Goal: Transaction & Acquisition: Purchase product/service

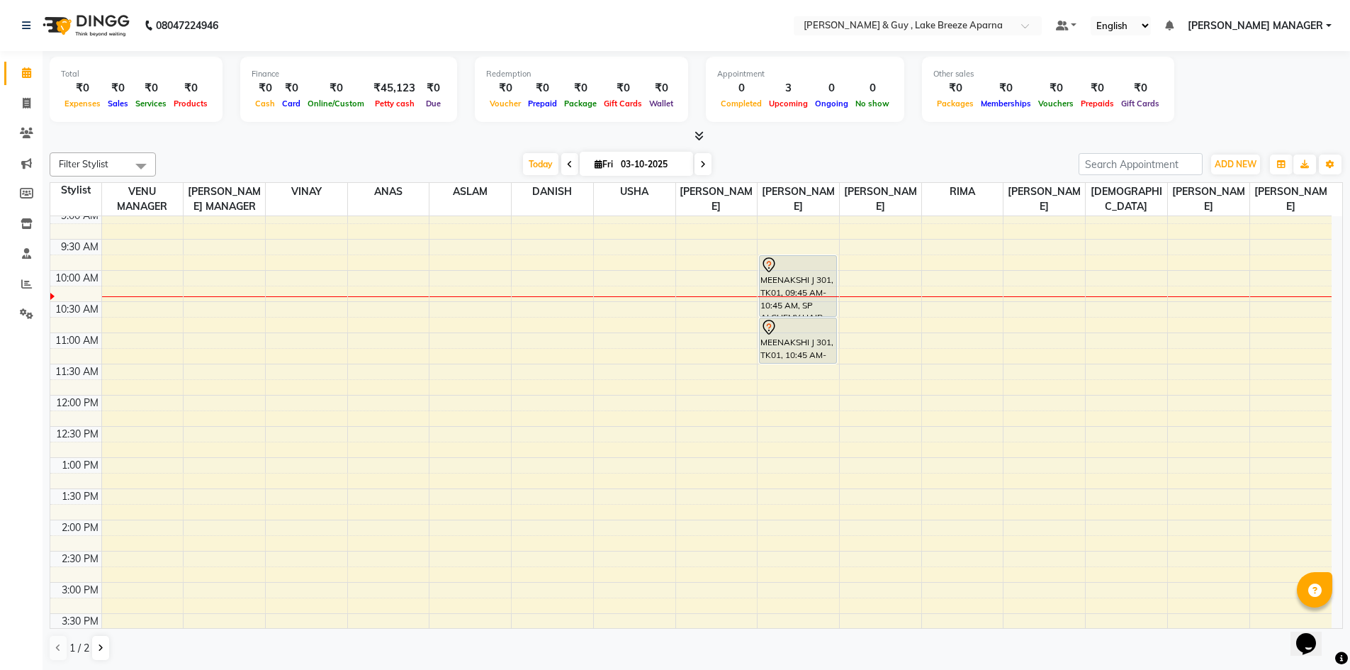
scroll to position [71, 0]
click at [386, 466] on div "8:00 AM 8:30 AM 9:00 AM 9:30 AM 10:00 AM 10:30 AM 11:00 AM 11:30 AM 12:00 PM 12…" at bounding box center [691, 550] width 1282 height 810
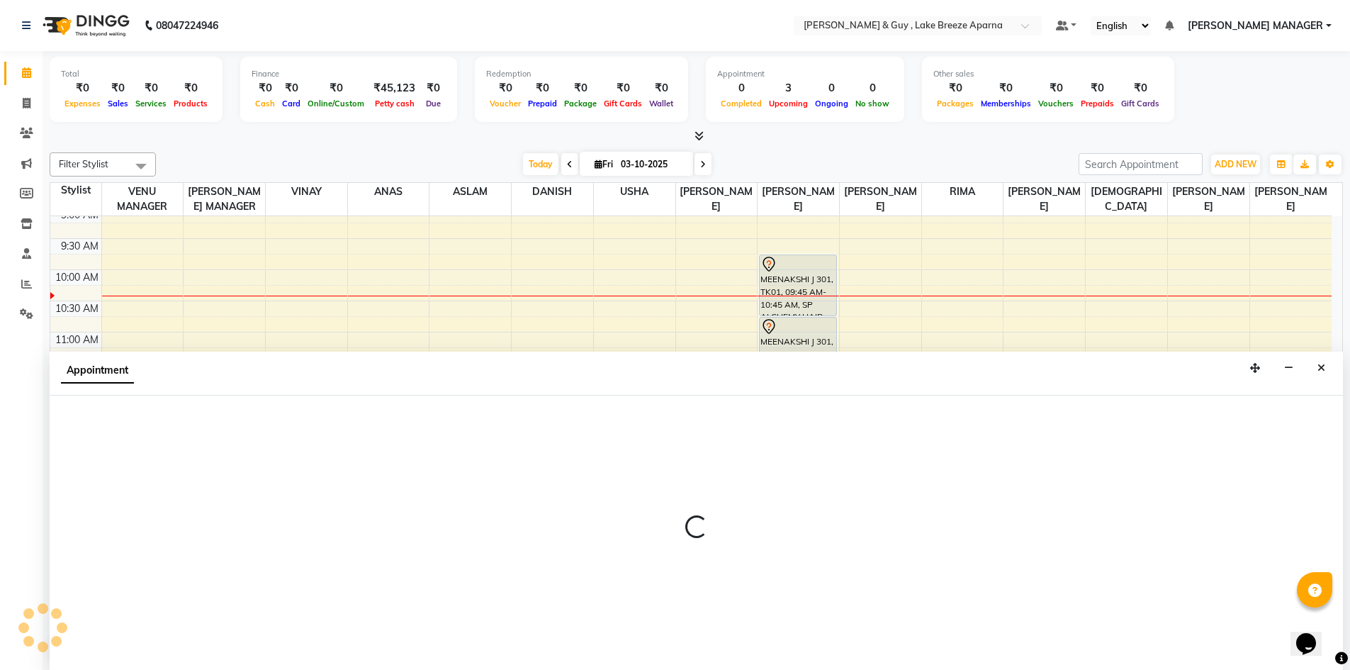
scroll to position [1, 0]
select select "87993"
select select "780"
select select "tentative"
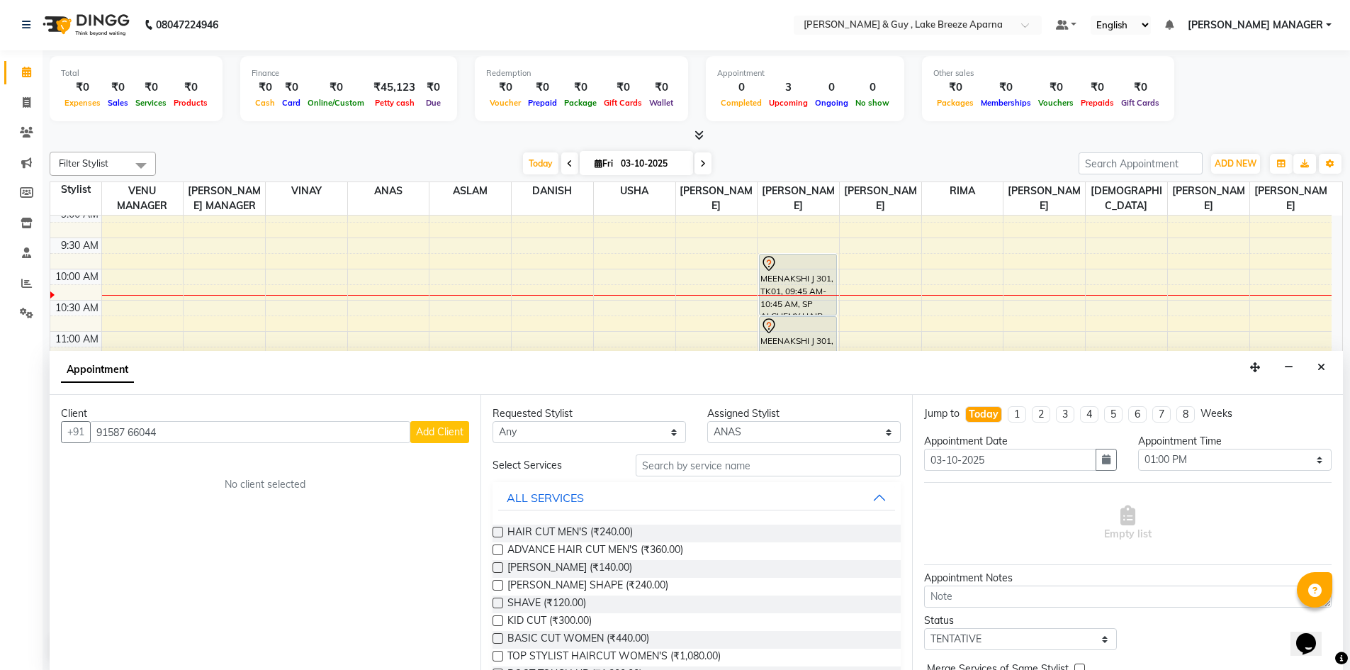
click at [129, 435] on input "91587 66044" at bounding box center [250, 432] width 320 height 22
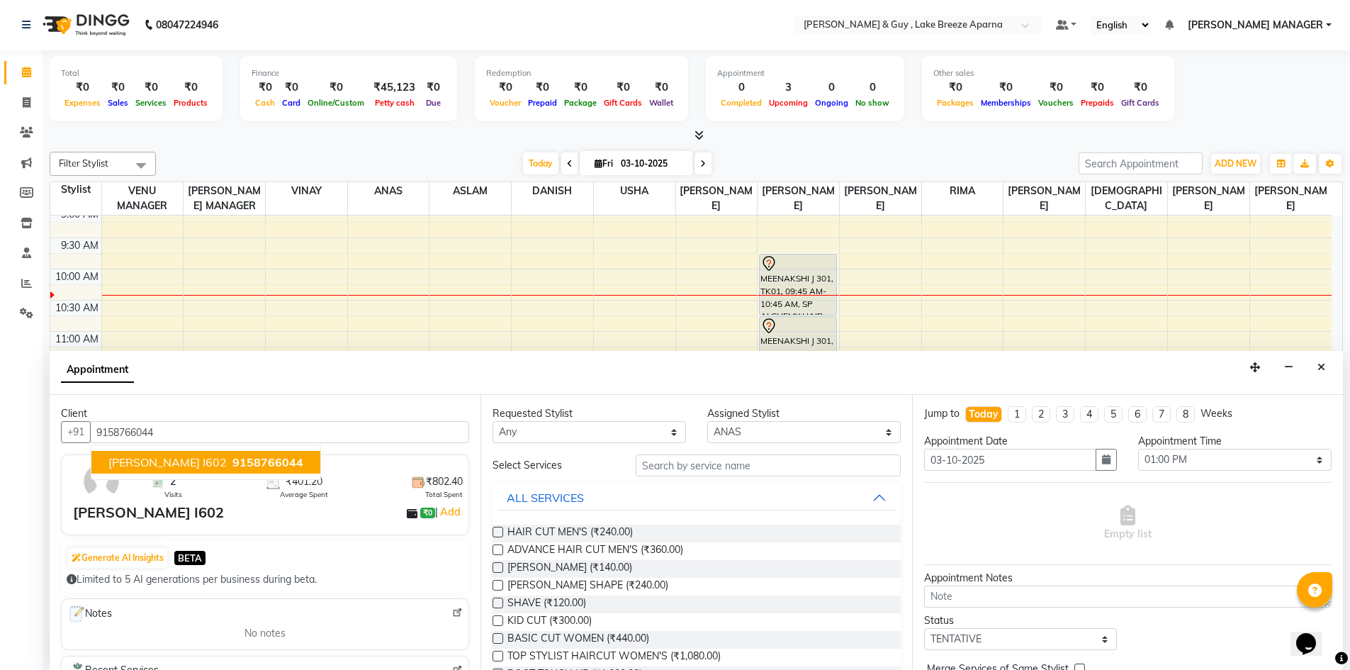
click at [167, 458] on span "Harshith I602" at bounding box center [167, 462] width 118 height 14
type input "9158766044"
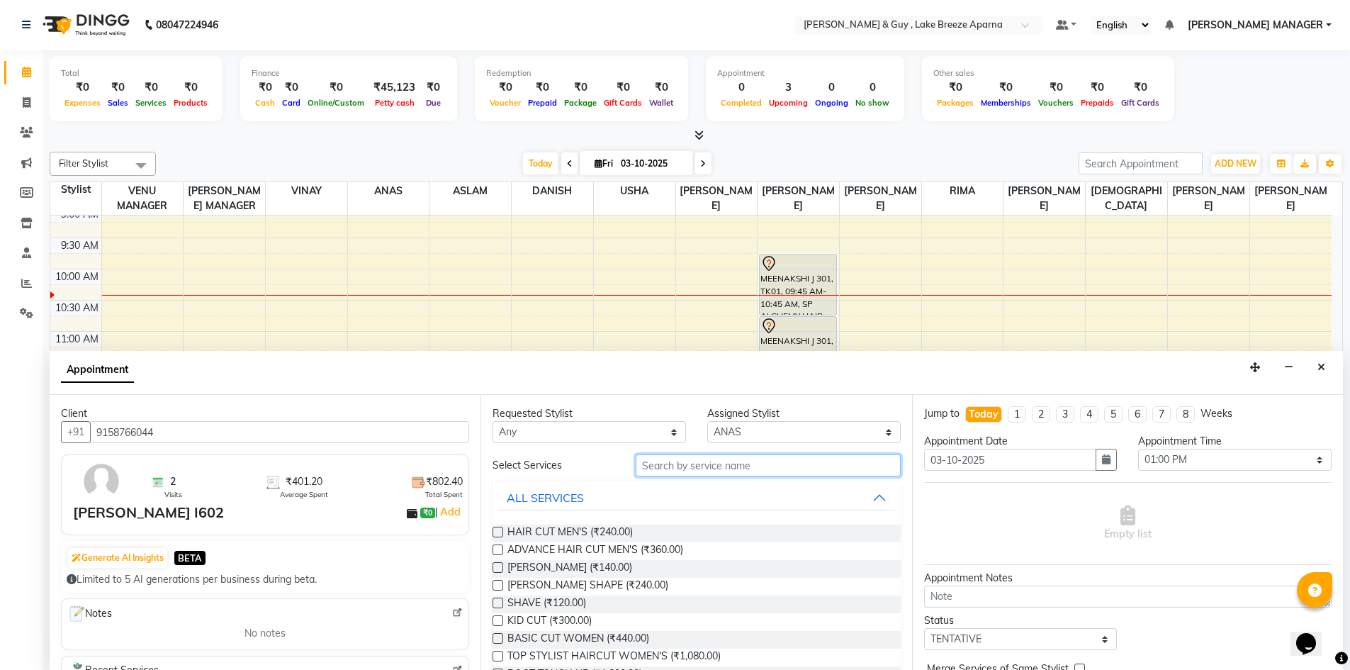
click at [678, 466] on input "text" at bounding box center [768, 465] width 265 height 22
click at [569, 531] on span "HAIR CUT MEN'S (₹240.00)" at bounding box center [570, 534] width 125 height 18
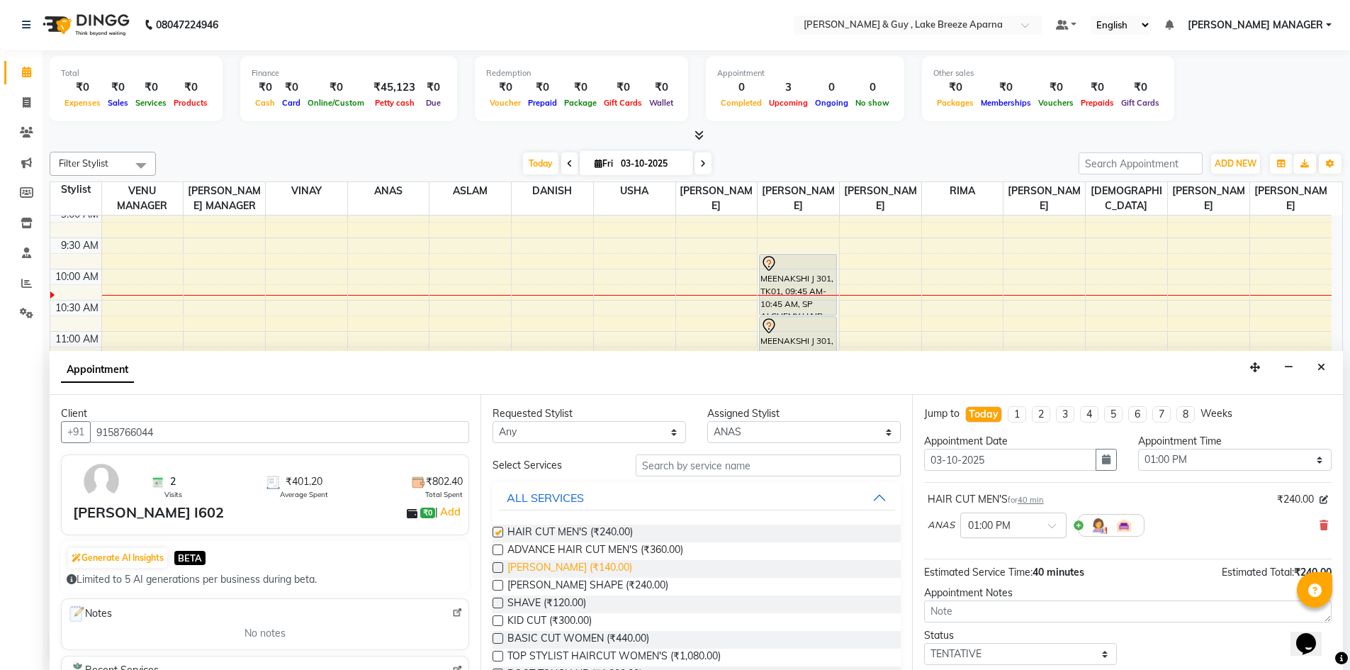
checkbox input "false"
click at [500, 566] on label at bounding box center [498, 567] width 11 height 11
click at [500, 566] on input "checkbox" at bounding box center [497, 568] width 9 height 9
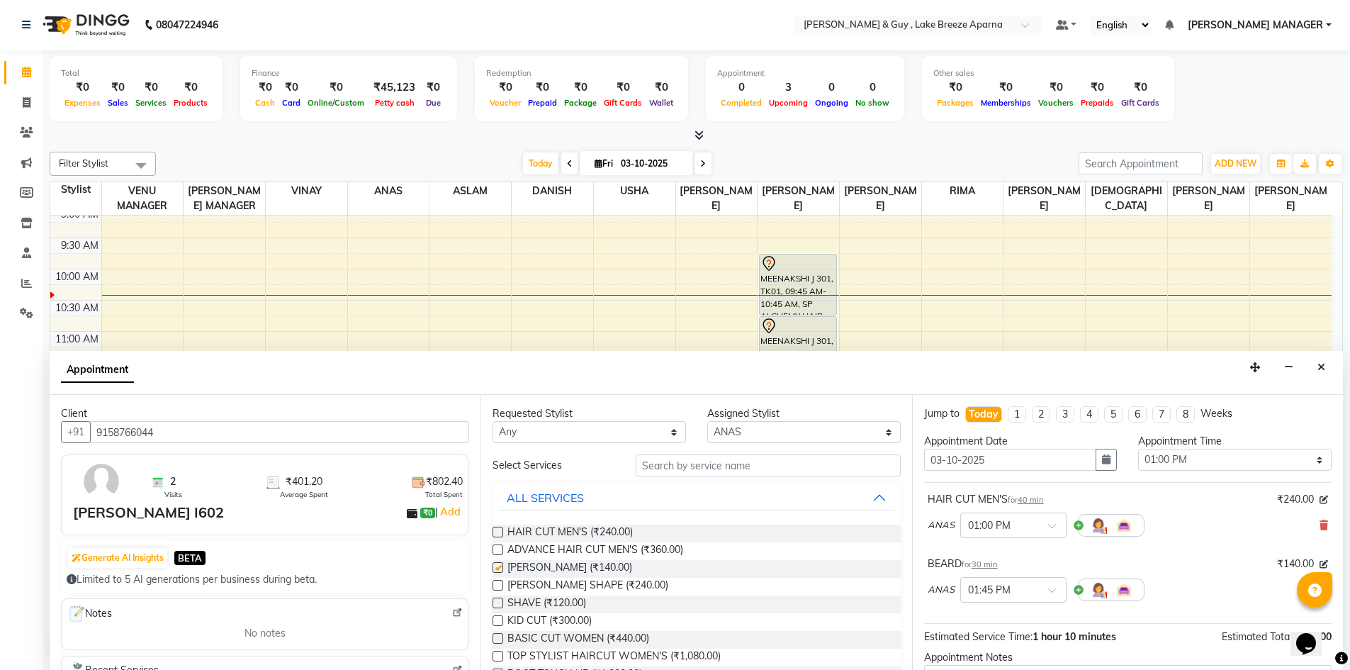
checkbox input "false"
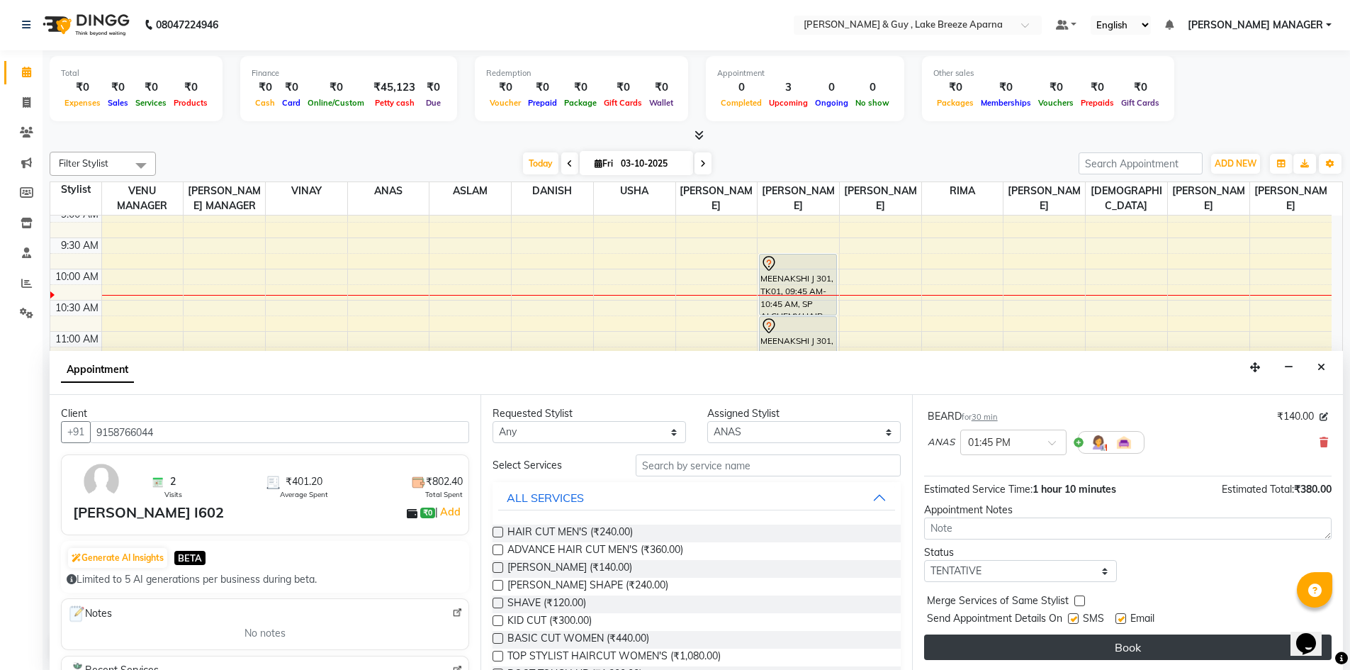
scroll to position [149, 0]
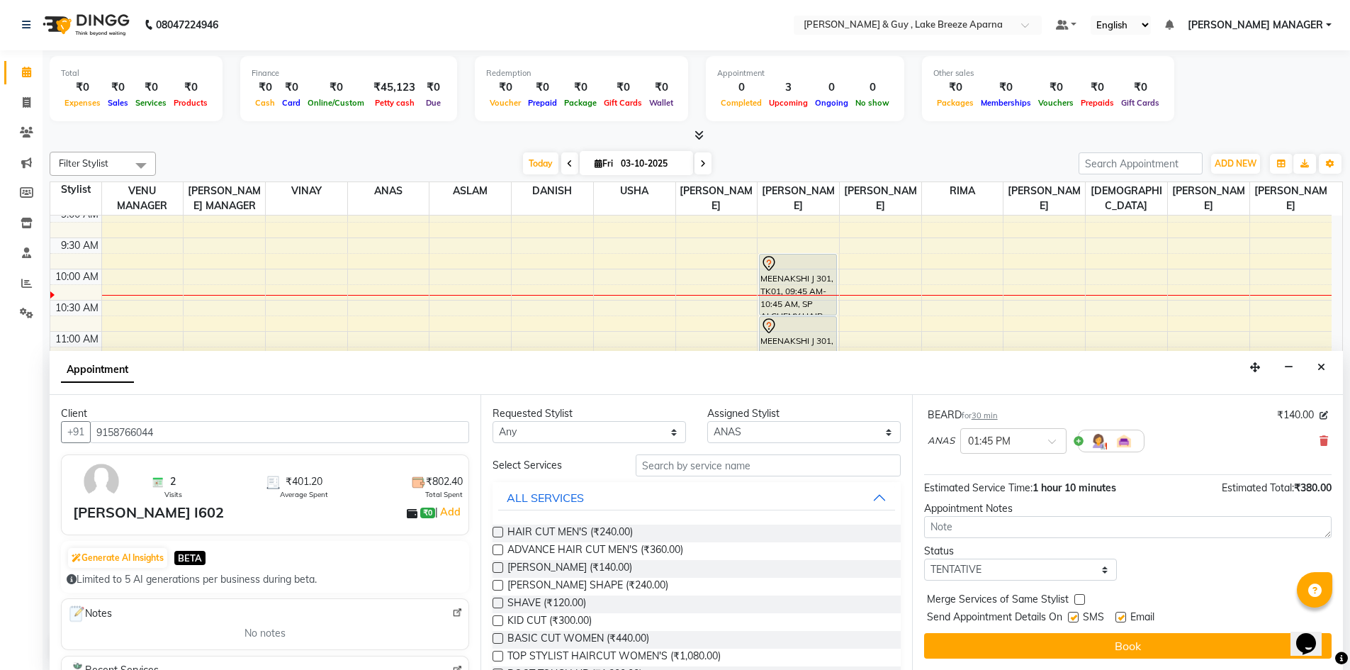
click at [1120, 620] on label at bounding box center [1121, 617] width 11 height 11
click at [1120, 620] on input "checkbox" at bounding box center [1120, 618] width 9 height 9
checkbox input "false"
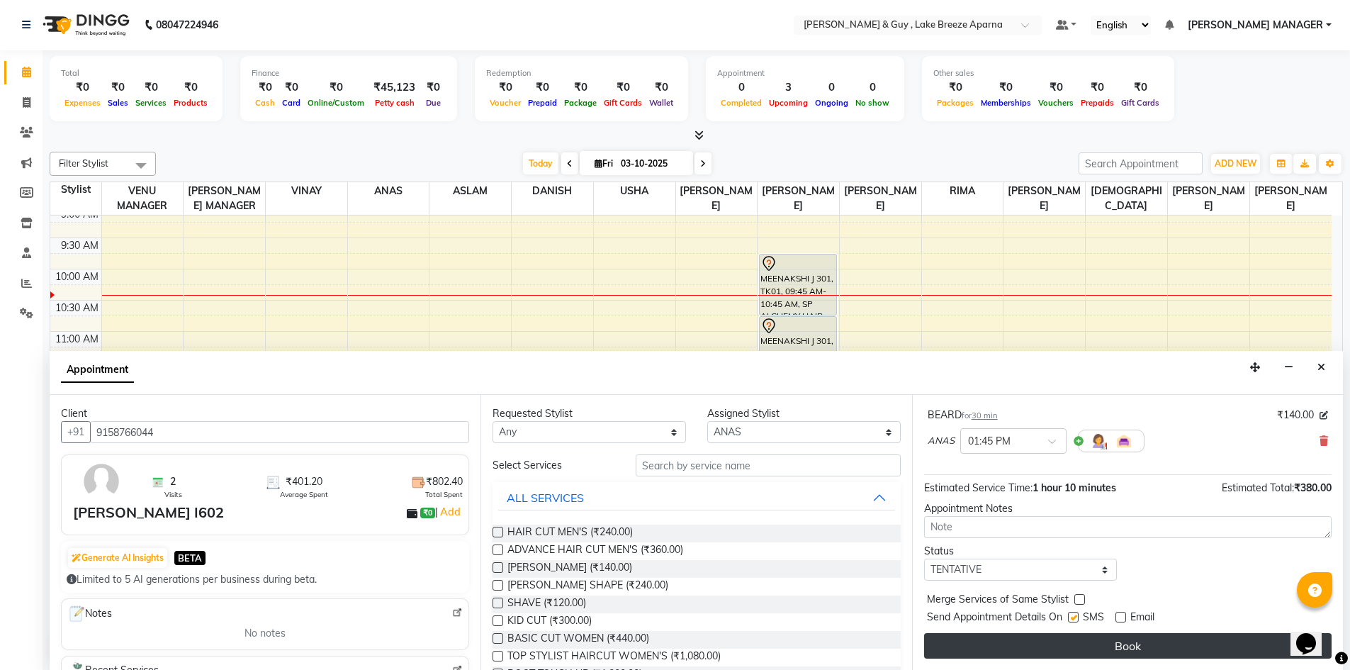
click at [1112, 642] on button "Book" at bounding box center [1128, 646] width 408 height 26
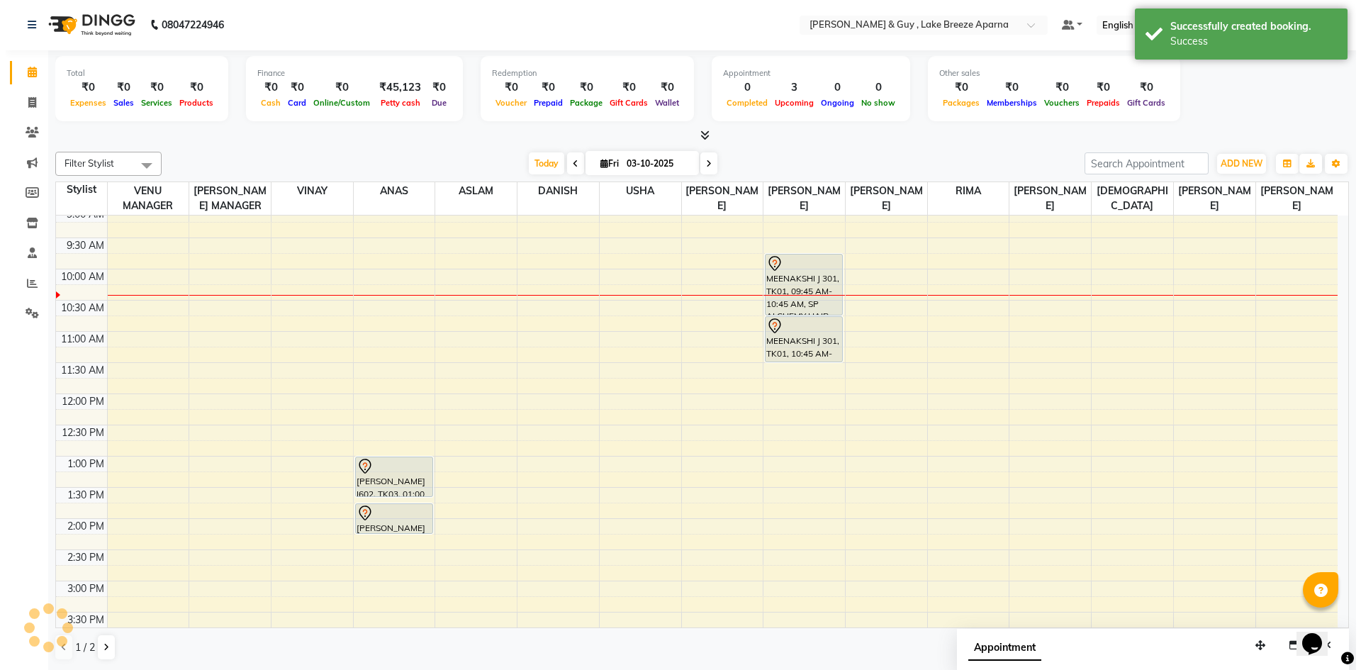
scroll to position [0, 0]
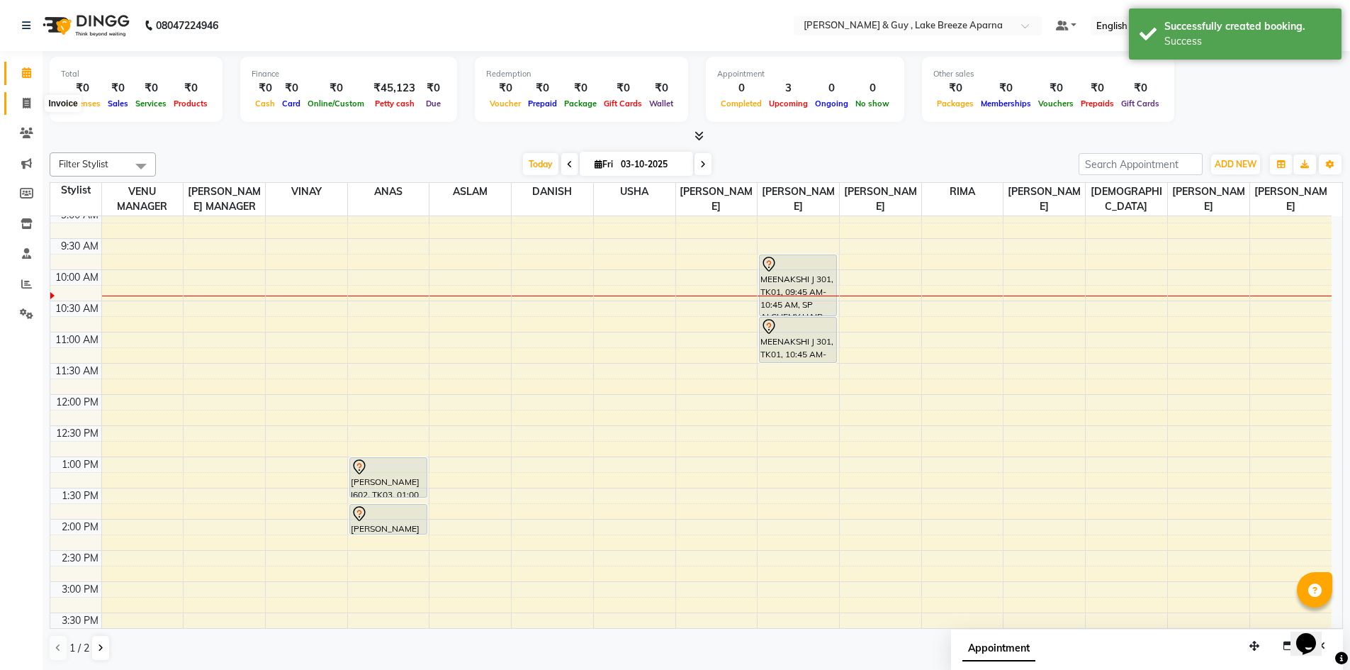
click at [28, 104] on icon at bounding box center [27, 103] width 8 height 11
select select "8690"
select select "service"
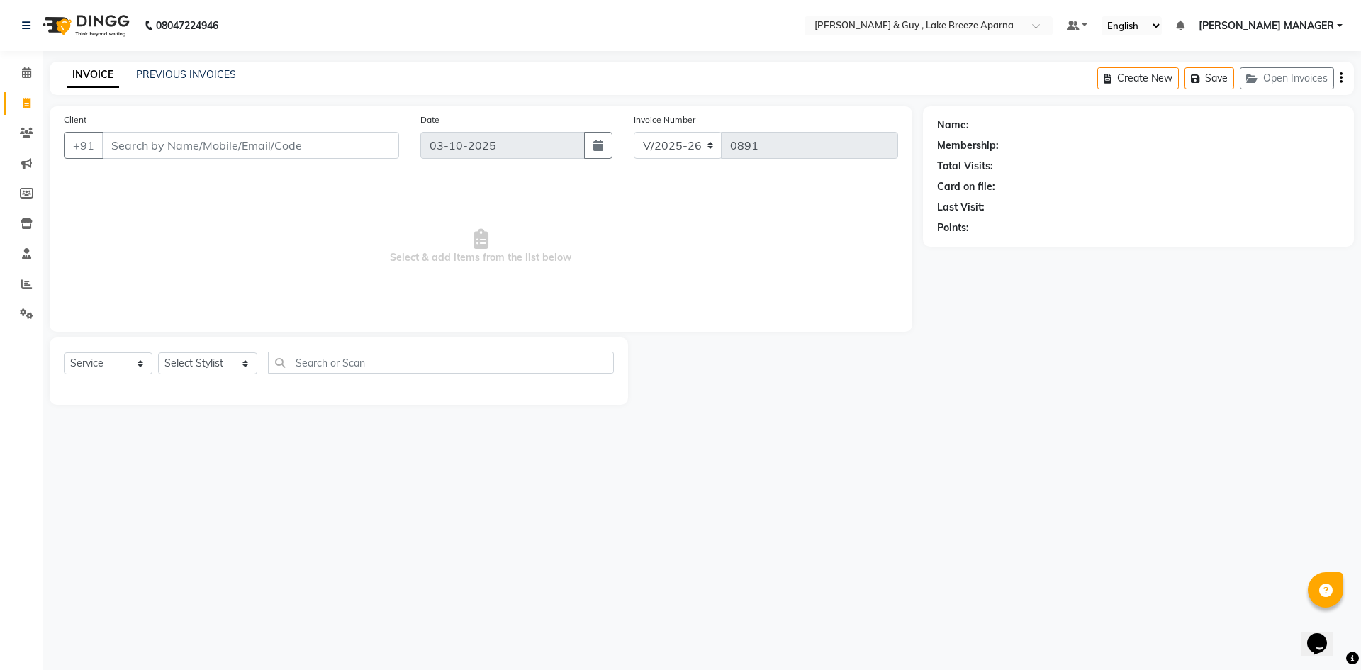
click at [300, 128] on div "Client +91" at bounding box center [231, 141] width 357 height 58
click at [228, 146] on input "Client" at bounding box center [250, 145] width 297 height 27
type input "9704770919"
click at [388, 139] on span "Add Client" at bounding box center [363, 145] width 56 height 14
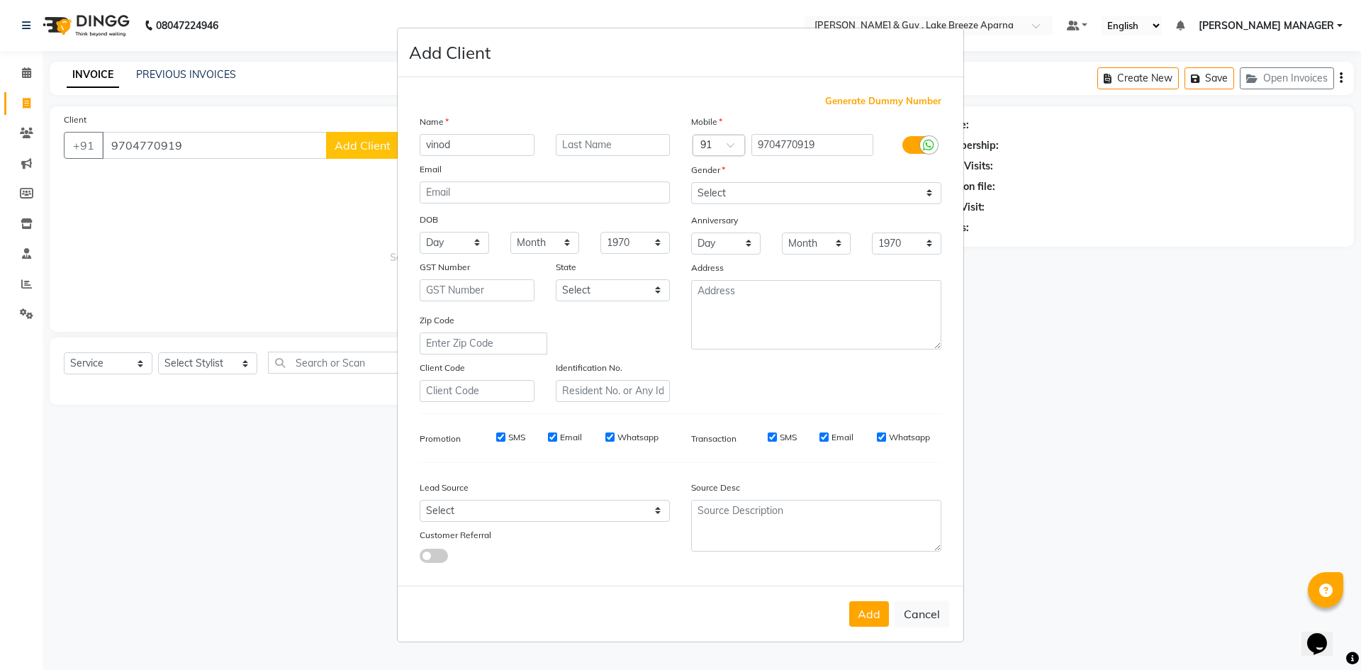
type input "vinod"
type input "F 406"
click at [797, 197] on select "Select Male Female Other Prefer Not To Say" at bounding box center [816, 193] width 250 height 22
select select "male"
click at [691, 182] on select "Select Male Female Other Prefer Not To Say" at bounding box center [816, 193] width 250 height 22
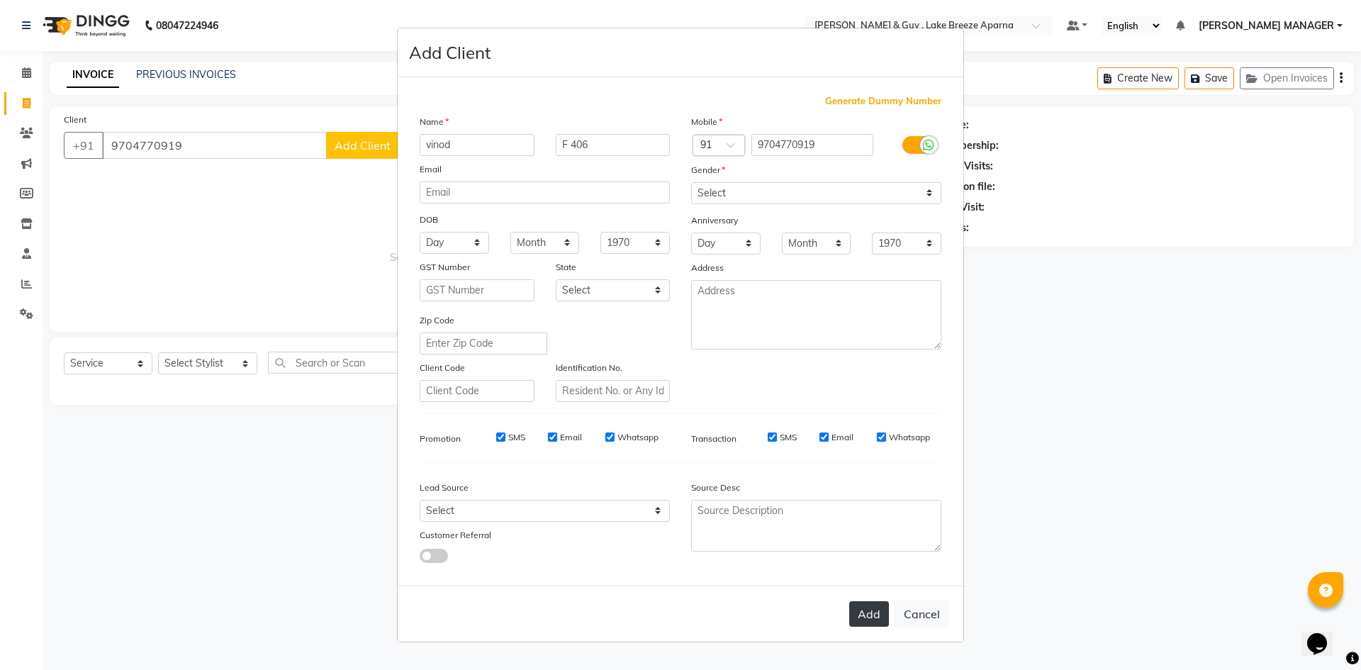
click at [879, 617] on button "Add" at bounding box center [869, 614] width 40 height 26
select select
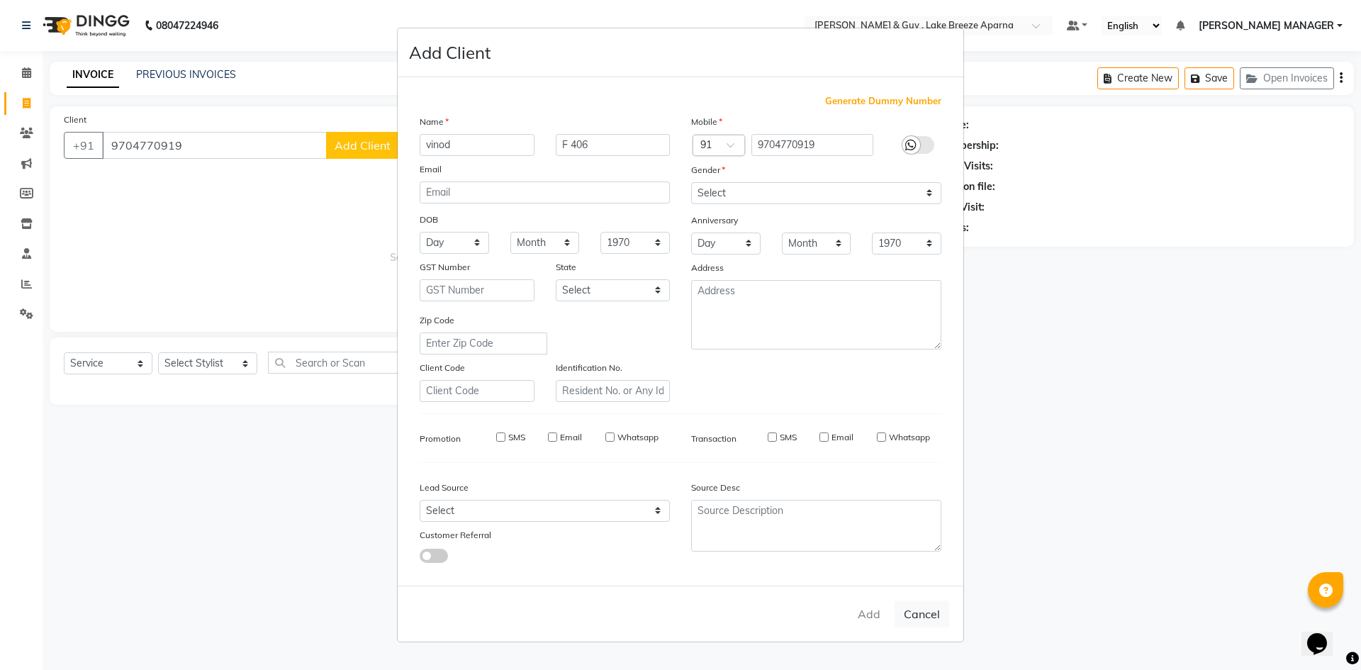
select select
checkbox input "false"
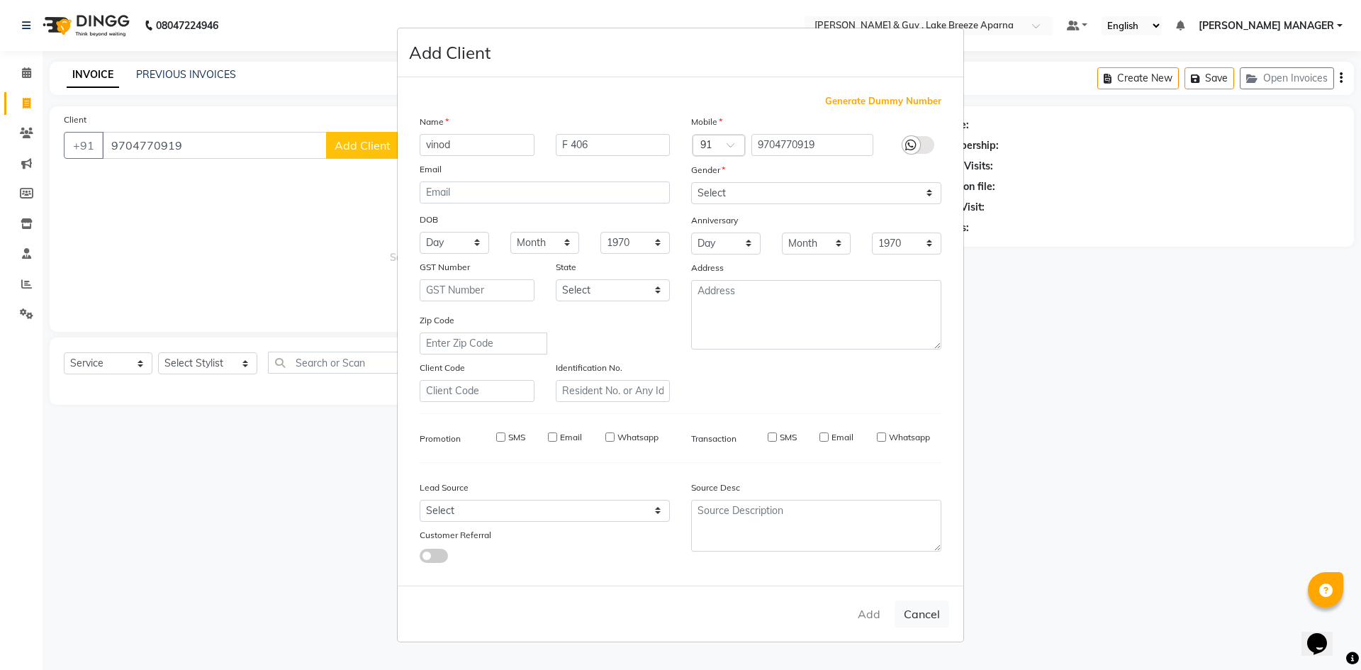
checkbox input "false"
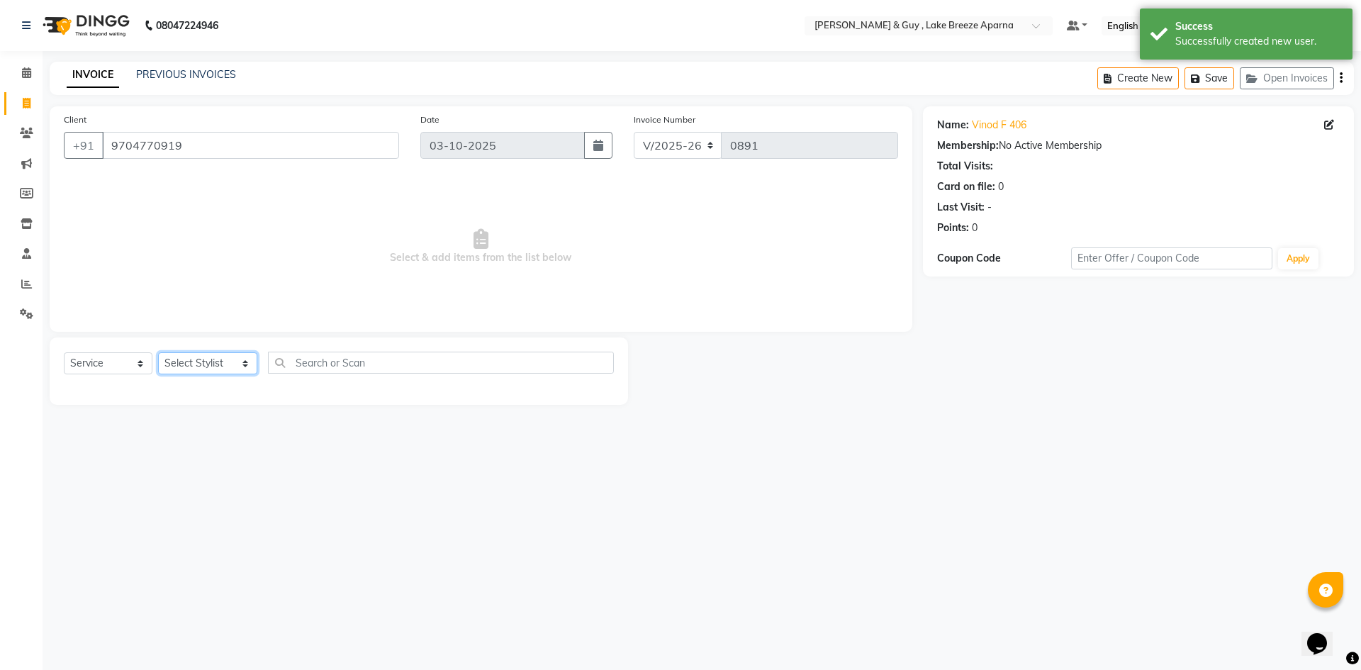
drag, startPoint x: 239, startPoint y: 364, endPoint x: 254, endPoint y: 359, distance: 15.7
click at [239, 364] on select "Select Stylist ANAS ASLAM DANISH HANISHA MANAGER LAXMI RIMA RINKU SALMAN SHANVI…" at bounding box center [207, 363] width 99 height 22
select select "93526"
click at [158, 352] on select "Select Stylist ANAS ASLAM DANISH HANISHA MANAGER LAXMI RIMA RINKU SALMAN SHANVI…" at bounding box center [207, 363] width 99 height 22
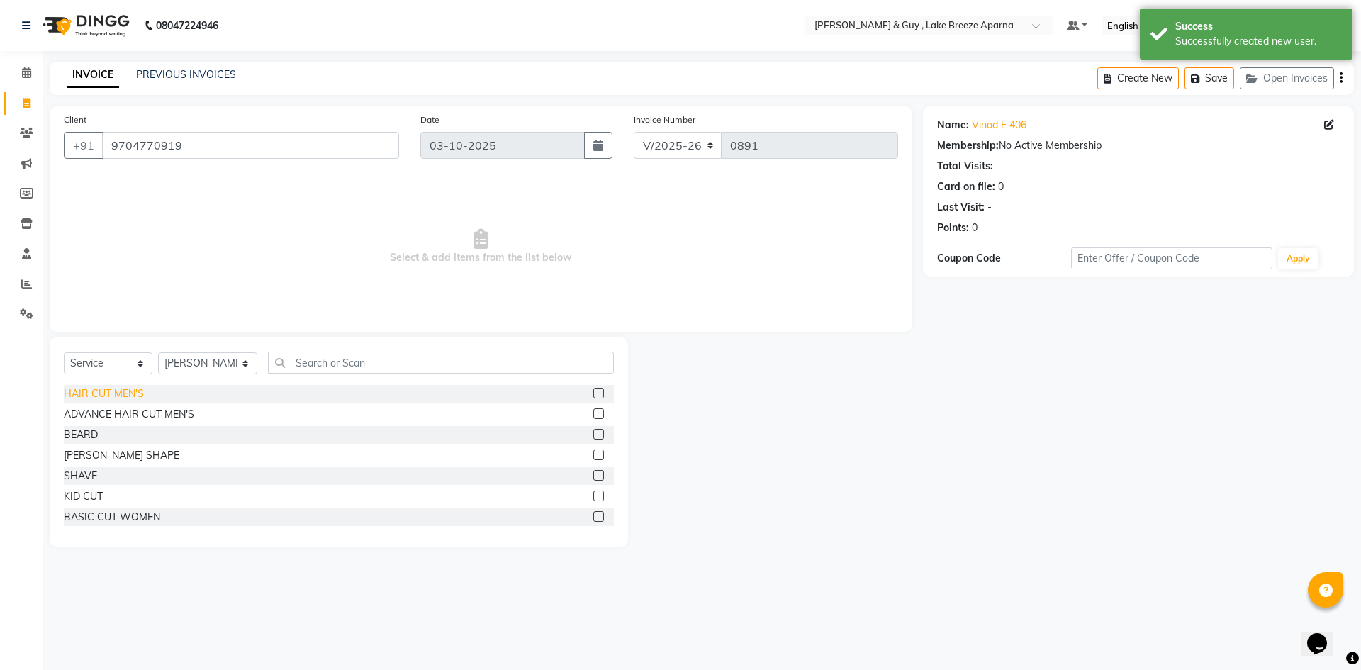
click at [132, 396] on div "HAIR CUT MEN'S" at bounding box center [104, 393] width 80 height 15
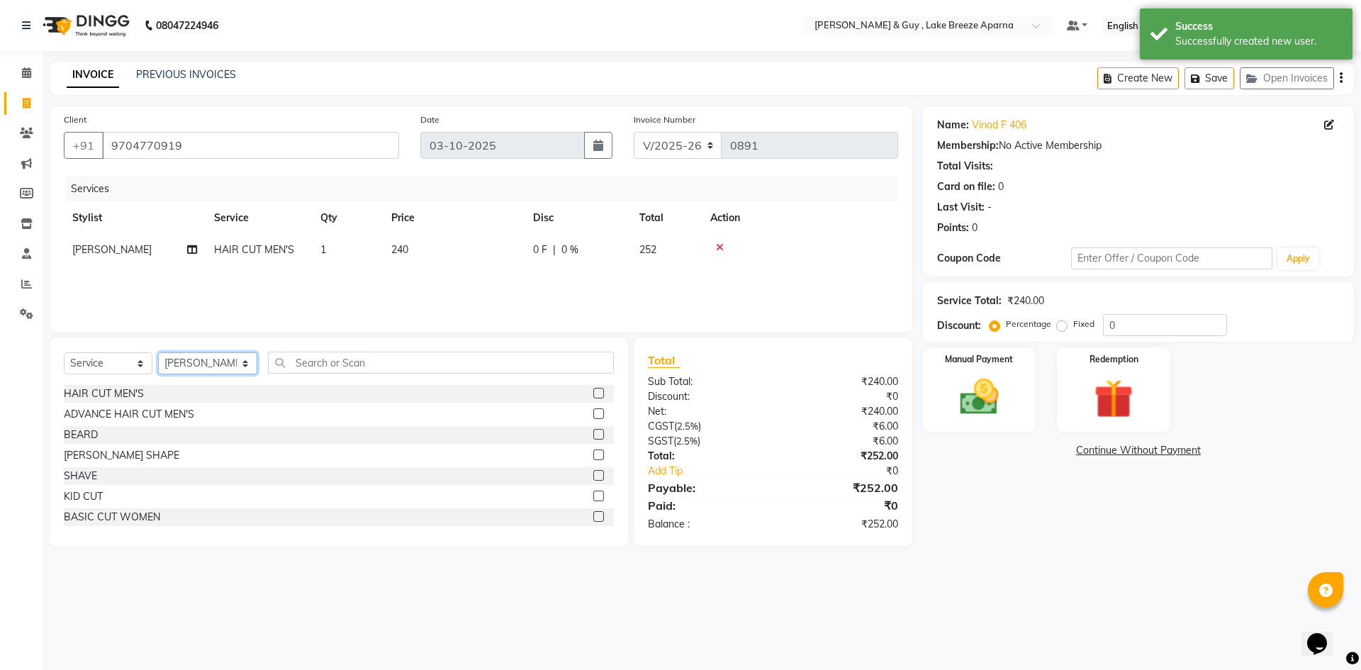
click at [186, 361] on select "Select Stylist ANAS ASLAM DANISH HANISHA MANAGER LAXMI RIMA RINKU SALMAN SHANVI…" at bounding box center [207, 363] width 99 height 22
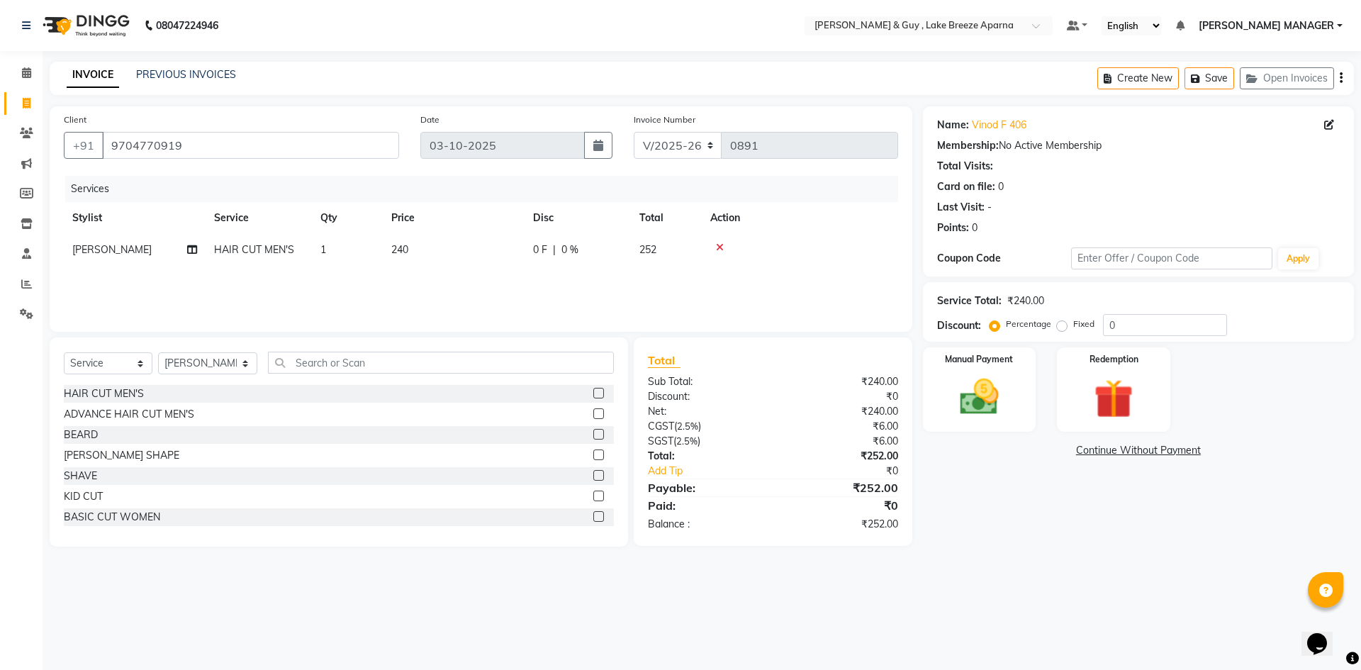
click at [276, 629] on div "08047224946 Select Location × Toni & Guy , Lake Breeze Aparna Default Panel My …" at bounding box center [680, 335] width 1361 height 670
click at [116, 388] on div "HAIR CUT MEN'S" at bounding box center [104, 393] width 80 height 15
checkbox input "false"
click at [937, 591] on div "08047224946 Select Location × Toni & Guy , Lake Breeze Aparna Default Panel My …" at bounding box center [680, 335] width 1361 height 670
click at [975, 401] on img at bounding box center [979, 397] width 66 height 47
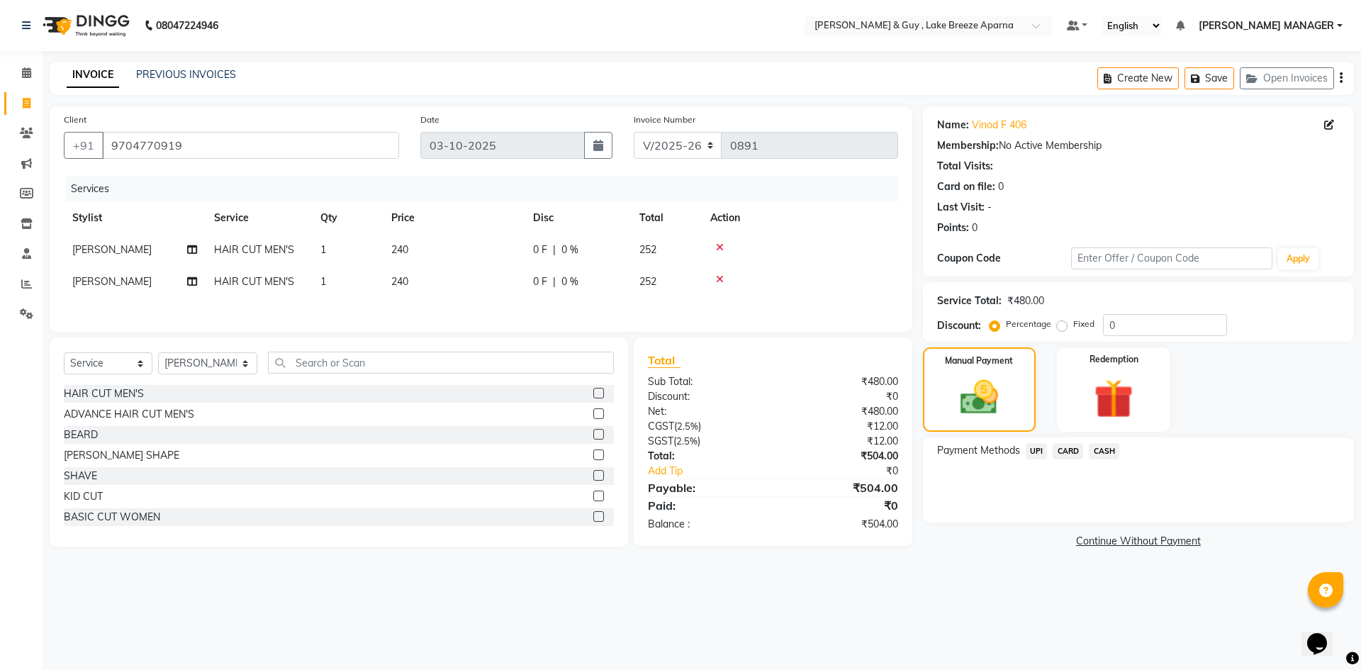
click at [356, 661] on div "08047224946 Select Location × Toni & Guy , Lake Breeze Aparna Default Panel My …" at bounding box center [680, 335] width 1361 height 670
click at [140, 272] on td "[PERSON_NAME]" at bounding box center [135, 282] width 142 height 32
select select "93526"
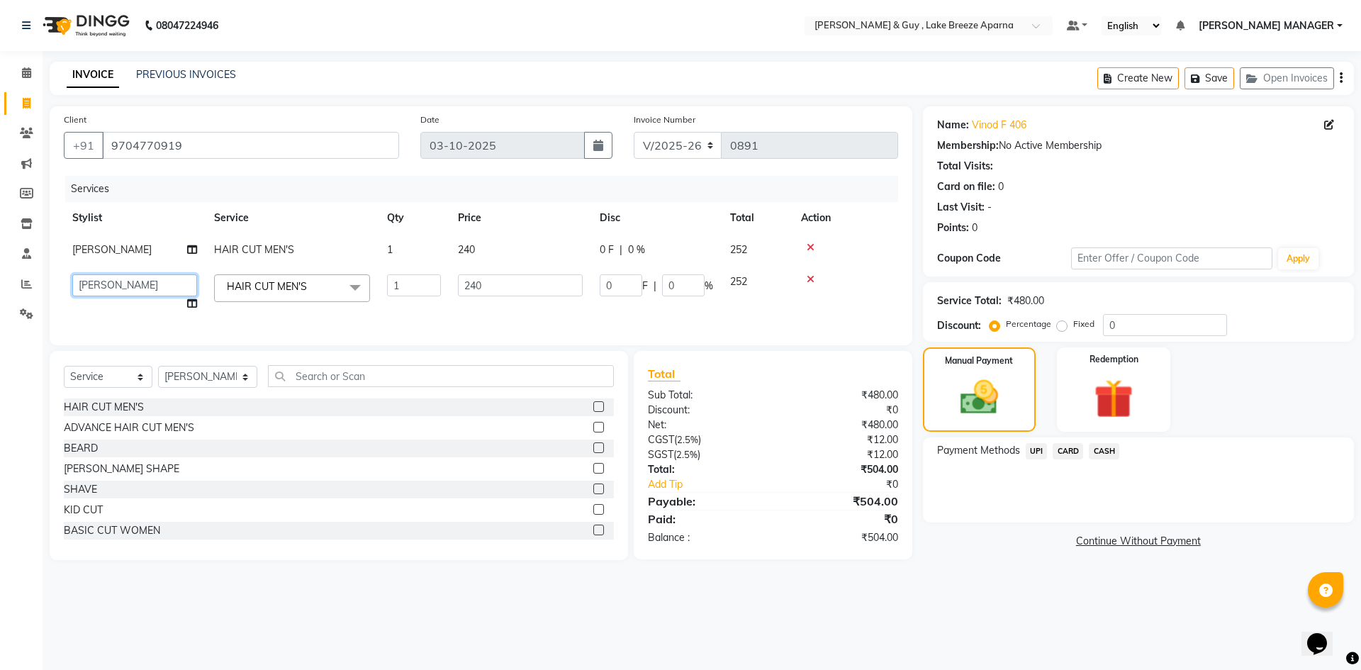
click at [136, 282] on select "ANAS ASLAM DANISH HANISHA MANAGER LAXMI RIMA RINKU SALMAN SHANVI SRAVANTHI TILA…" at bounding box center [134, 285] width 125 height 22
click at [541, 595] on div "08047224946 Select Location × Toni & Guy , Lake Breeze Aparna Default Panel My …" at bounding box center [680, 335] width 1361 height 670
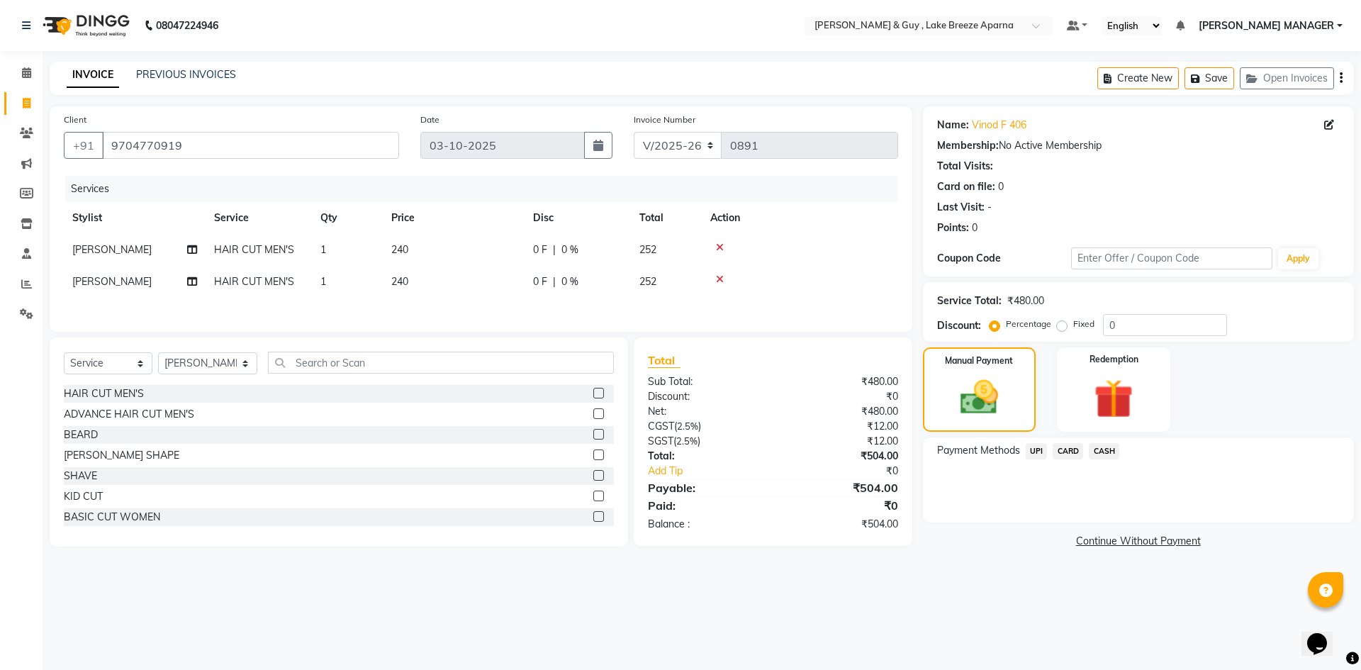
click at [90, 281] on span "[PERSON_NAME]" at bounding box center [111, 281] width 79 height 13
select select "93526"
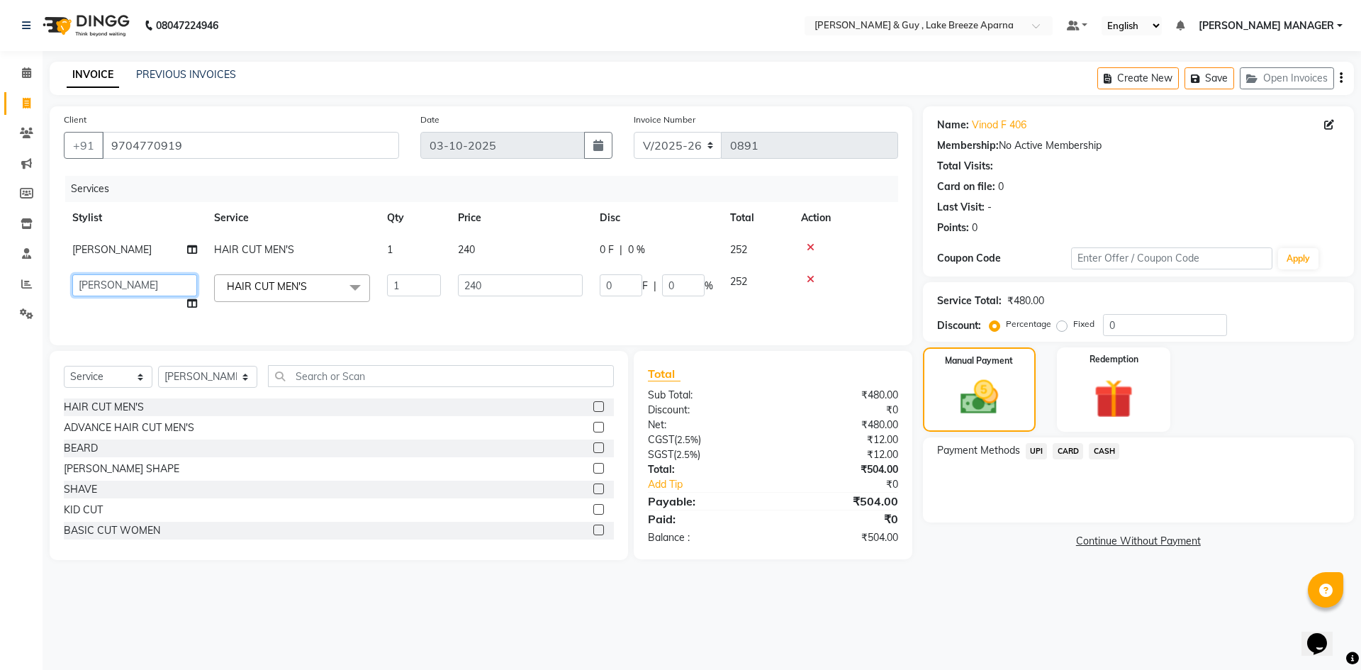
click at [90, 281] on select "ANAS ASLAM DANISH HANISHA MANAGER LAXMI RIMA RINKU SALMAN SHANVI SRAVANTHI TILA…" at bounding box center [134, 285] width 125 height 22
click at [265, 609] on div "08047224946 Select Location × Toni & Guy , Lake Breeze Aparna Default Panel My …" at bounding box center [680, 335] width 1361 height 670
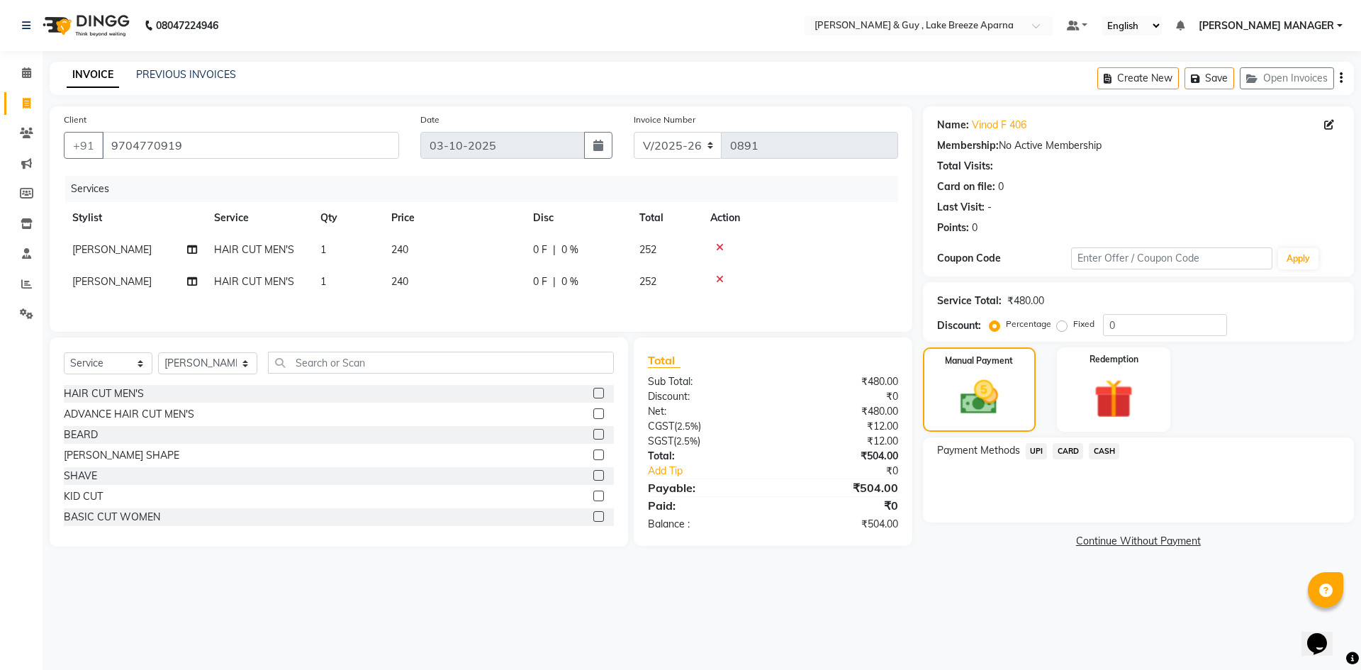
click at [1043, 453] on span "UPI" at bounding box center [1037, 451] width 22 height 16
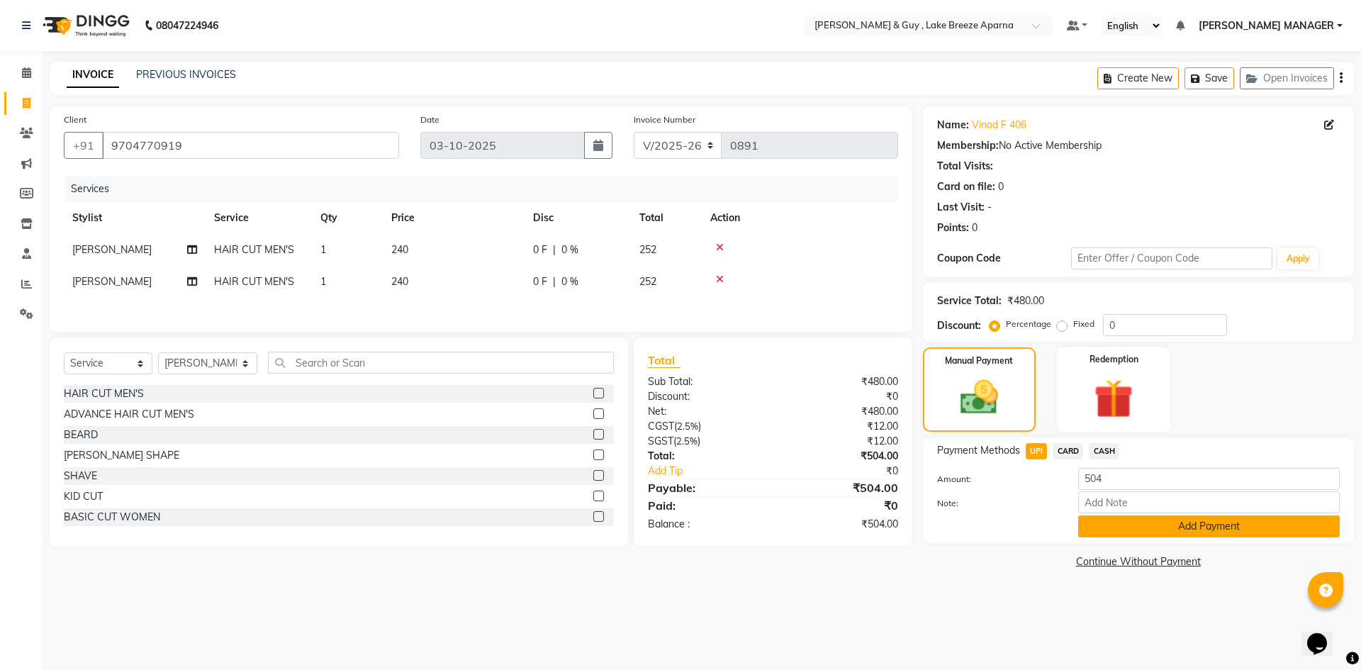
click at [1143, 530] on button "Add Payment" at bounding box center [1209, 526] width 262 height 22
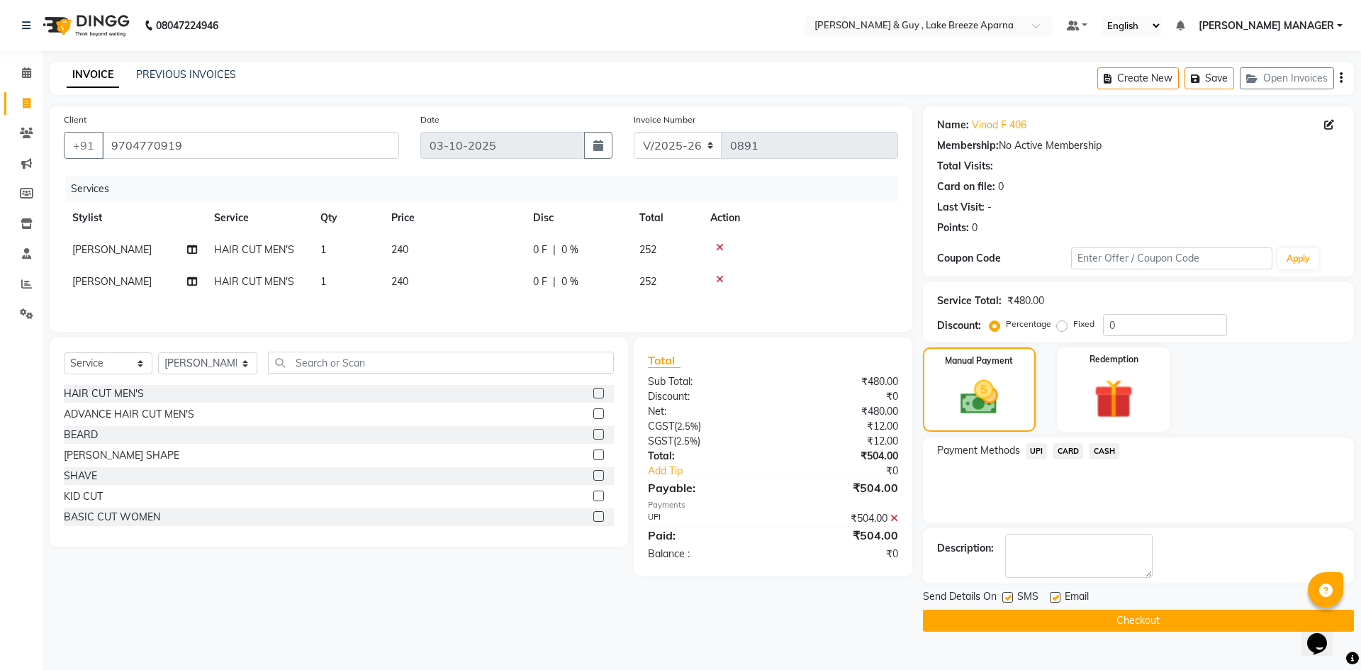
click at [1060, 597] on label at bounding box center [1055, 597] width 11 height 11
click at [1059, 597] on input "checkbox" at bounding box center [1054, 597] width 9 height 9
checkbox input "false"
click at [1042, 633] on main "INVOICE PREVIOUS INVOICES Create New Save Open Invoices Client +91 9704770919 D…" at bounding box center [702, 357] width 1319 height 591
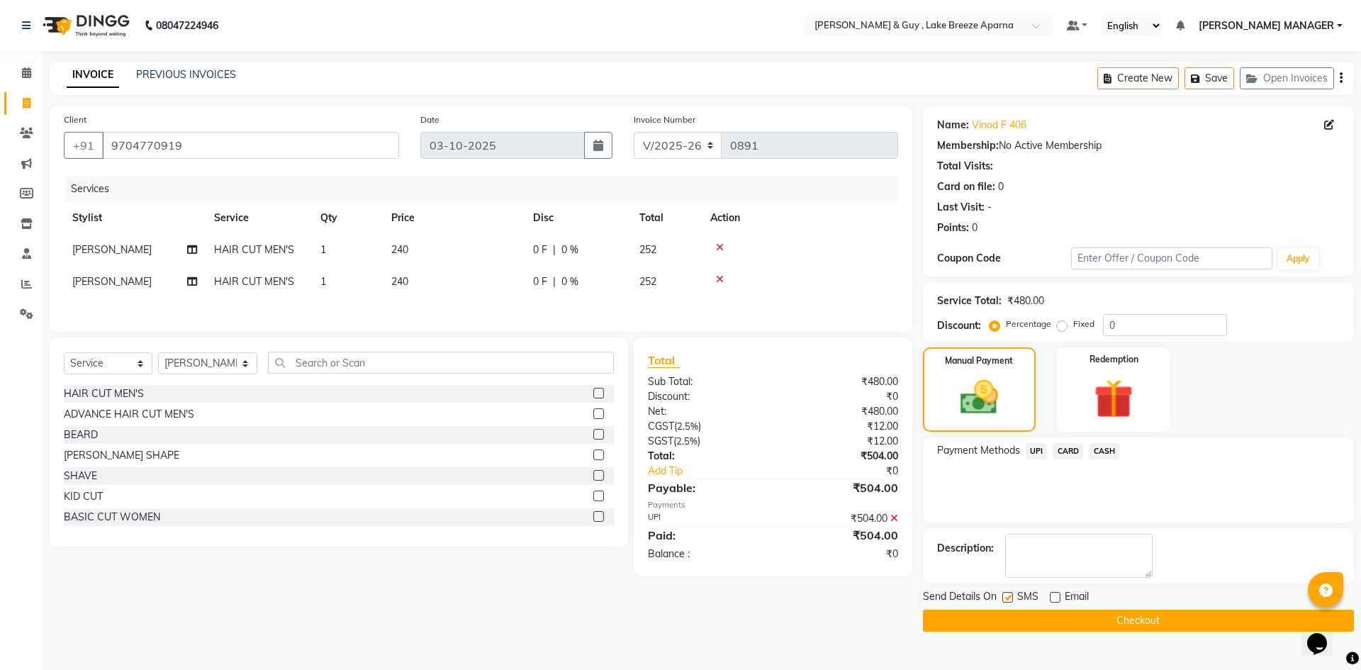
click at [1042, 630] on button "Checkout" at bounding box center [1138, 621] width 431 height 22
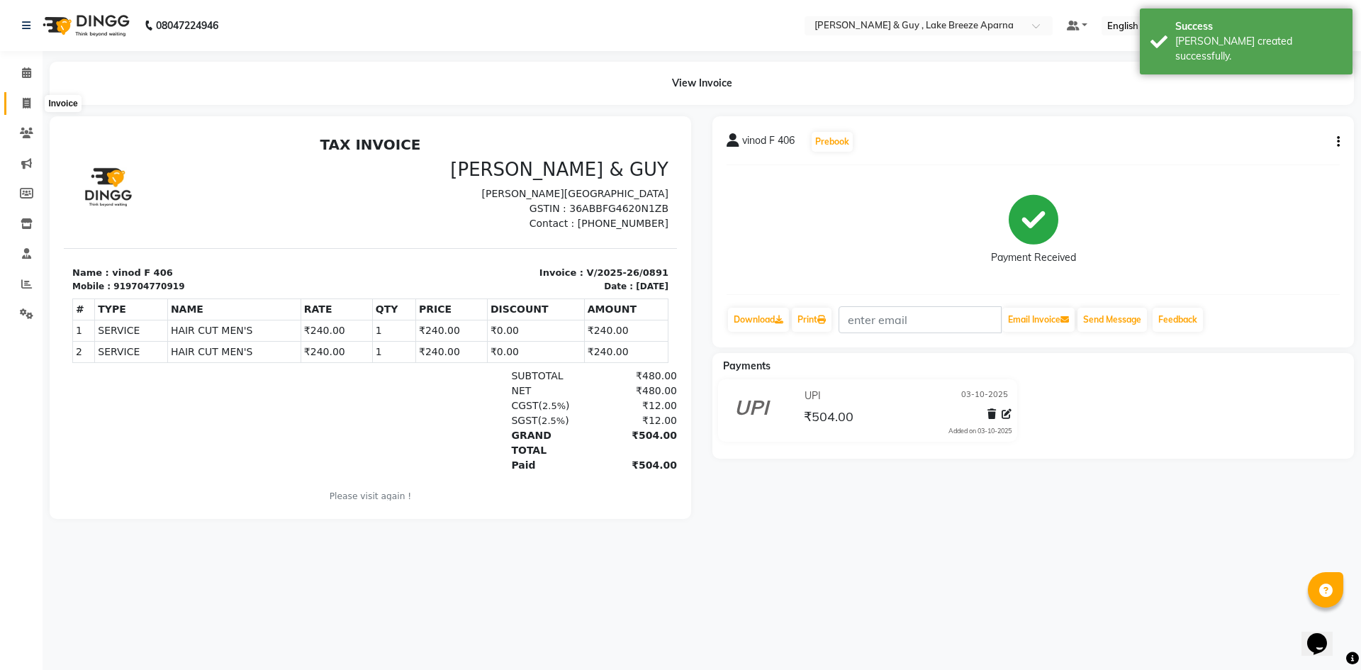
click at [33, 107] on span at bounding box center [26, 104] width 25 height 16
select select "service"
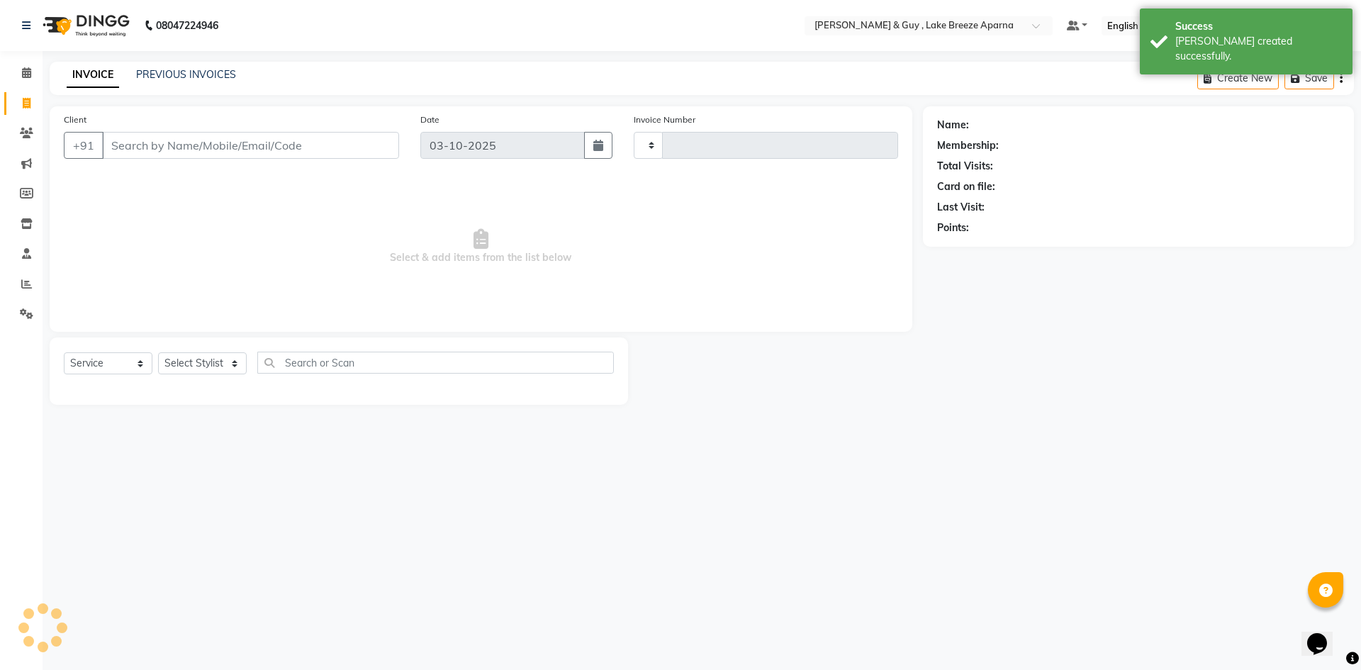
type input "0892"
select select "8690"
click at [28, 321] on span at bounding box center [26, 314] width 25 height 16
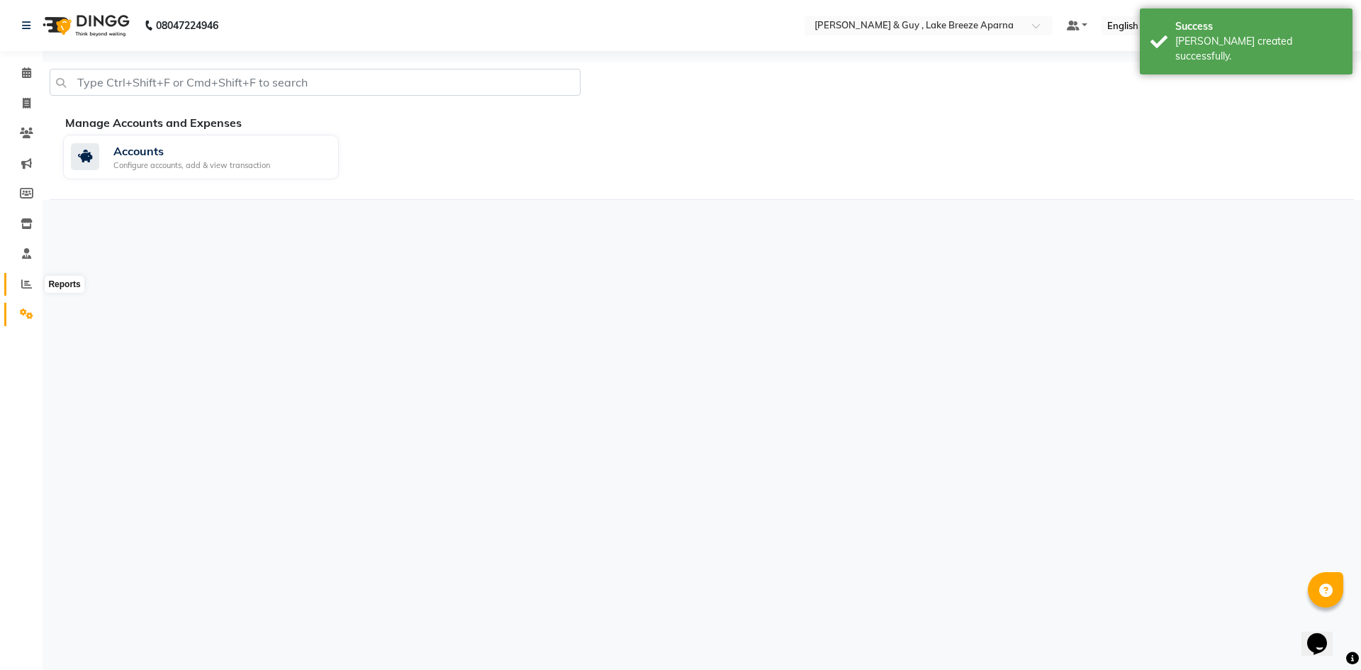
click at [23, 290] on span at bounding box center [26, 284] width 25 height 16
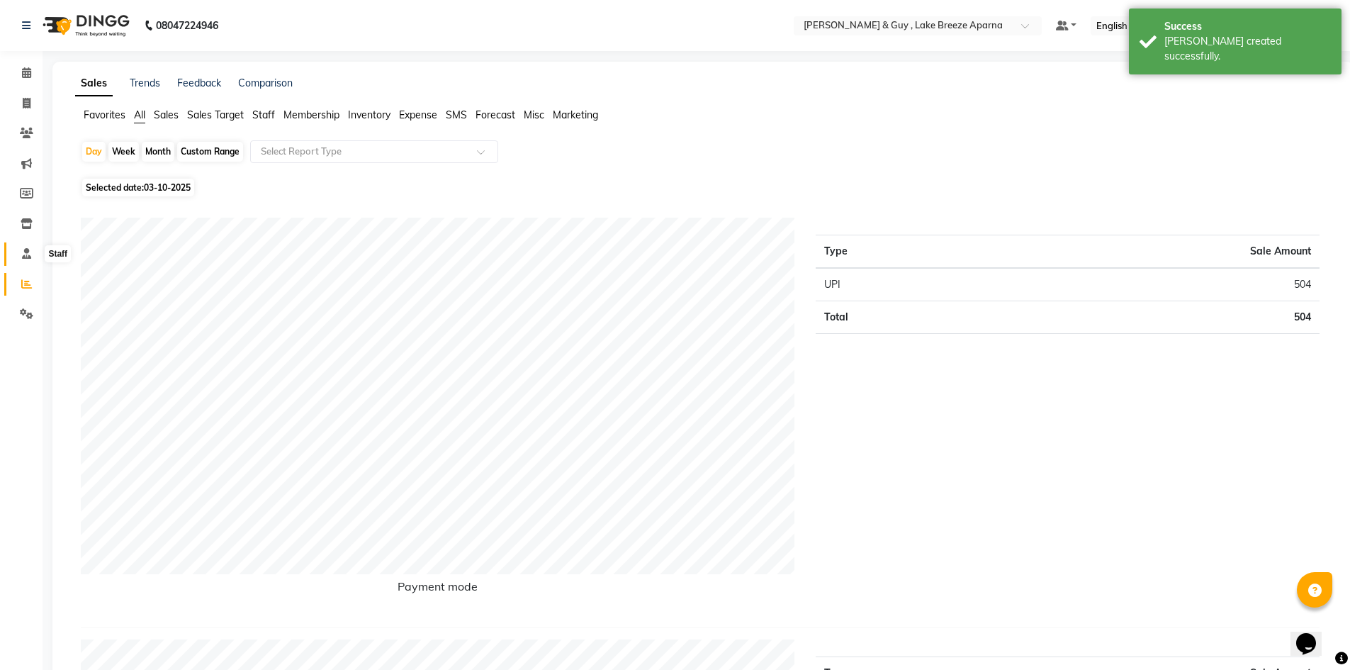
click at [30, 259] on span at bounding box center [26, 254] width 25 height 16
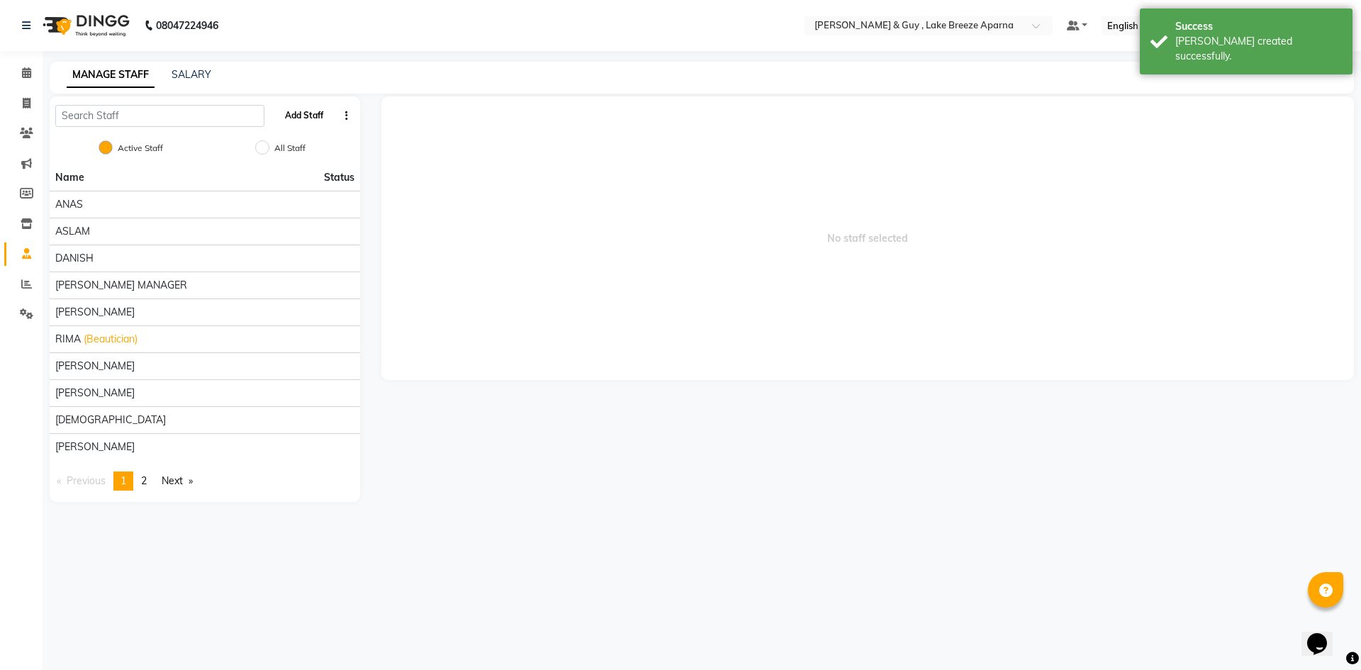
click at [306, 113] on button "Add Staff" at bounding box center [304, 115] width 50 height 24
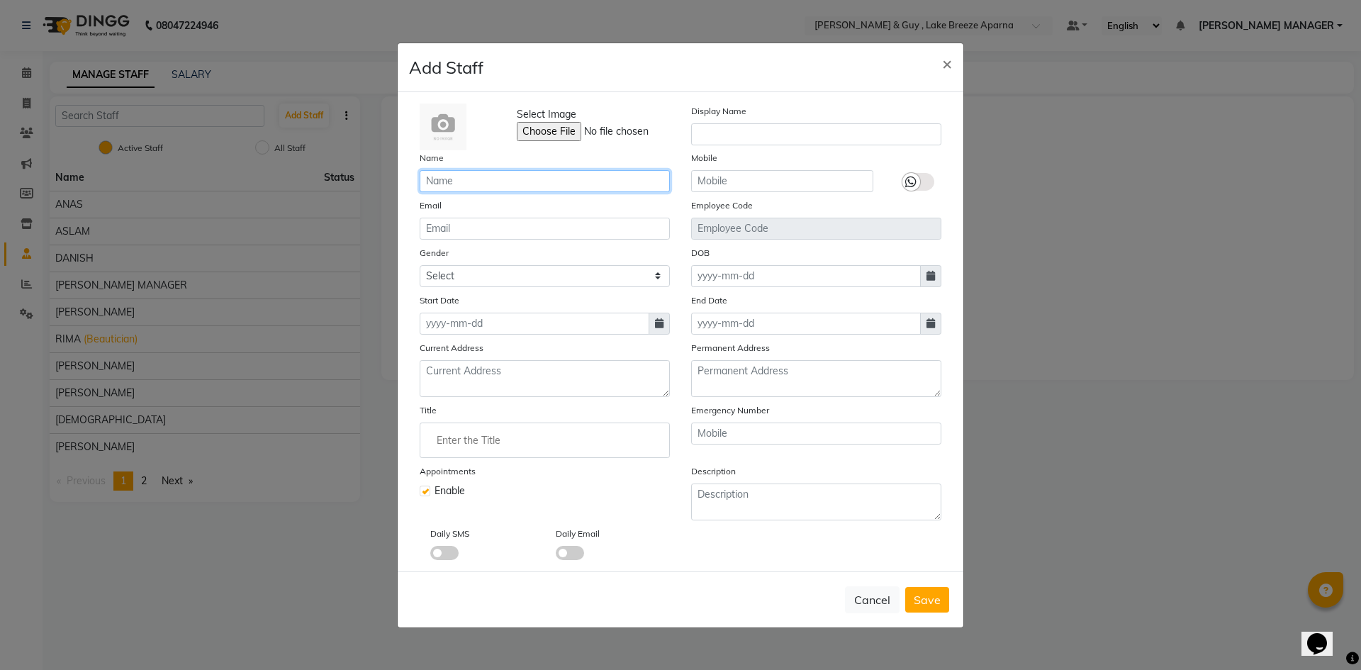
click at [526, 185] on input "text" at bounding box center [545, 181] width 250 height 22
type input "AFSAR"
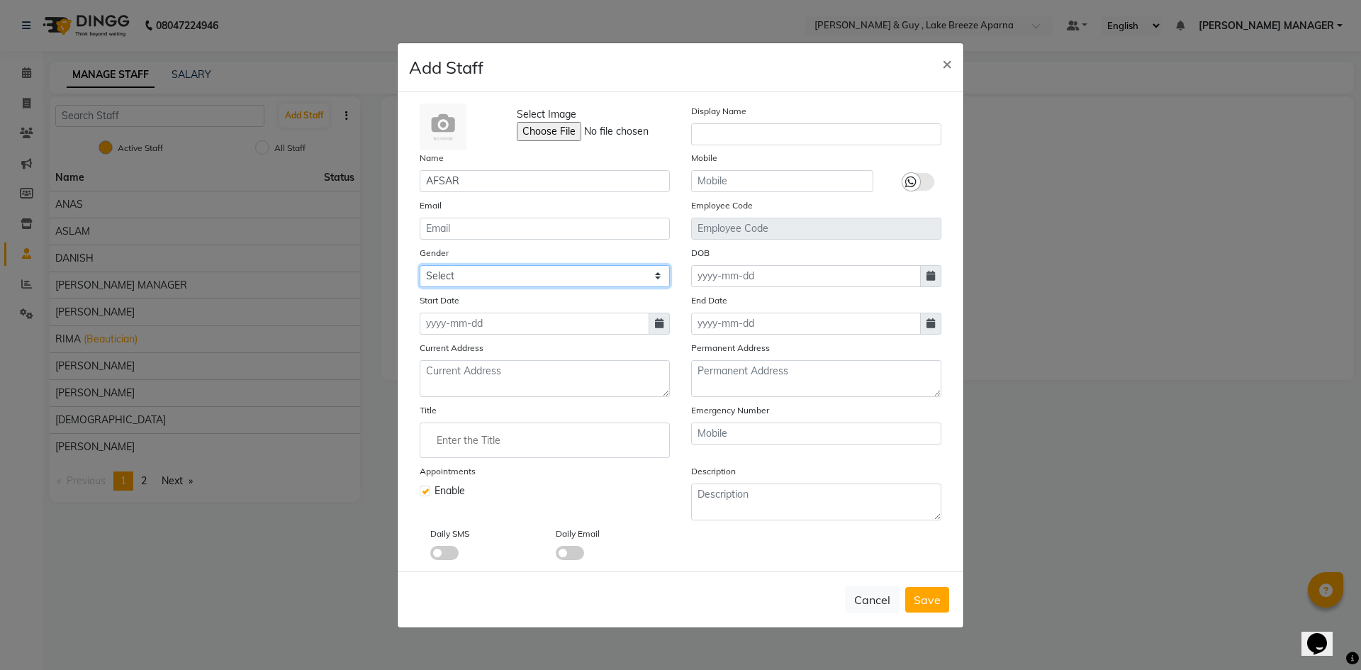
click at [543, 279] on select "Select Male Female Other Prefer Not To Say" at bounding box center [545, 276] width 250 height 22
select select "male"
click at [420, 265] on select "Select Male Female Other Prefer Not To Say" at bounding box center [545, 276] width 250 height 22
click at [932, 604] on span "Save" at bounding box center [927, 600] width 27 height 14
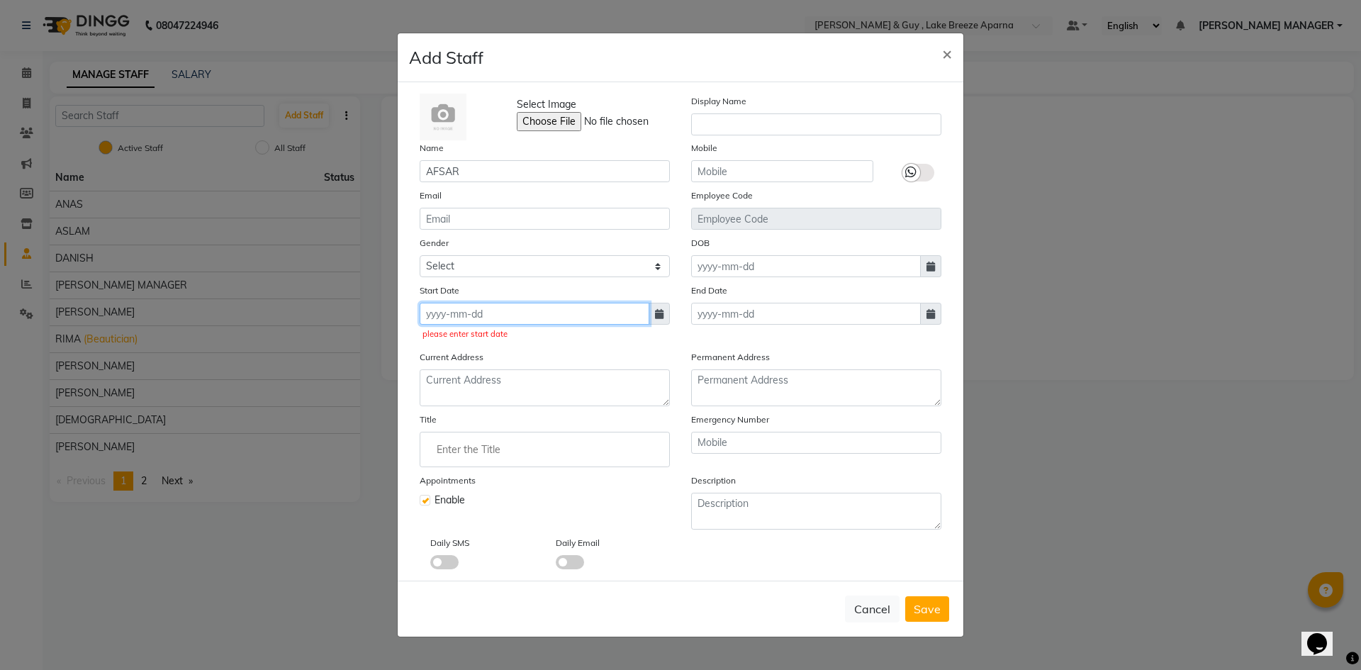
click at [506, 309] on input at bounding box center [535, 314] width 230 height 22
select select "10"
select select "2025"
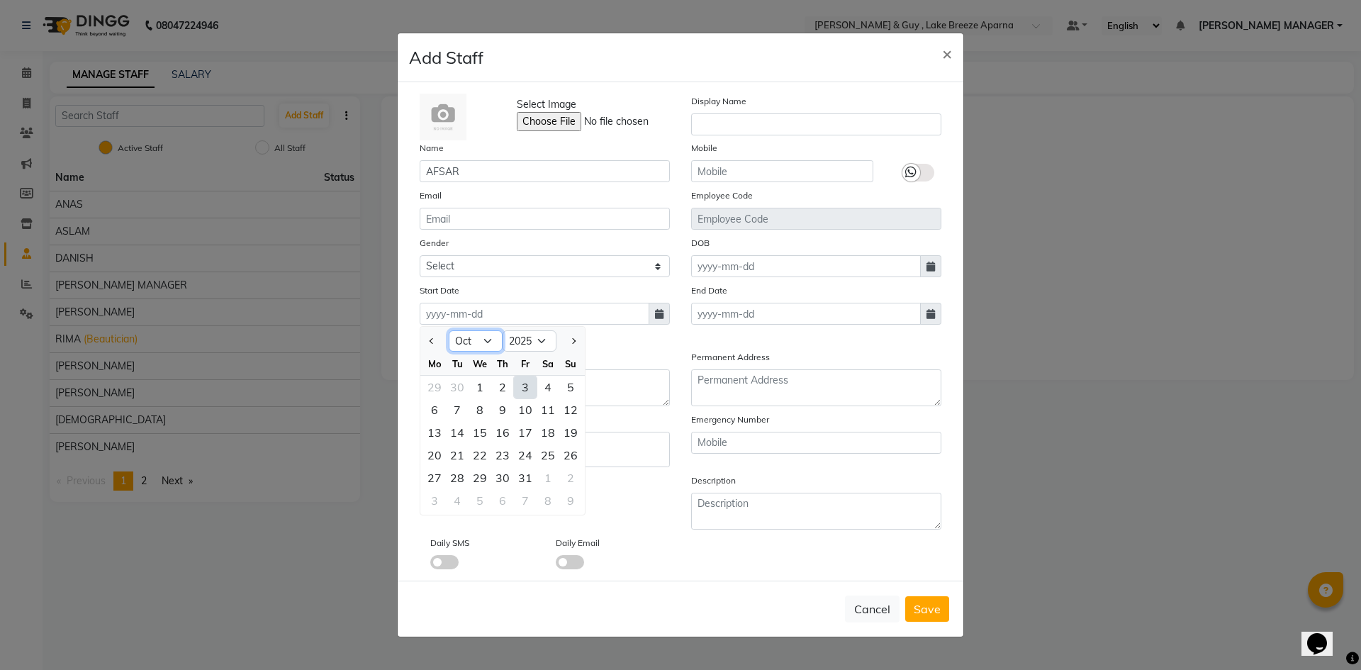
click at [483, 339] on select "Jan Feb Mar Apr May Jun Jul Aug Sep Oct Nov Dec" at bounding box center [476, 340] width 54 height 21
click at [449, 330] on select "Jan Feb Mar Apr May Jun Jul Aug Sep Oct Nov Dec" at bounding box center [476, 340] width 54 height 21
click at [482, 384] on div "1" at bounding box center [480, 387] width 23 height 23
type input "01-10-2025"
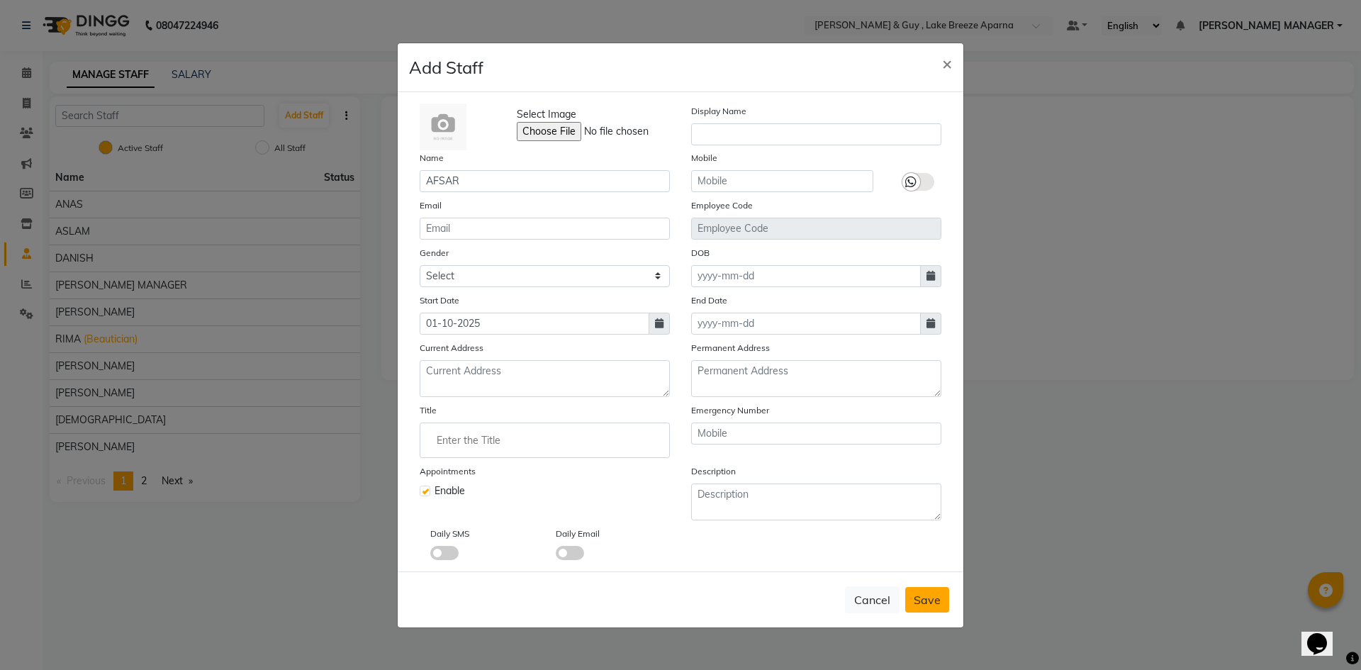
click at [924, 600] on span "Save" at bounding box center [927, 600] width 27 height 14
select select
checkbox input "false"
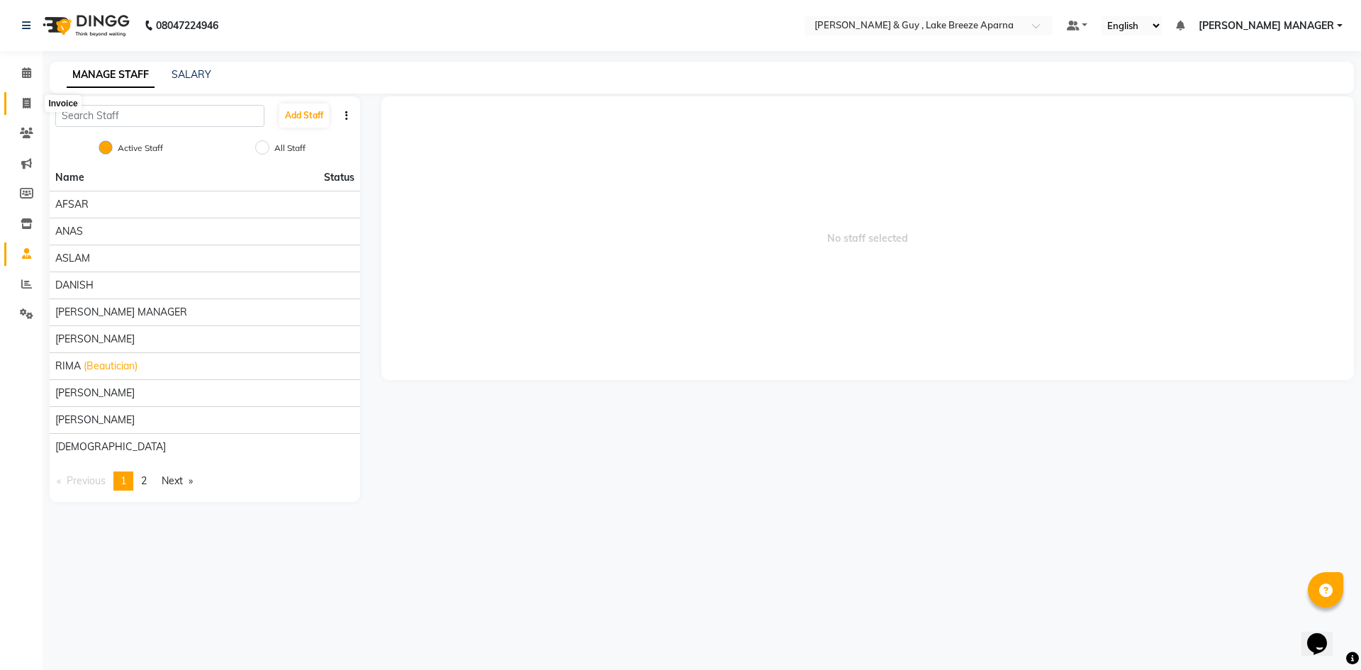
click at [33, 106] on span at bounding box center [26, 104] width 25 height 16
select select "service"
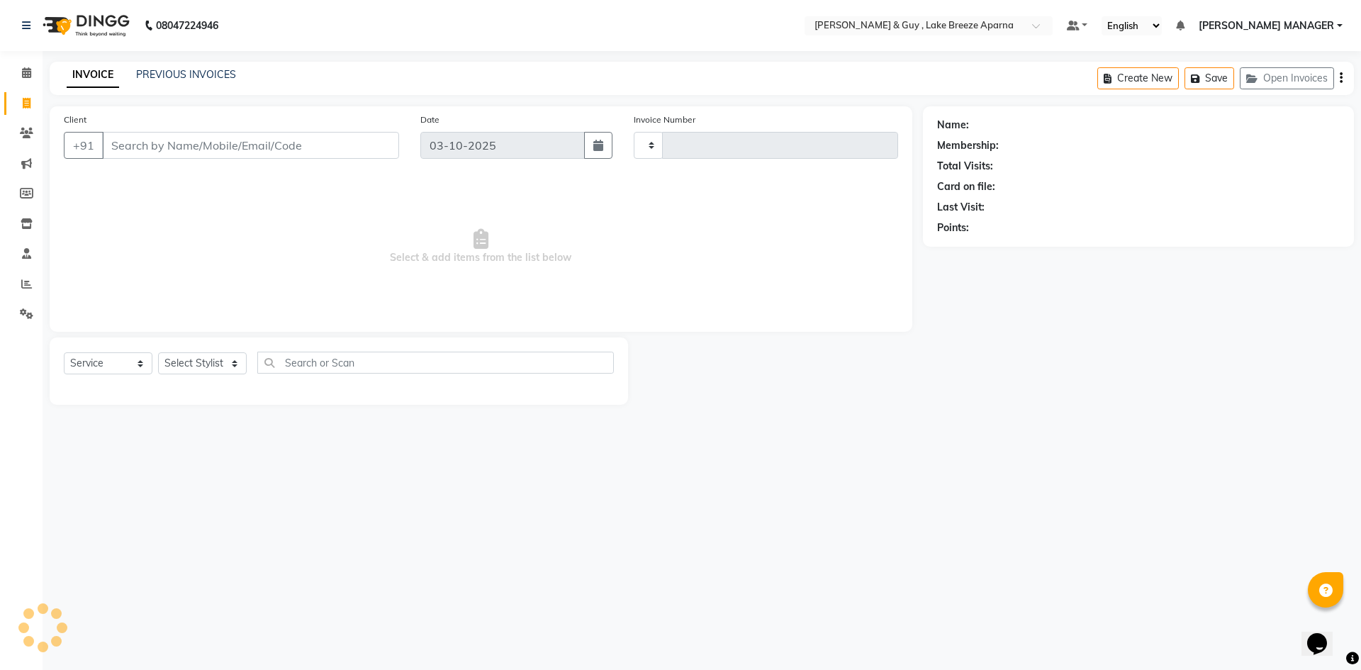
type input "0892"
select select "8690"
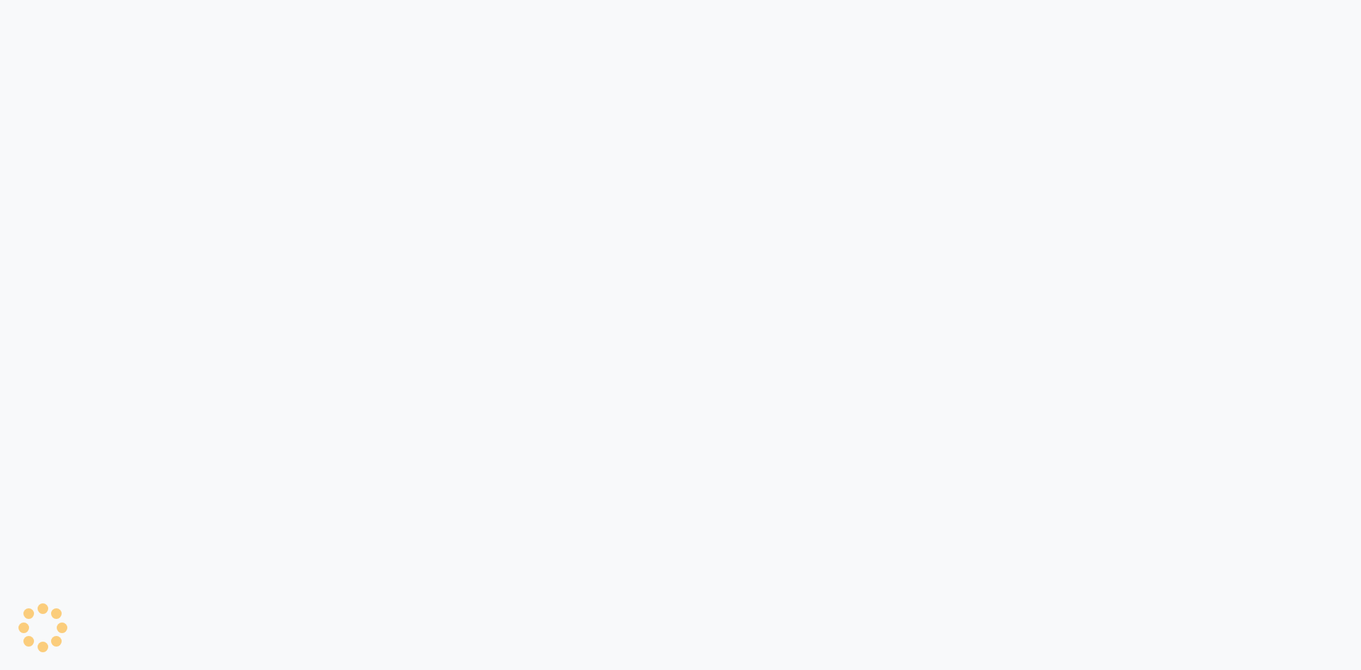
select select "8690"
select select "service"
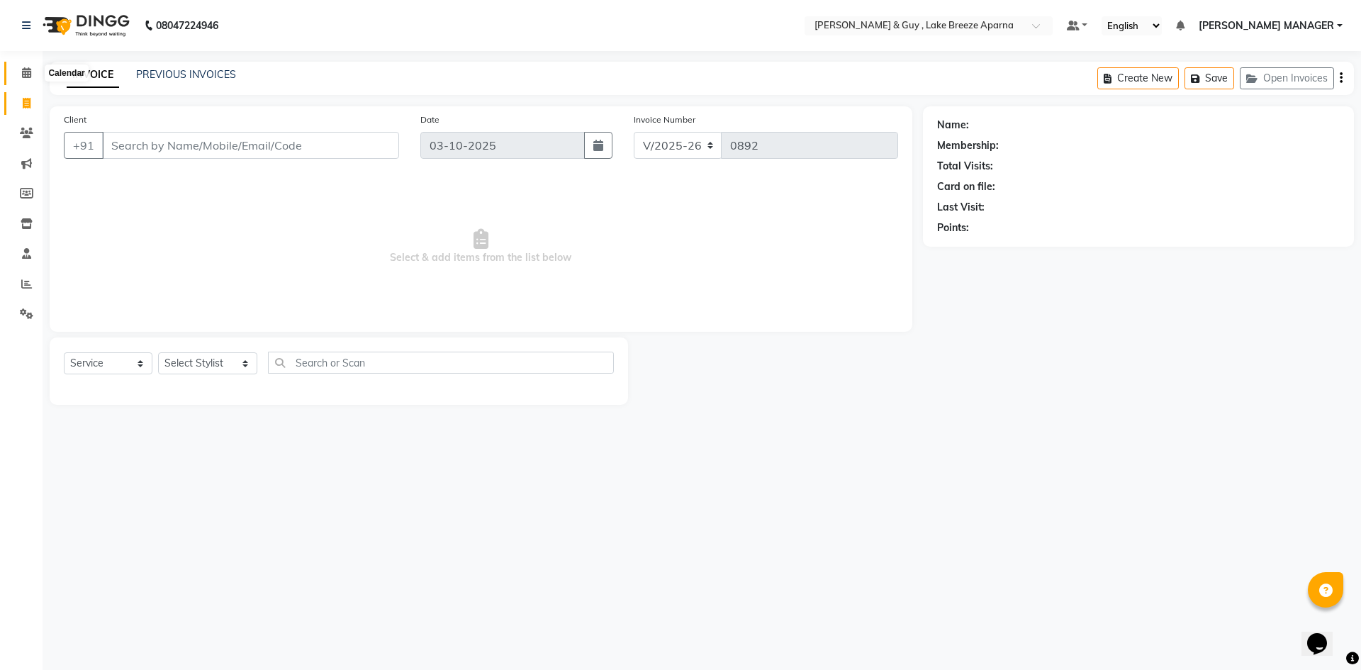
click at [31, 70] on icon at bounding box center [26, 72] width 9 height 11
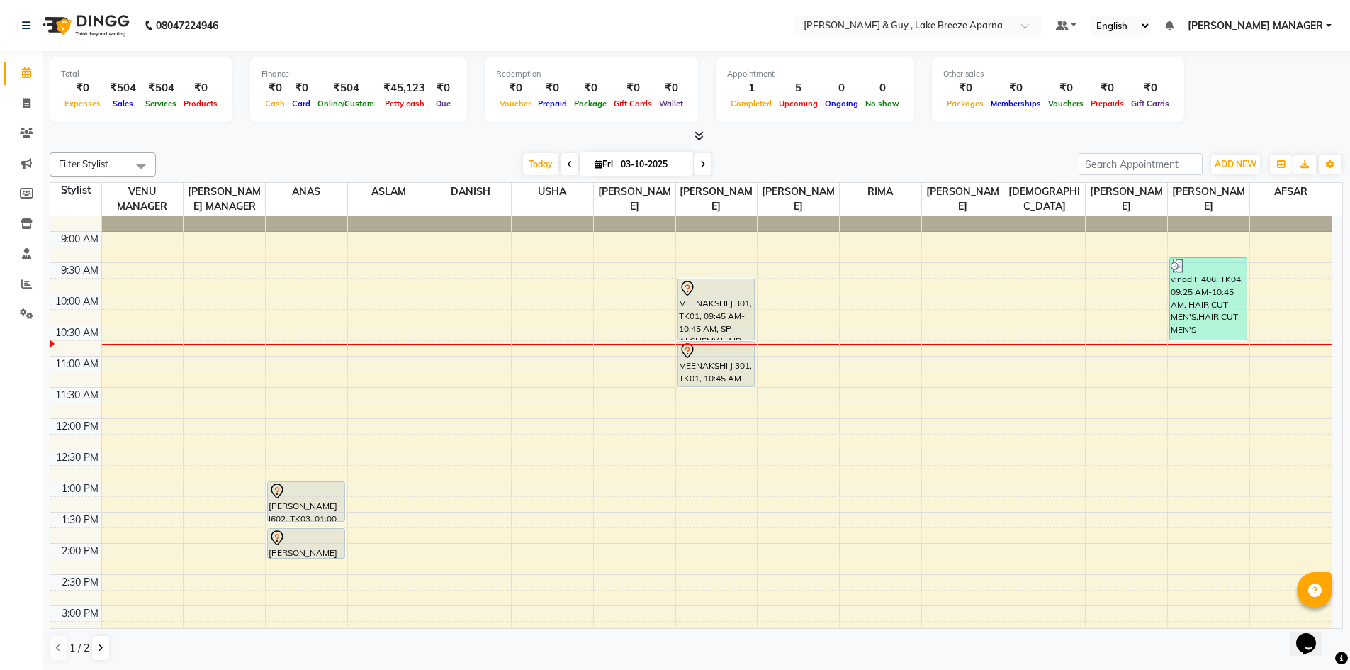
scroll to position [71, 0]
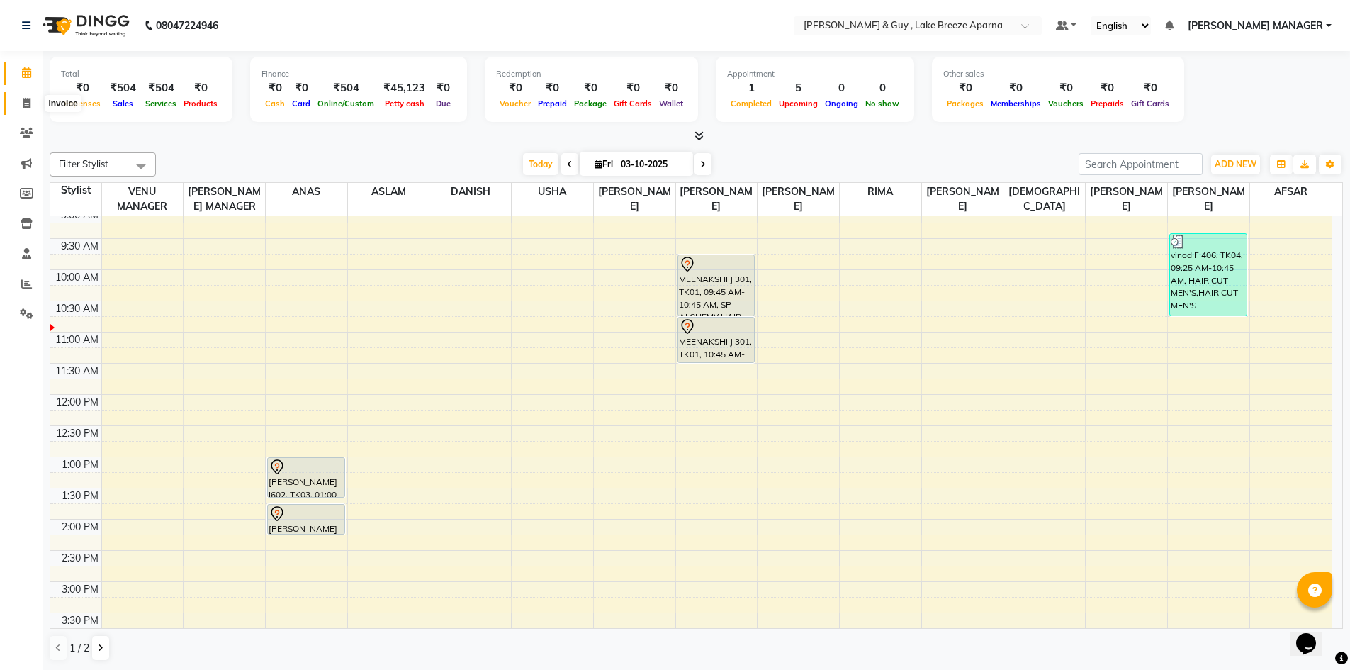
click at [28, 99] on icon at bounding box center [27, 103] width 8 height 11
select select "8690"
select select "service"
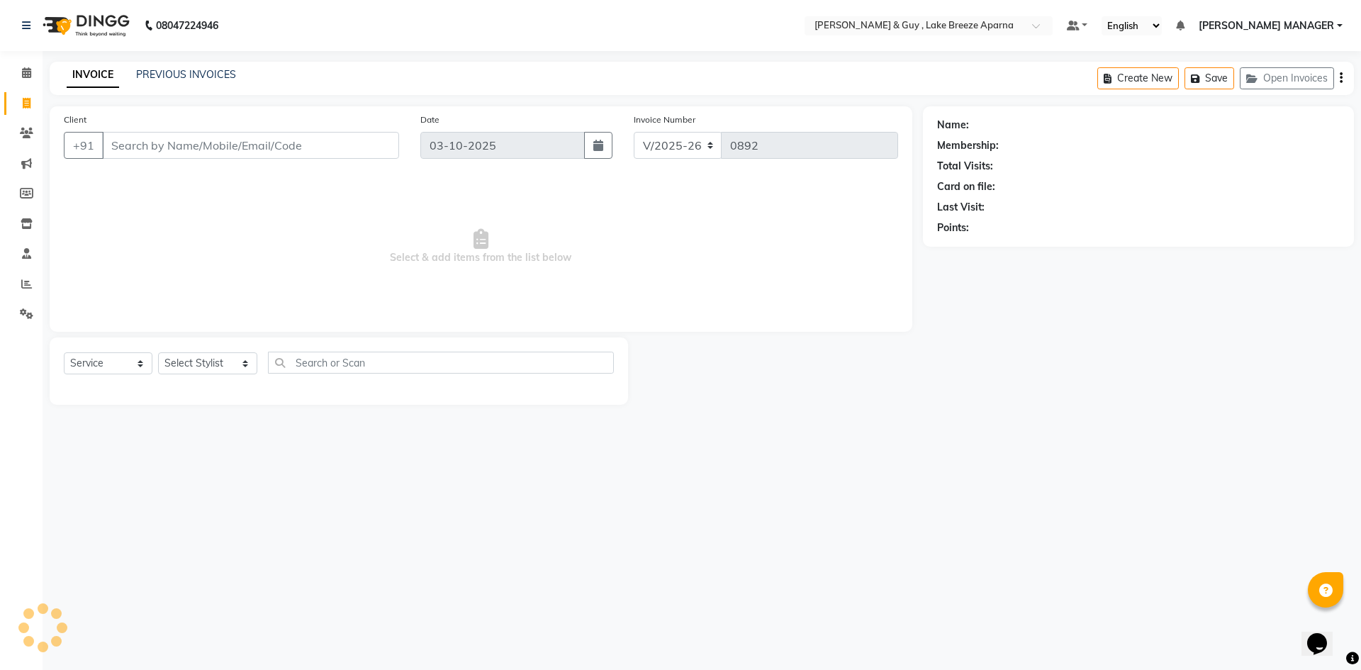
click at [206, 149] on input "Client" at bounding box center [250, 145] width 297 height 27
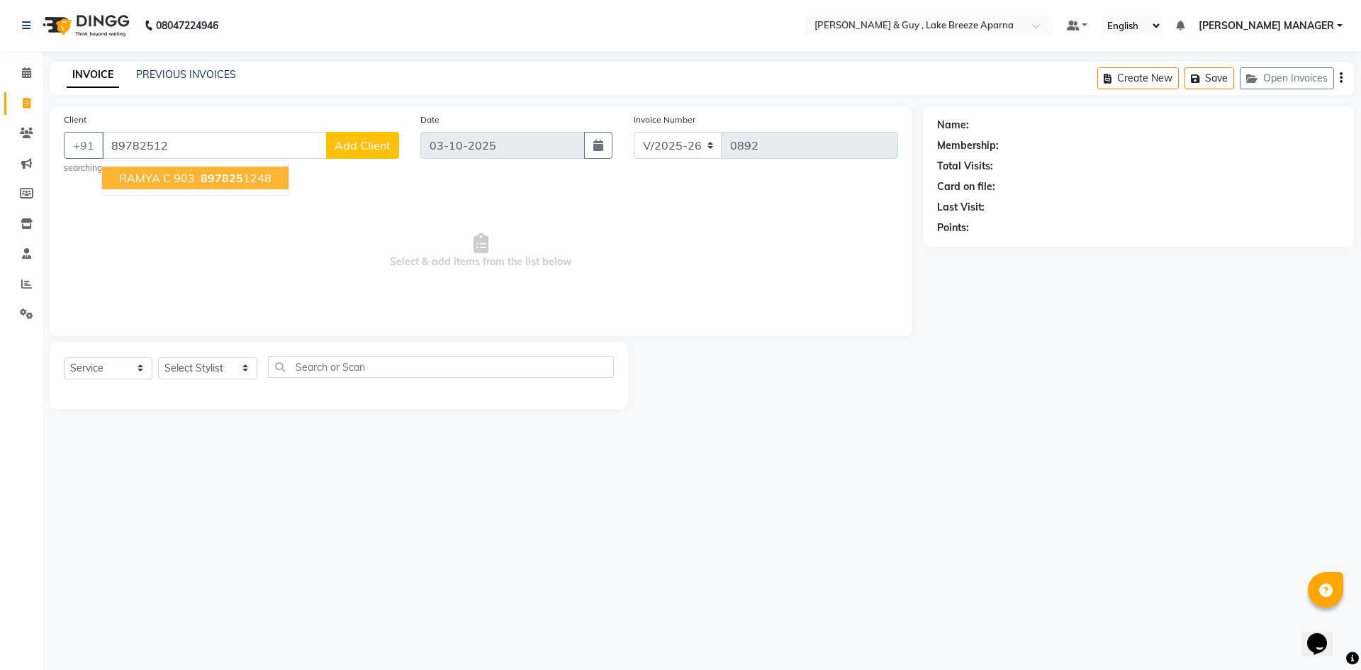
click at [174, 183] on span "RAMYA C 903" at bounding box center [157, 178] width 76 height 14
type input "8978251248"
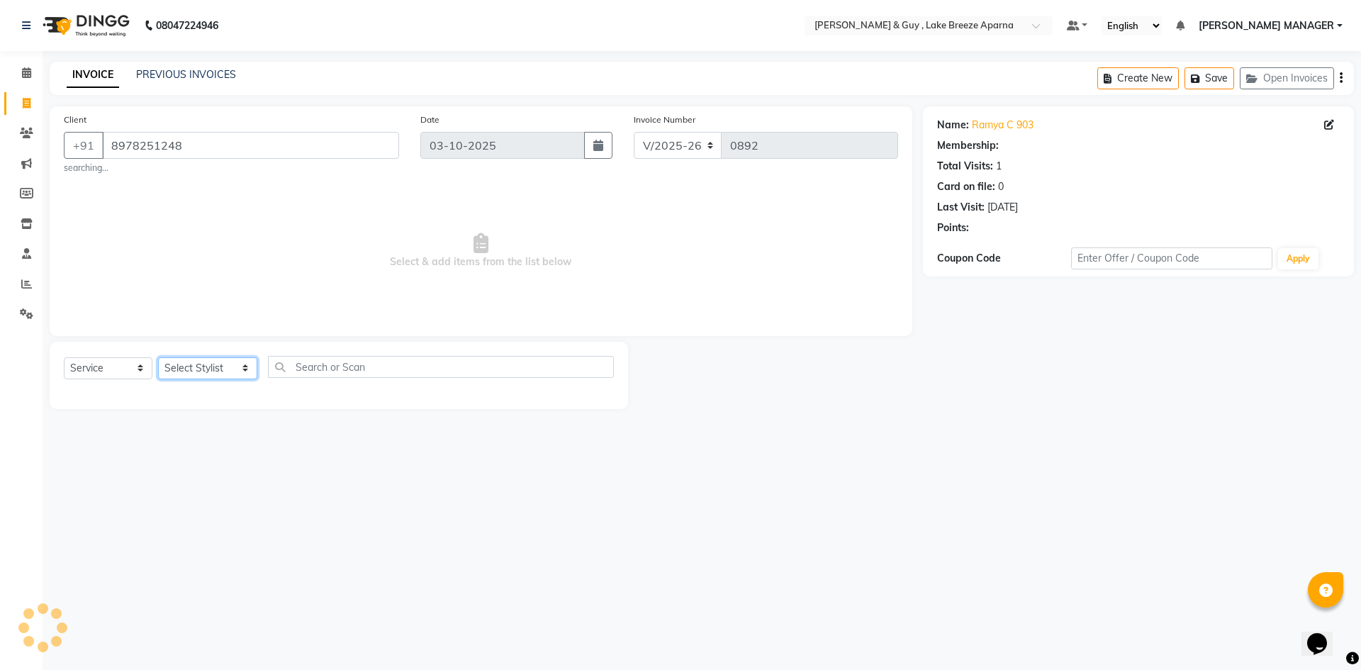
click at [213, 377] on select "Select Stylist AFSAR ANAS ASLAM DANISH HANISHA MANAGER LAXMI RIMA RINKU SALMAN …" at bounding box center [207, 368] width 99 height 22
select select "87996"
click at [158, 357] on select "Select Stylist AFSAR ANAS ASLAM DANISH HANISHA MANAGER LAXMI RIMA RINKU SALMAN …" at bounding box center [207, 368] width 99 height 22
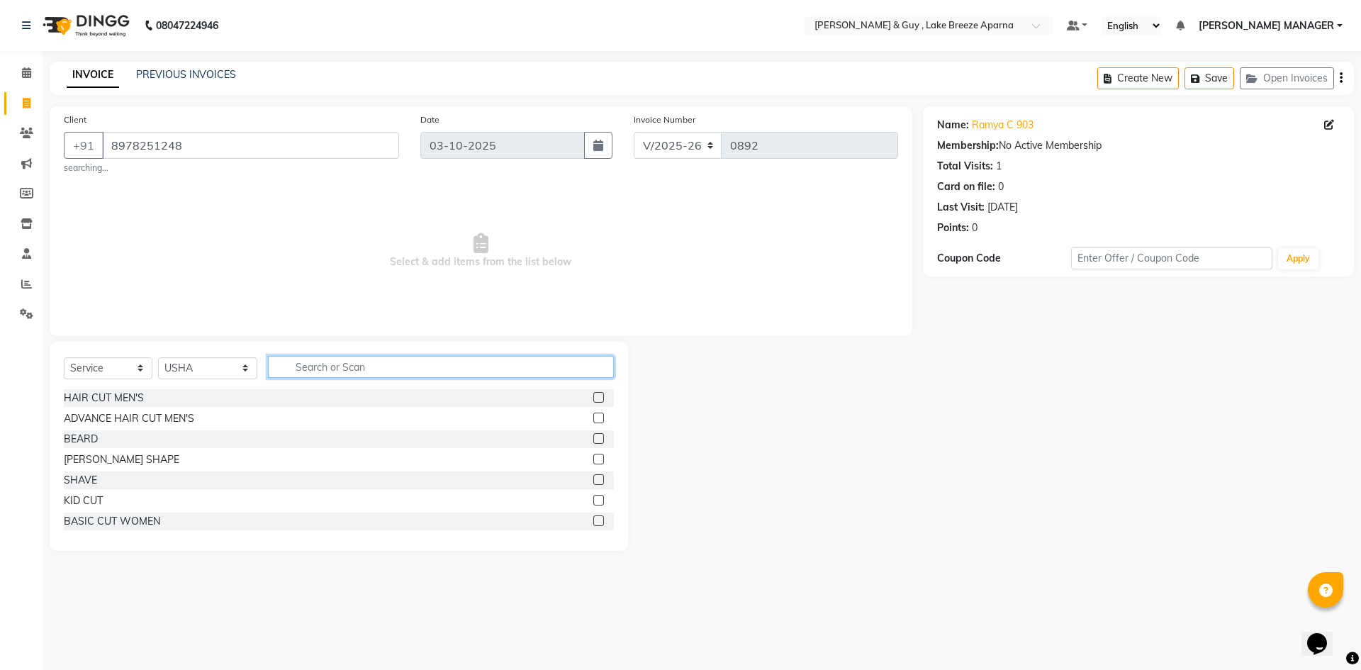
click at [308, 370] on input "text" at bounding box center [441, 367] width 346 height 22
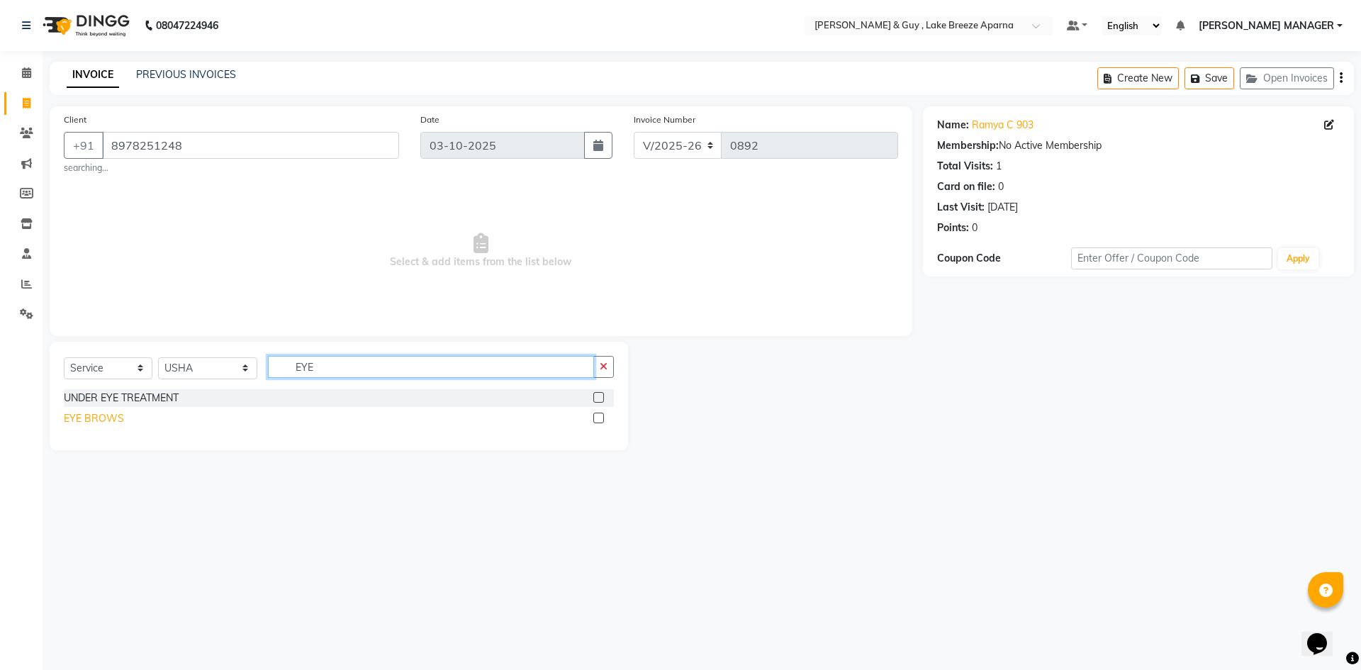
type input "EYE"
click at [111, 418] on div "EYE BROWS" at bounding box center [94, 418] width 60 height 15
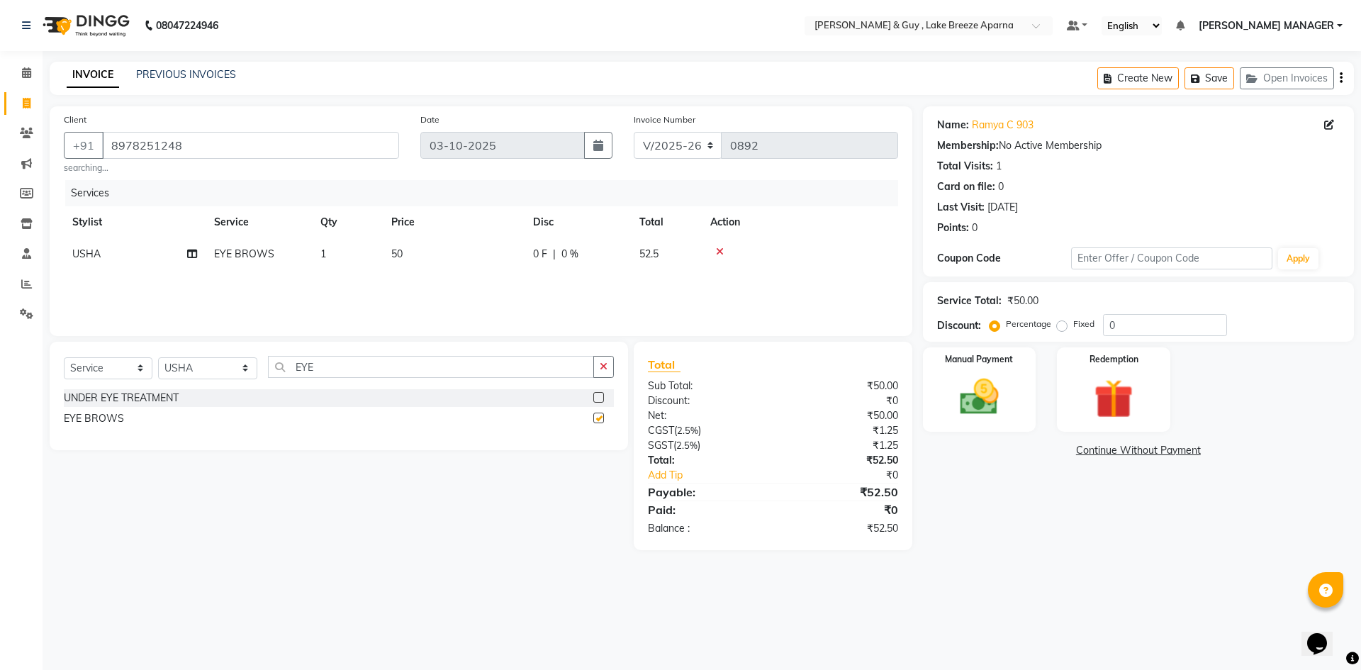
checkbox input "false"
click at [297, 370] on input "EYE" at bounding box center [431, 367] width 326 height 22
type input "FORE"
click at [105, 401] on div "FOREHEAD" at bounding box center [91, 398] width 54 height 15
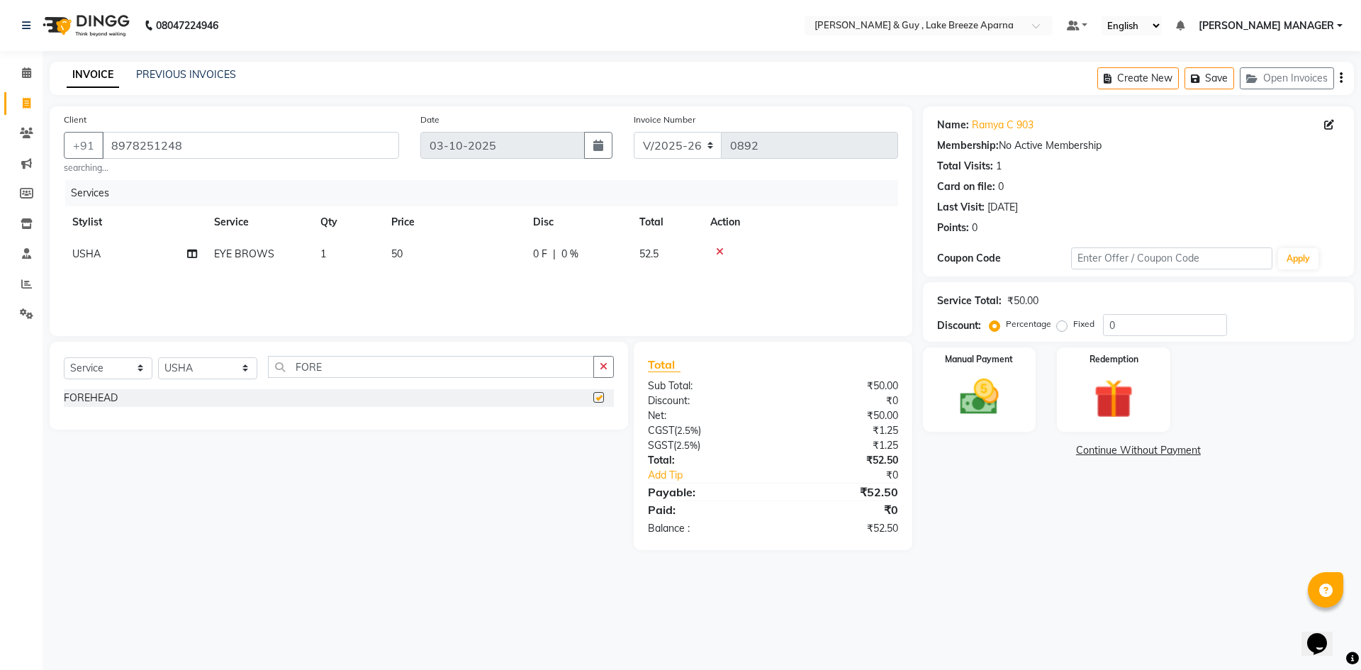
checkbox input "false"
click at [306, 364] on input "FORE" at bounding box center [431, 367] width 326 height 22
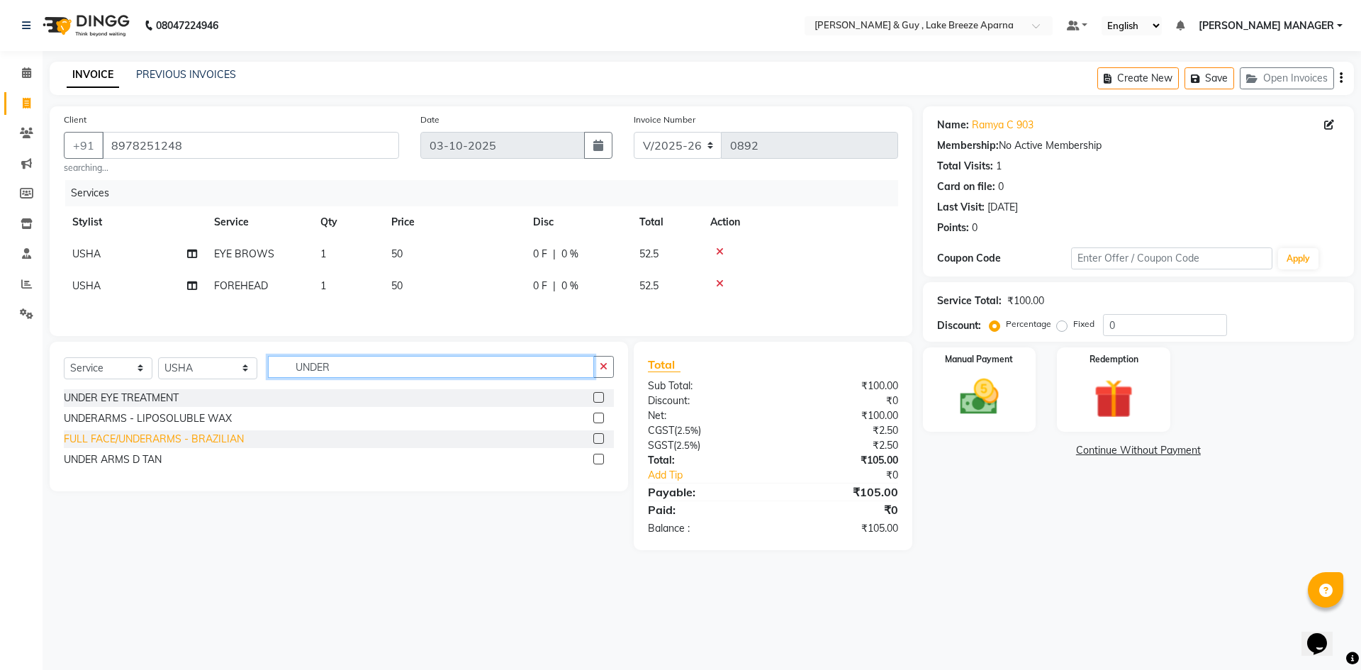
type input "UNDER"
click at [213, 440] on div "FULL FACE/UNDERARMS - BRAZILIAN" at bounding box center [154, 439] width 180 height 15
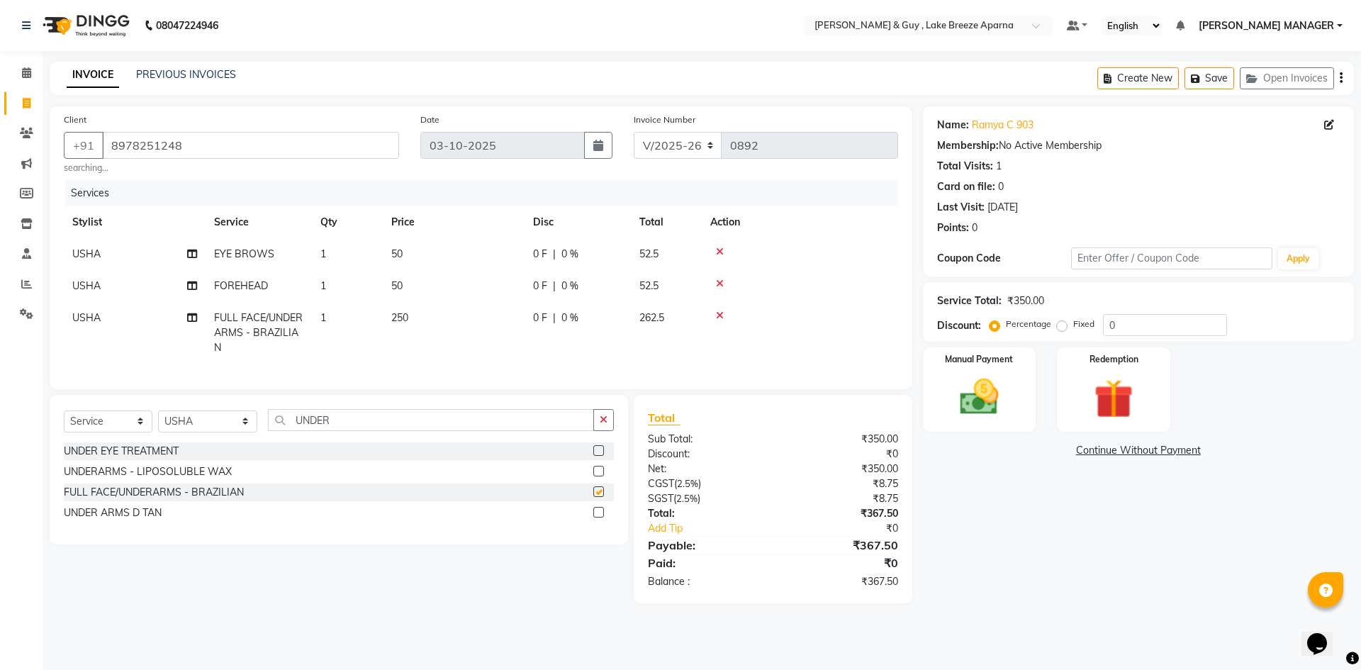
checkbox input "false"
click at [308, 431] on input "UNDER" at bounding box center [431, 420] width 326 height 22
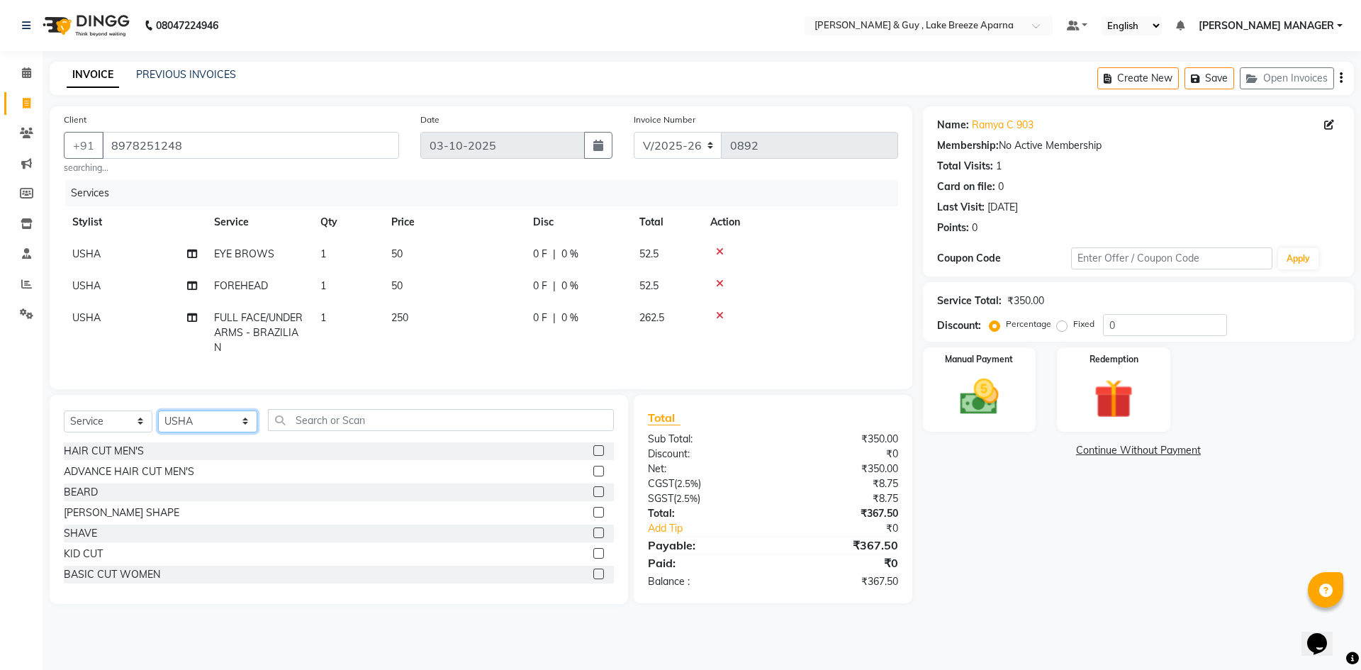
click at [194, 427] on select "Select Stylist AFSAR ANAS ASLAM DANISH HANISHA MANAGER LAXMI RIMA RINKU SALMAN …" at bounding box center [207, 421] width 99 height 22
select select "87992"
click at [158, 420] on select "Select Stylist AFSAR ANAS ASLAM DANISH HANISHA MANAGER LAXMI RIMA RINKU SALMAN …" at bounding box center [207, 421] width 99 height 22
click at [123, 459] on div "HAIR CUT MEN'S" at bounding box center [104, 451] width 80 height 15
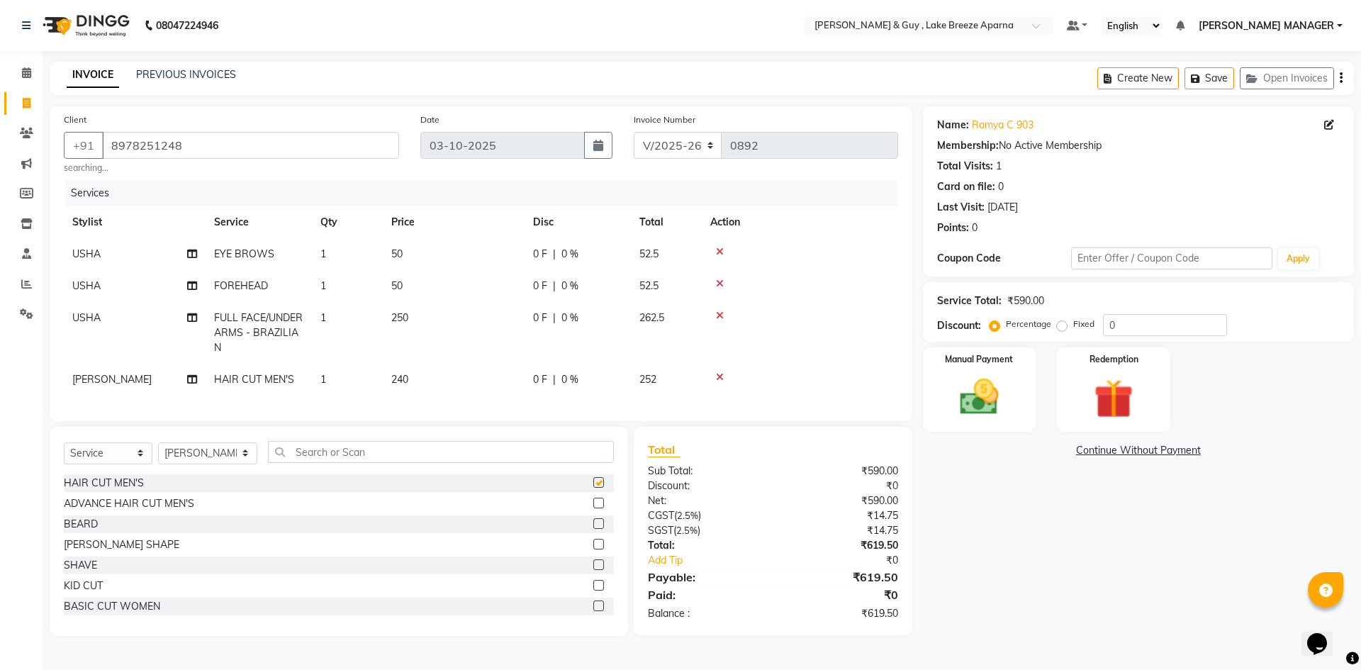
checkbox input "false"
click at [413, 388] on td "240" at bounding box center [454, 380] width 142 height 32
select select "87992"
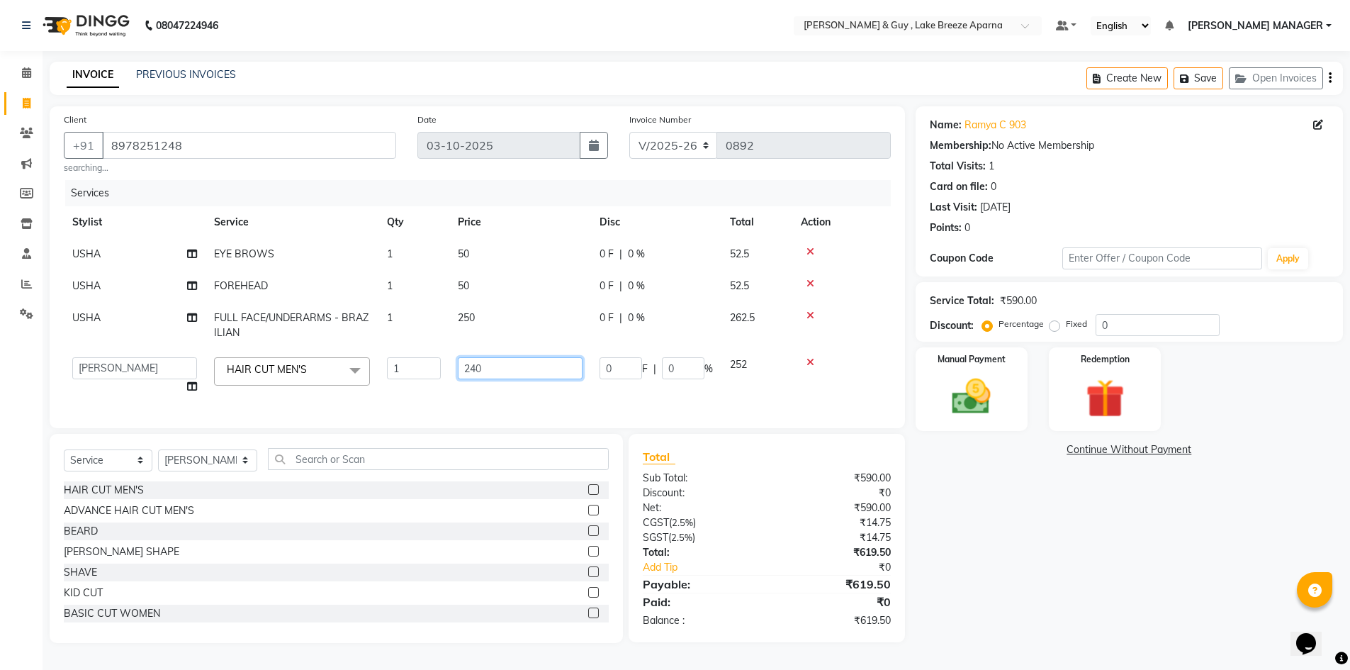
click at [498, 368] on input "240" at bounding box center [520, 368] width 125 height 22
type input "200"
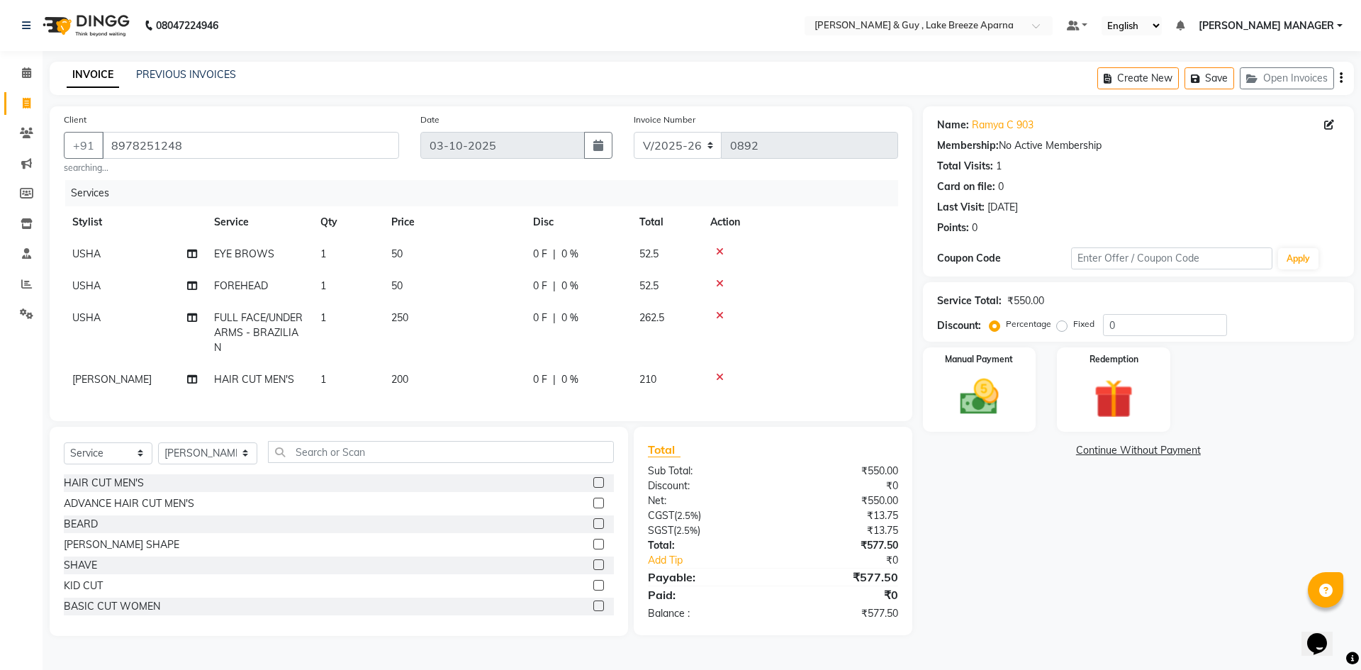
click at [1137, 509] on div "Name: Ramya C 903 Membership: No Active Membership Total Visits: 1 Card on file…" at bounding box center [1144, 371] width 442 height 530
click at [995, 397] on img at bounding box center [979, 397] width 66 height 47
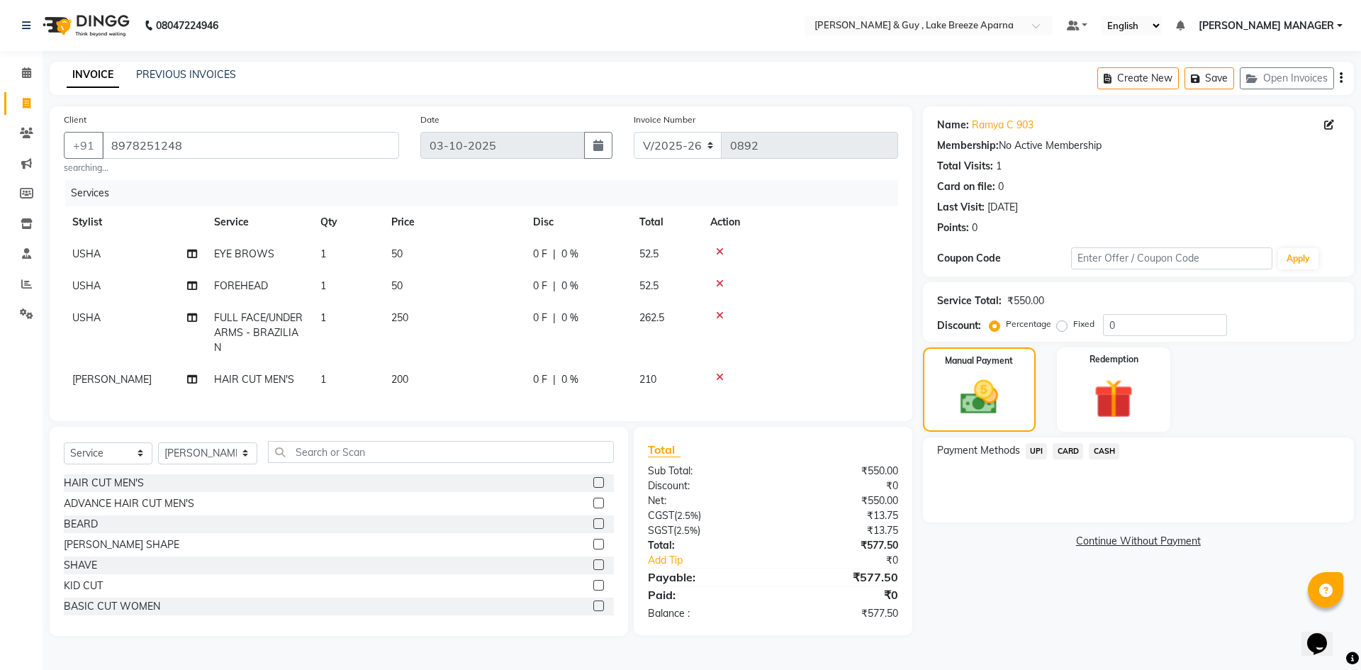
click at [1032, 451] on span "UPI" at bounding box center [1037, 451] width 22 height 16
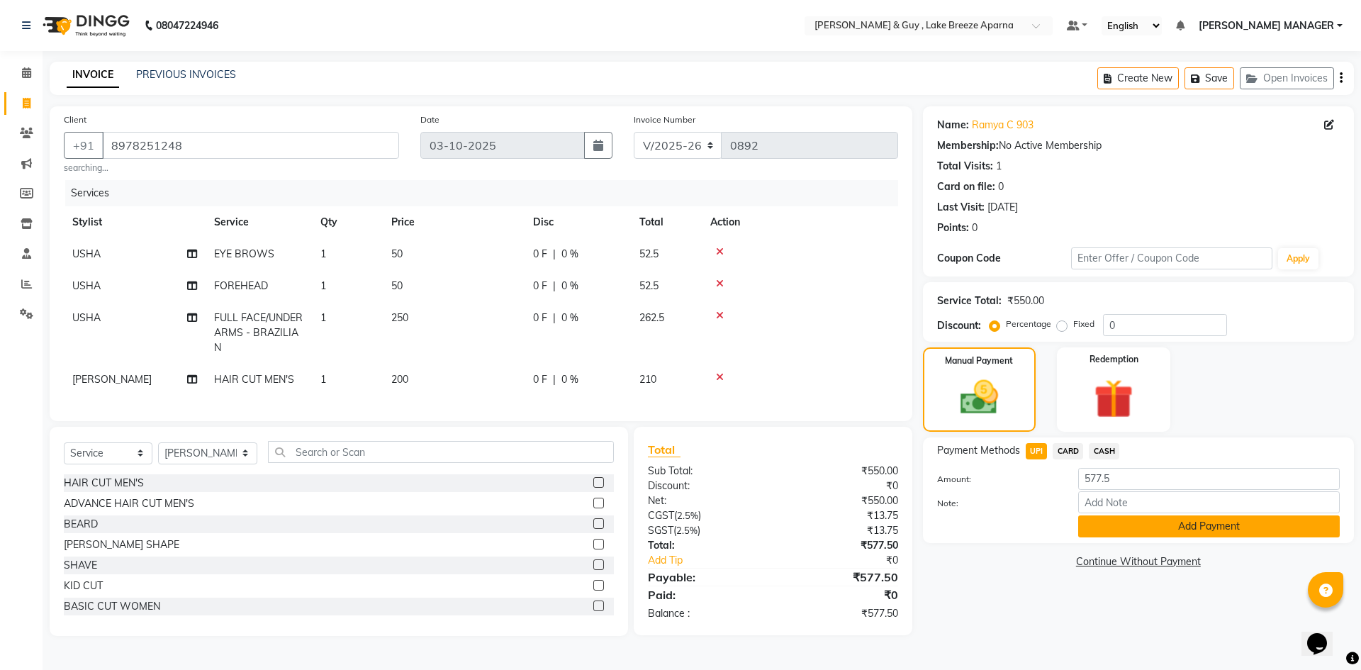
click at [1121, 526] on button "Add Payment" at bounding box center [1209, 526] width 262 height 22
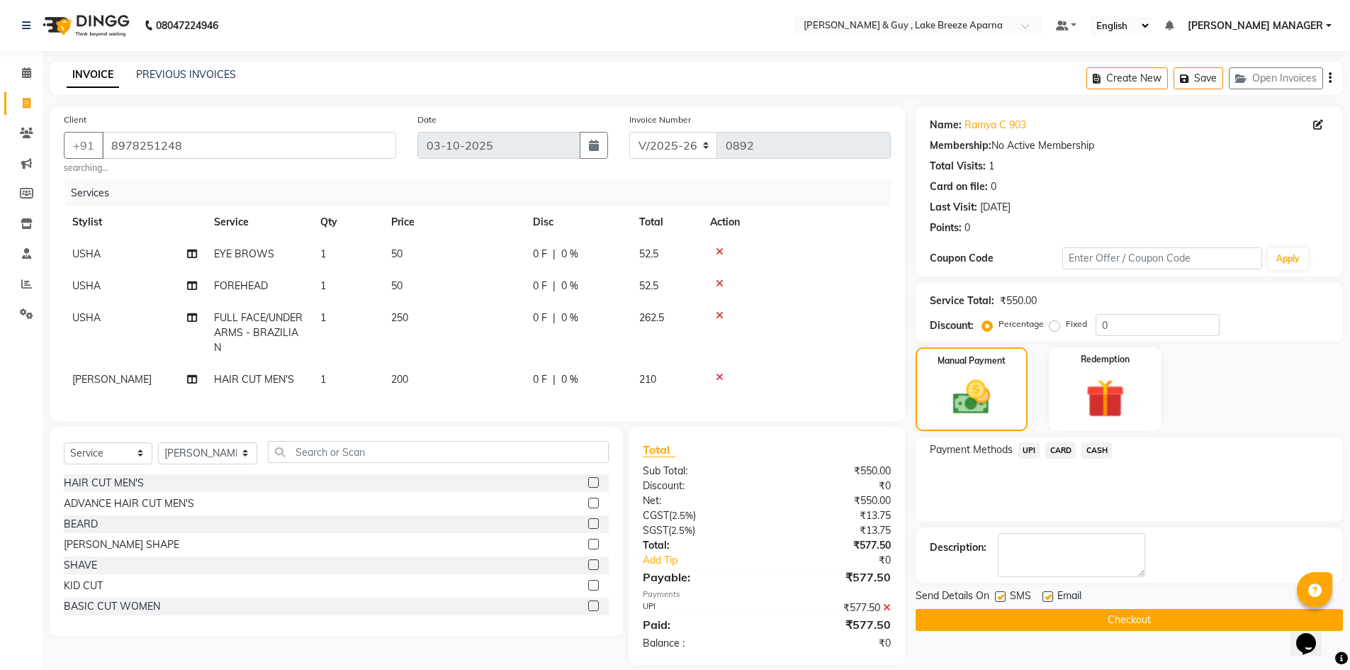
click at [1049, 594] on label at bounding box center [1048, 596] width 11 height 11
click at [1049, 594] on input "checkbox" at bounding box center [1047, 597] width 9 height 9
checkbox input "false"
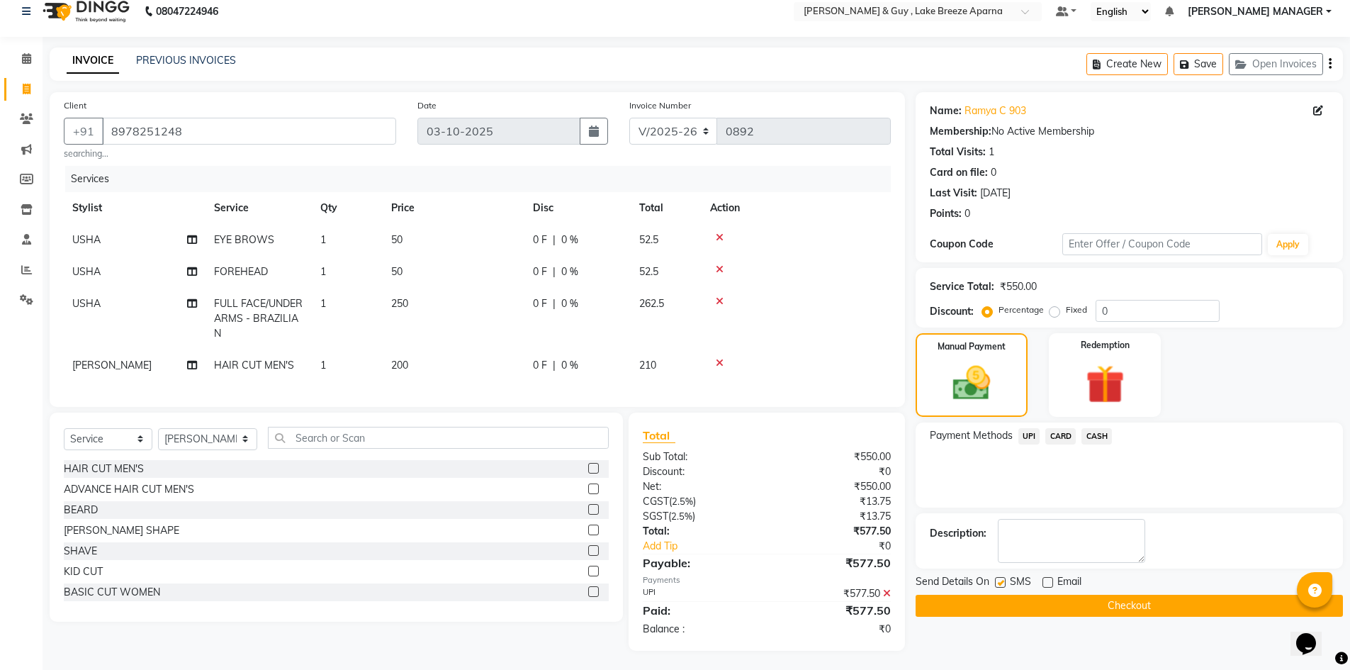
scroll to position [27, 0]
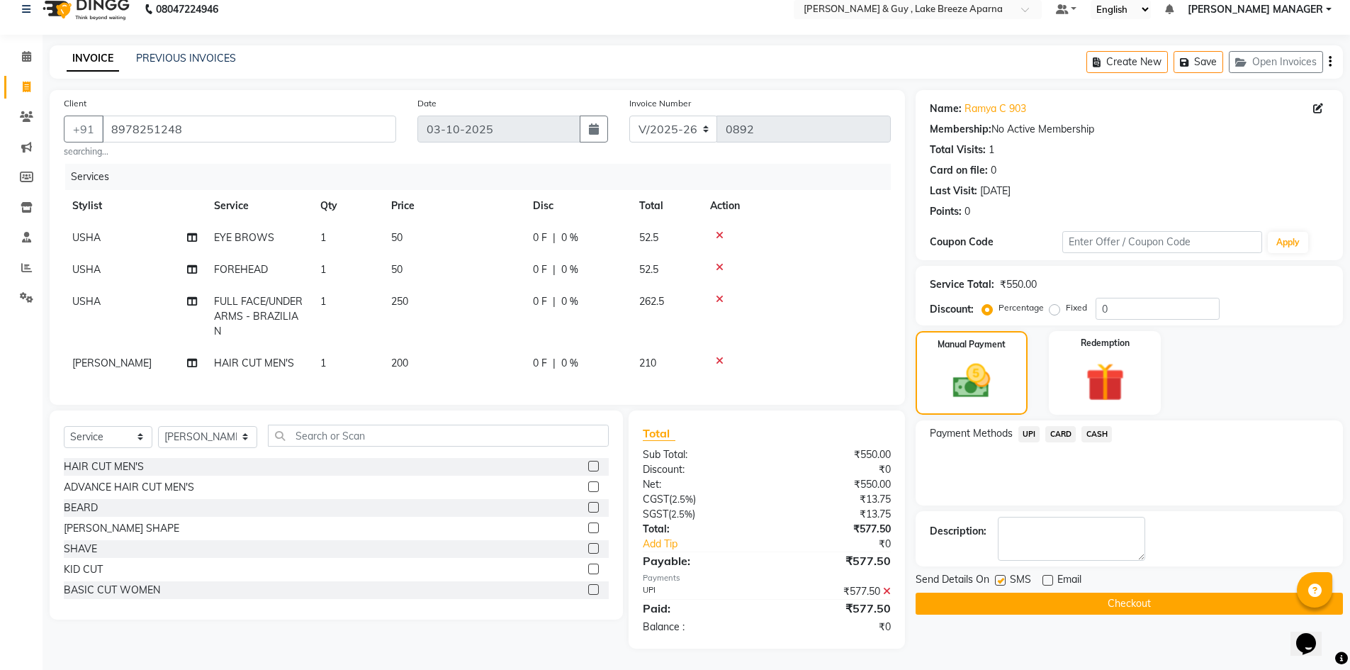
click at [1023, 594] on button "Checkout" at bounding box center [1129, 604] width 427 height 22
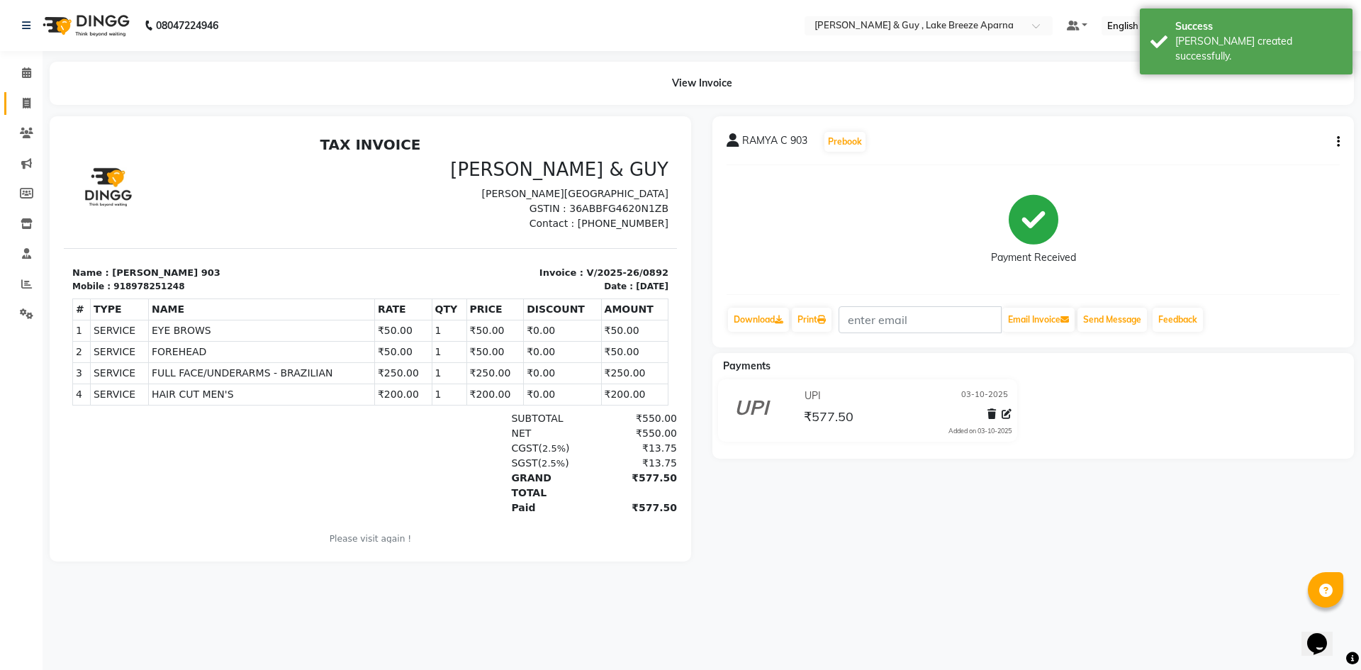
click at [30, 94] on link "Invoice" at bounding box center [21, 103] width 34 height 23
select select "8690"
select select "service"
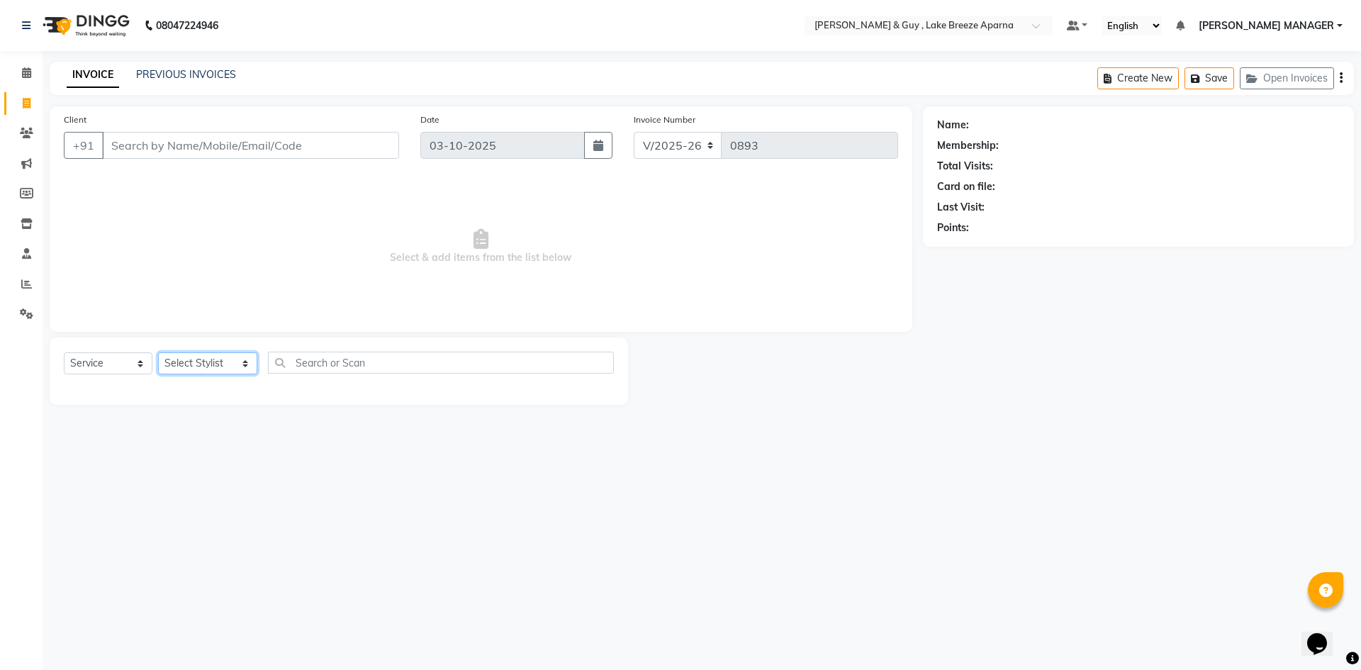
click at [208, 363] on select "Select Stylist AFSAR ANAS ASLAM DANISH HANISHA MANAGER LAXMI RIMA RINKU SALMAN …" at bounding box center [207, 363] width 99 height 22
select select "88973"
click at [158, 352] on select "Select Stylist AFSAR ANAS ASLAM DANISH HANISHA MANAGER LAXMI RIMA RINKU SALMAN …" at bounding box center [207, 363] width 99 height 22
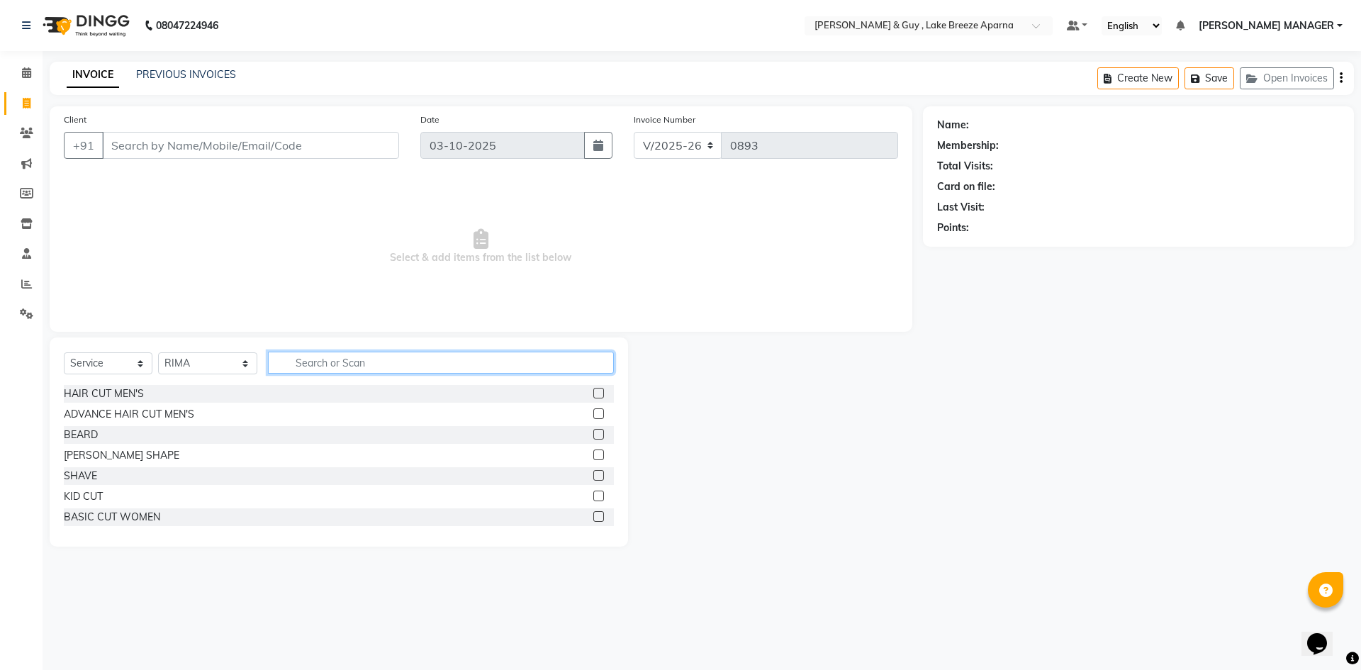
click at [316, 368] on input "text" at bounding box center [441, 363] width 346 height 22
type input "FULL"
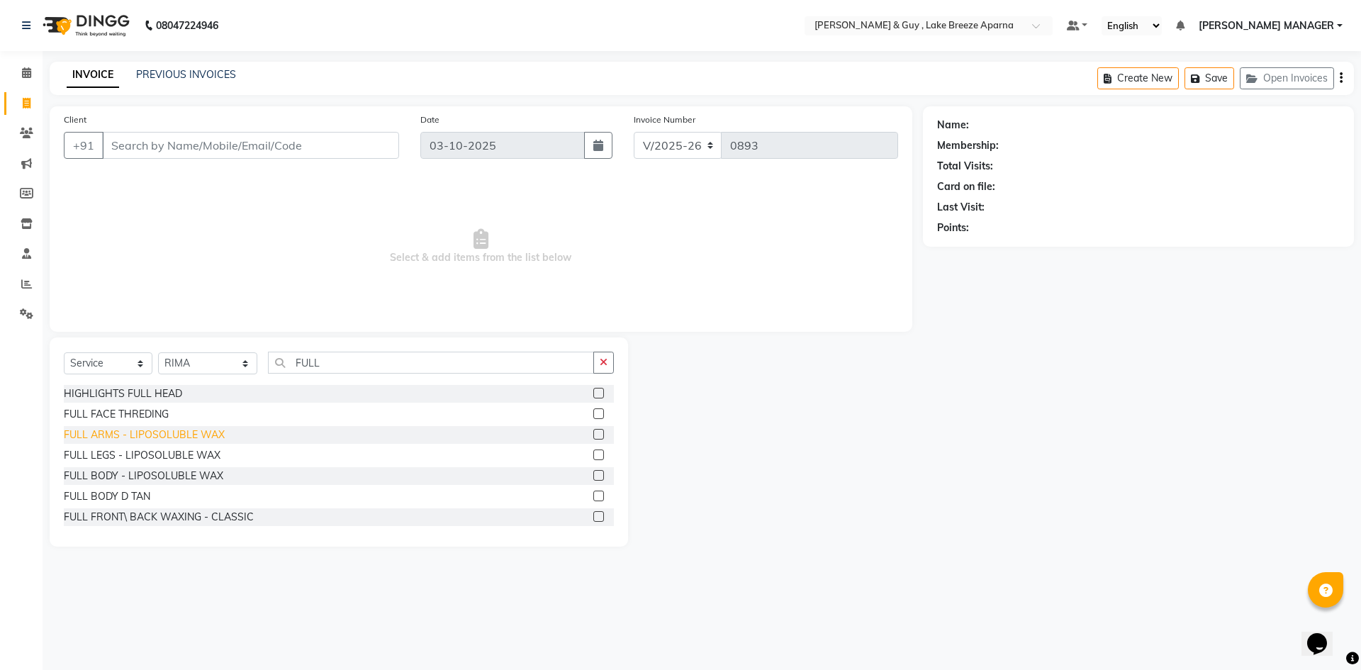
click at [172, 438] on div "FULL ARMS - LIPOSOLUBLE WAX" at bounding box center [144, 434] width 161 height 15
checkbox input "false"
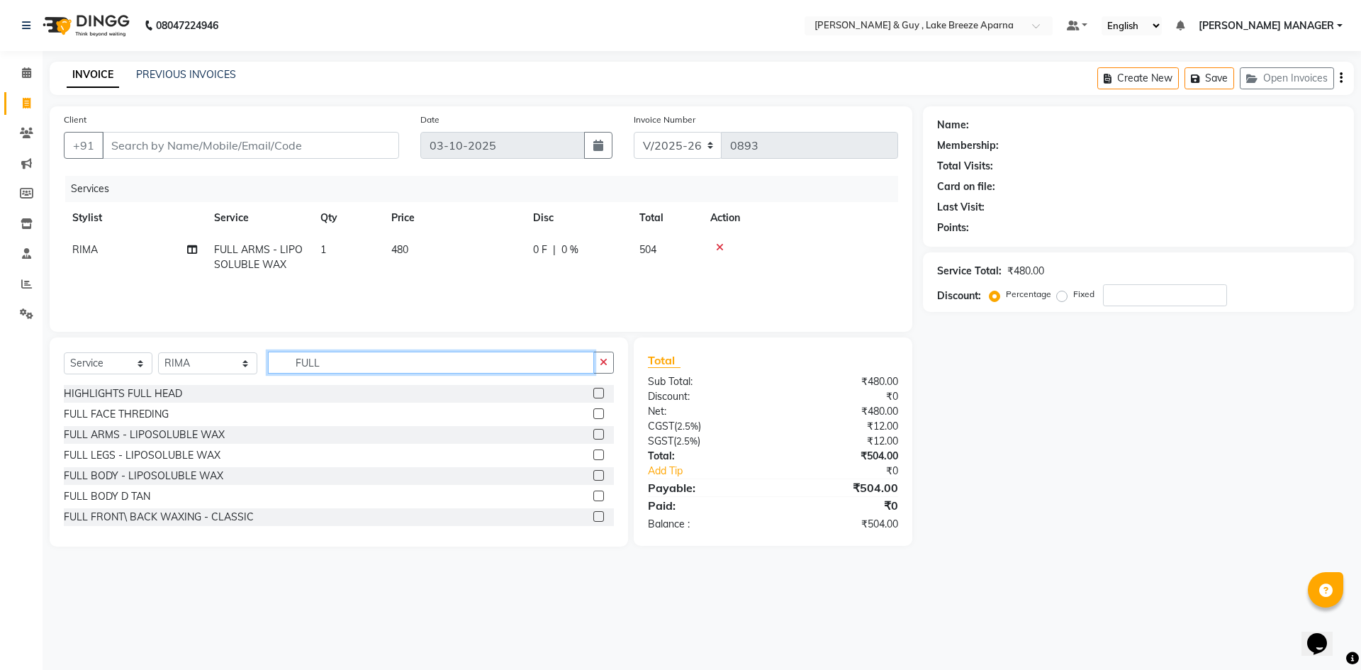
click at [313, 362] on input "FULL" at bounding box center [431, 363] width 326 height 22
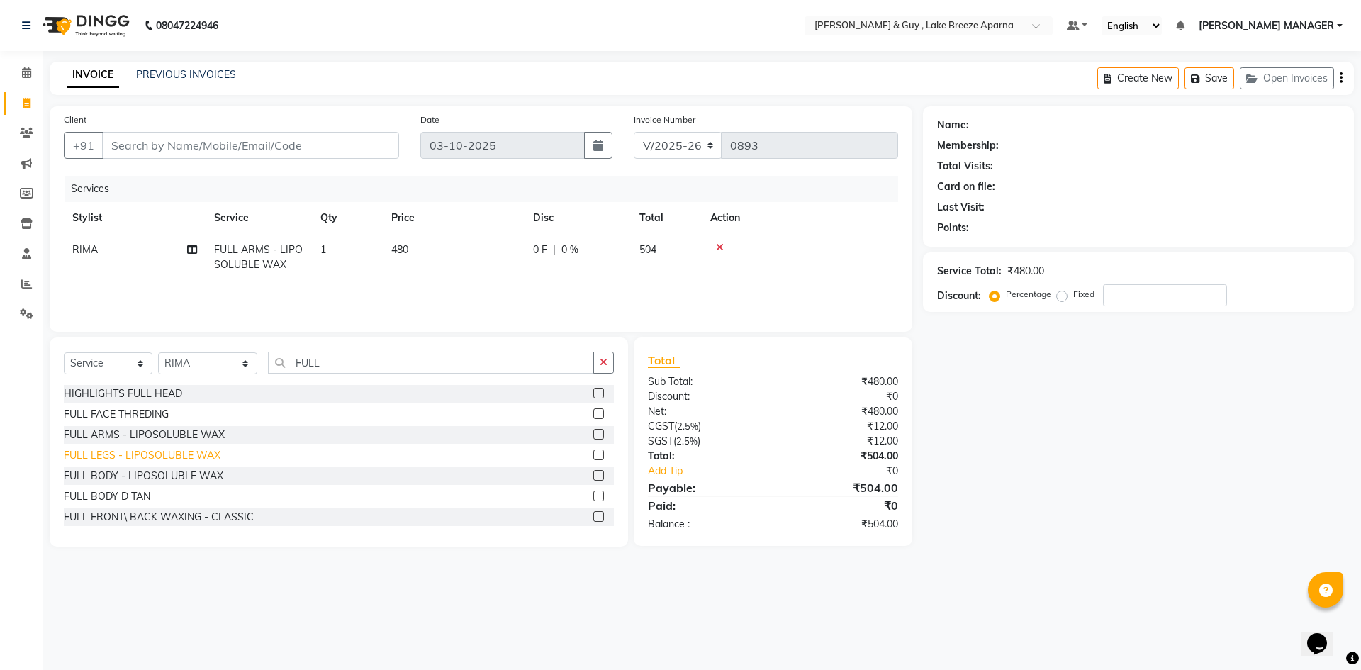
click at [155, 462] on div "FULL LEGS - LIPOSOLUBLE WAX" at bounding box center [142, 455] width 157 height 15
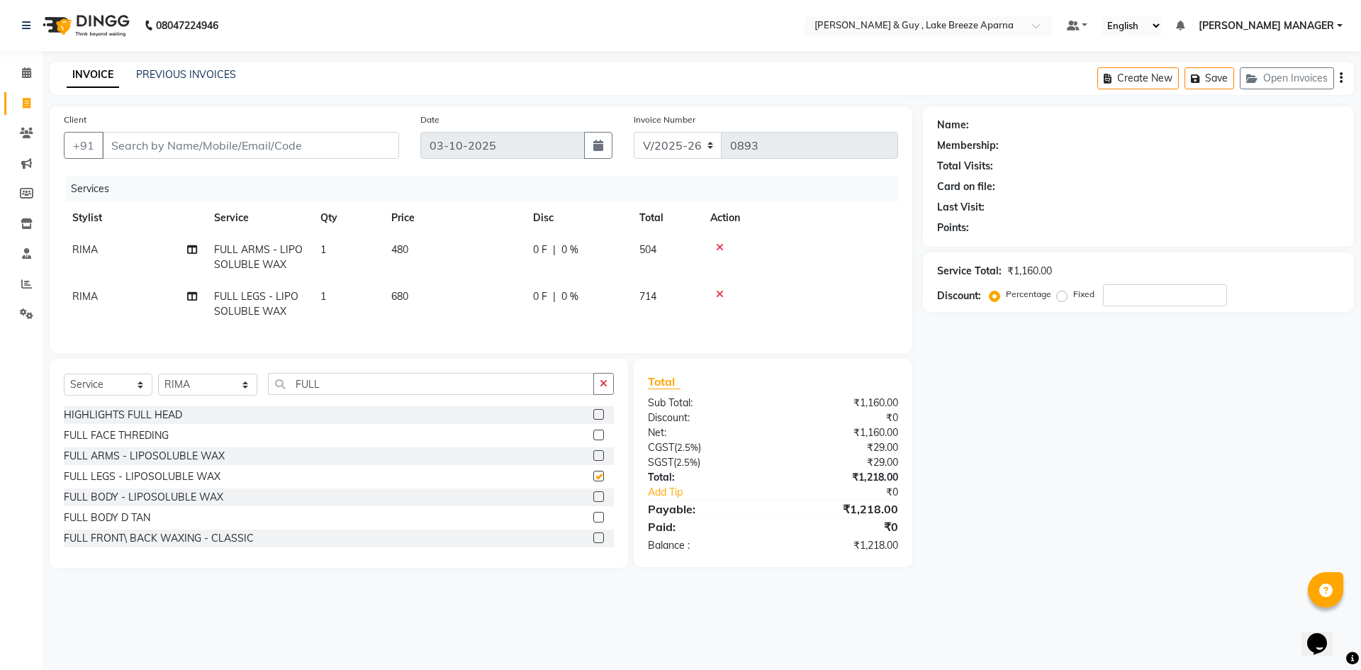
checkbox input "false"
click at [289, 395] on input "FULL" at bounding box center [431, 384] width 326 height 22
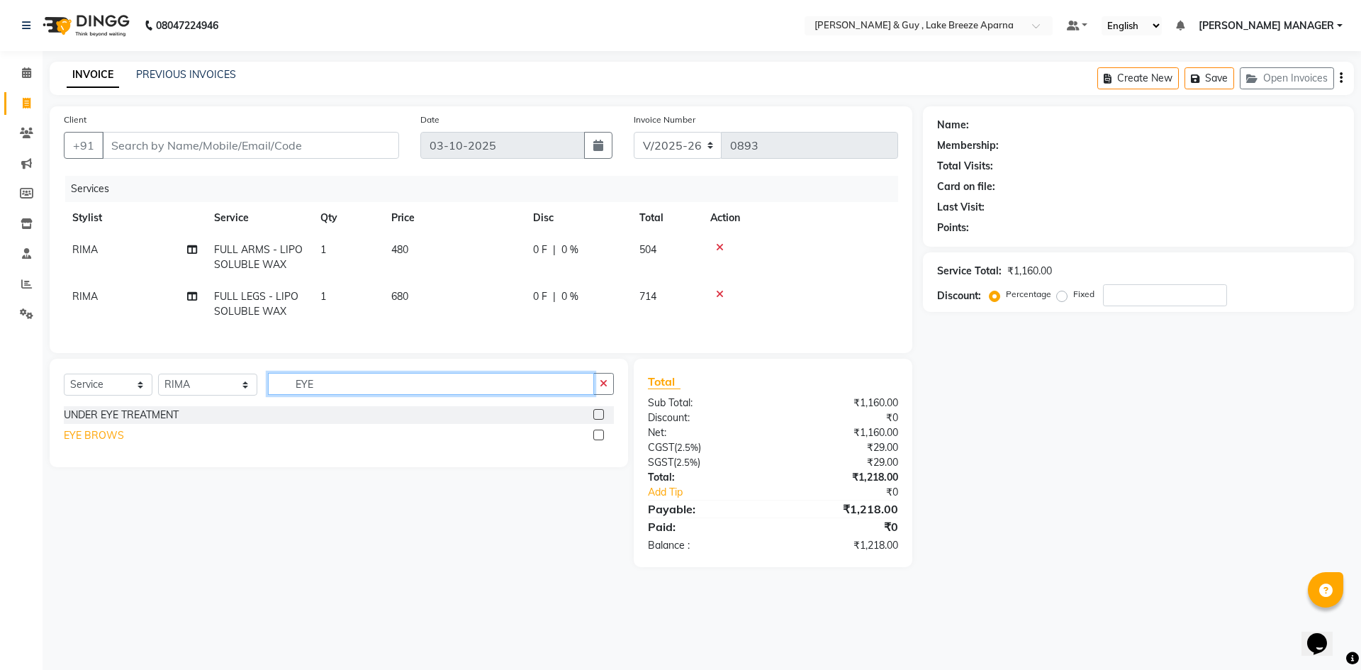
type input "EYE"
click at [103, 443] on div "EYE BROWS" at bounding box center [94, 435] width 60 height 15
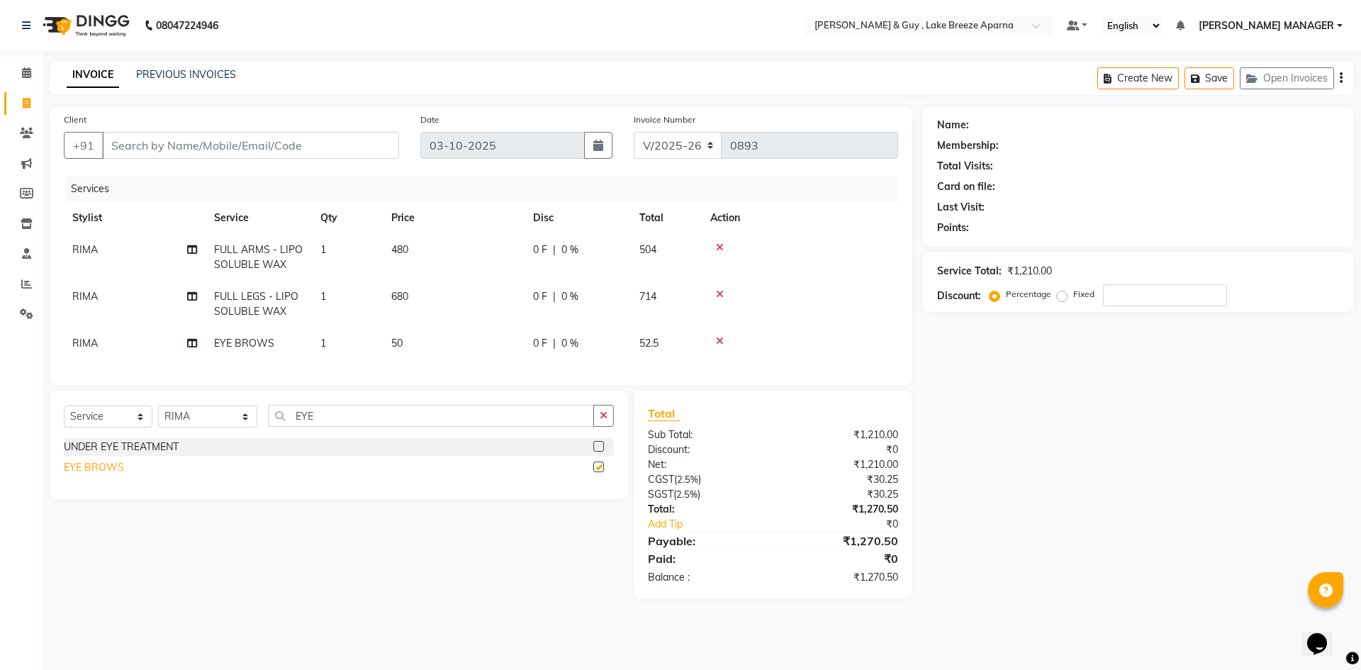
checkbox input "false"
click at [300, 650] on div "08047224946 Select Location × Toni & Guy , Lake Breeze Aparna Default Panel My …" at bounding box center [680, 335] width 1361 height 670
click at [289, 424] on input "EYE" at bounding box center [431, 416] width 326 height 22
click at [289, 427] on input "EYE" at bounding box center [431, 416] width 326 height 22
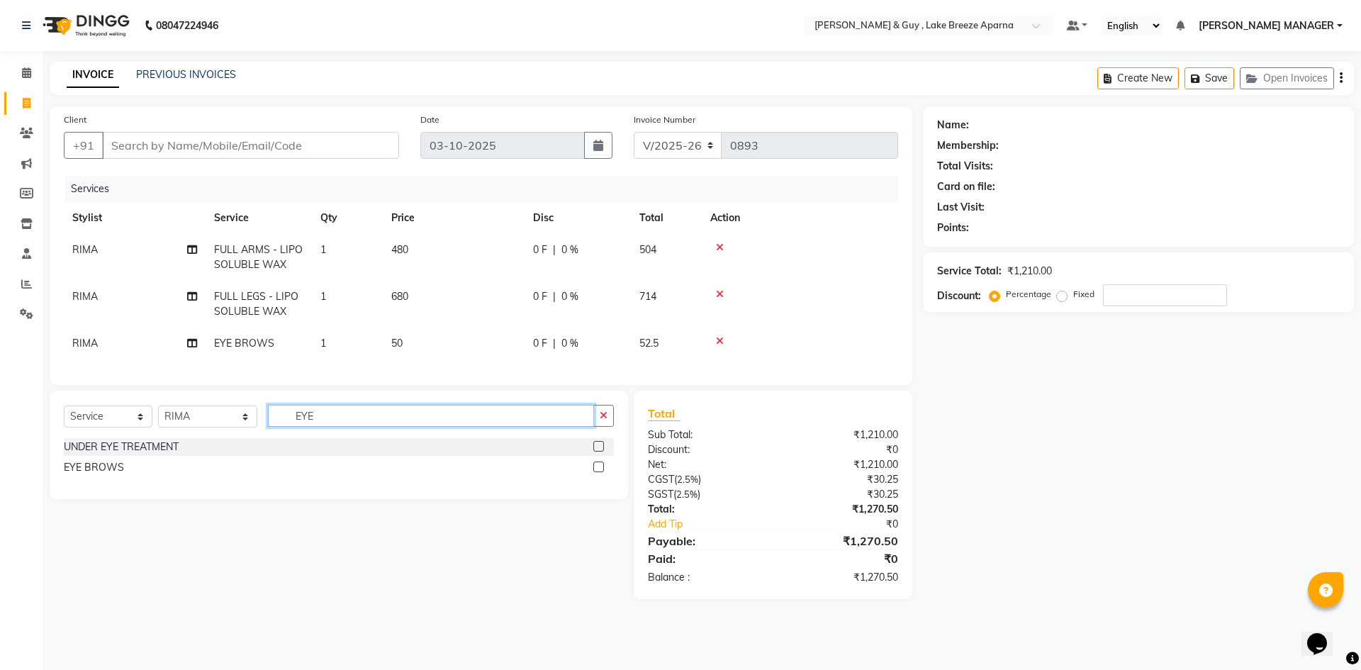
click at [289, 427] on input "EYE" at bounding box center [431, 416] width 326 height 22
type input "FORE"
click at [96, 454] on div "FOREHEAD" at bounding box center [91, 447] width 54 height 15
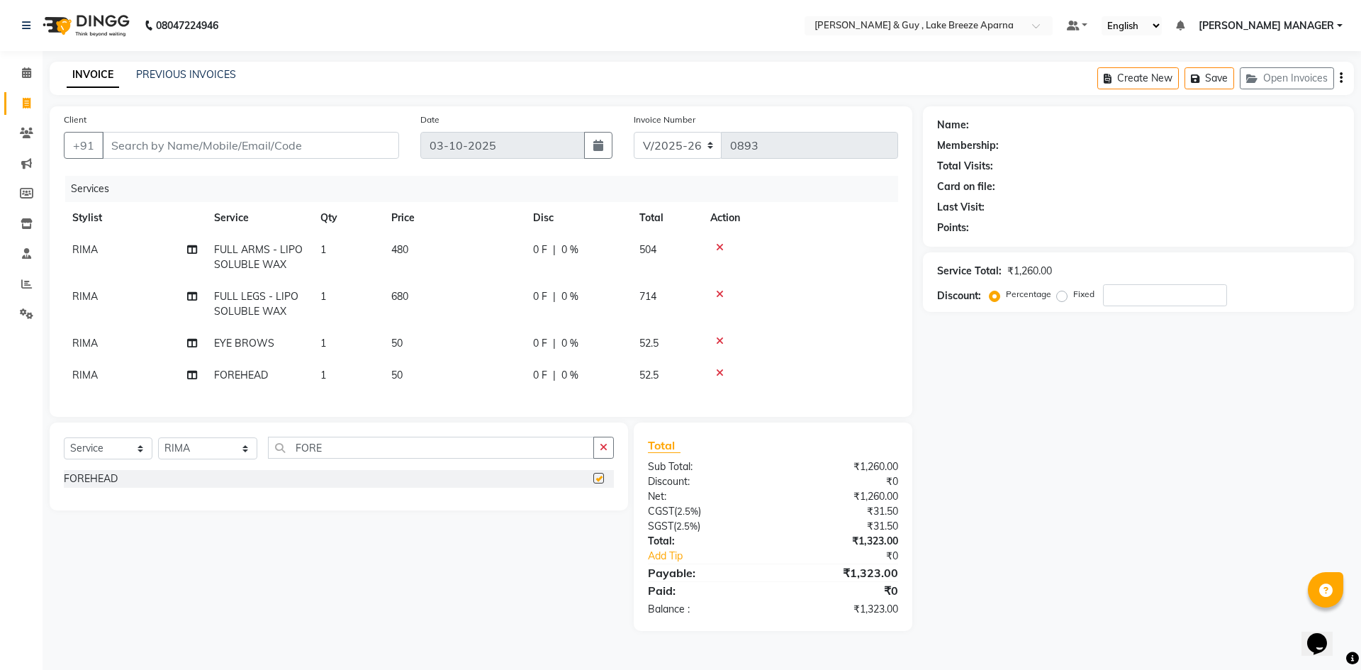
checkbox input "false"
click at [291, 459] on input "FORE" at bounding box center [431, 448] width 326 height 22
type input "UPPER"
click at [203, 507] on div "CHIN/UPPERLIP WAX - BRAZILIAN" at bounding box center [146, 499] width 164 height 15
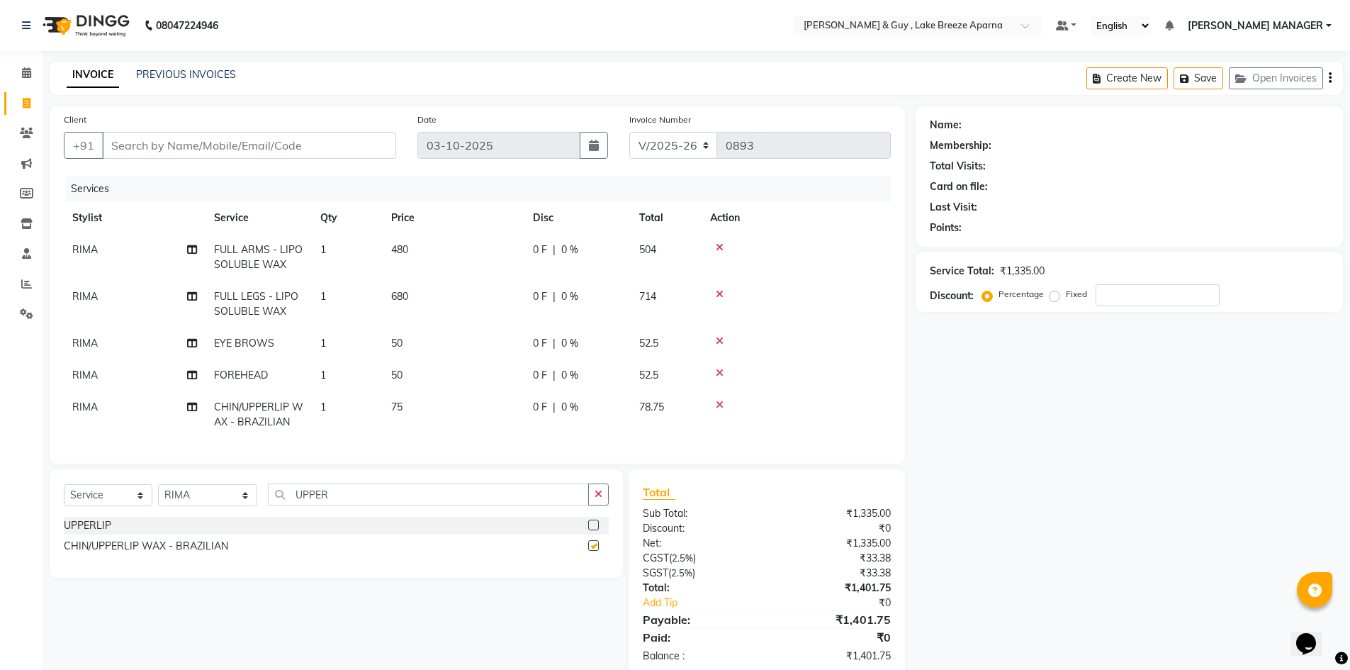
checkbox input "false"
click at [314, 615] on div "Select Service Product Membership Package Voucher Prepaid Gift Card Select Styl…" at bounding box center [331, 573] width 584 height 208
click at [186, 503] on select "Select Stylist AFSAR ANAS ASLAM DANISH HANISHA MANAGER LAXMI RIMA RINKU SALMAN …" at bounding box center [207, 495] width 99 height 22
select select "87993"
click at [158, 495] on select "Select Stylist AFSAR ANAS ASLAM DANISH HANISHA MANAGER LAXMI RIMA RINKU SALMAN …" at bounding box center [207, 495] width 99 height 22
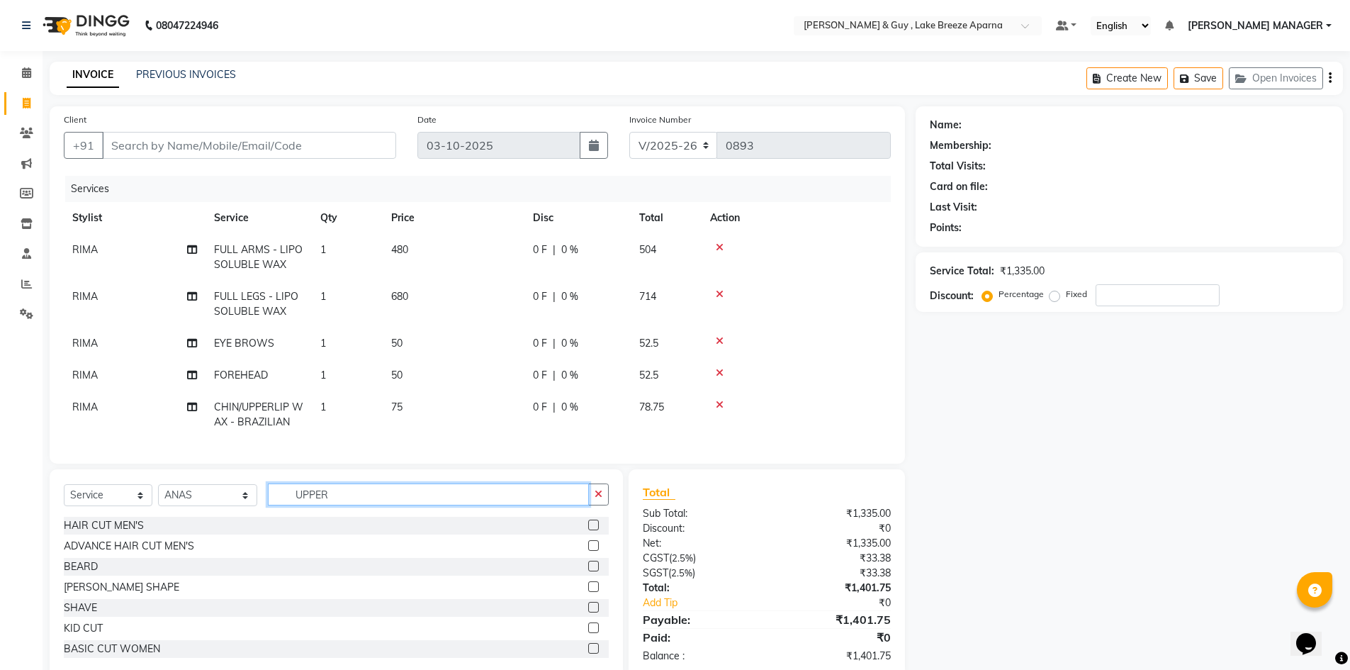
click at [303, 505] on input "UPPER" at bounding box center [429, 494] width 322 height 22
type input "J"
type input "HAIR"
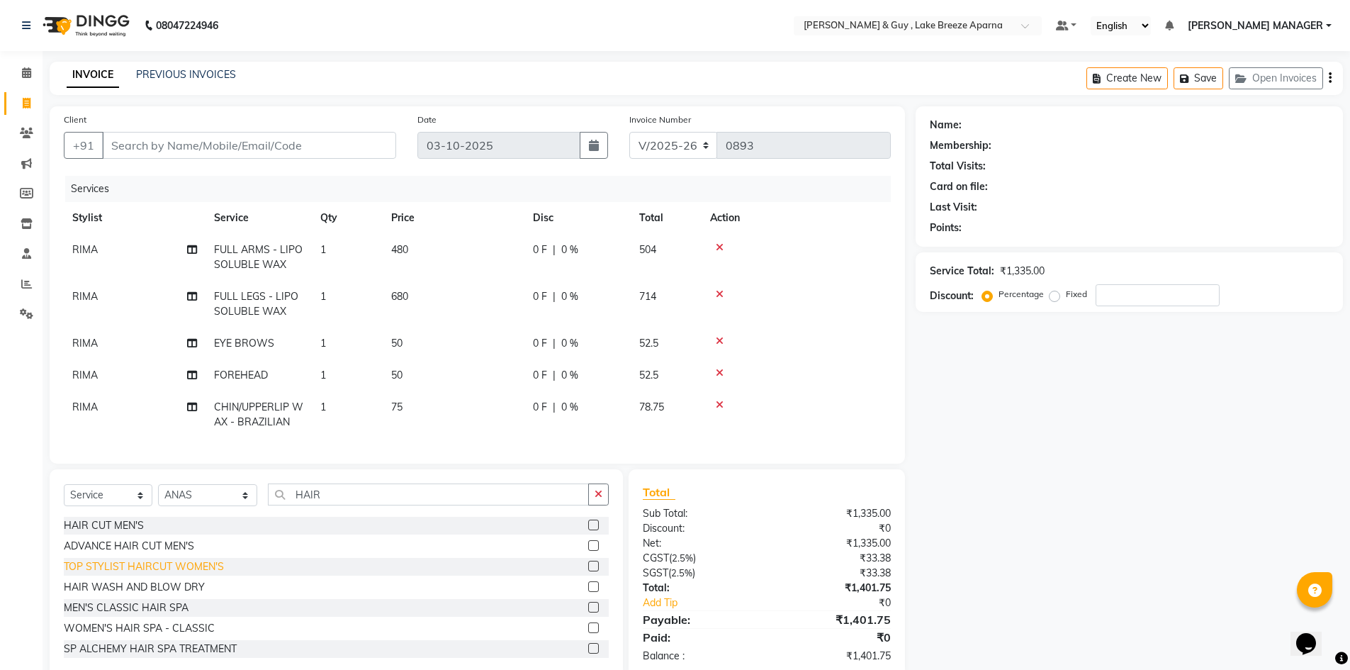
click at [202, 574] on div "TOP STYLIST HAIRCUT WOMEN'S" at bounding box center [144, 566] width 160 height 15
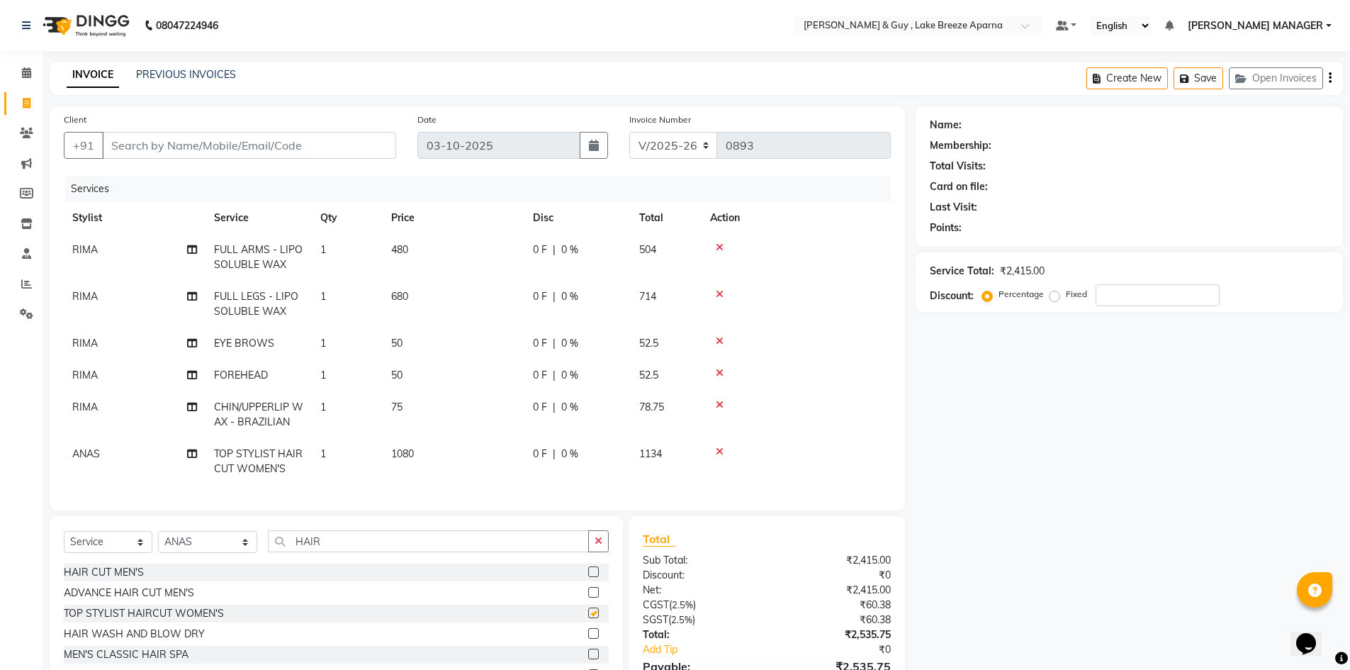
checkbox input "false"
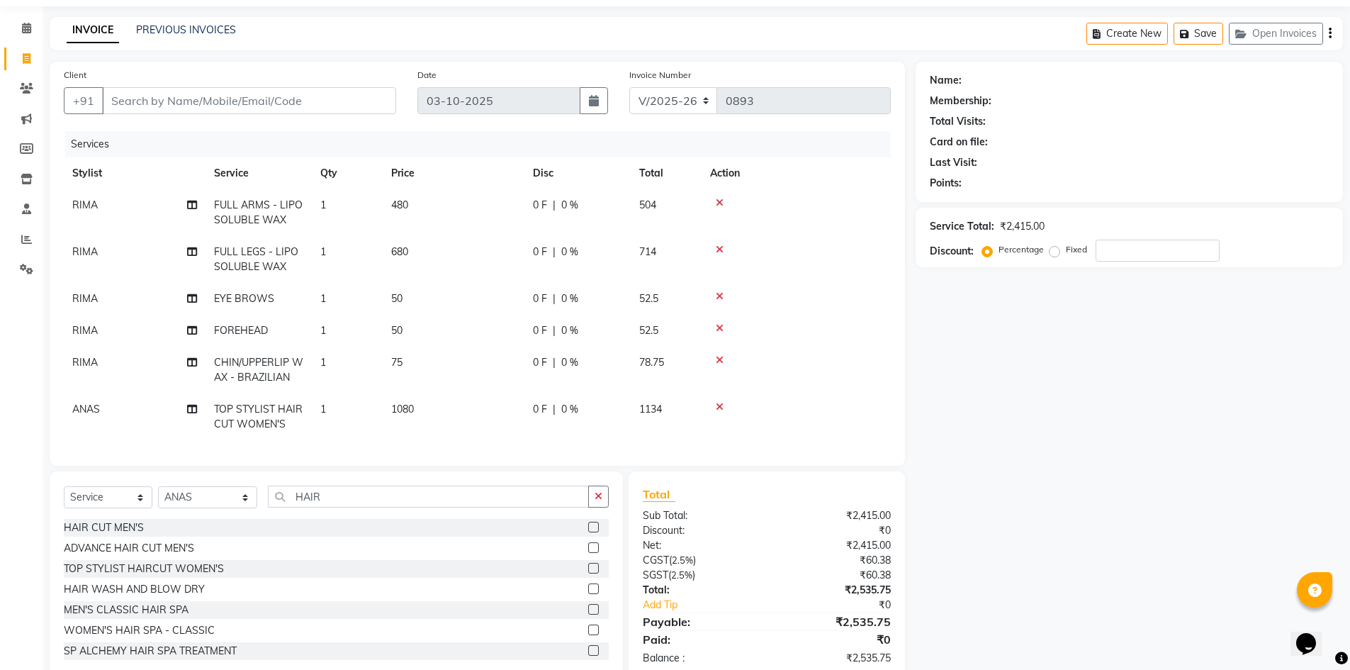
scroll to position [87, 0]
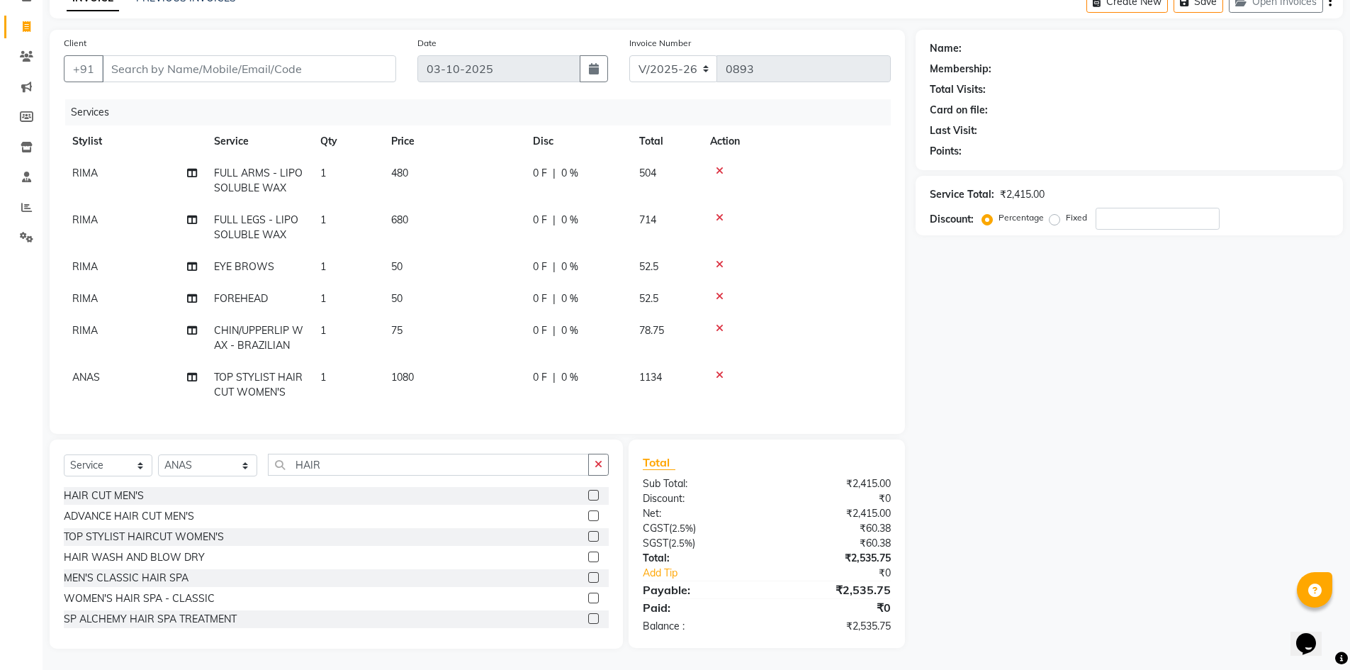
click at [1209, 522] on div "Name: Membership: Total Visits: Card on file: Last Visit: Points: Service Total…" at bounding box center [1135, 339] width 438 height 619
click at [716, 370] on icon at bounding box center [720, 375] width 8 height 10
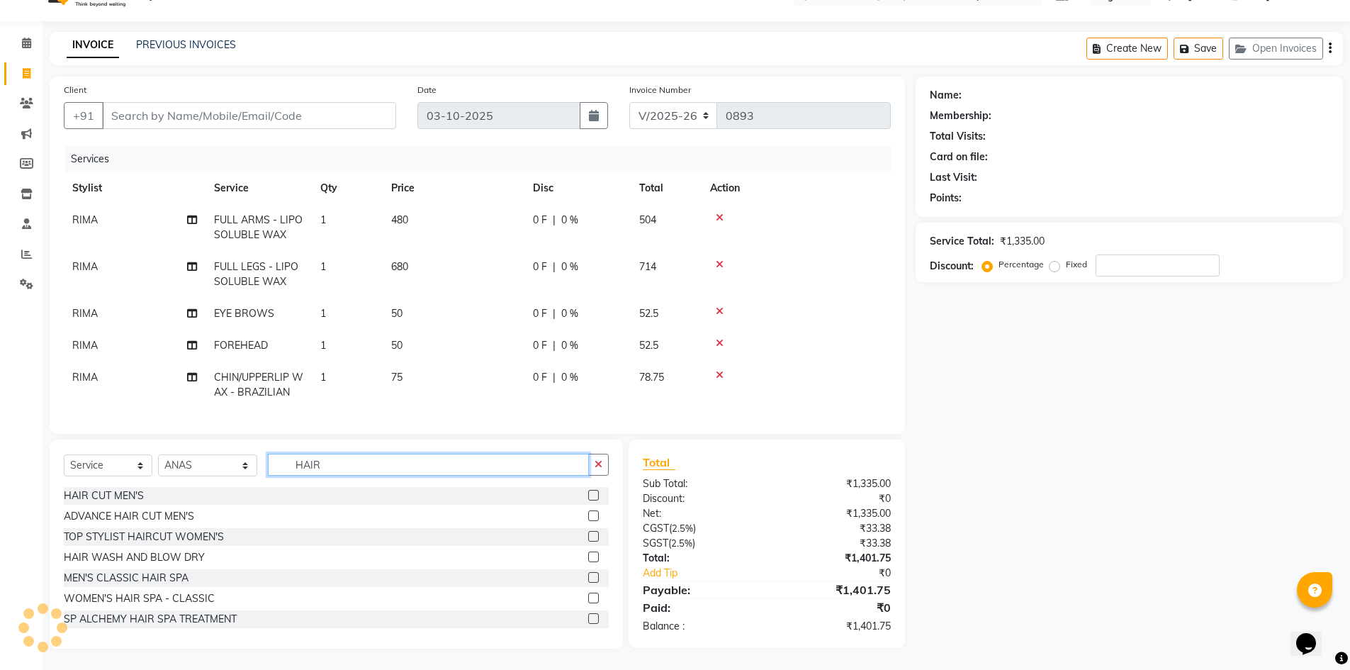
click at [302, 462] on input "HAIR" at bounding box center [429, 465] width 322 height 22
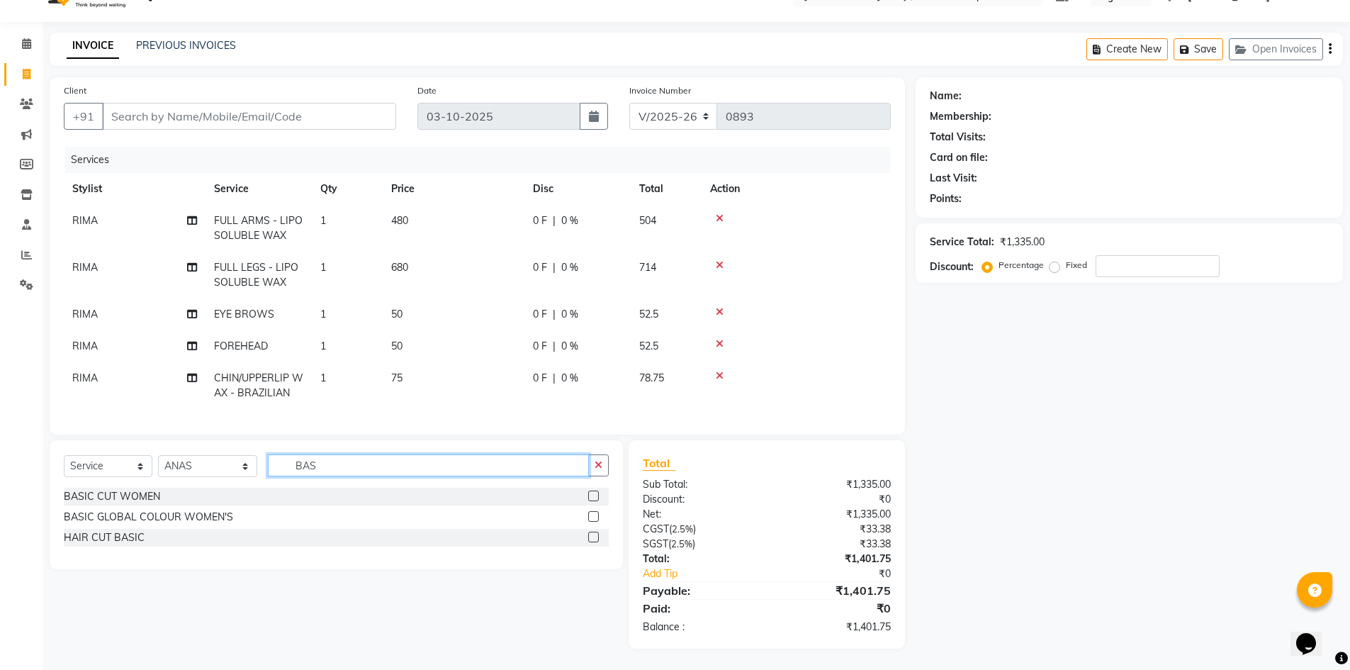
scroll to position [40, 0]
type input "BASIC"
click at [142, 498] on div "BASIC CUT WOMEN" at bounding box center [112, 496] width 96 height 15
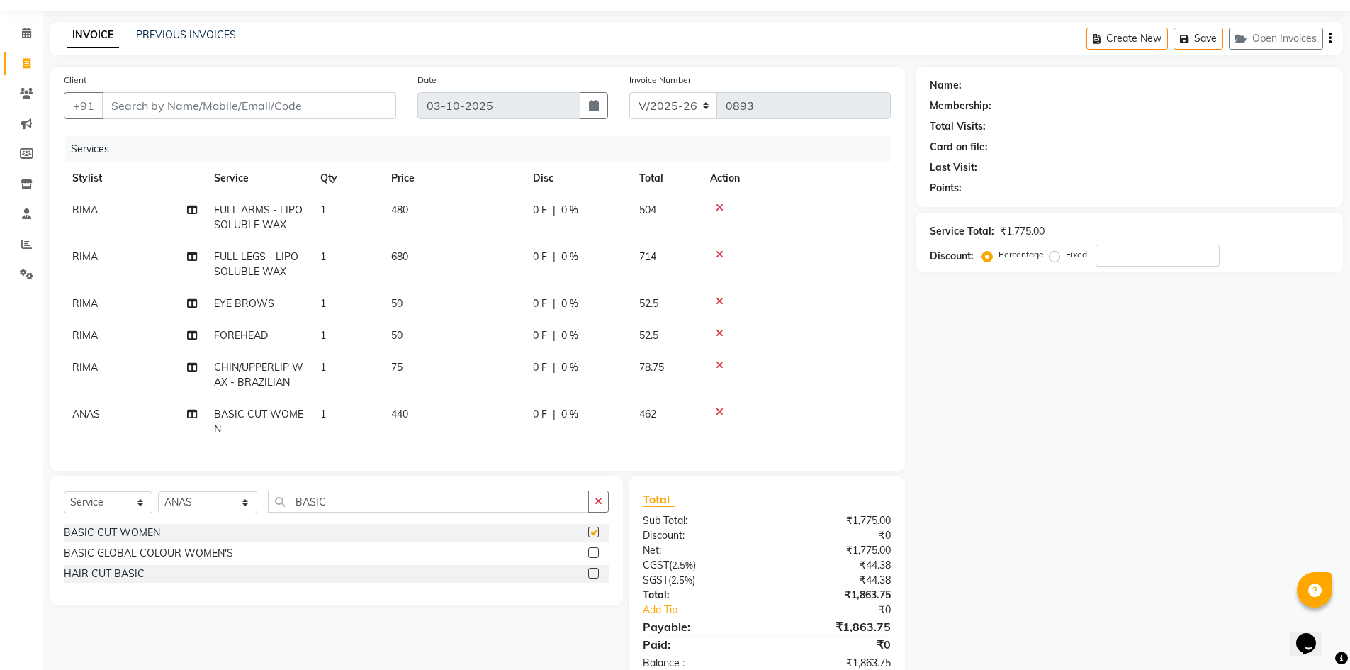
checkbox input "false"
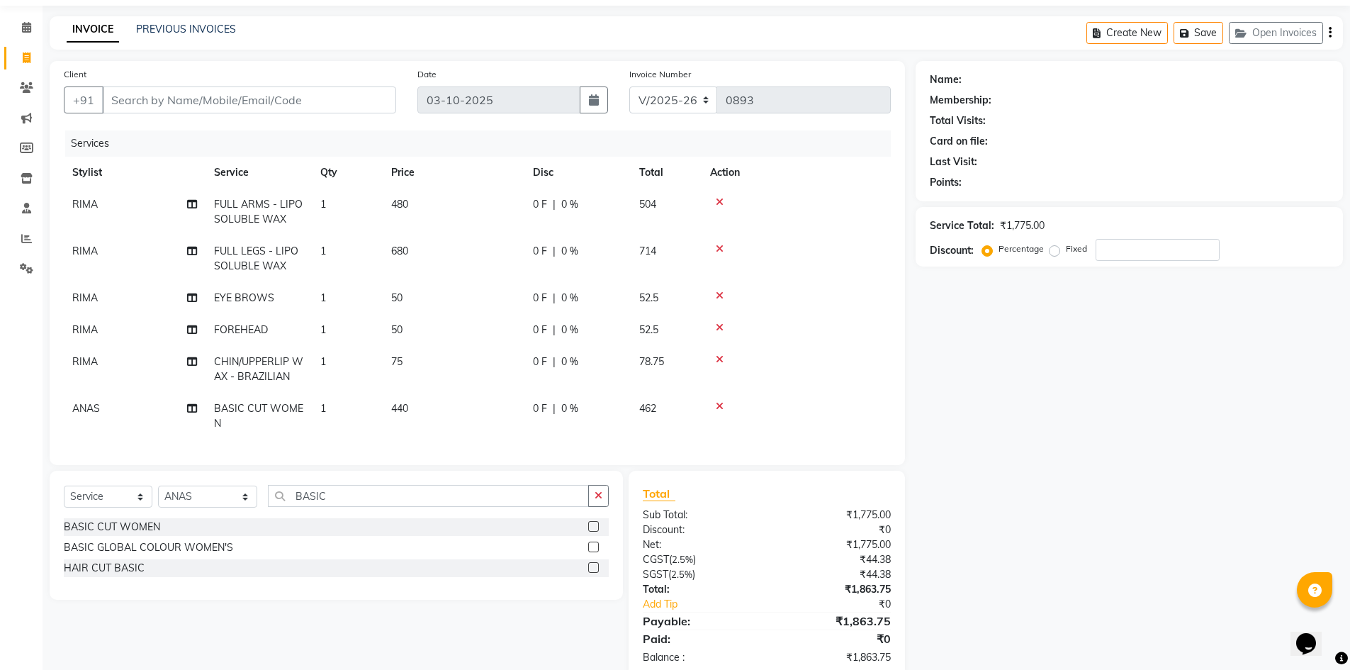
scroll to position [0, 0]
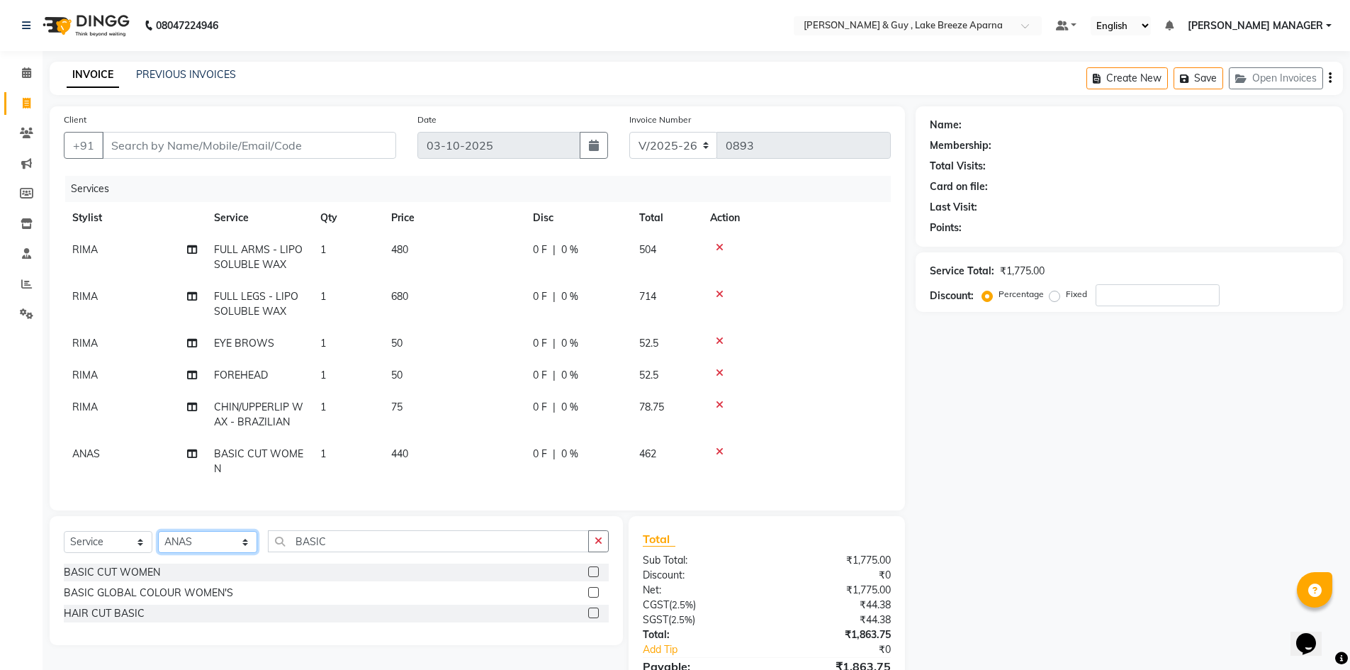
click at [201, 553] on select "Select Stylist AFSAR ANAS ASLAM DANISH HANISHA MANAGER LAXMI RIMA RINKU SALMAN …" at bounding box center [207, 542] width 99 height 22
select select "87992"
click at [158, 542] on select "Select Stylist AFSAR ANAS ASLAM DANISH HANISHA MANAGER LAXMI RIMA RINKU SALMAN …" at bounding box center [207, 542] width 99 height 22
click at [303, 549] on input "BASIC" at bounding box center [429, 541] width 322 height 22
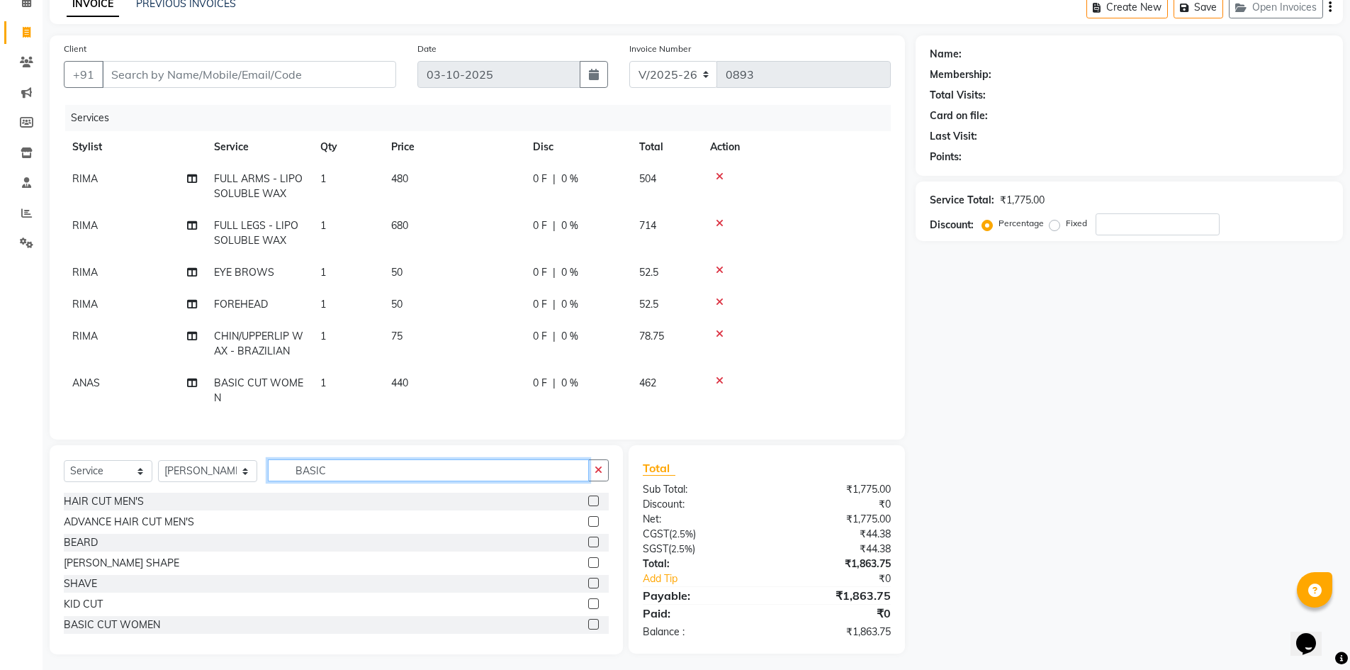
click at [299, 481] on input "BASIC" at bounding box center [429, 470] width 322 height 22
click at [112, 509] on div "HAIR CUT MEN'S" at bounding box center [104, 501] width 80 height 15
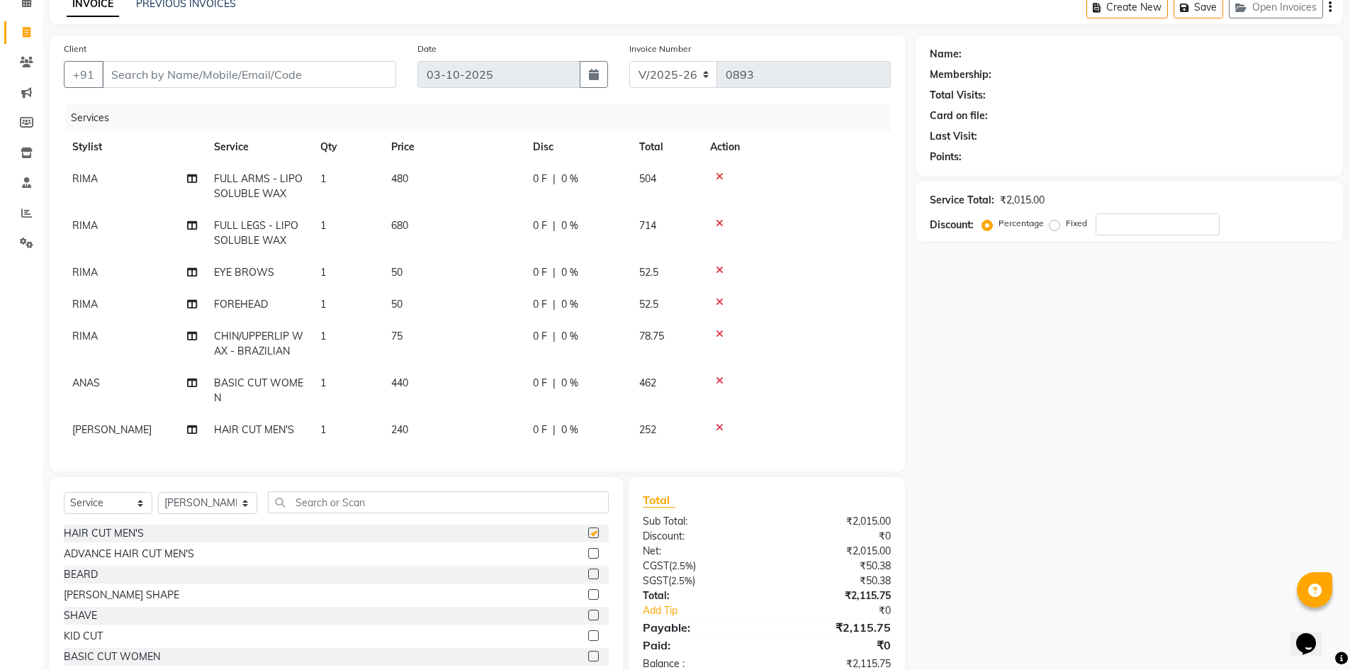
checkbox input "false"
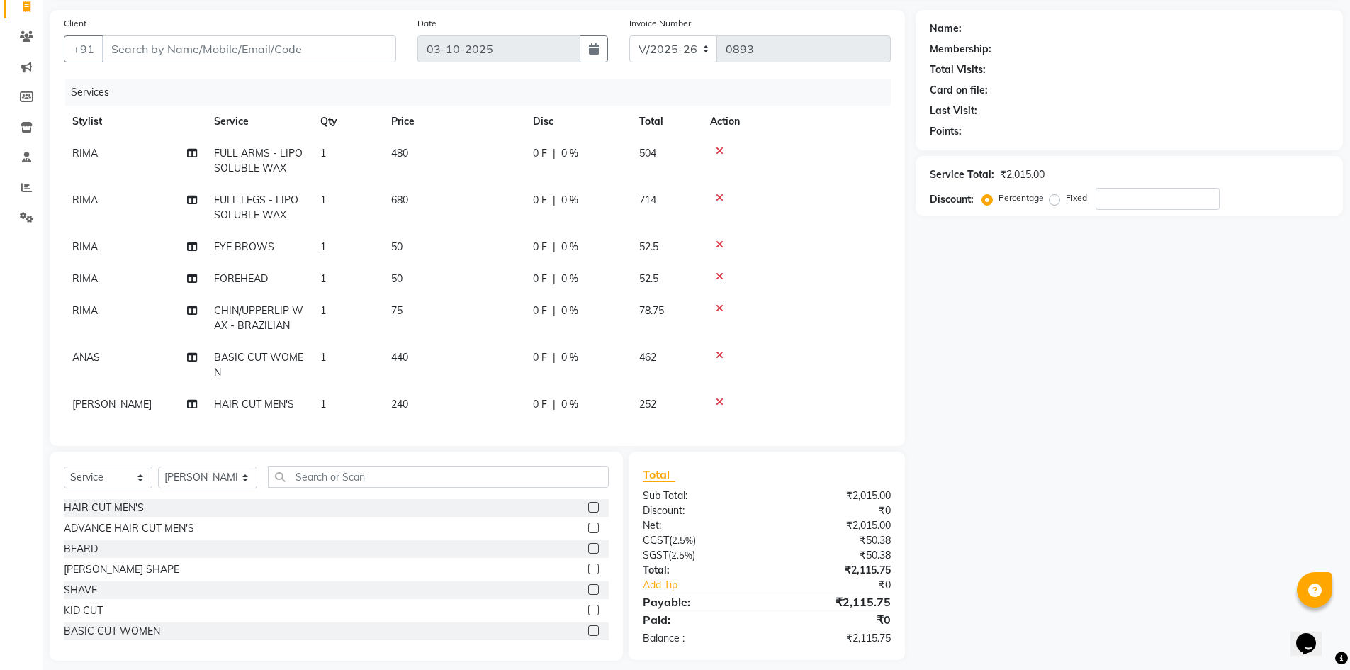
scroll to position [111, 0]
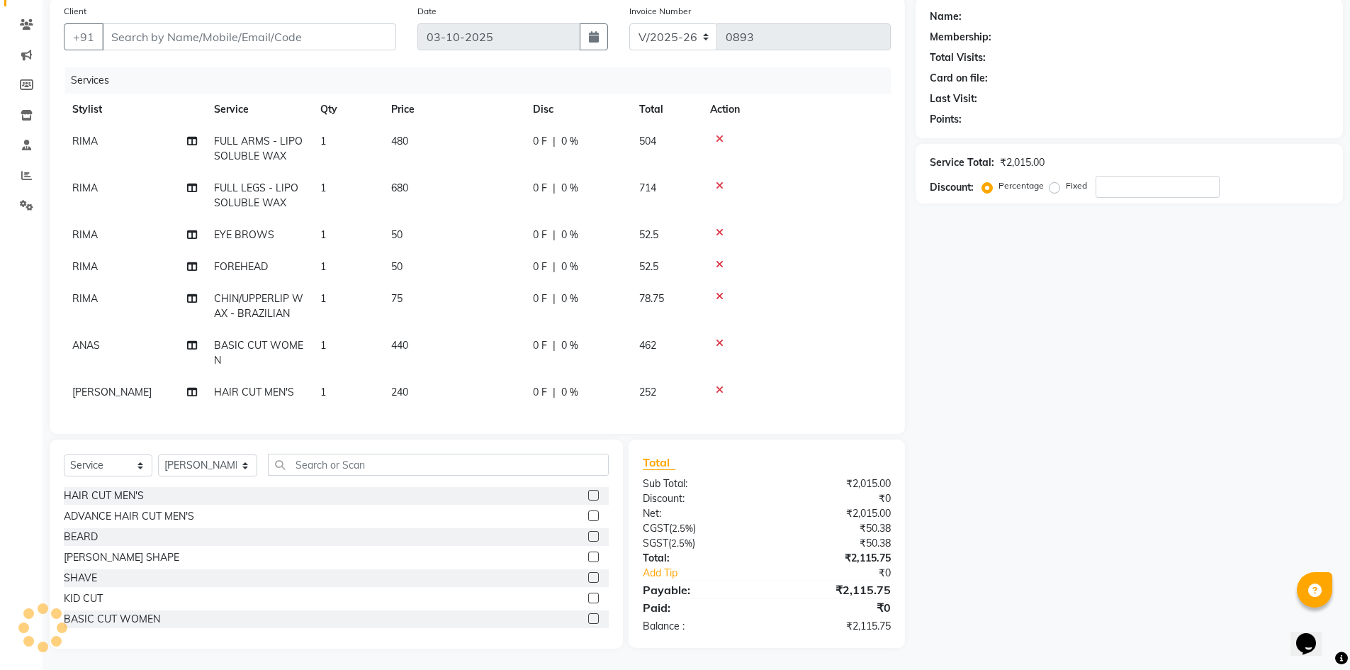
click at [121, 398] on div "Services Stylist Service Qty Price Disc Total Action RIMA FULL ARMS - LIPOSOLUB…" at bounding box center [477, 243] width 827 height 352
click at [137, 379] on td "[PERSON_NAME]" at bounding box center [135, 392] width 142 height 32
select select "87992"
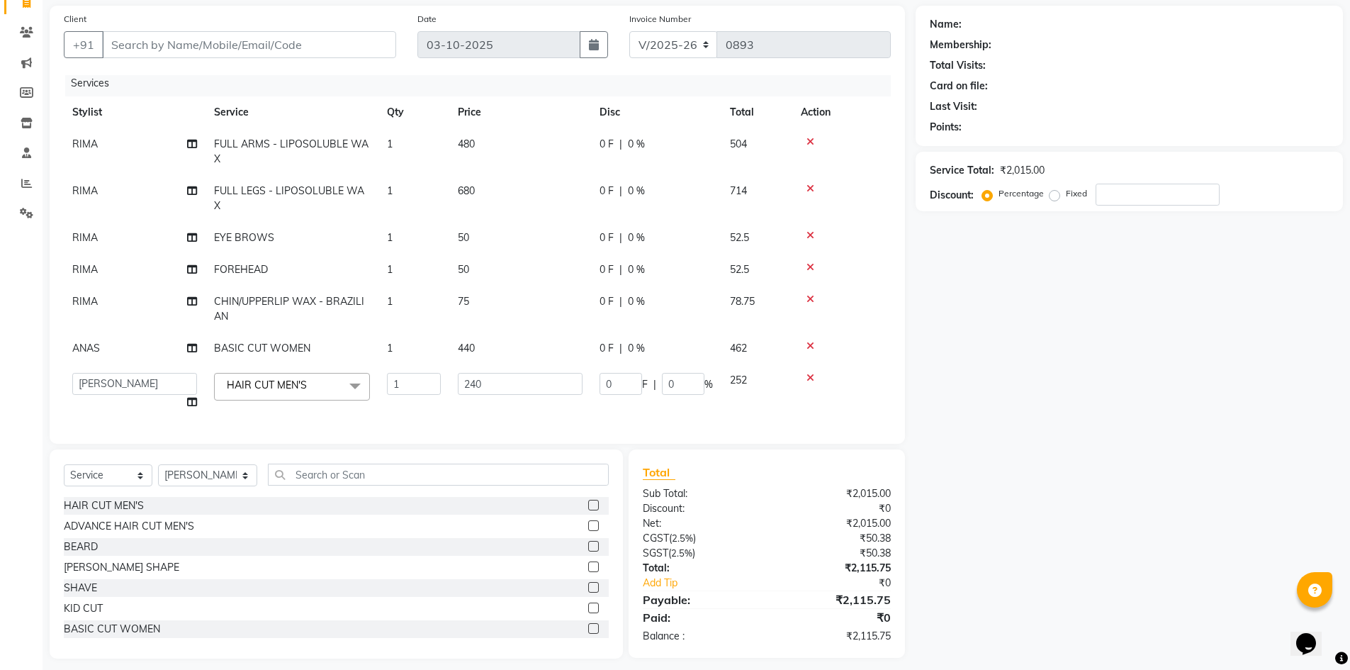
scroll to position [0, 0]
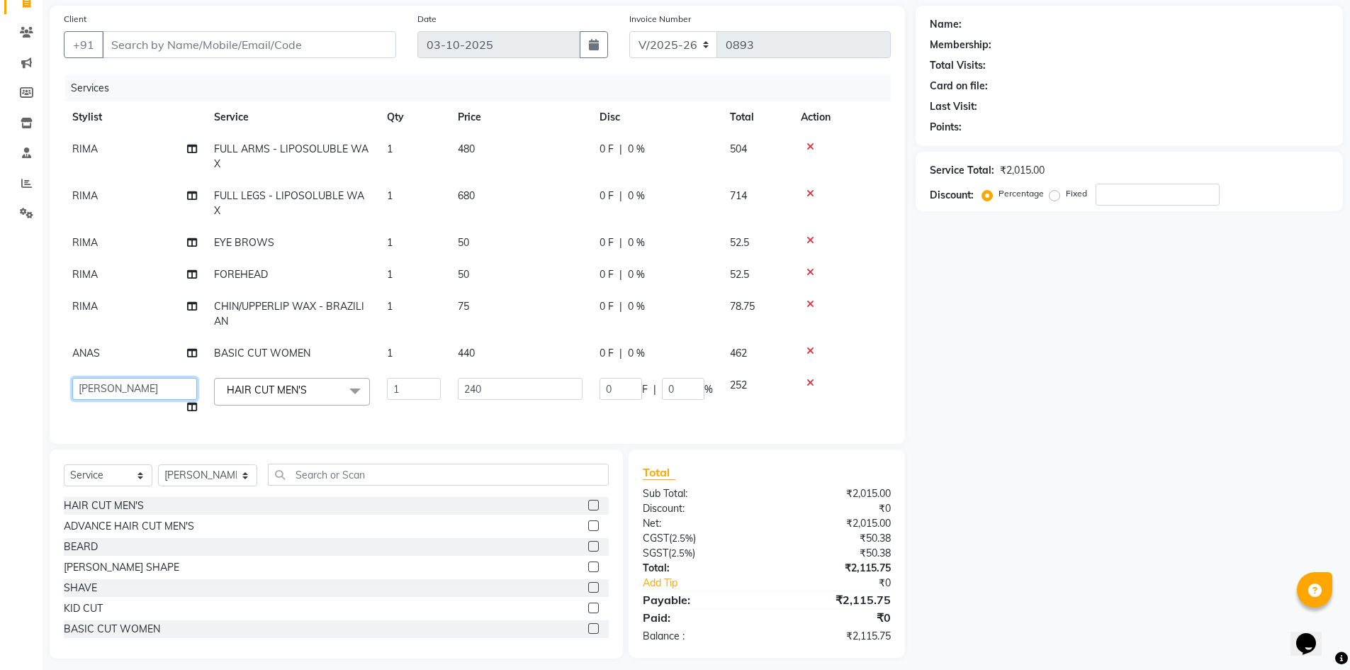
click at [139, 378] on select "AFSAR ANAS ASLAM DANISH HANISHA MANAGER LAXMI RIMA RINKU SALMAN SHANVI SRAVANTH…" at bounding box center [134, 389] width 125 height 22
select select "87995"
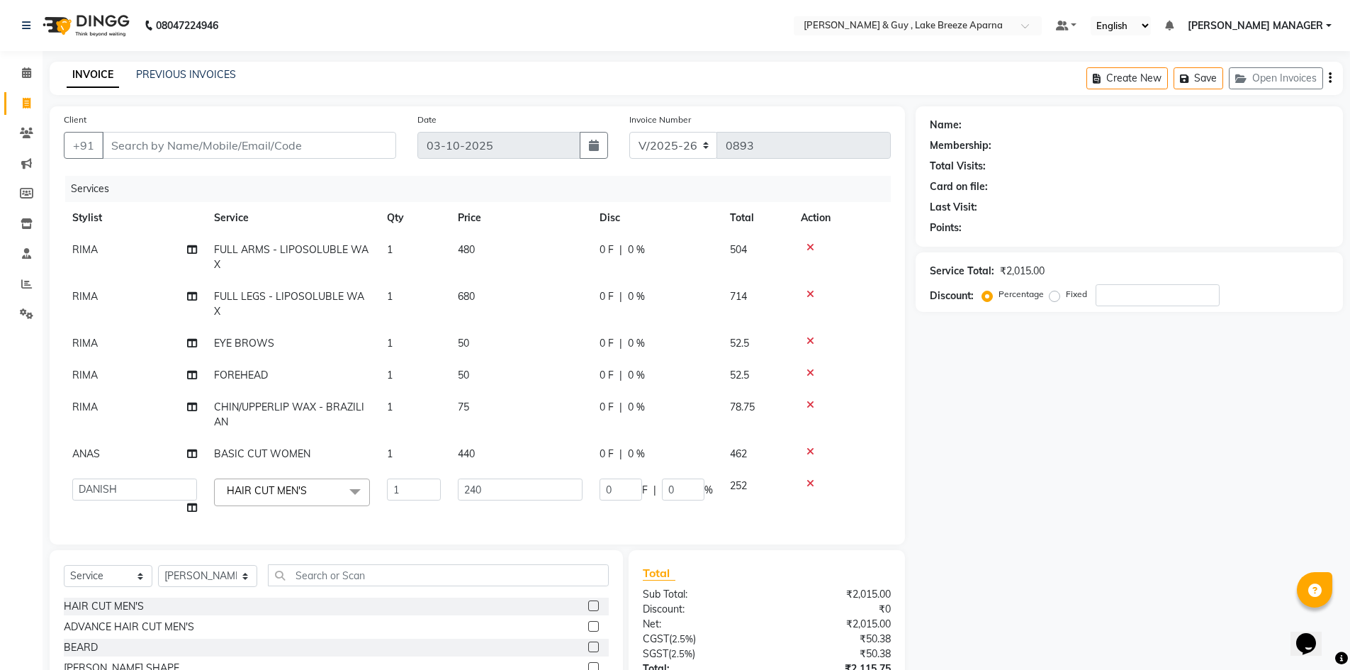
click at [1005, 562] on div "Name: Membership: Total Visits: Card on file: Last Visit: Points: Service Total…" at bounding box center [1135, 432] width 438 height 653
click at [201, 150] on input "Client" at bounding box center [249, 145] width 294 height 27
type input "9"
type input "0"
type input "9036392461"
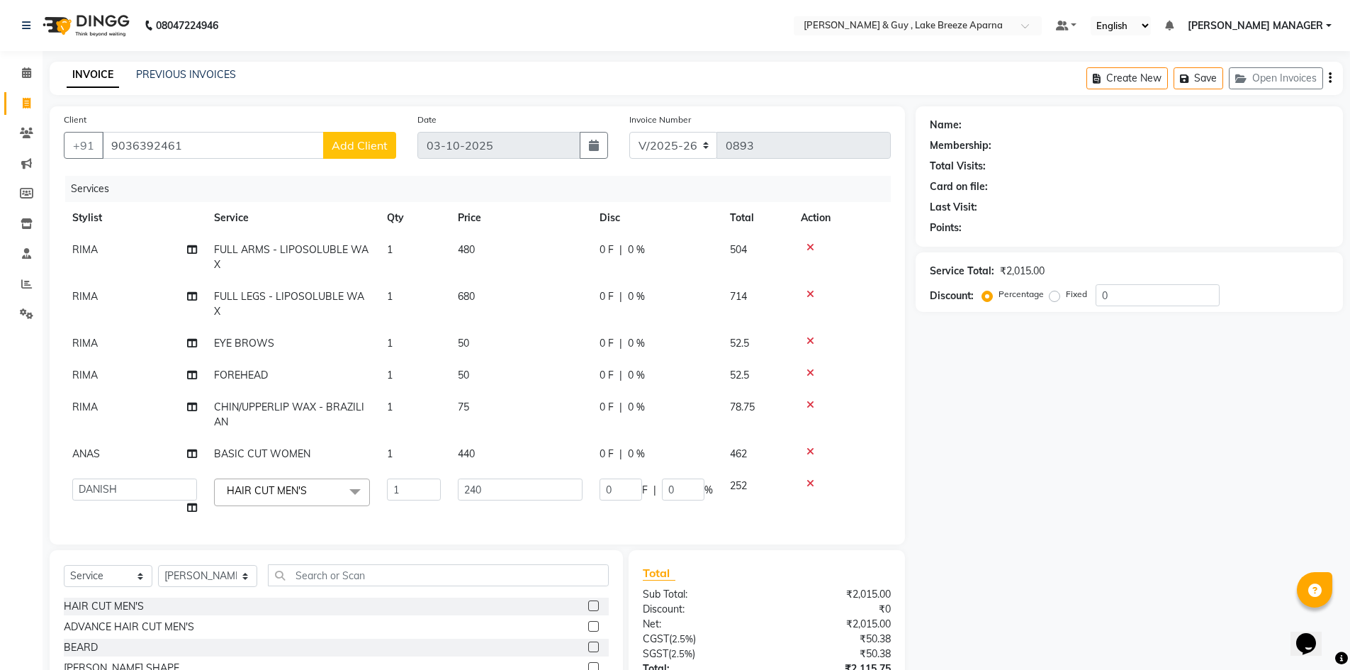
click at [371, 144] on span "Add Client" at bounding box center [360, 145] width 56 height 14
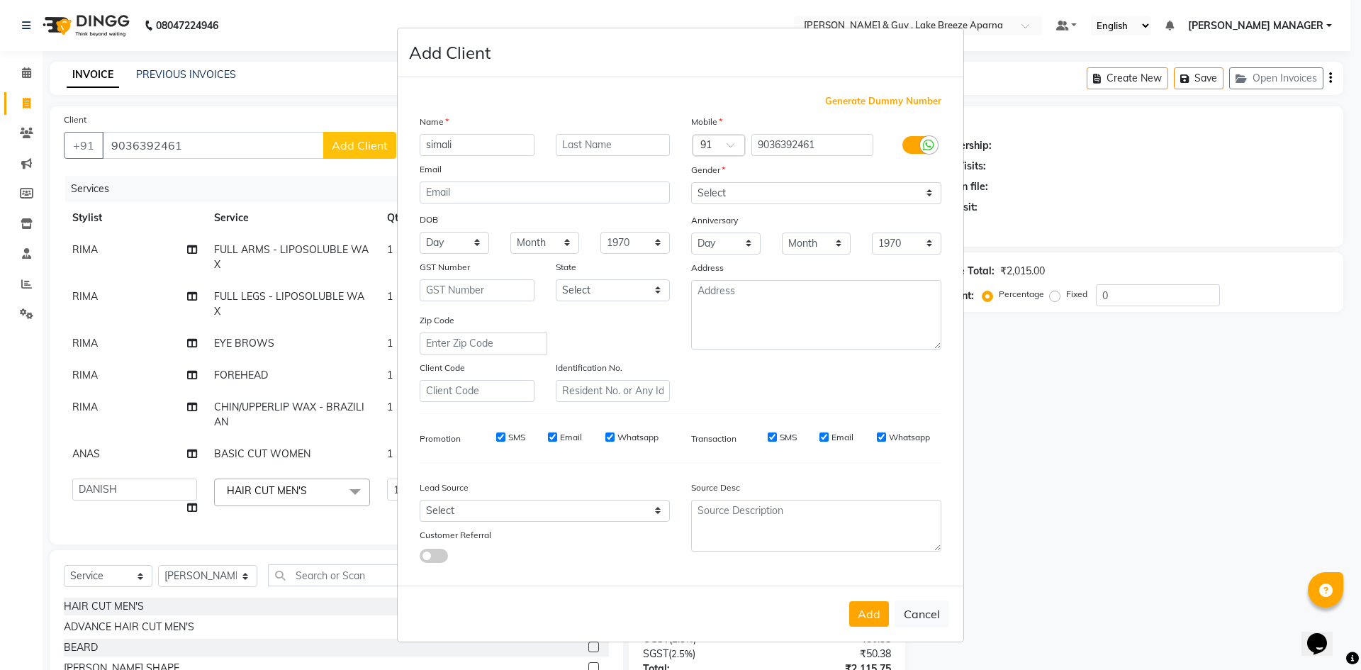
type input "simali"
click at [596, 142] on input "text" at bounding box center [613, 145] width 115 height 22
type input "i"
type input "I"
click at [596, 142] on input "text" at bounding box center [613, 145] width 115 height 22
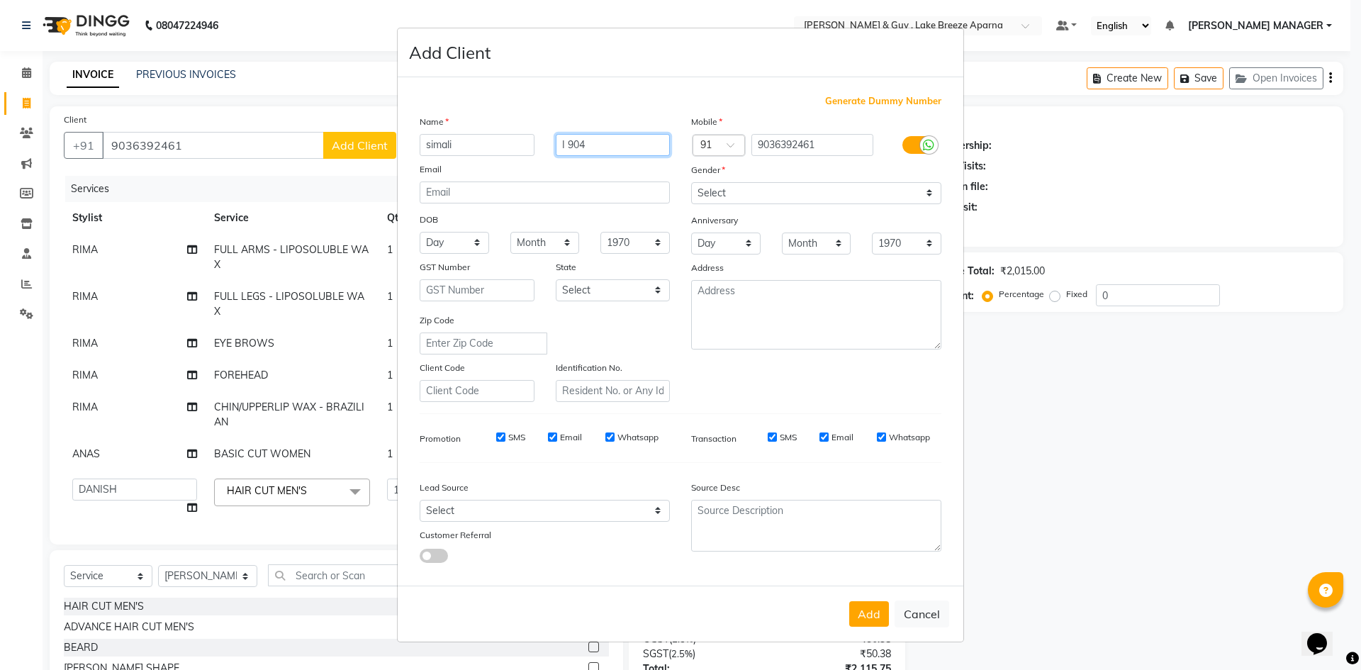
type input "I 904"
click at [719, 184] on select "Select Male Female Other Prefer Not To Say" at bounding box center [816, 193] width 250 height 22
click at [691, 182] on select "Select Male Female Other Prefer Not To Say" at bounding box center [816, 193] width 250 height 22
click at [745, 203] on select "Select Male Female Other Prefer Not To Say" at bounding box center [816, 193] width 250 height 22
select select "female"
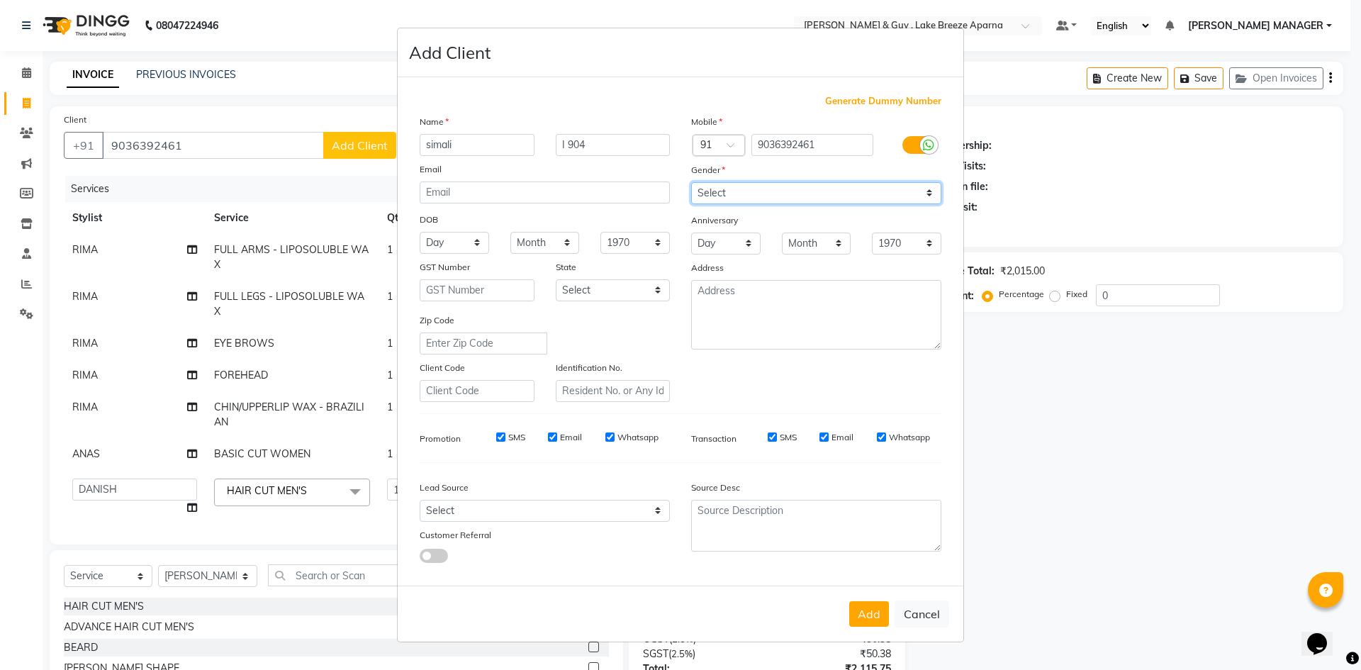
click at [691, 182] on select "Select Male Female Other Prefer Not To Say" at bounding box center [816, 193] width 250 height 22
click at [870, 620] on button "Add" at bounding box center [869, 614] width 40 height 26
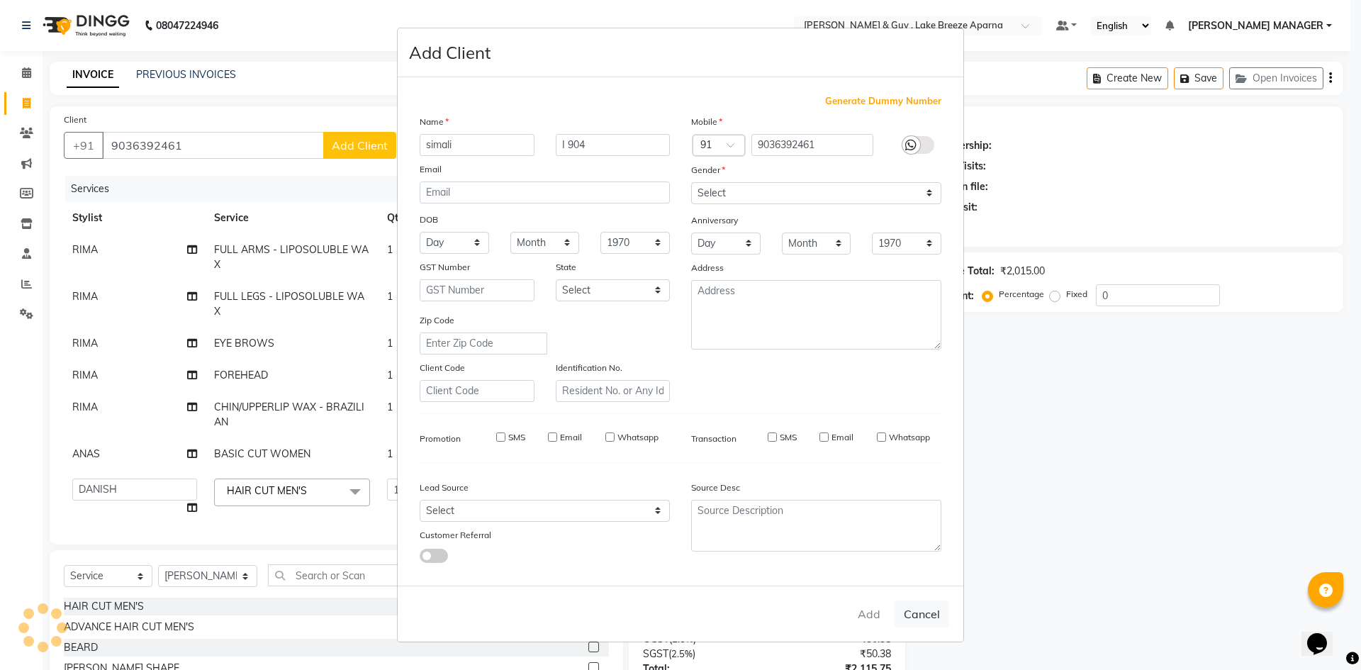
select select
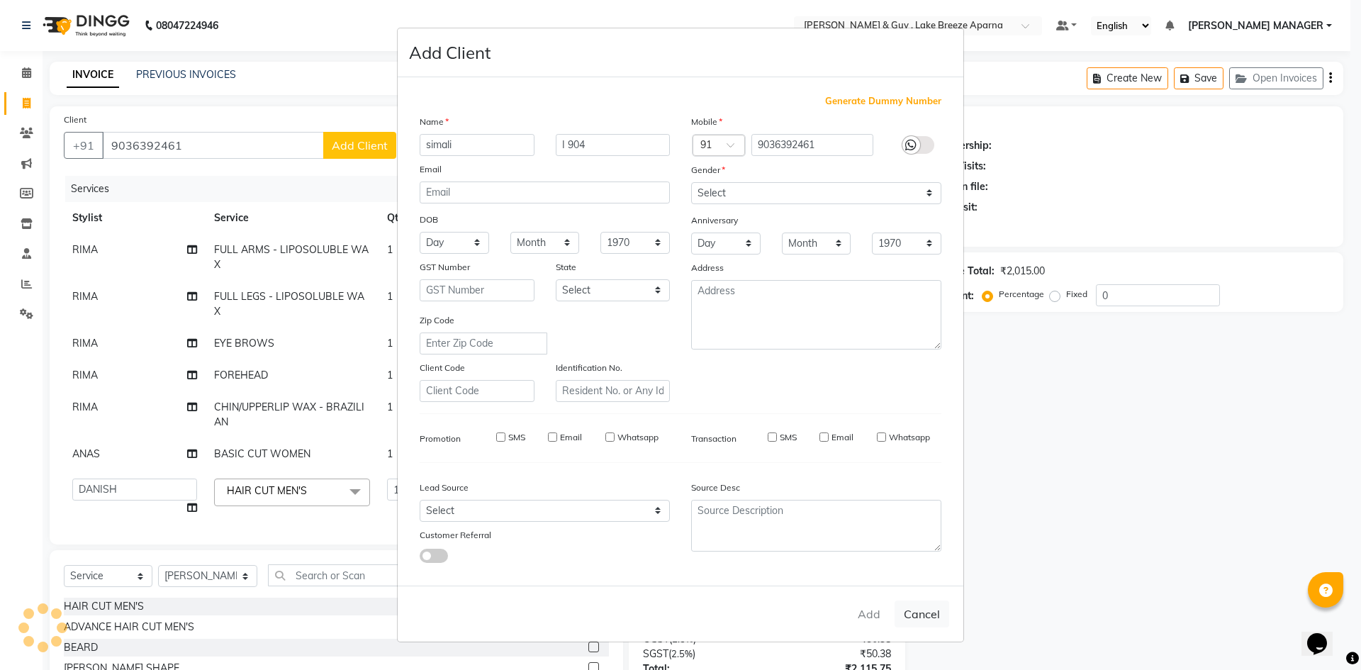
select select
checkbox input "false"
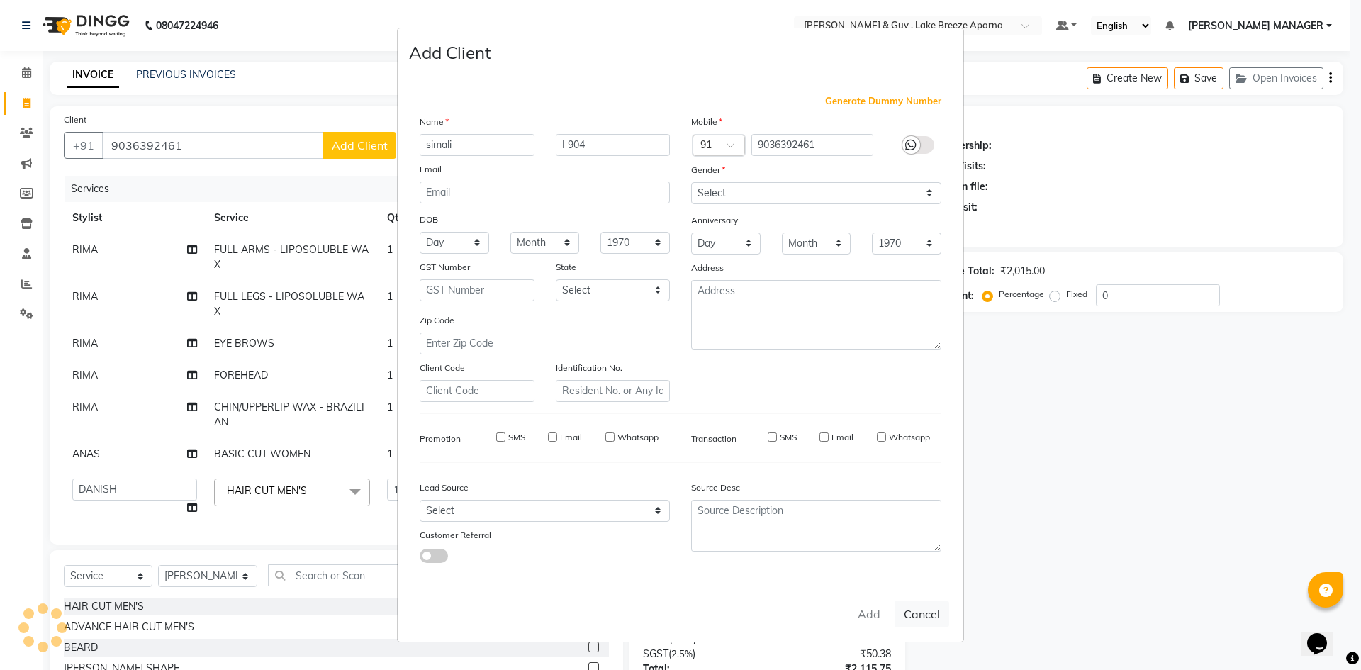
checkbox input "false"
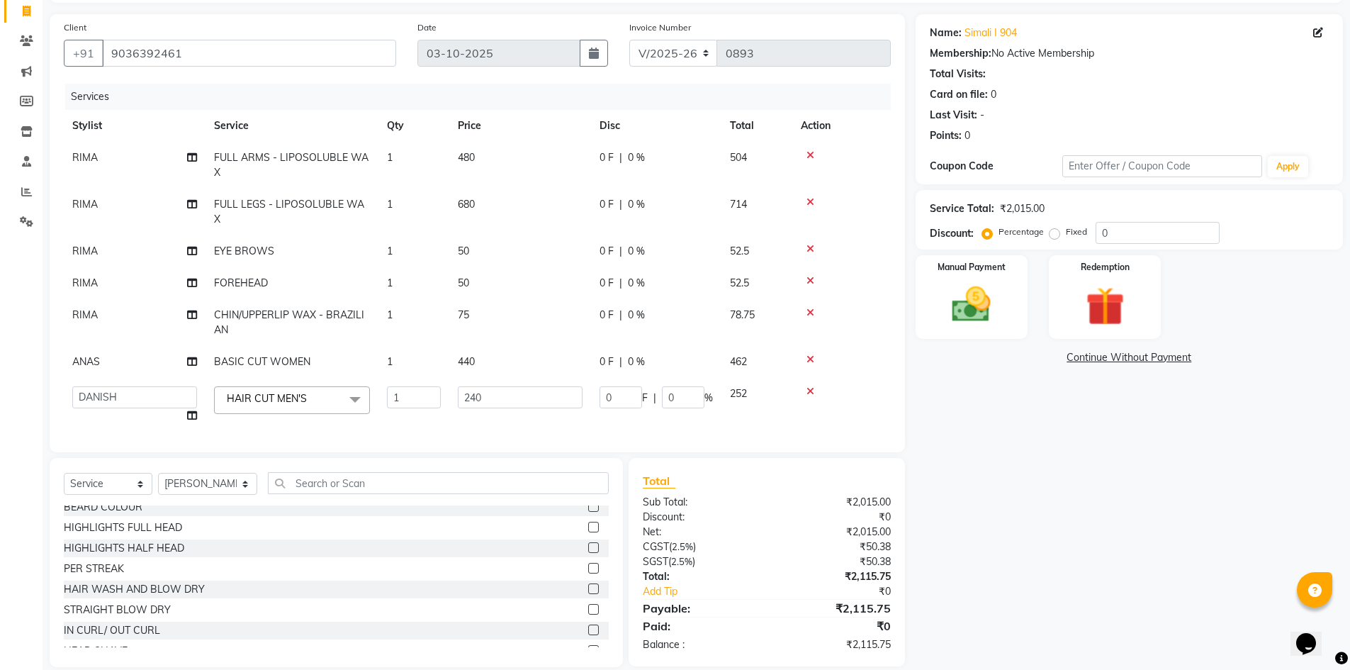
scroll to position [111, 0]
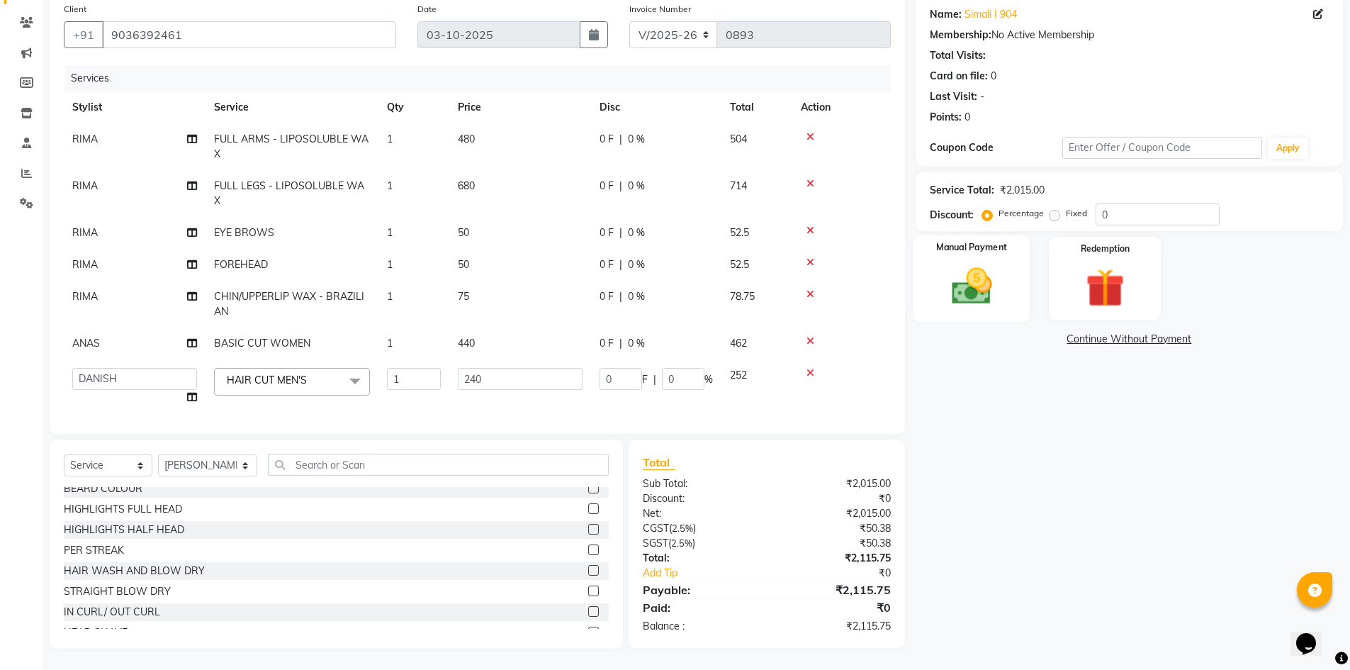
click at [958, 308] on img at bounding box center [971, 286] width 65 height 46
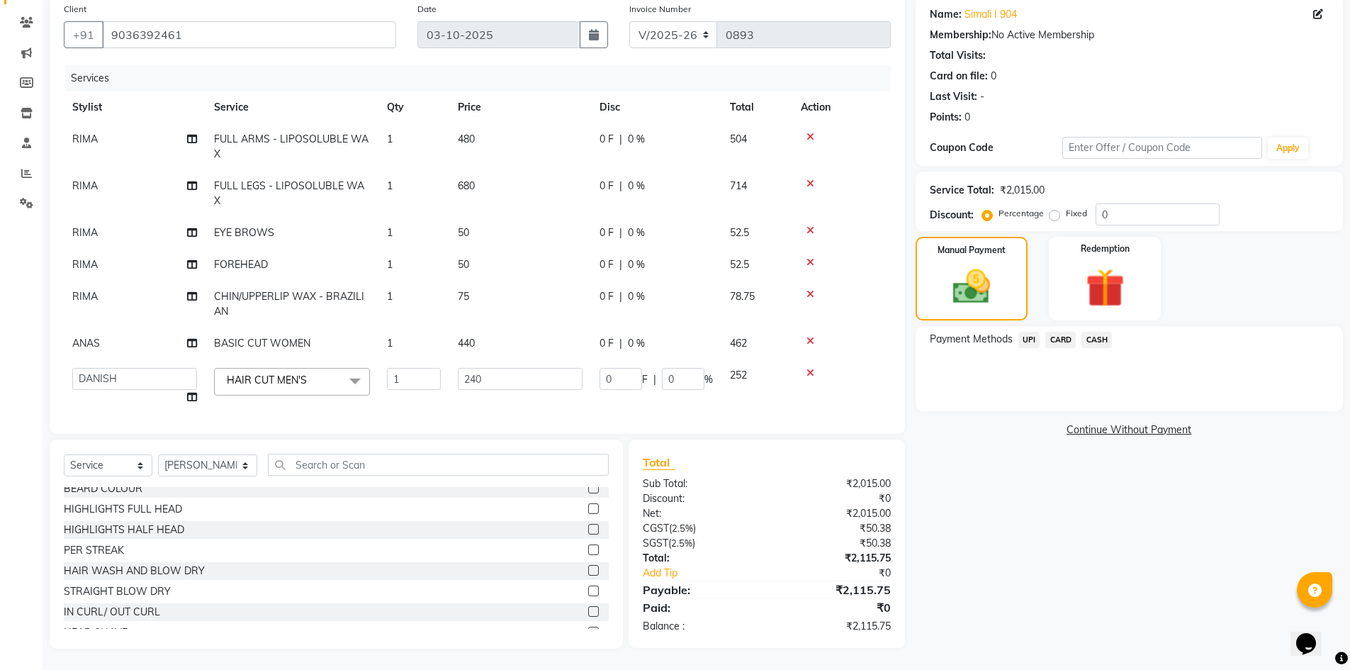
click at [1026, 345] on span "UPI" at bounding box center [1030, 340] width 22 height 16
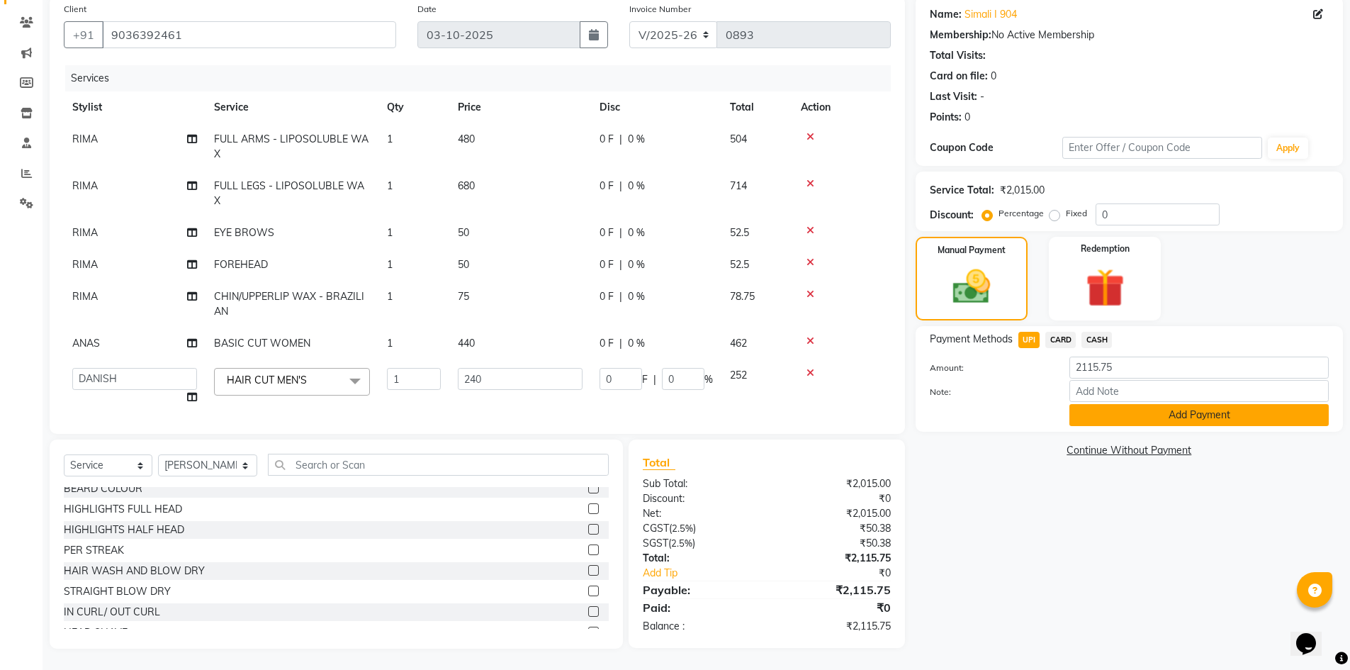
click at [1136, 416] on button "Add Payment" at bounding box center [1199, 415] width 259 height 22
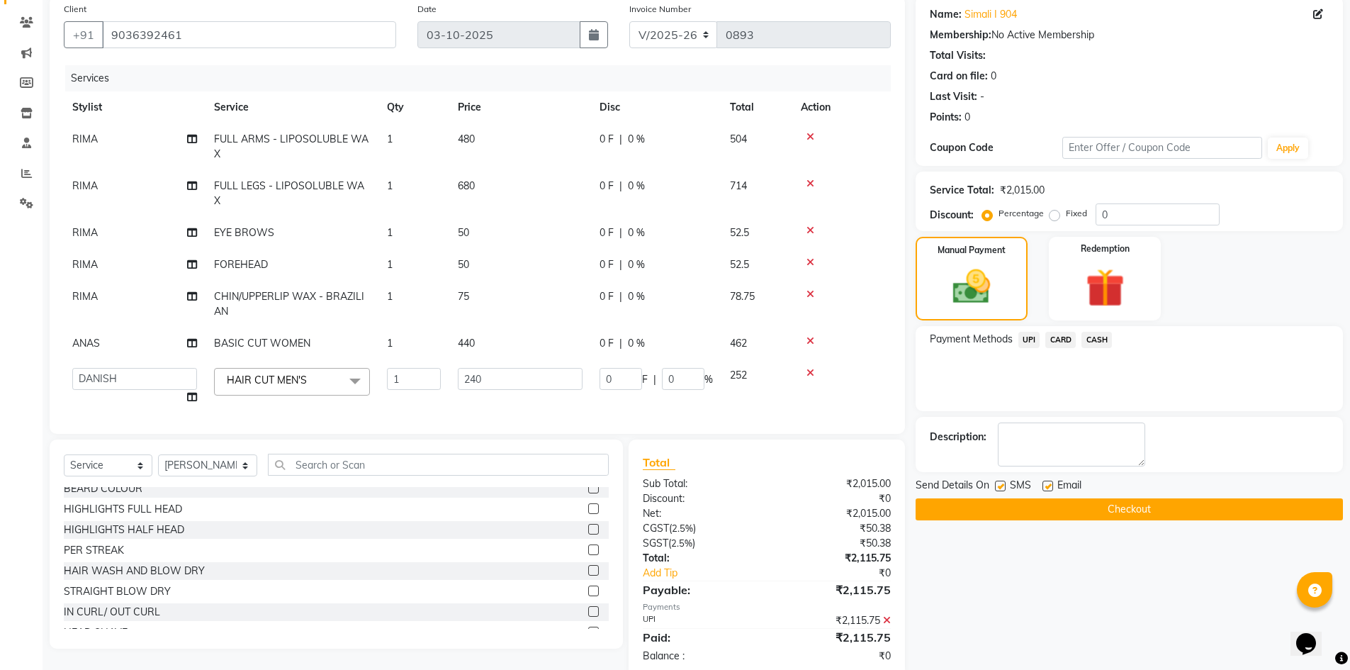
click at [1056, 483] on div "Email" at bounding box center [1068, 487] width 50 height 18
click at [1045, 486] on label at bounding box center [1048, 486] width 11 height 11
click at [1045, 486] on input "checkbox" at bounding box center [1047, 486] width 9 height 9
checkbox input "false"
click at [1055, 509] on button "Checkout" at bounding box center [1129, 509] width 427 height 22
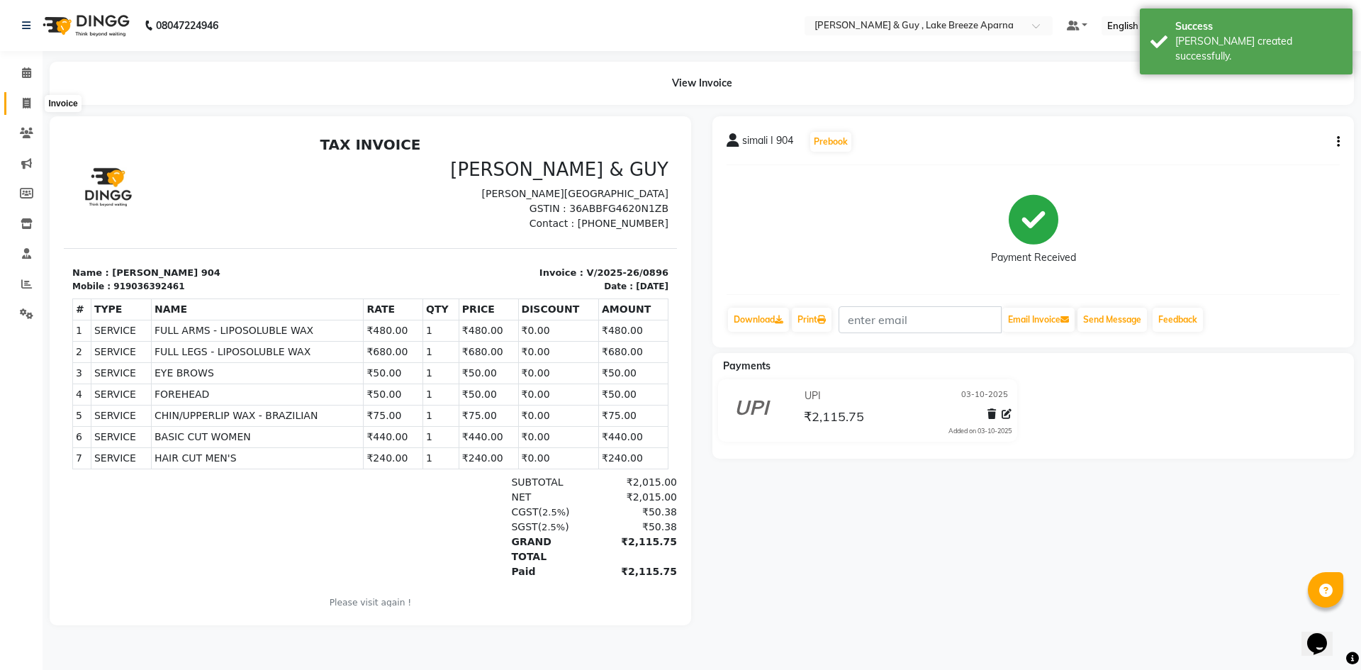
click at [36, 103] on span at bounding box center [26, 104] width 25 height 16
select select "service"
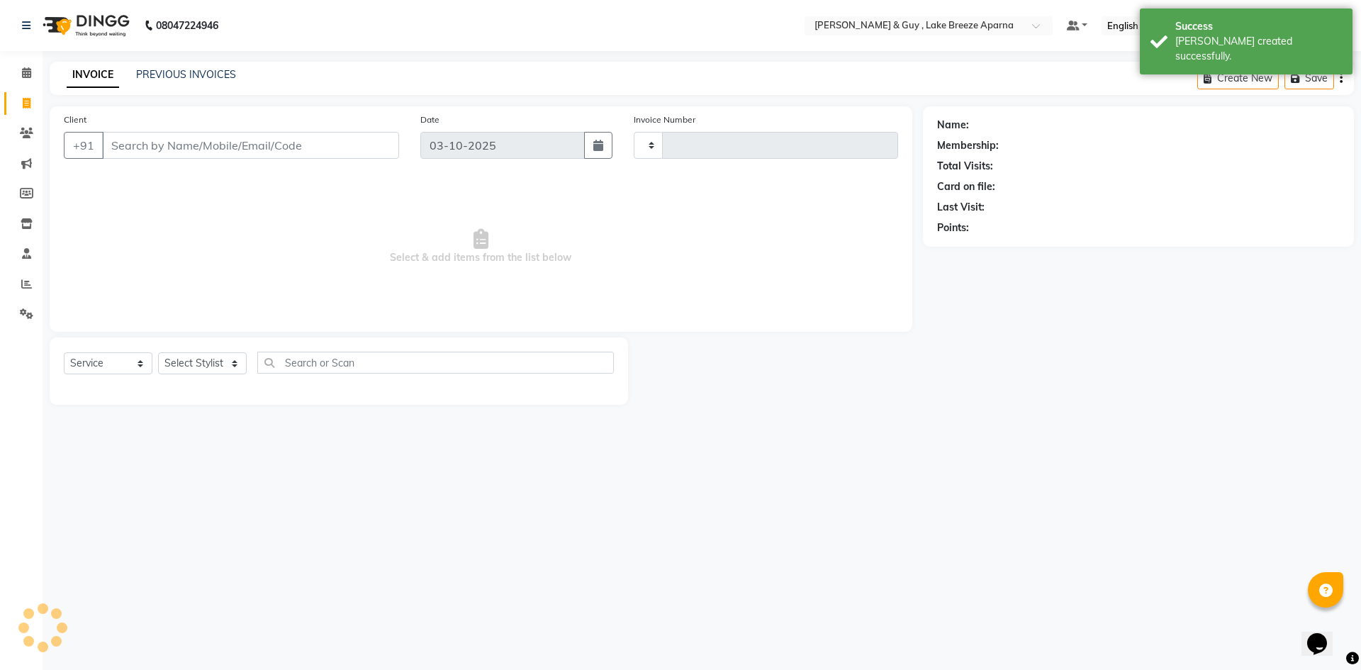
type input "0897"
select select "8690"
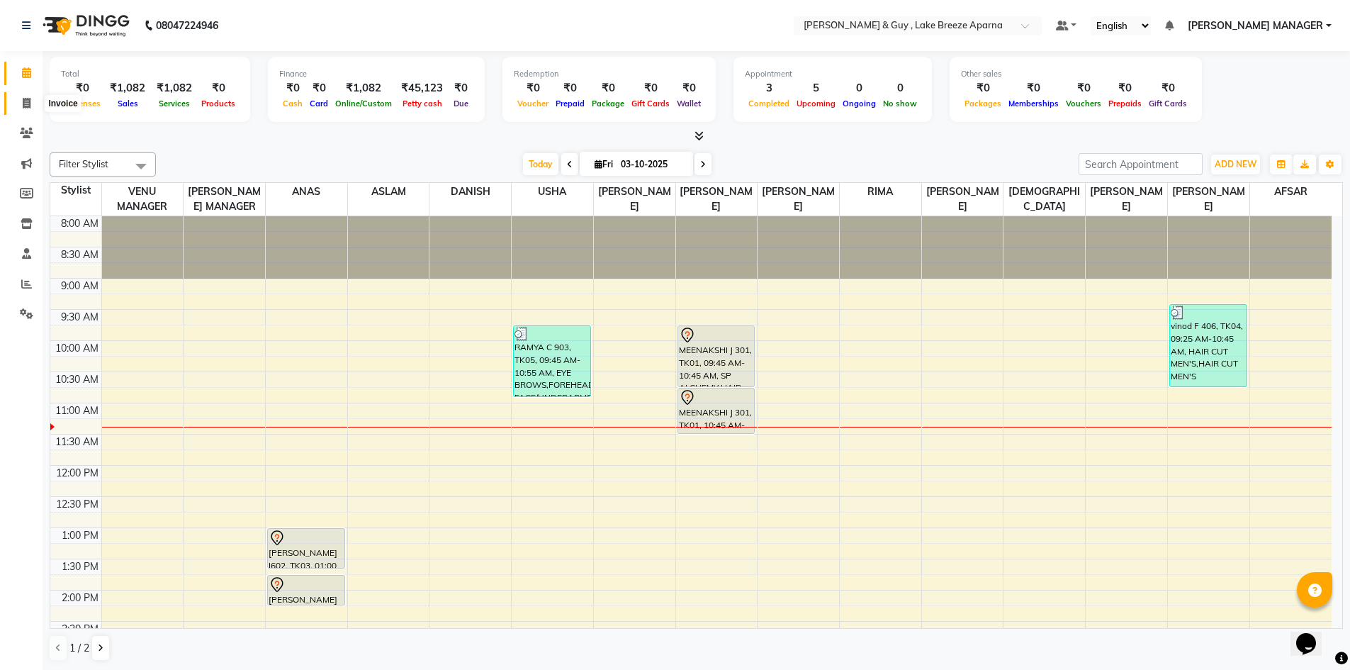
click at [30, 101] on icon at bounding box center [27, 103] width 8 height 11
select select "service"
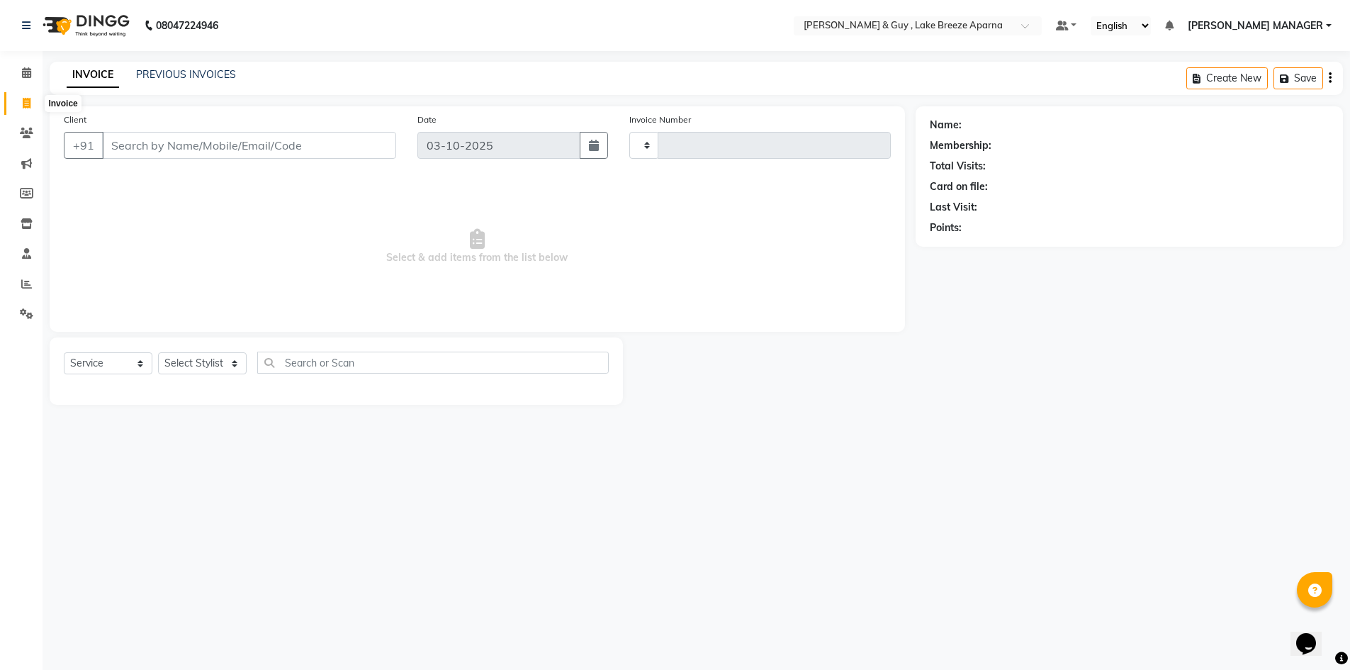
type input "0893"
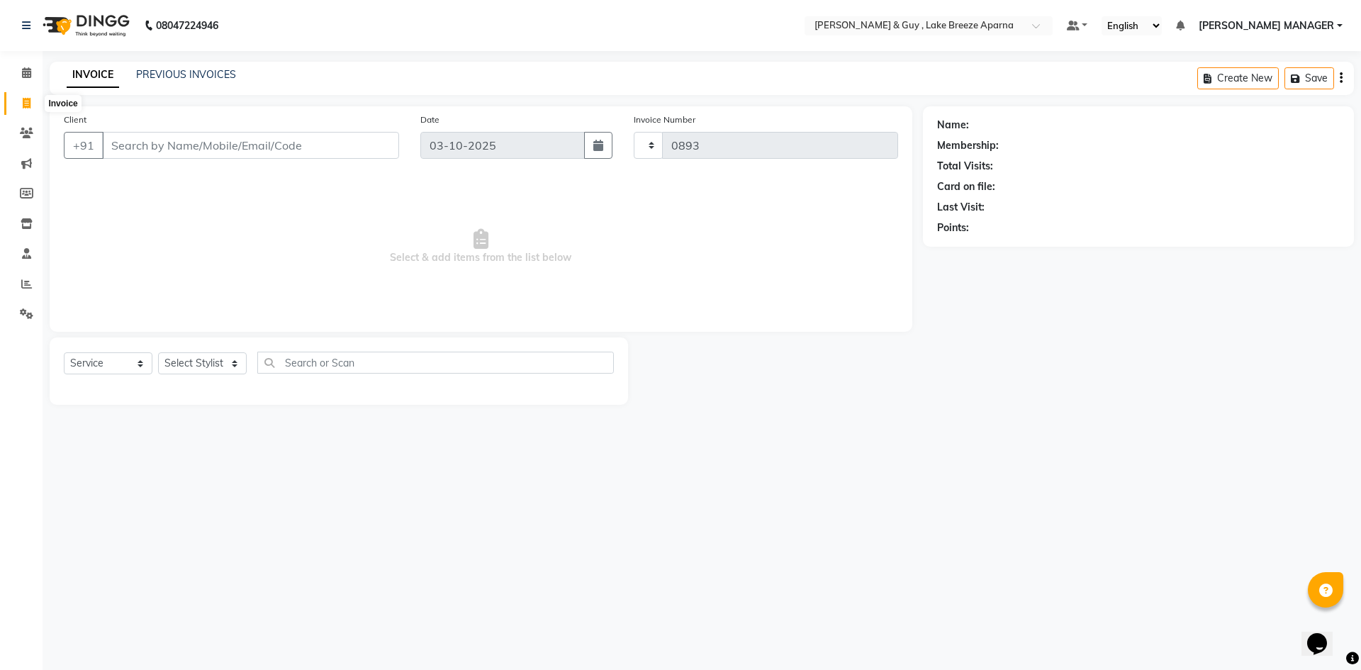
select select "8690"
click at [204, 147] on input "Client" at bounding box center [250, 145] width 297 height 27
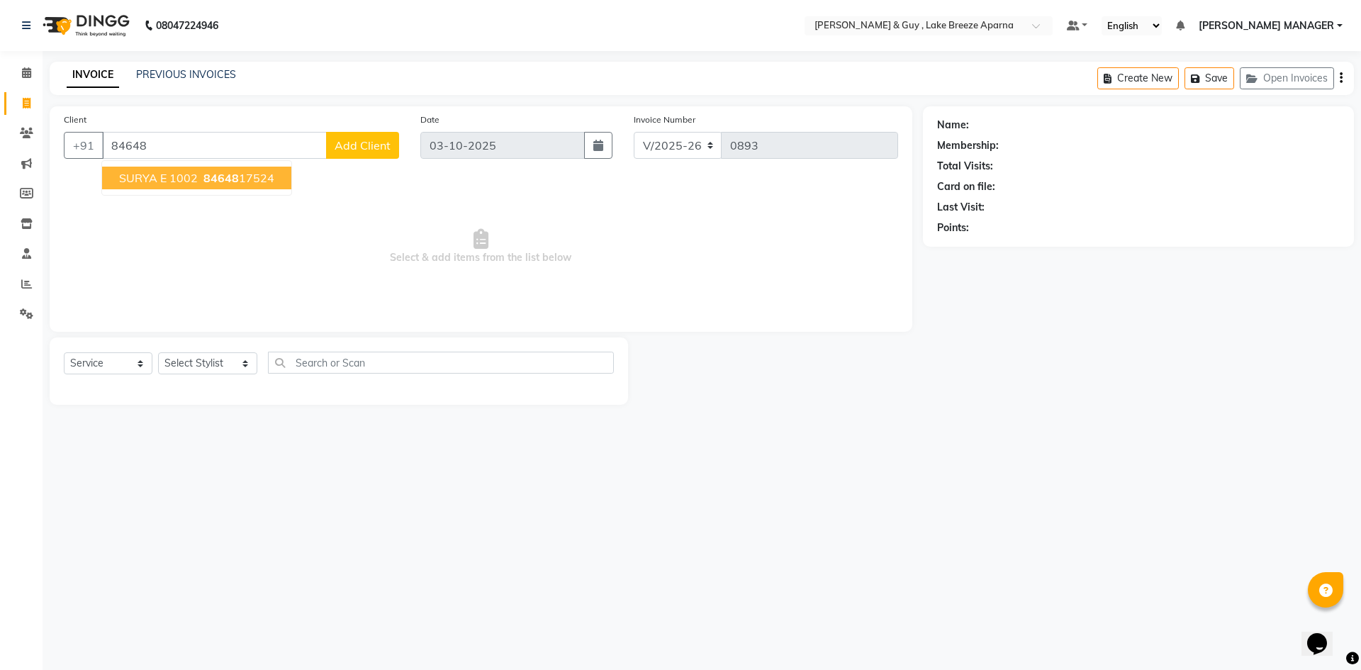
click at [193, 174] on span "SURYA E 1002" at bounding box center [158, 178] width 79 height 14
type input "8464817524"
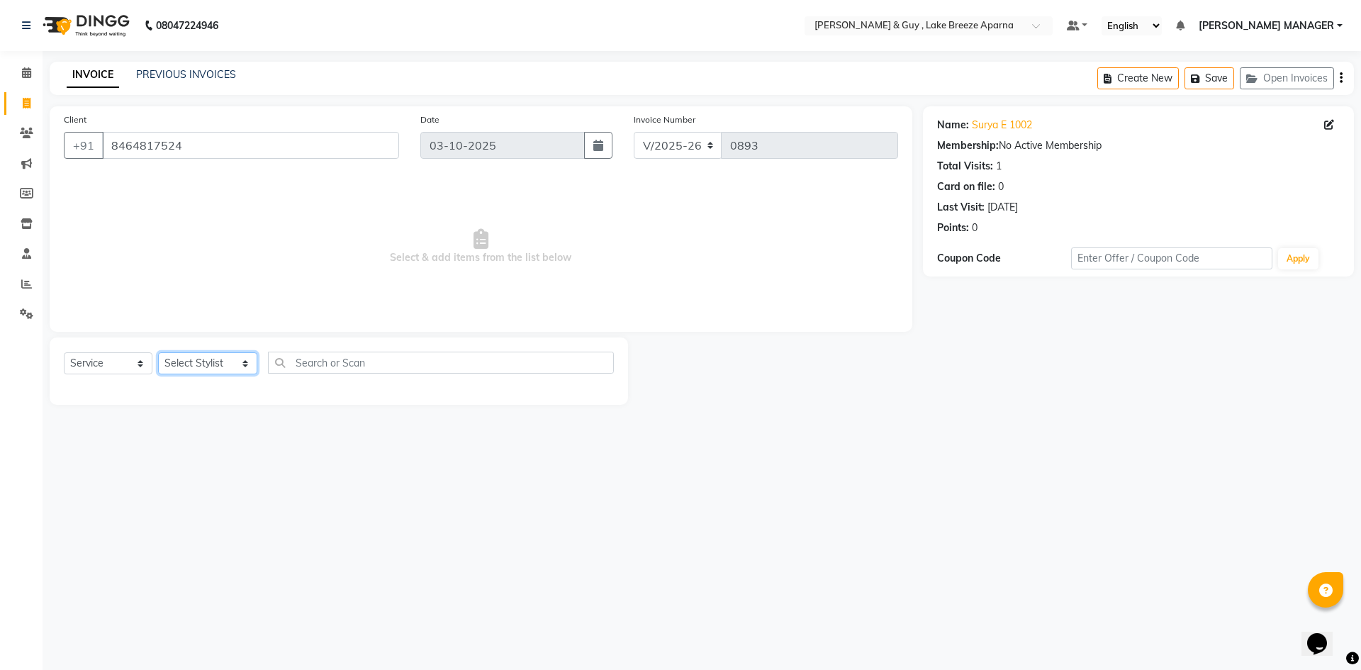
click at [226, 357] on select "Select Stylist AFSAR ANAS ASLAM DANISH HANISHA MANAGER LAXMI RIMA RINKU SALMAN …" at bounding box center [207, 363] width 99 height 22
select select "93597"
click at [158, 352] on select "Select Stylist AFSAR ANAS ASLAM DANISH HANISHA MANAGER LAXMI RIMA RINKU SALMAN …" at bounding box center [207, 363] width 99 height 22
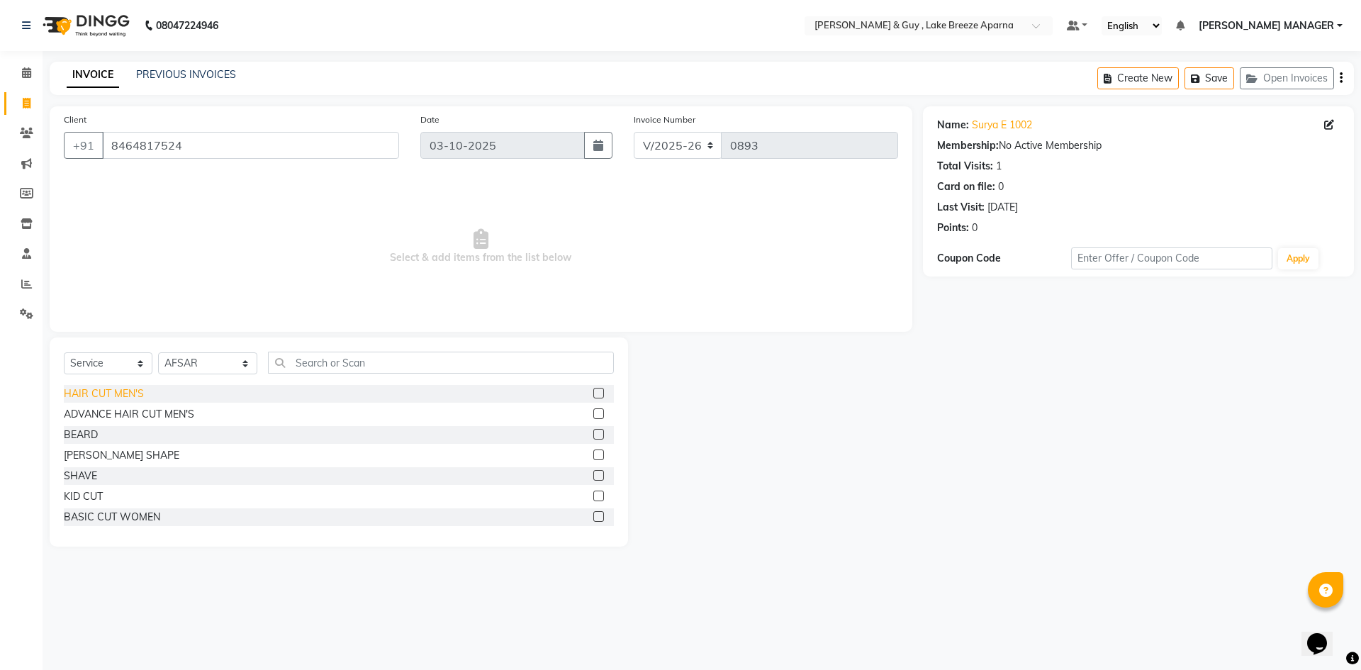
click at [110, 395] on div "HAIR CUT MEN'S" at bounding box center [104, 393] width 80 height 15
checkbox input "false"
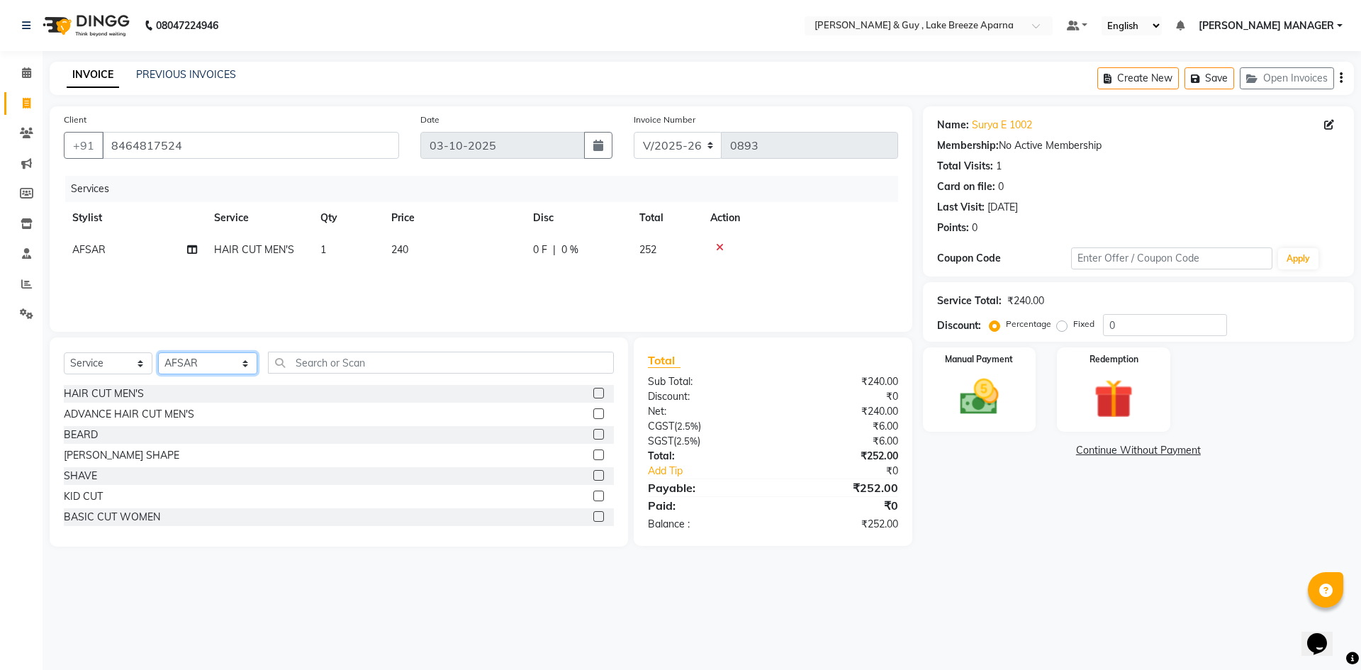
click at [215, 364] on select "Select Stylist AFSAR ANAS ASLAM DANISH HANISHA MANAGER LAXMI RIMA RINKU SALMAN …" at bounding box center [207, 363] width 99 height 22
select select "93526"
click at [158, 352] on select "Select Stylist AFSAR ANAS ASLAM DANISH HANISHA MANAGER LAXMI RIMA RINKU SALMAN …" at bounding box center [207, 363] width 99 height 22
click at [122, 396] on div "HAIR CUT MEN'S" at bounding box center [104, 393] width 80 height 15
checkbox input "false"
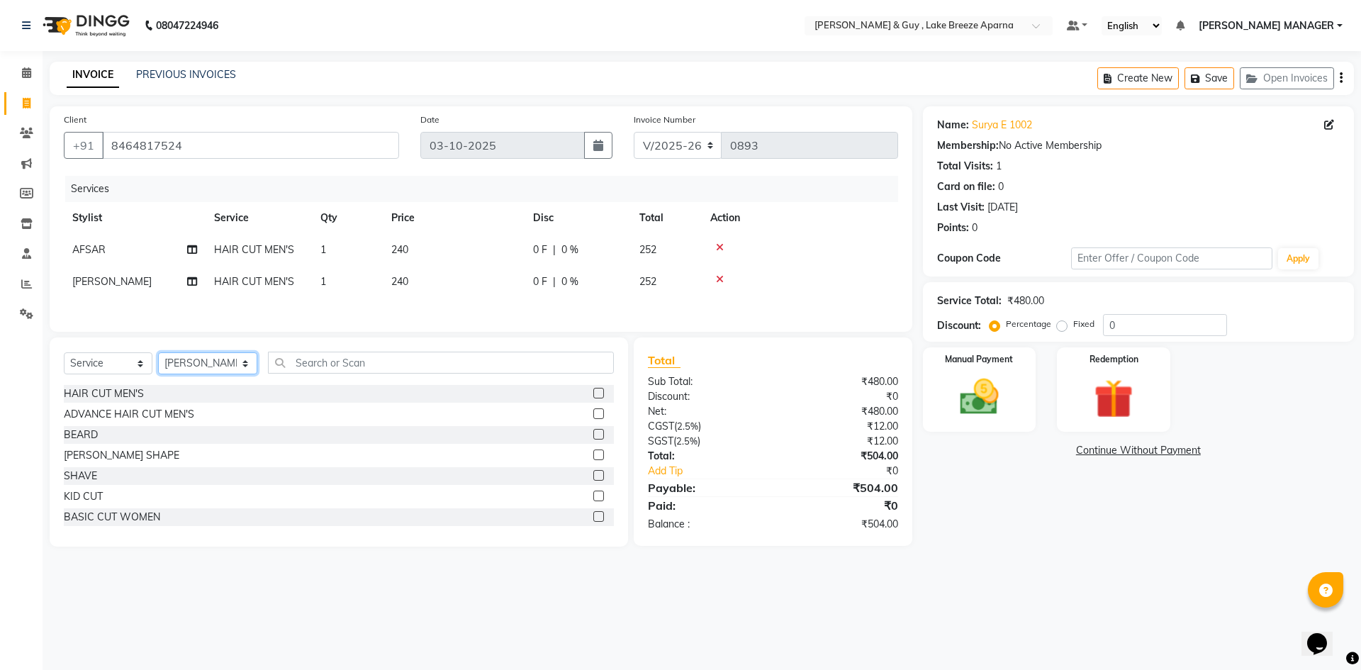
click at [215, 367] on select "Select Stylist AFSAR ANAS ASLAM DANISH HANISHA MANAGER LAXMI RIMA RINKU SALMAN …" at bounding box center [207, 363] width 99 height 22
select select "87992"
click at [158, 354] on select "Select Stylist AFSAR ANAS ASLAM DANISH HANISHA MANAGER LAXMI RIMA RINKU SALMAN …" at bounding box center [207, 363] width 99 height 22
click at [117, 394] on div "HAIR CUT MEN'S" at bounding box center [104, 393] width 80 height 15
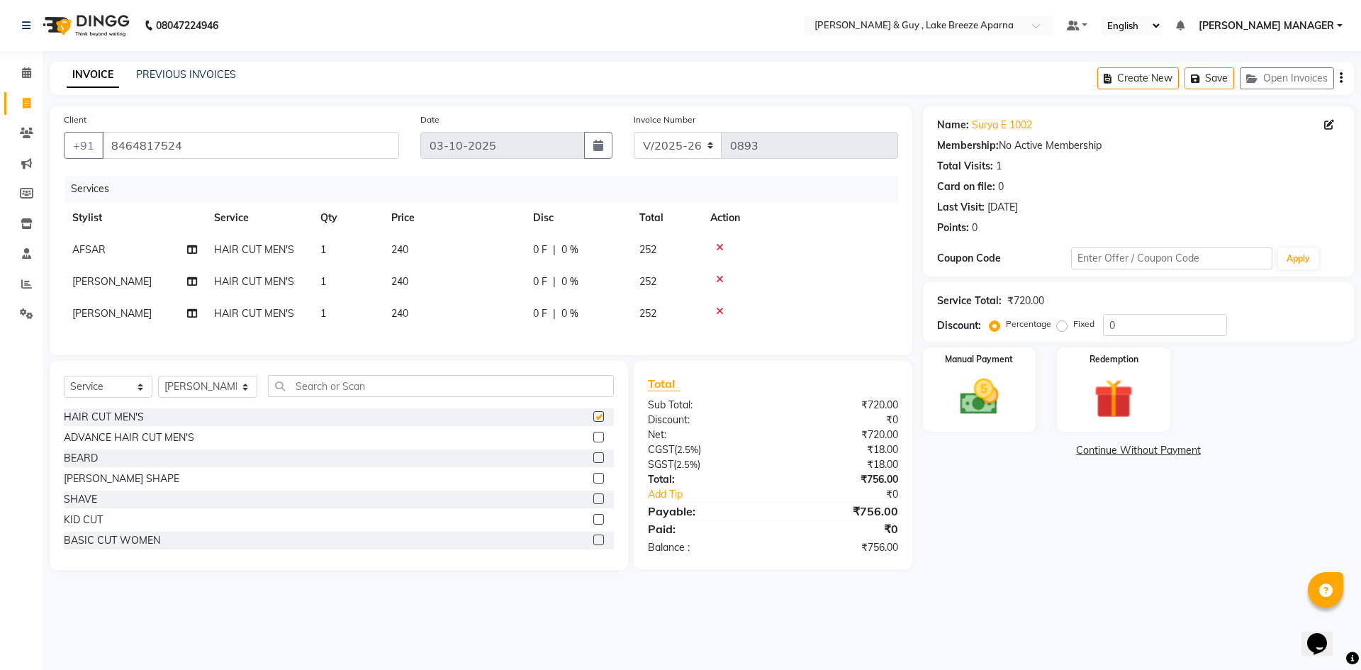
checkbox input "false"
click at [370, 620] on div "08047224946 Select Location × Toni & Guy , Lake Breeze Aparna Default Panel My …" at bounding box center [680, 335] width 1361 height 670
click at [720, 313] on icon at bounding box center [720, 311] width 8 height 10
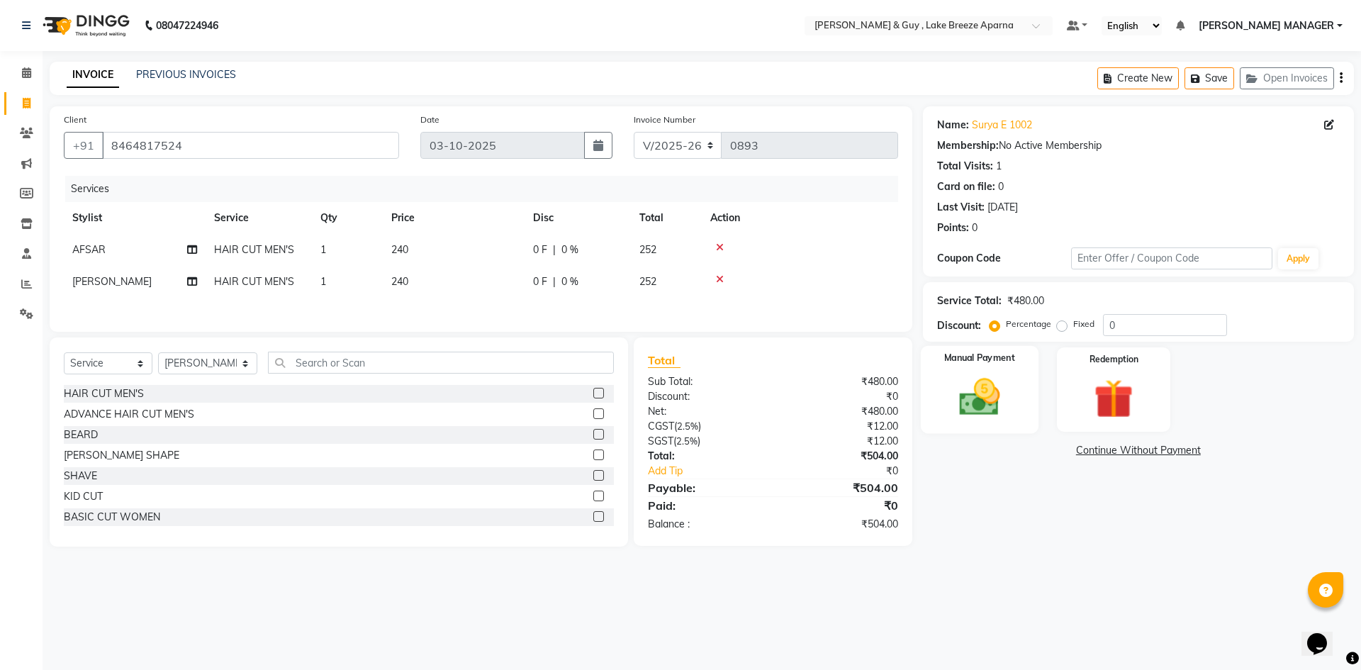
click at [979, 409] on img at bounding box center [979, 397] width 66 height 47
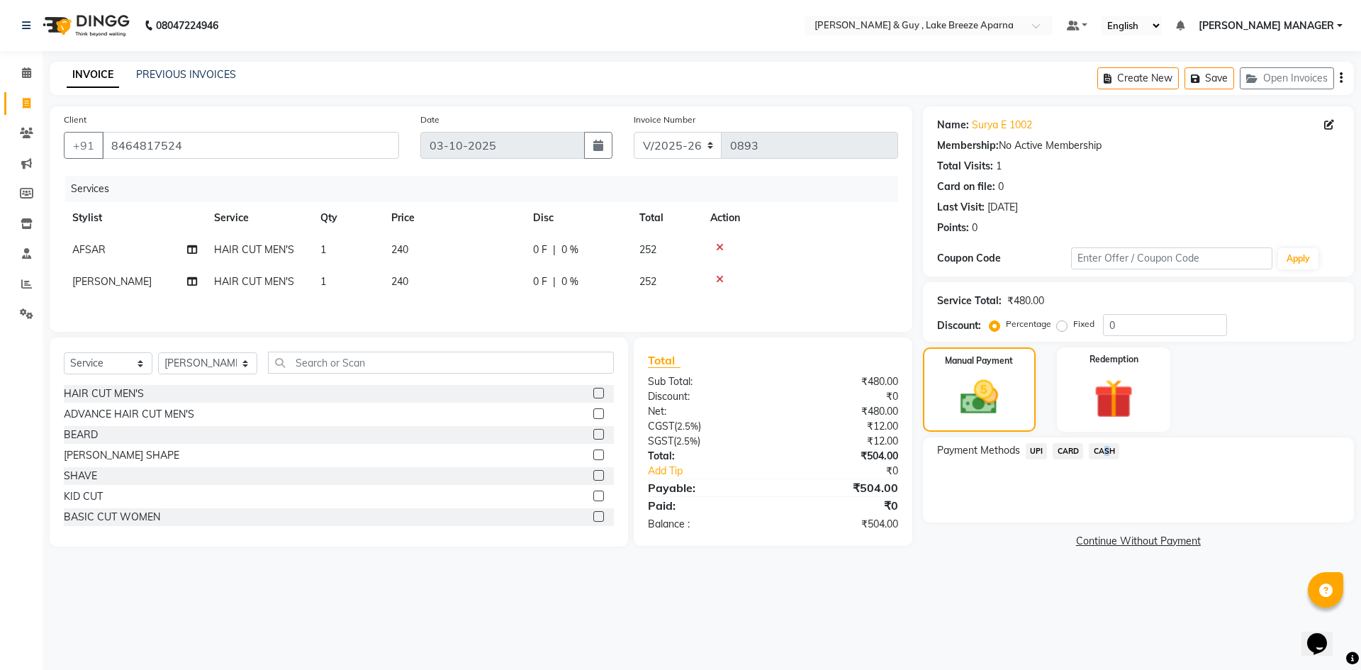
click at [1102, 451] on span "CASH" at bounding box center [1104, 451] width 30 height 16
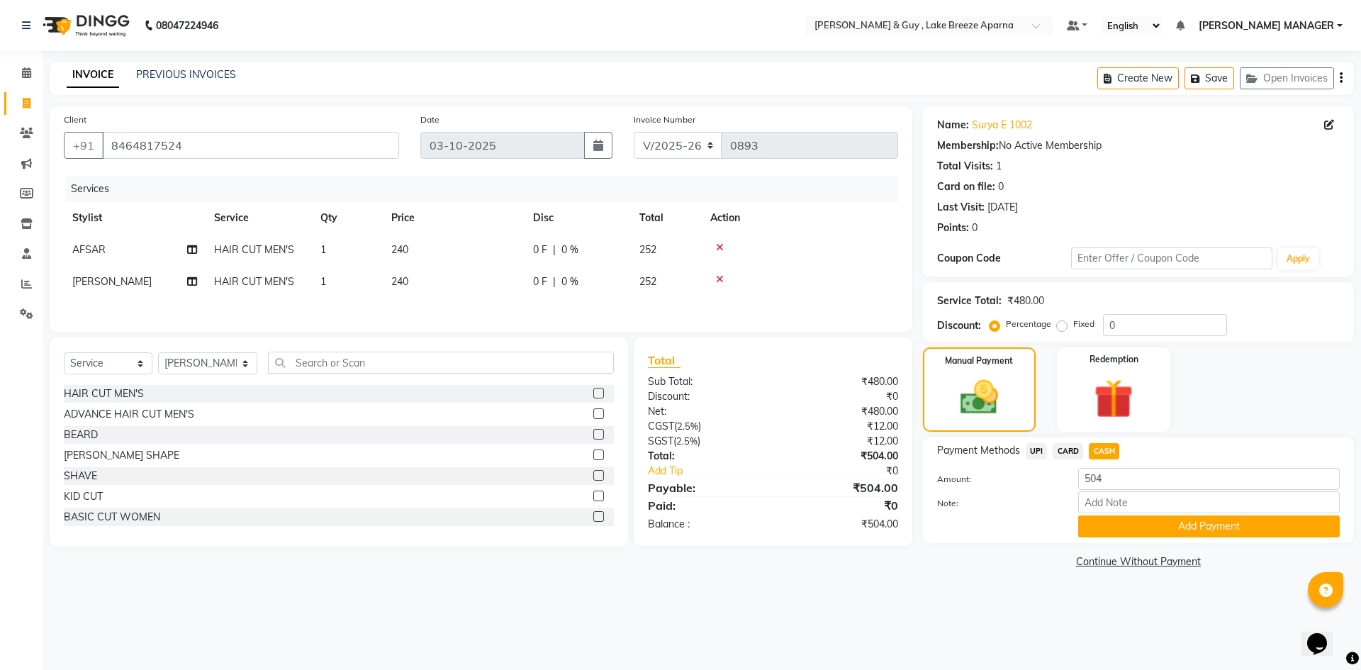
click at [1131, 491] on div "Amount: 504" at bounding box center [1139, 480] width 424 height 24
click at [1126, 481] on input "504" at bounding box center [1209, 479] width 262 height 22
type input "500"
click at [1119, 503] on input "Note:" at bounding box center [1209, 502] width 262 height 22
click at [1205, 534] on button "Add Payment" at bounding box center [1209, 526] width 262 height 22
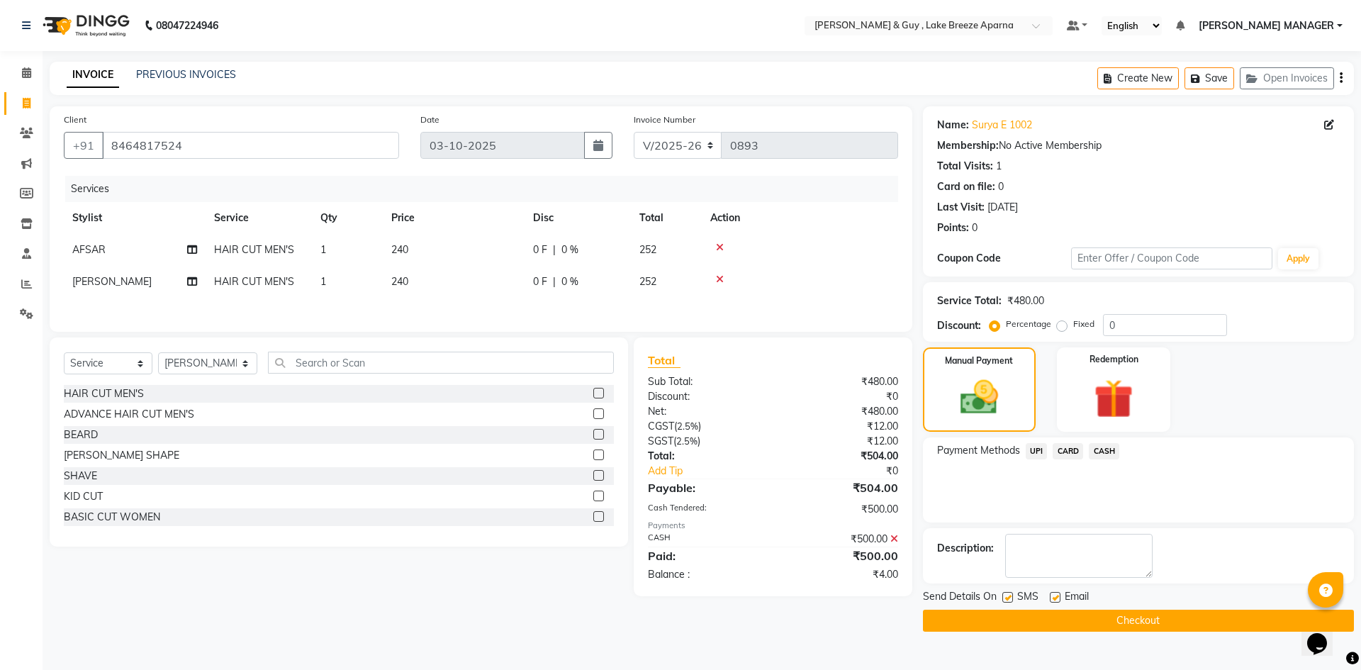
click at [1036, 449] on span "UPI" at bounding box center [1037, 451] width 22 height 16
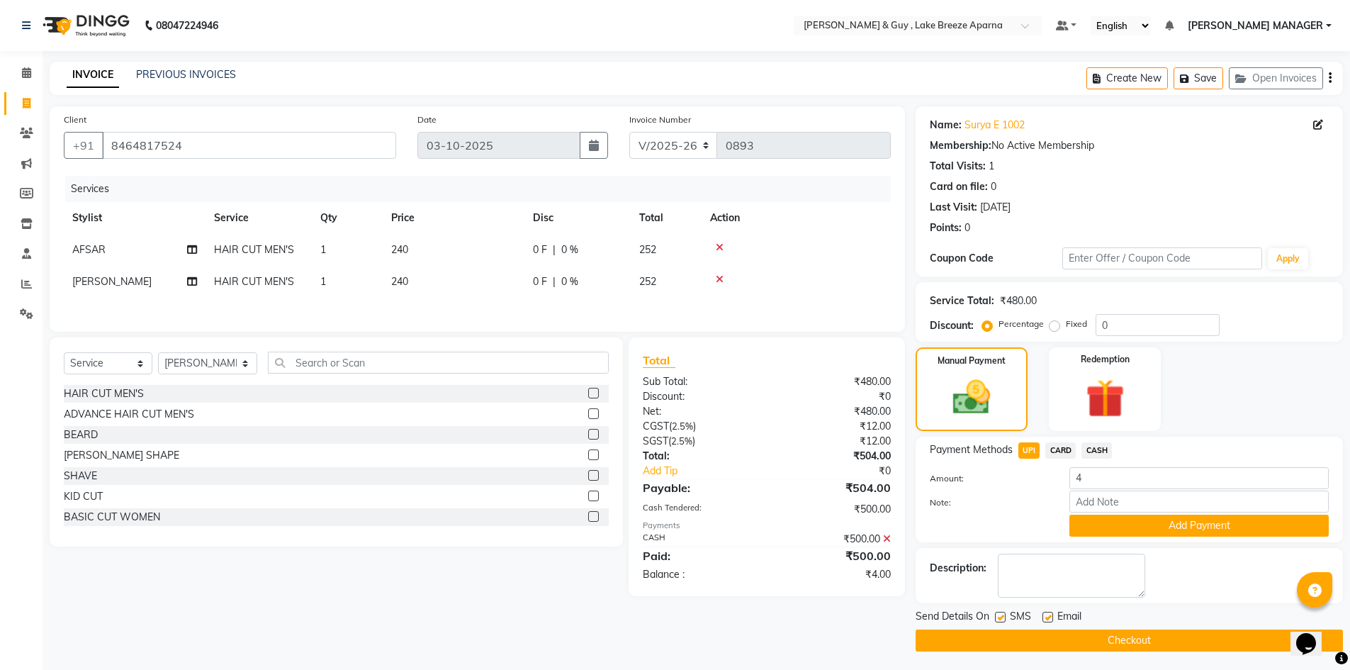
click at [1126, 537] on div "Payment Methods UPI CARD CASH Amount: 4 Note: Add Payment" at bounding box center [1129, 490] width 427 height 106
click at [1129, 525] on button "Add Payment" at bounding box center [1199, 526] width 259 height 22
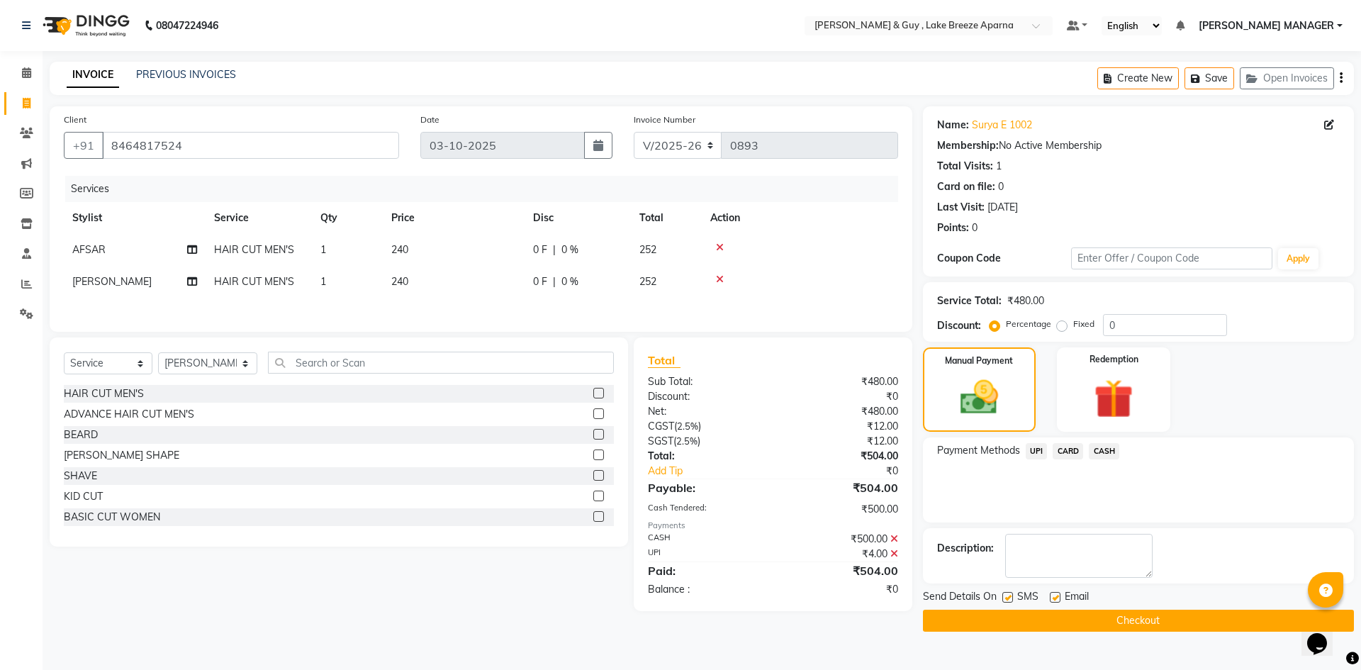
click at [1055, 618] on button "Checkout" at bounding box center [1138, 621] width 431 height 22
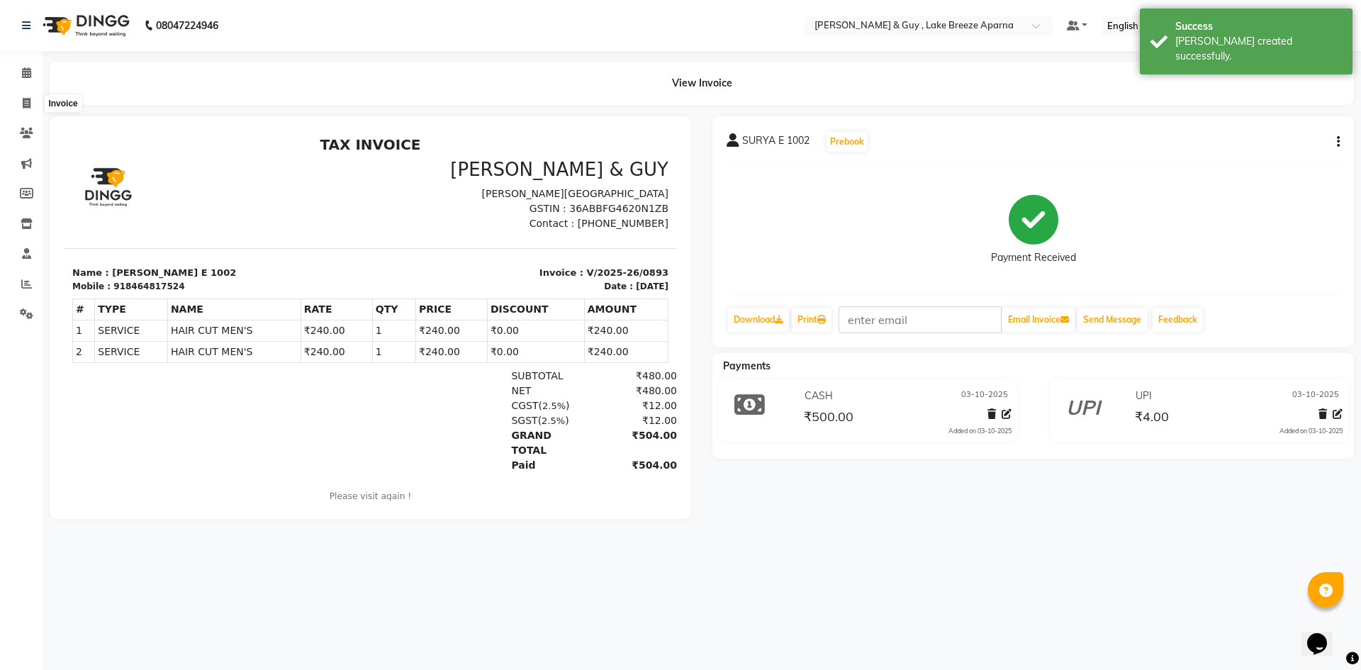
click at [33, 91] on li "Invoice" at bounding box center [21, 104] width 43 height 30
click at [33, 105] on span at bounding box center [26, 104] width 25 height 16
select select "8690"
select select "service"
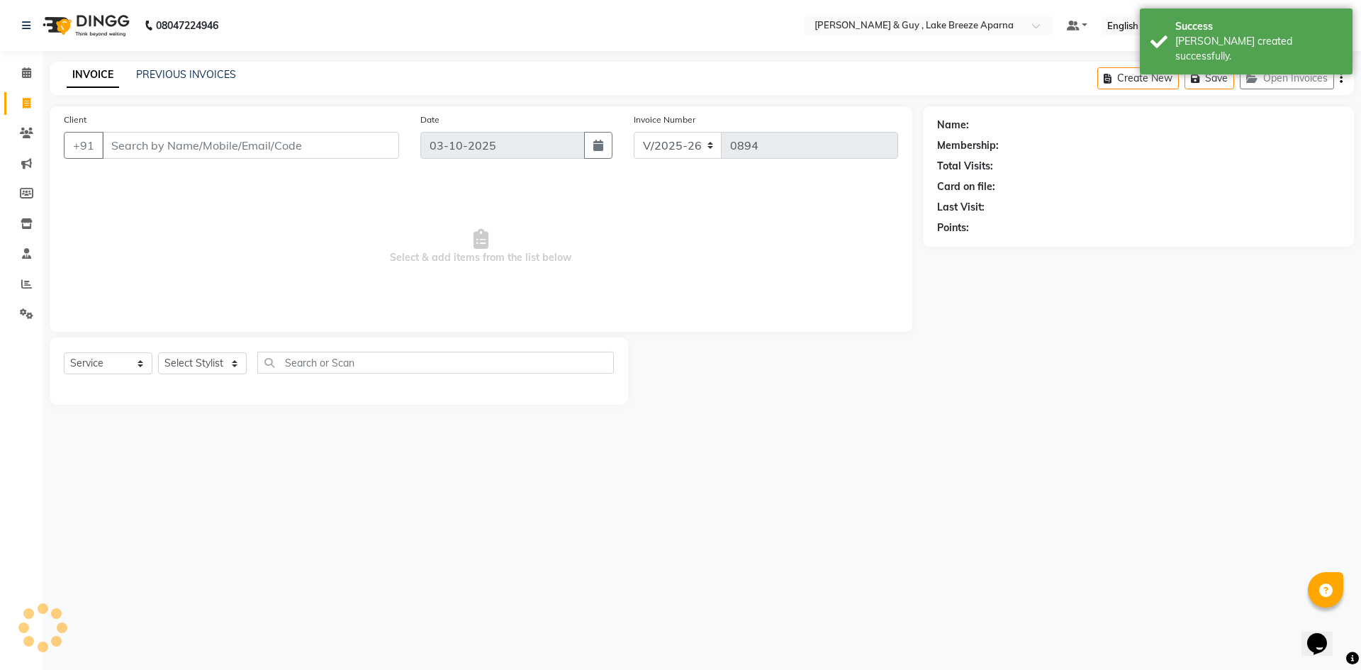
click at [179, 150] on input "Client" at bounding box center [250, 145] width 297 height 27
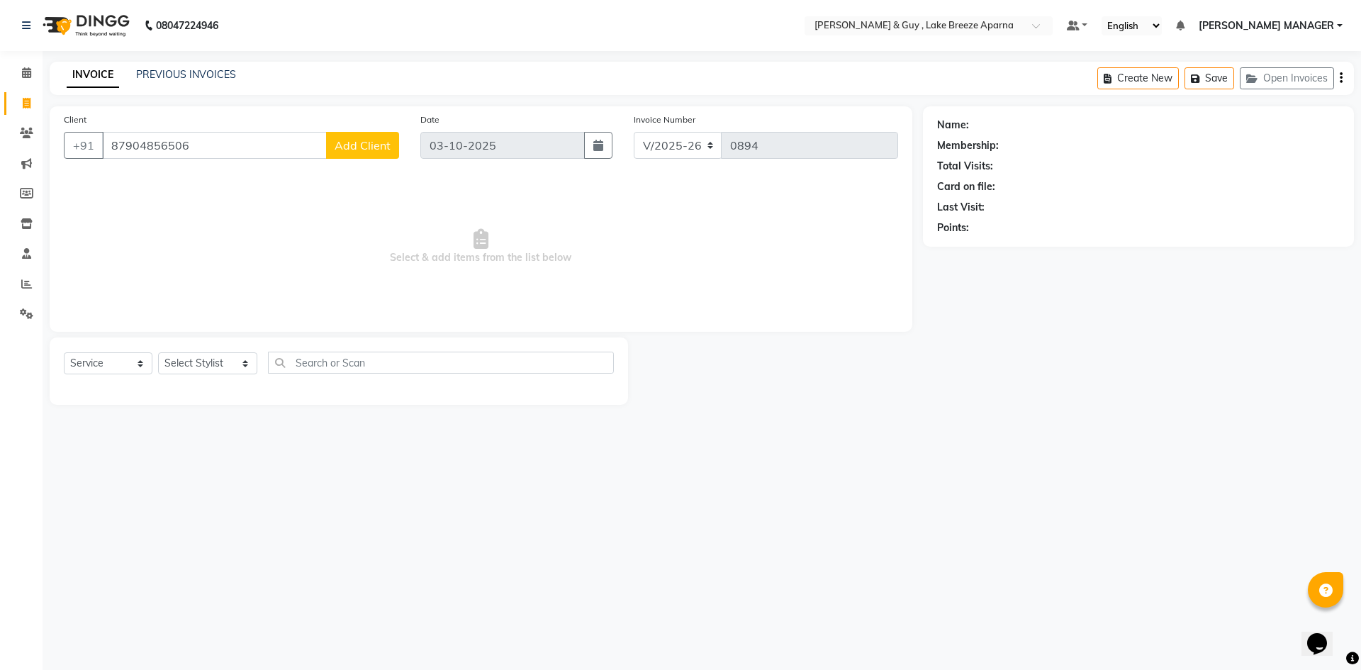
click at [155, 147] on input "87904856506" at bounding box center [214, 145] width 225 height 27
type input "8790456506"
click at [357, 156] on button "Add Client" at bounding box center [362, 145] width 73 height 27
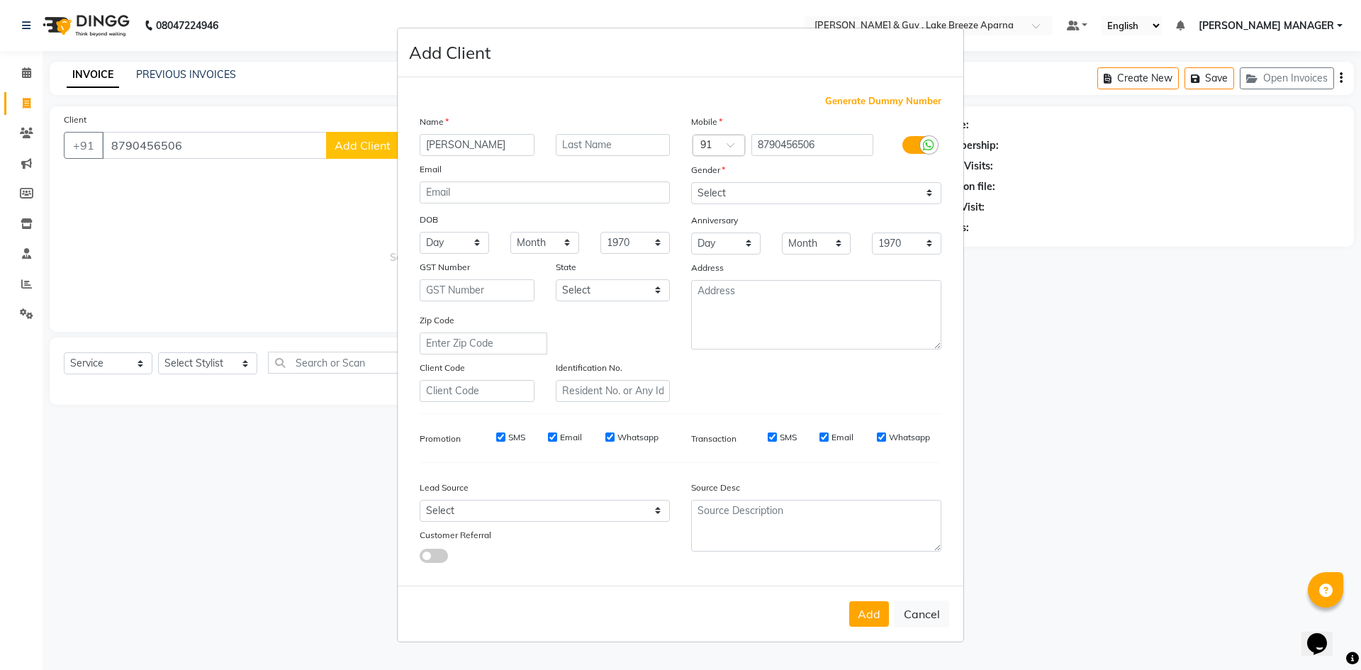
type input "AKSHITH"
type input "K 205"
click at [903, 184] on select "Select Male Female Other Prefer Not To Say" at bounding box center [816, 193] width 250 height 22
select select "male"
click at [691, 182] on select "Select Male Female Other Prefer Not To Say" at bounding box center [816, 193] width 250 height 22
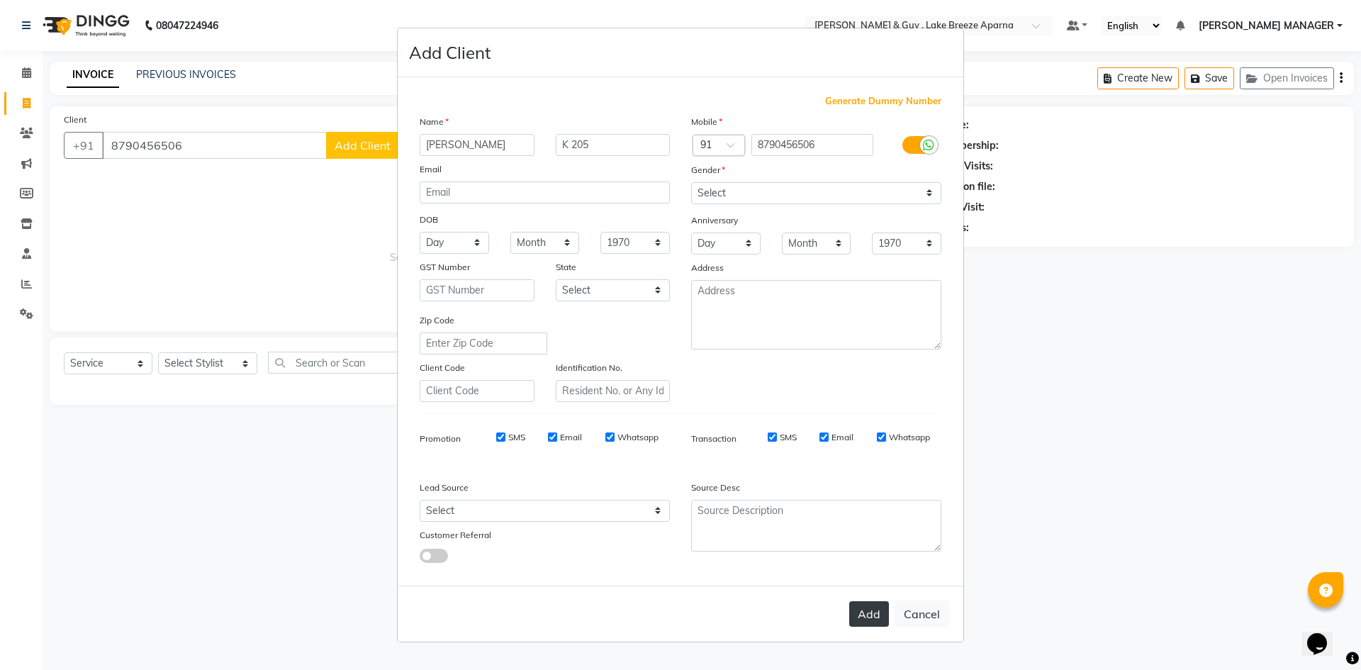
click at [862, 610] on button "Add" at bounding box center [869, 614] width 40 height 26
select select
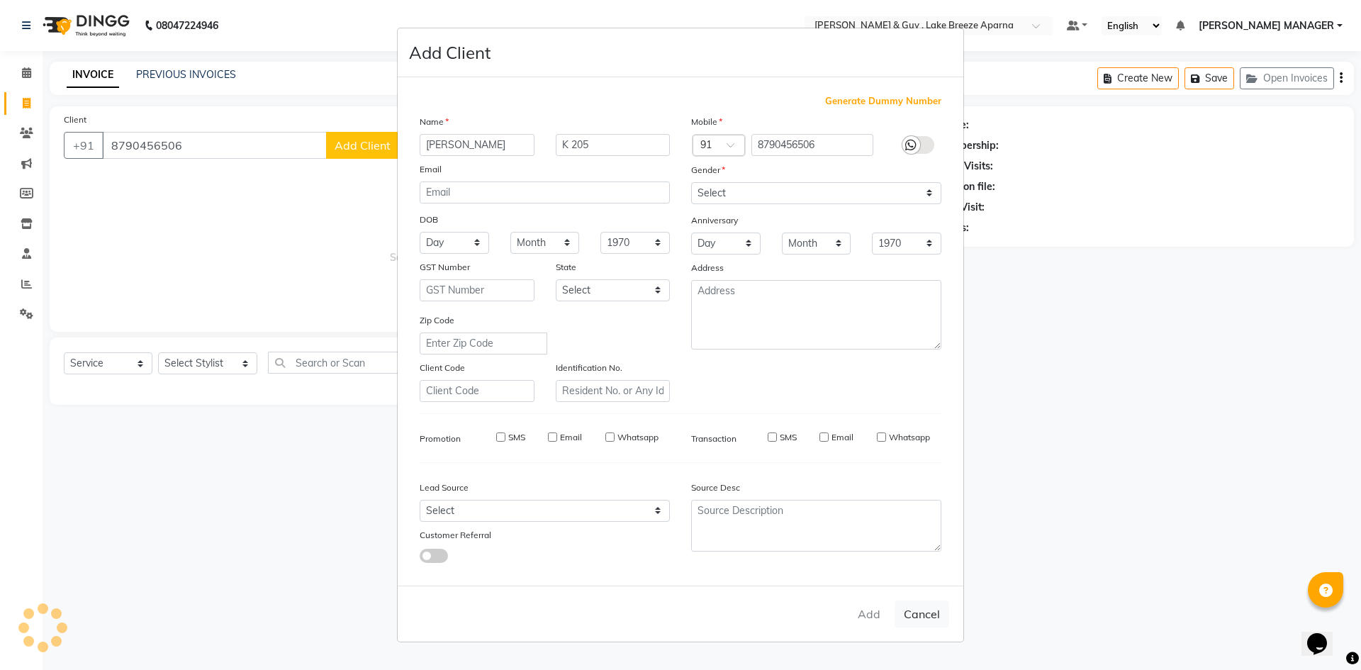
select select
checkbox input "false"
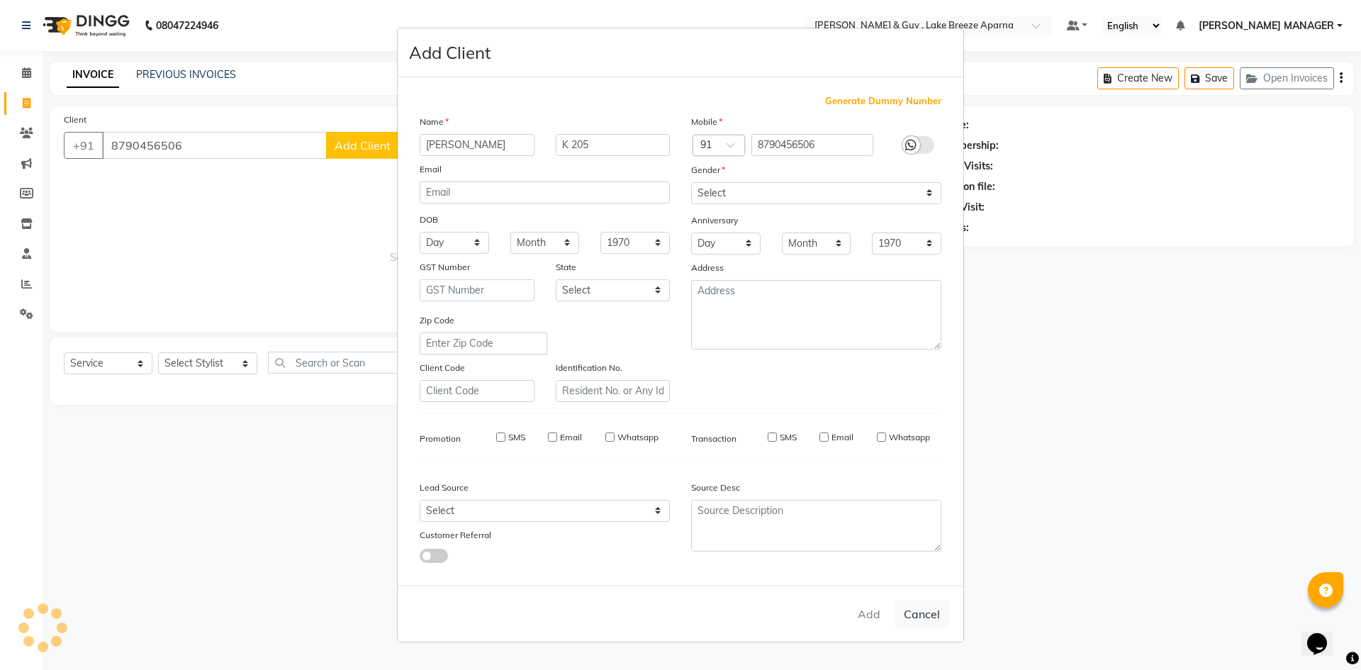
checkbox input "false"
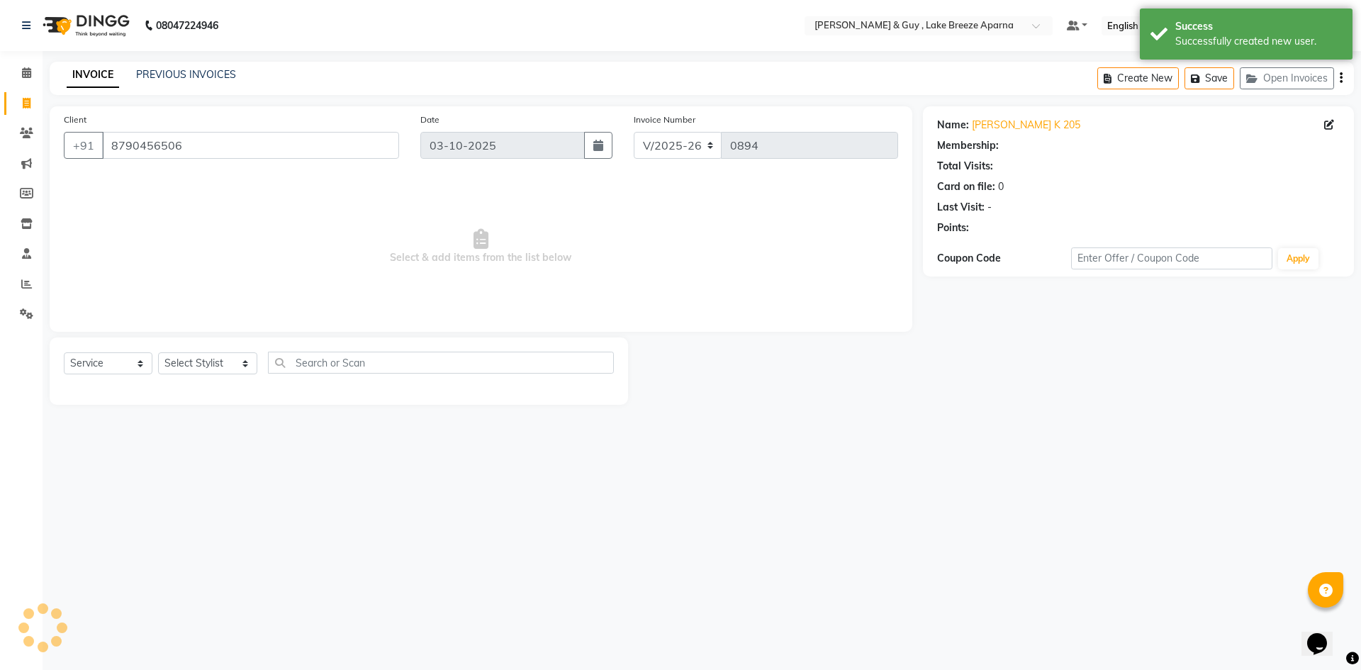
click at [285, 524] on ngb-modal-window "Add Client Generate Dummy Number Name Email DOB Day 01 02 03 04 05 06 07 08 09 …" at bounding box center [680, 335] width 1361 height 670
click at [227, 366] on select "Select Stylist AFSAR ANAS ASLAM DANISH HANISHA MANAGER LAXMI RIMA RINKU SALMAN …" at bounding box center [207, 363] width 99 height 22
select select "87992"
click at [158, 352] on select "Select Stylist AFSAR ANAS ASLAM DANISH HANISHA MANAGER LAXMI RIMA RINKU SALMAN …" at bounding box center [207, 363] width 99 height 22
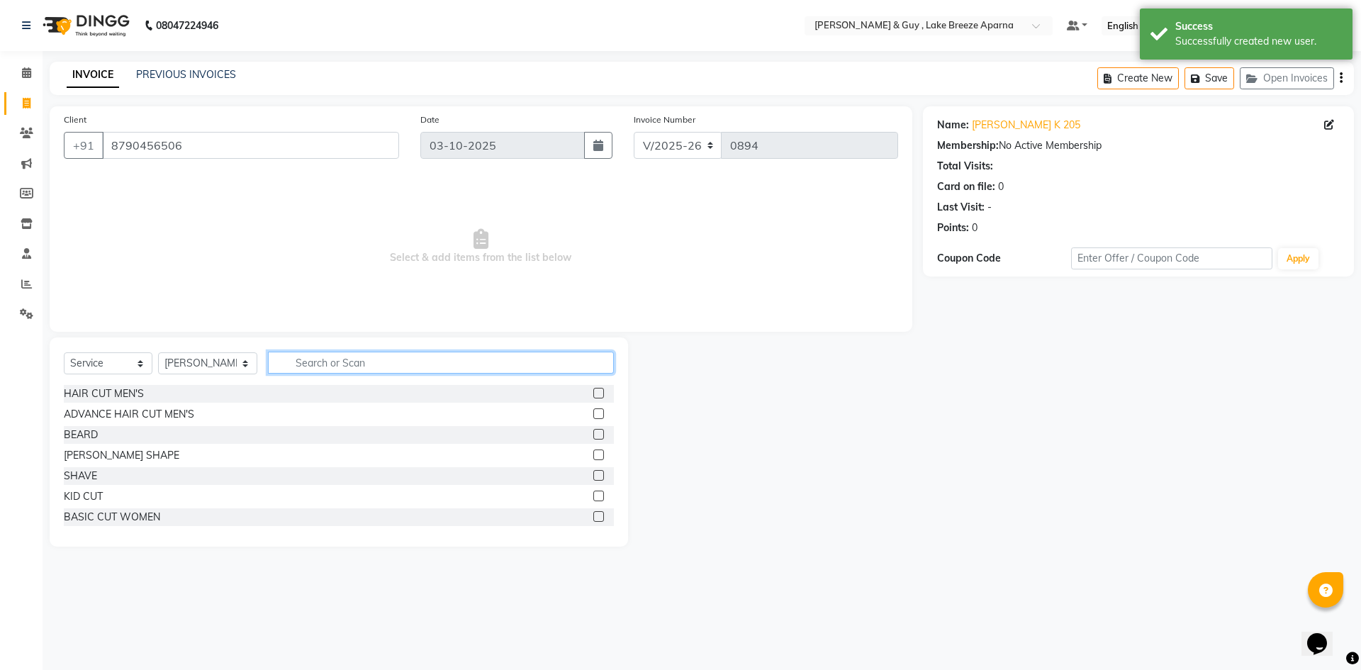
drag, startPoint x: 288, startPoint y: 365, endPoint x: 262, endPoint y: 375, distance: 28.0
click at [290, 365] on input "text" at bounding box center [441, 363] width 346 height 22
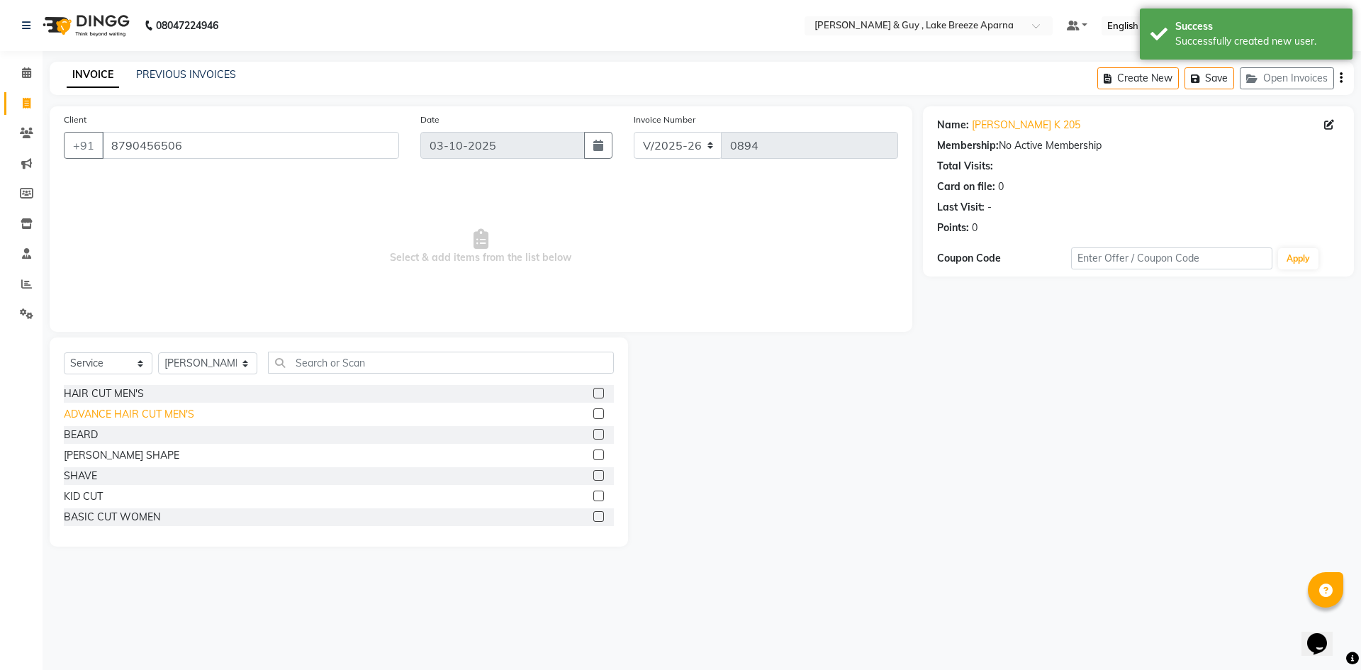
click at [124, 415] on div "ADVANCE HAIR CUT MEN'S" at bounding box center [129, 414] width 130 height 15
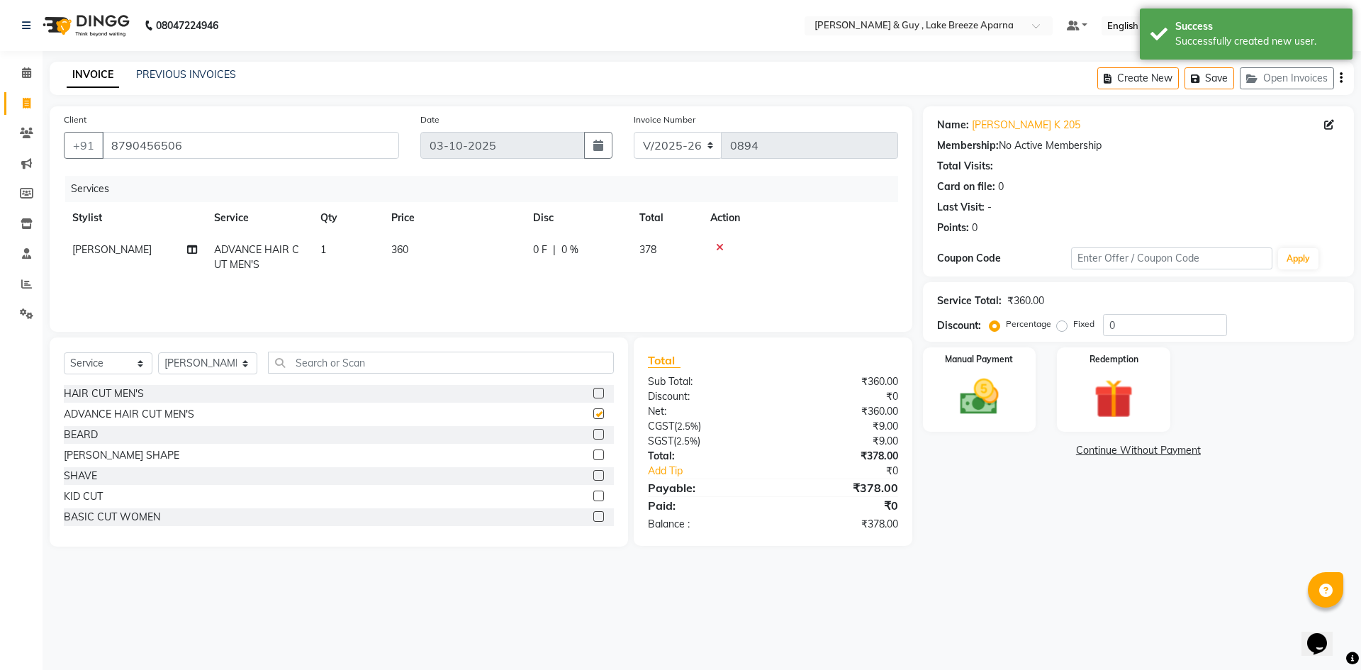
checkbox input "false"
click at [838, 627] on div "08047224946 Select Location × Toni & Guy , Lake Breeze Aparna Default Panel My …" at bounding box center [680, 335] width 1361 height 670
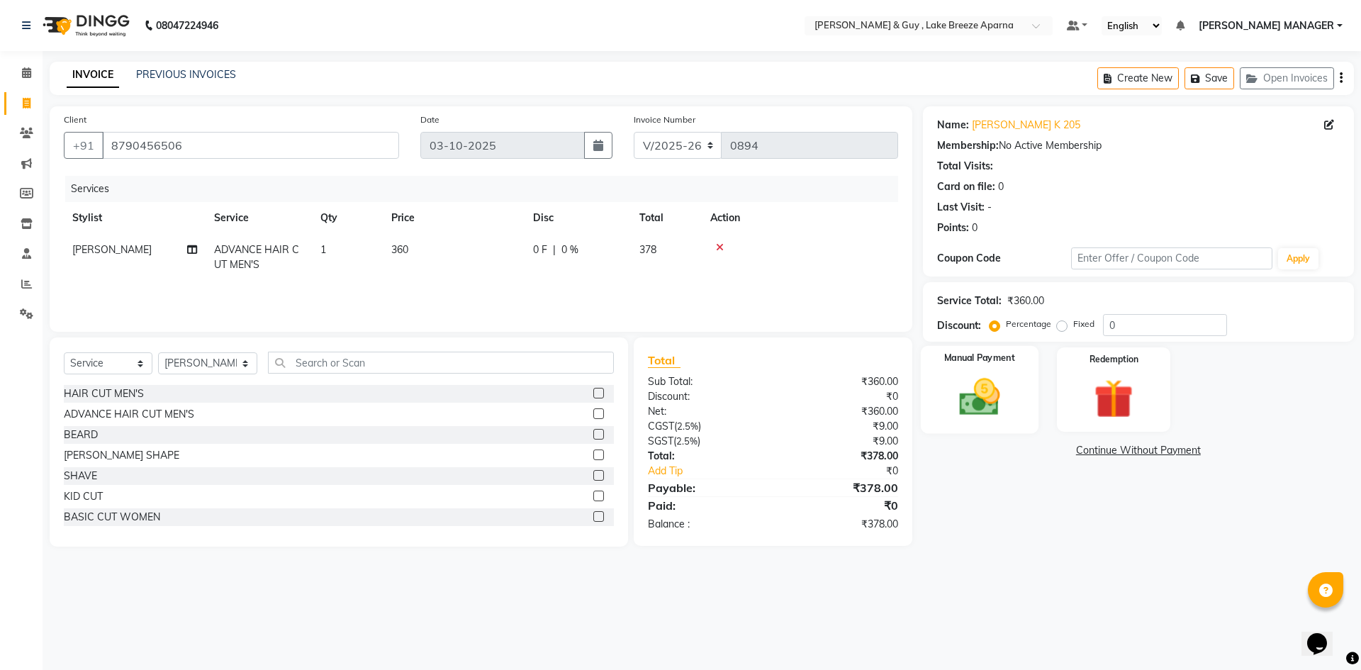
click at [980, 398] on img at bounding box center [979, 397] width 66 height 47
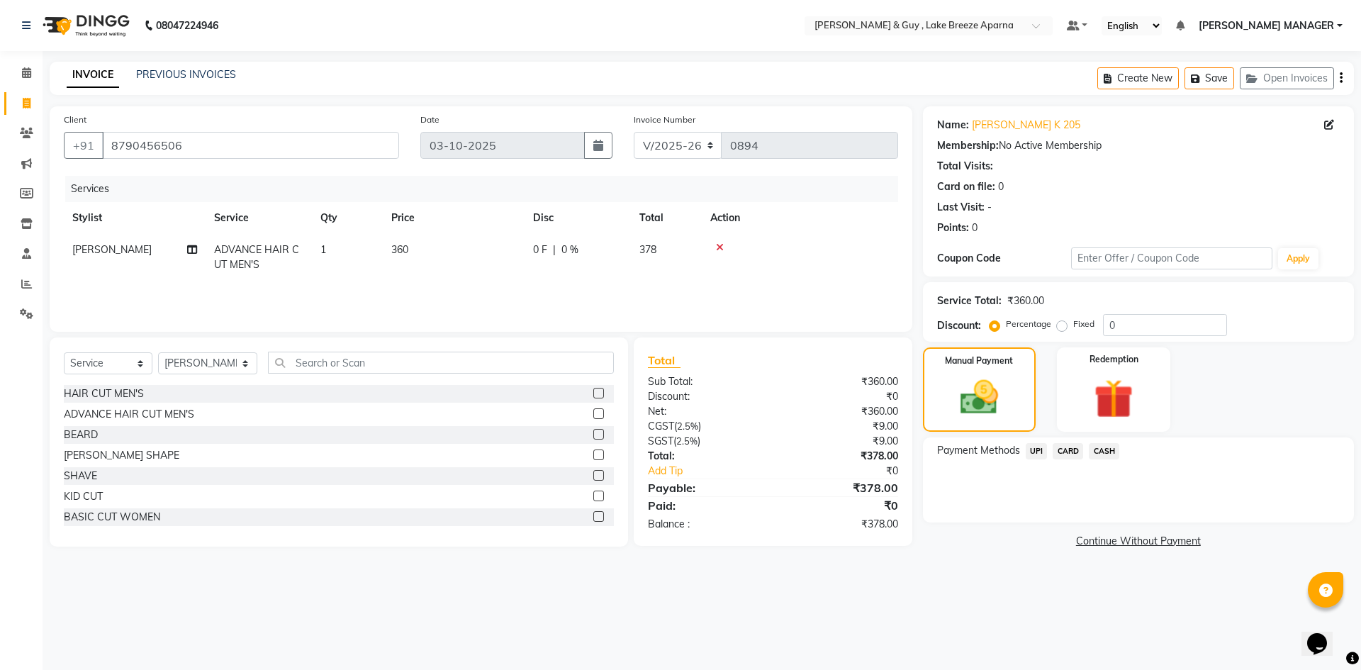
click at [1065, 449] on span "CARD" at bounding box center [1068, 451] width 30 height 16
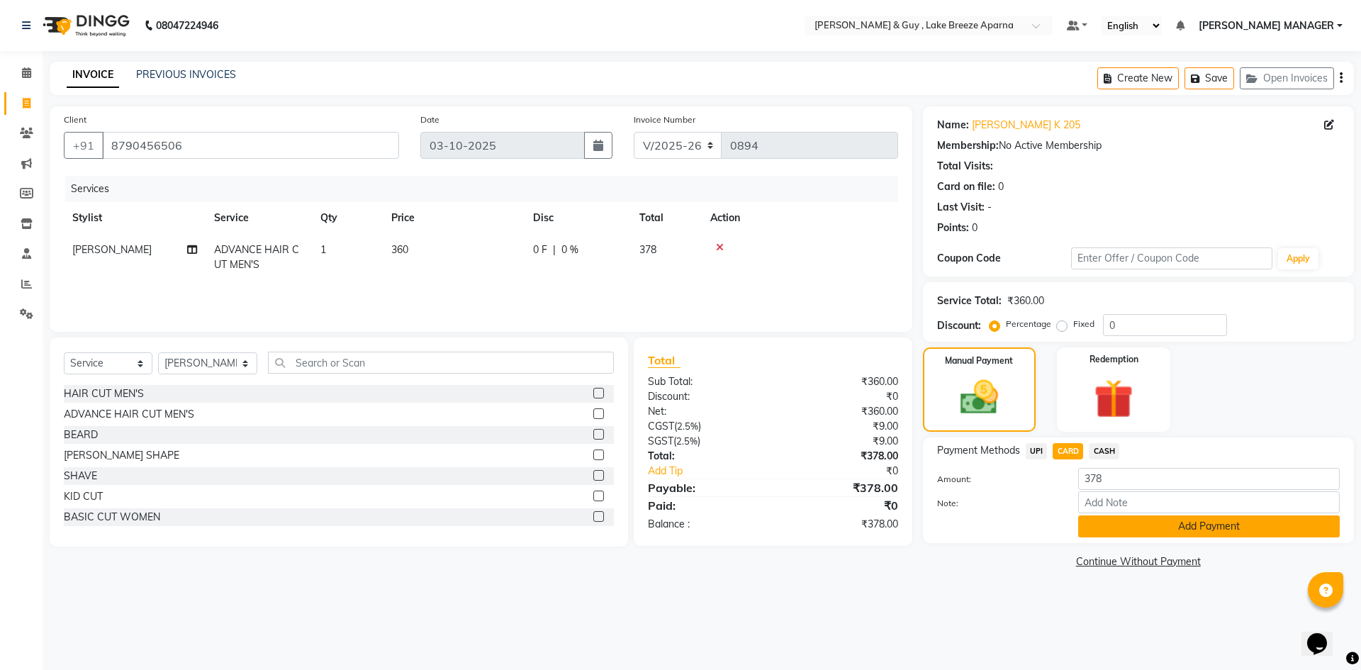
click at [1111, 527] on button "Add Payment" at bounding box center [1209, 526] width 262 height 22
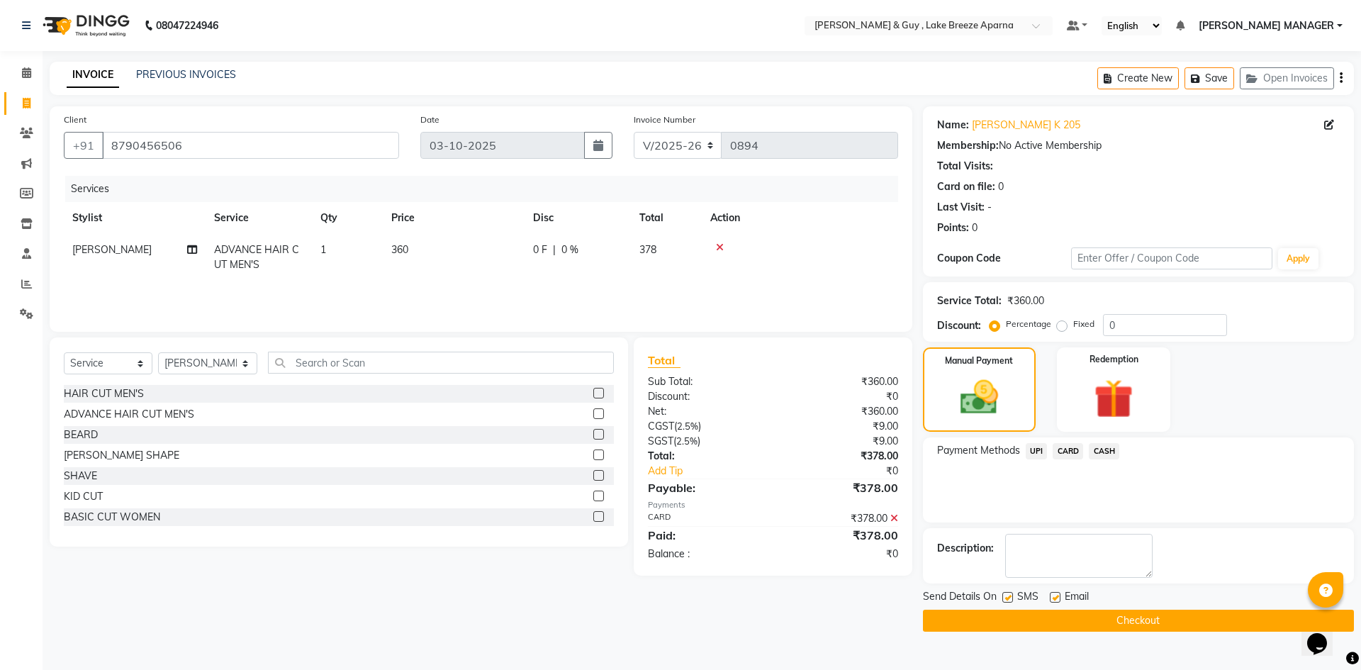
click at [1053, 596] on label at bounding box center [1055, 597] width 11 height 11
click at [1053, 596] on input "checkbox" at bounding box center [1054, 597] width 9 height 9
checkbox input "false"
click at [1055, 627] on button "Checkout" at bounding box center [1138, 621] width 431 height 22
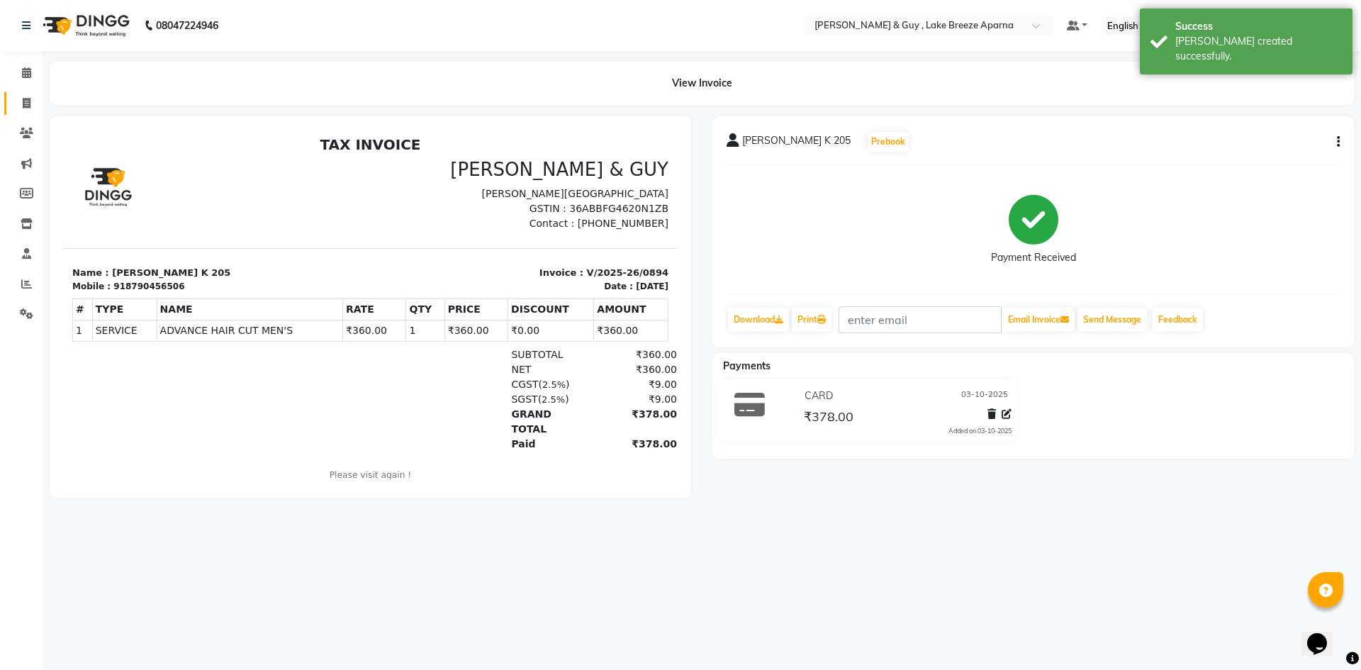
click at [13, 101] on link "Invoice" at bounding box center [21, 103] width 34 height 23
select select "8690"
select select "service"
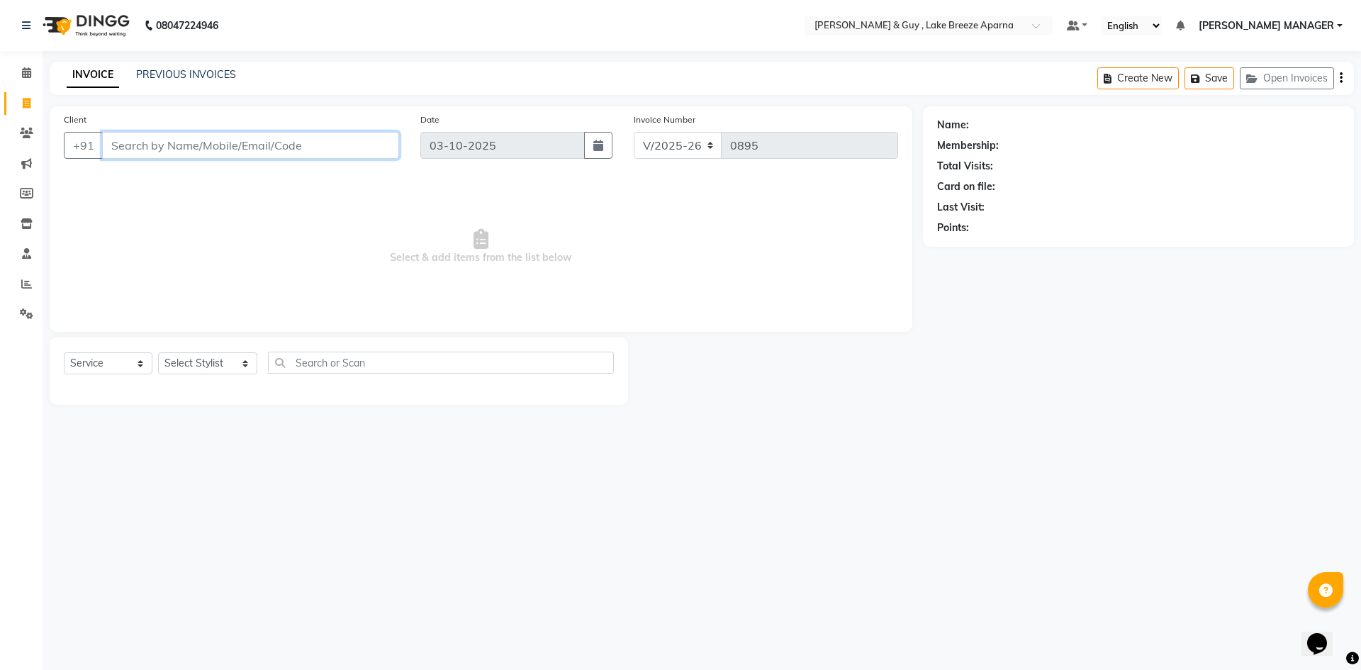
click at [255, 150] on input "Client" at bounding box center [250, 145] width 297 height 27
type input "8500000312"
click at [381, 130] on div "Client +91 8500000312 Add Client" at bounding box center [231, 141] width 357 height 58
click at [384, 138] on button "Add Client" at bounding box center [362, 145] width 73 height 27
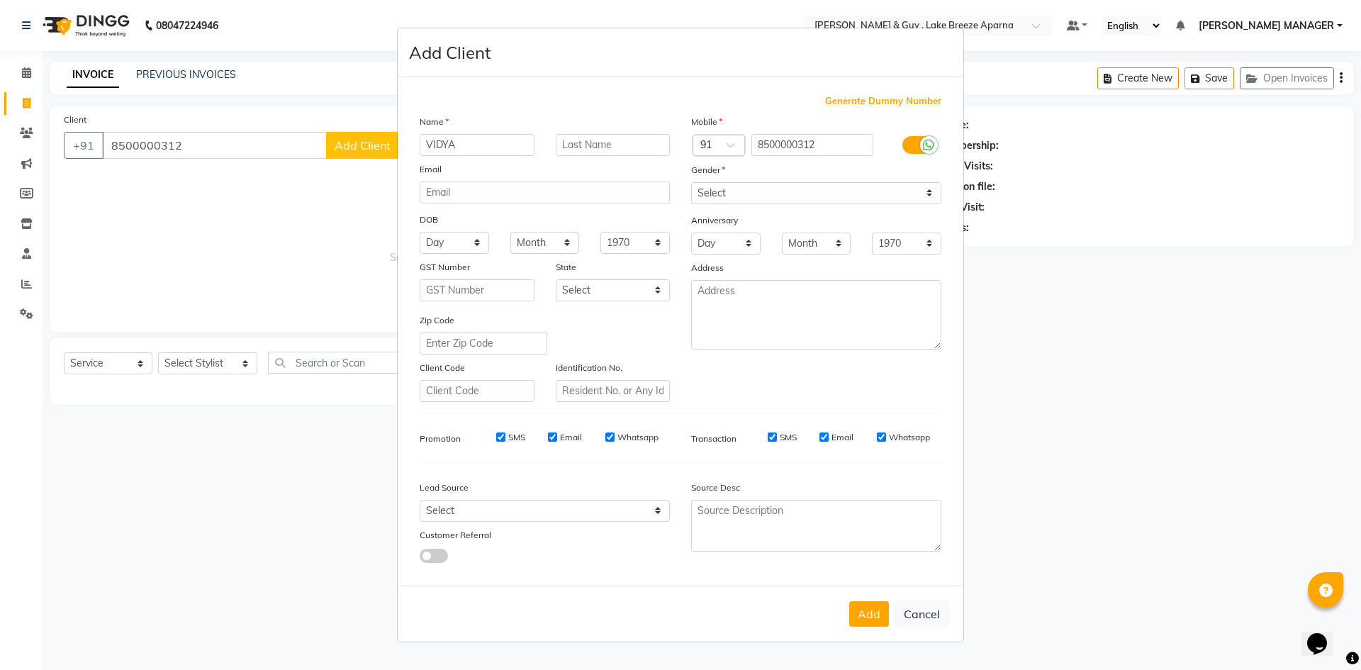
type input "VIDYA"
click at [620, 122] on div "Name" at bounding box center [544, 124] width 271 height 20
click at [612, 141] on input "text" at bounding box center [613, 145] width 115 height 22
type input "K 406"
drag, startPoint x: 777, startPoint y: 186, endPoint x: 775, endPoint y: 194, distance: 8.1
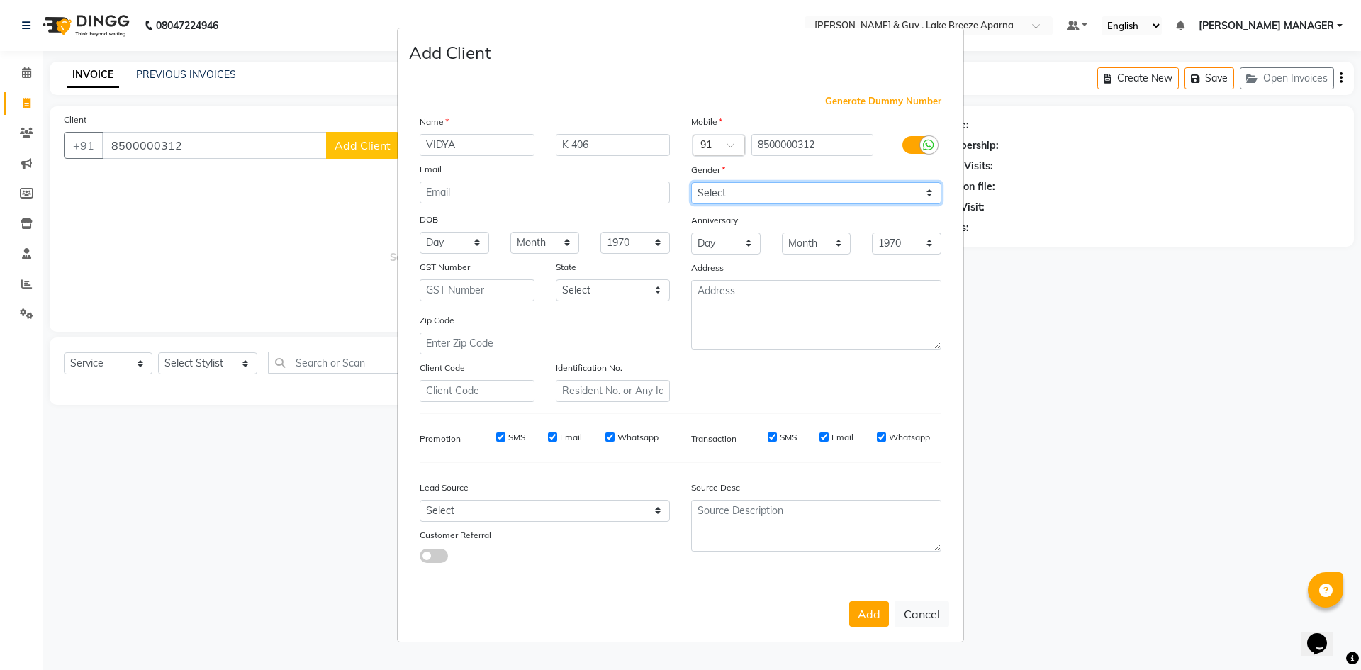
click at [777, 186] on select "Select Male Female Other Prefer Not To Say" at bounding box center [816, 193] width 250 height 22
select select "female"
click at [691, 182] on select "Select Male Female Other Prefer Not To Say" at bounding box center [816, 193] width 250 height 22
drag, startPoint x: 866, startPoint y: 609, endPoint x: 822, endPoint y: 598, distance: 45.2
click at [866, 610] on button "Add" at bounding box center [869, 614] width 40 height 26
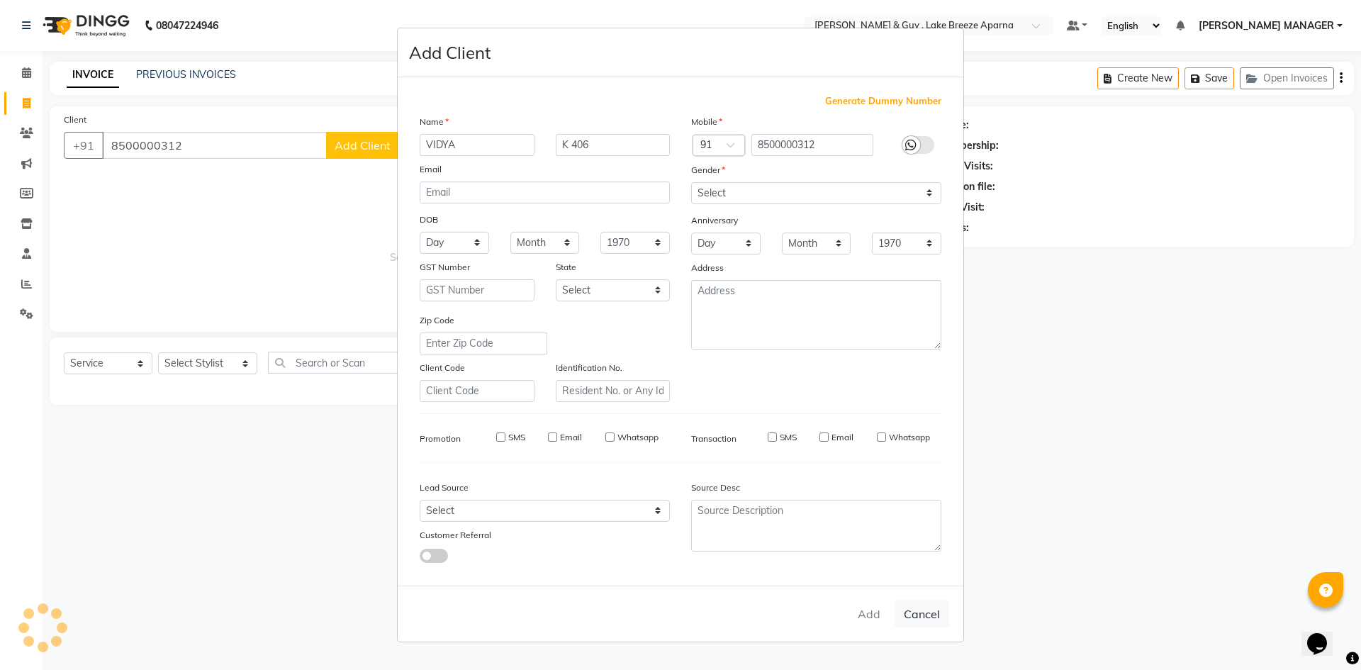
select select
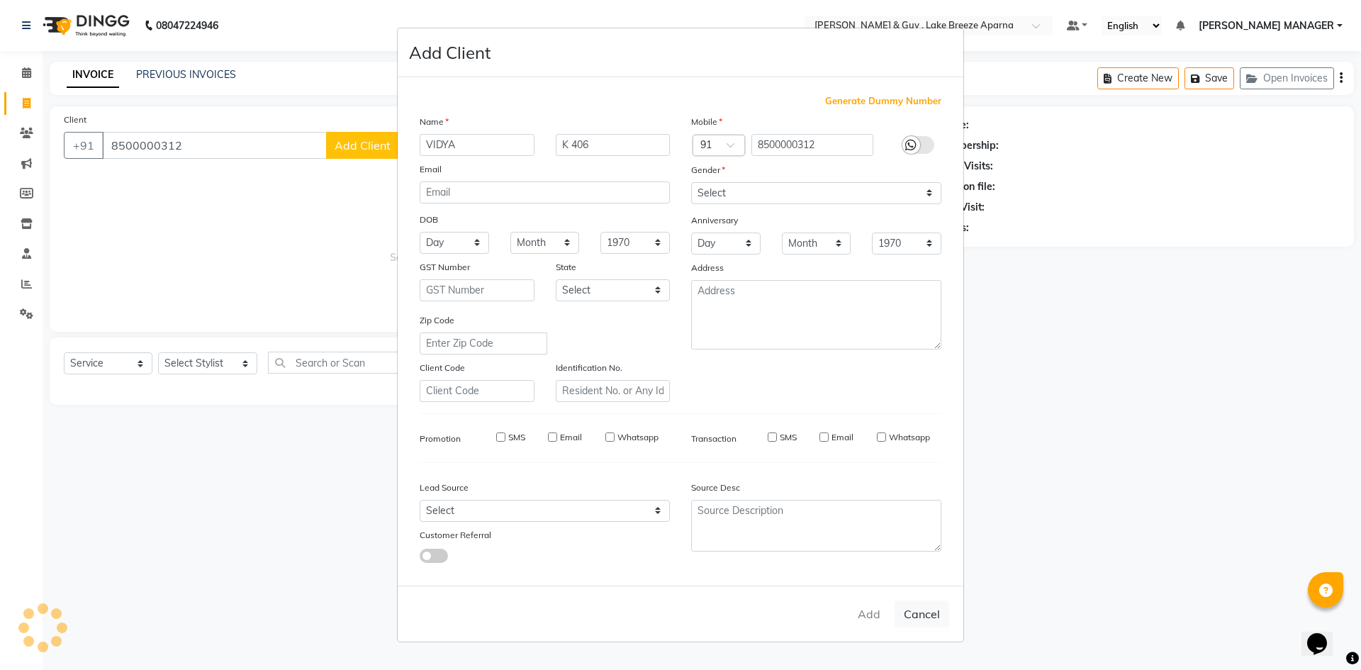
select select
checkbox input "false"
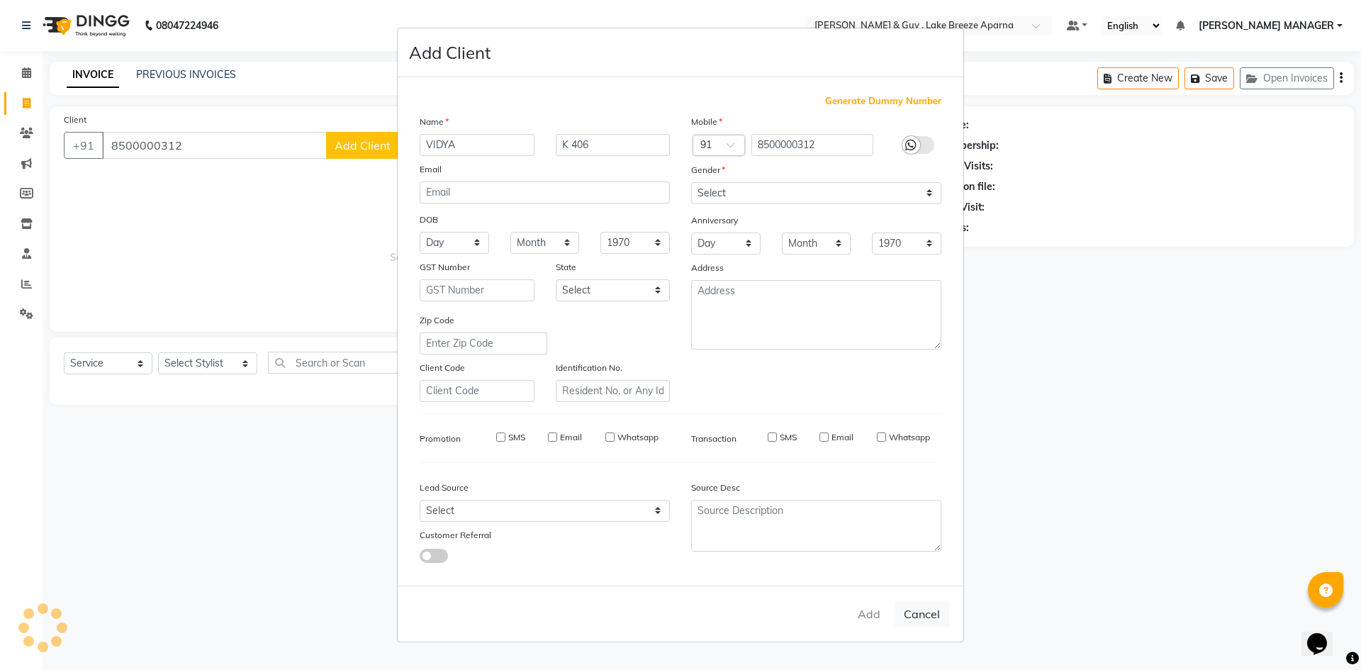
checkbox input "false"
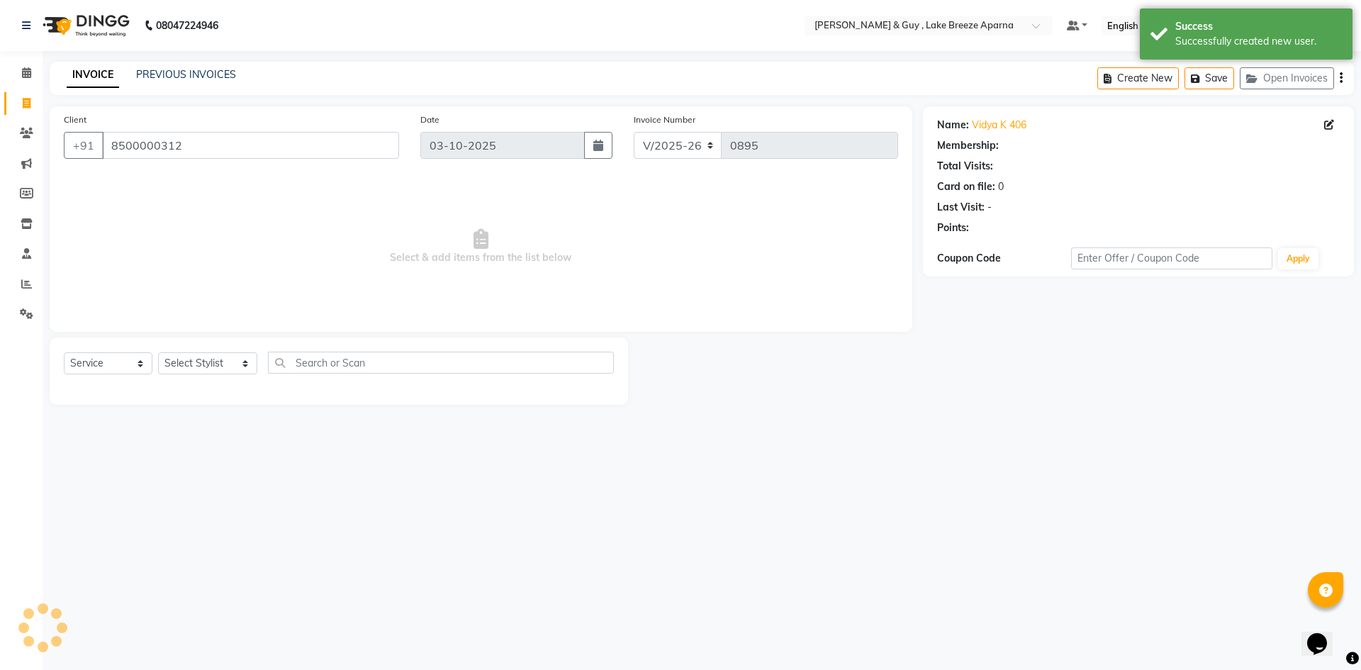
click at [135, 396] on ngb-modal-window "Add Client Generate Dummy Number Name Email DOB Day 01 02 03 04 05 06 07 08 09 …" at bounding box center [680, 335] width 1361 height 670
click at [184, 350] on div "Select Service Product Membership Package Voucher Prepaid Gift Card Select Styl…" at bounding box center [339, 370] width 578 height 67
click at [187, 358] on select "Select Stylist AFSAR ANAS ASLAM DANISH HANISHA MANAGER LAXMI RIMA RINKU SALMAN …" at bounding box center [207, 363] width 99 height 22
select select "88277"
click at [158, 352] on select "Select Stylist AFSAR ANAS ASLAM DANISH HANISHA MANAGER LAXMI RIMA RINKU SALMAN …" at bounding box center [207, 363] width 99 height 22
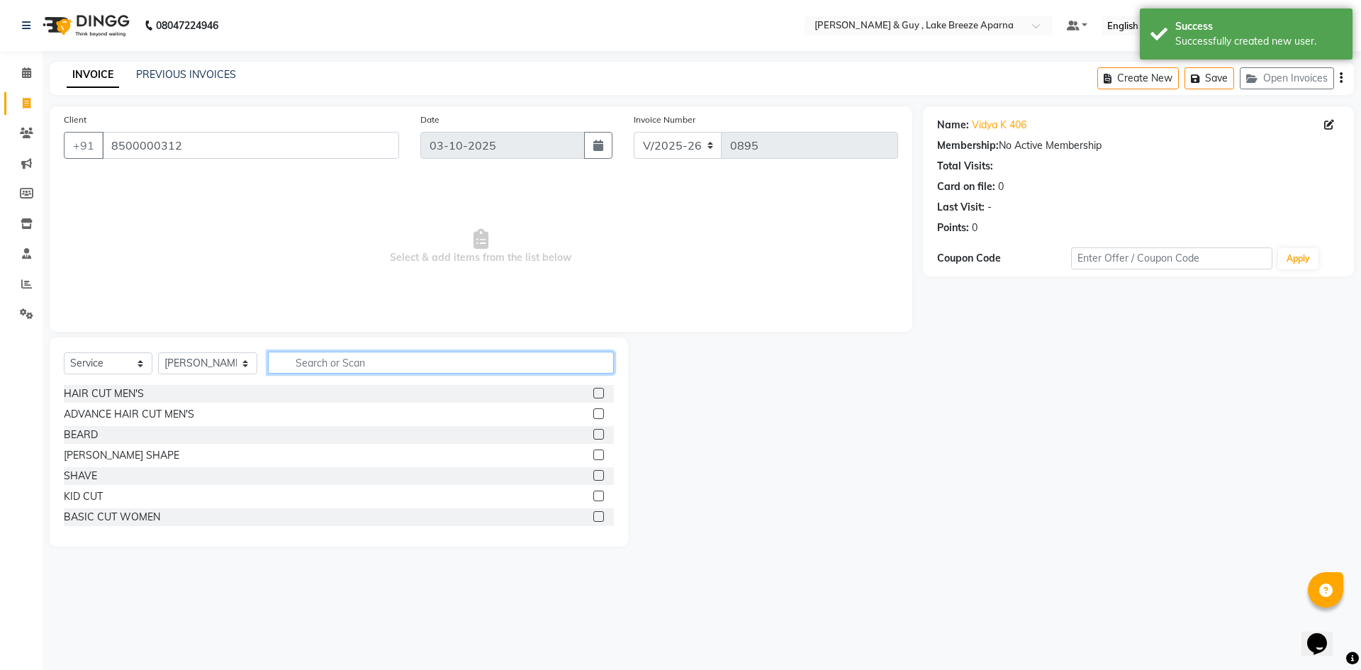
click at [325, 366] on input "text" at bounding box center [441, 363] width 346 height 22
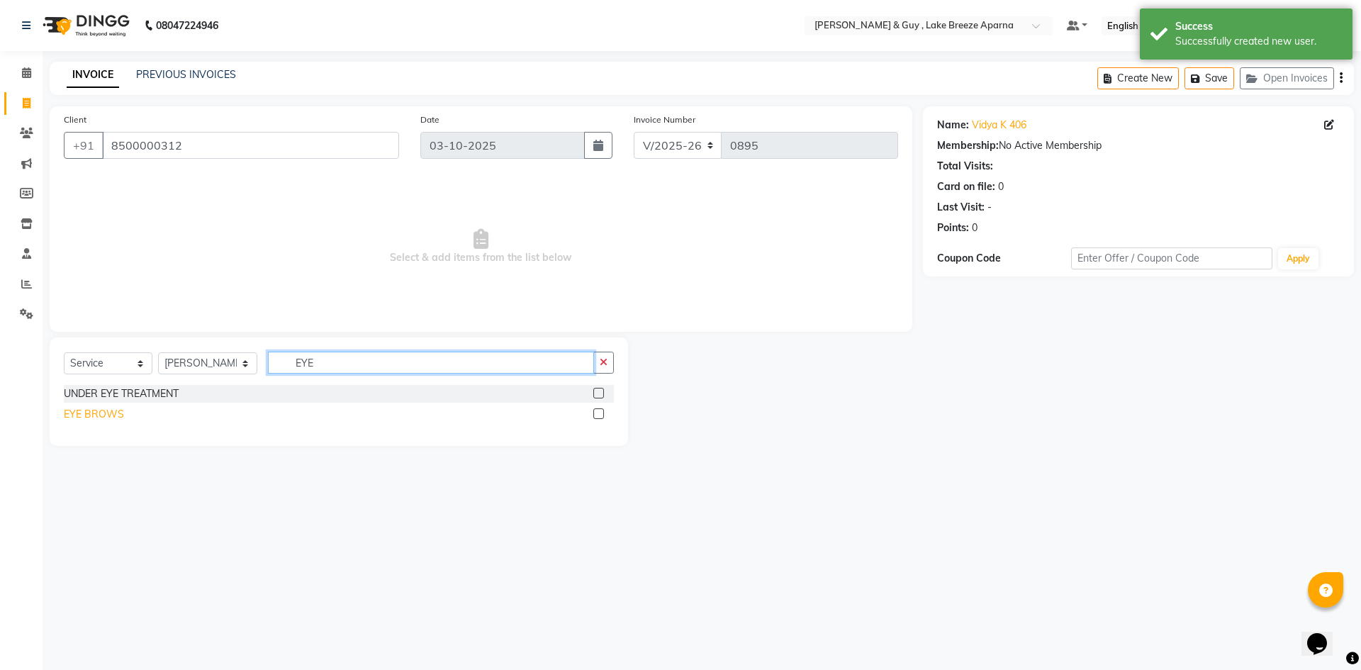
type input "EYE"
click at [105, 410] on div "EYE BROWS" at bounding box center [94, 414] width 60 height 15
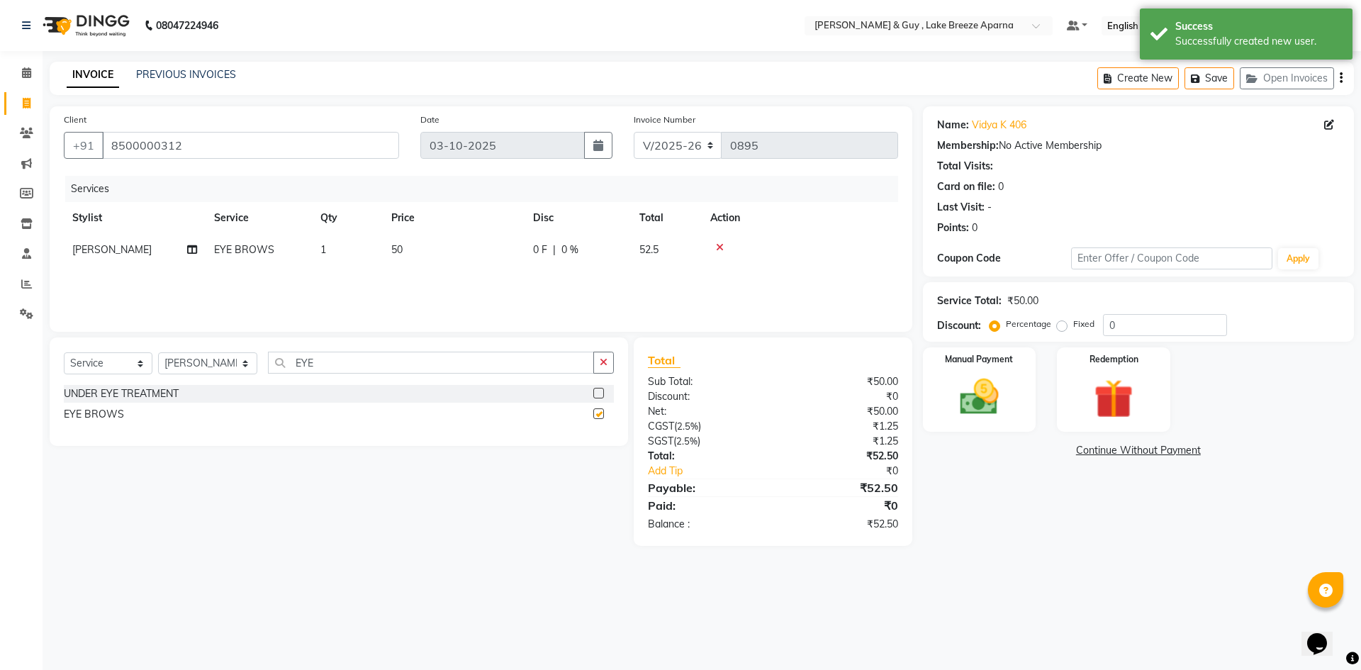
checkbox input "false"
click at [277, 363] on input "EYE" at bounding box center [431, 363] width 326 height 22
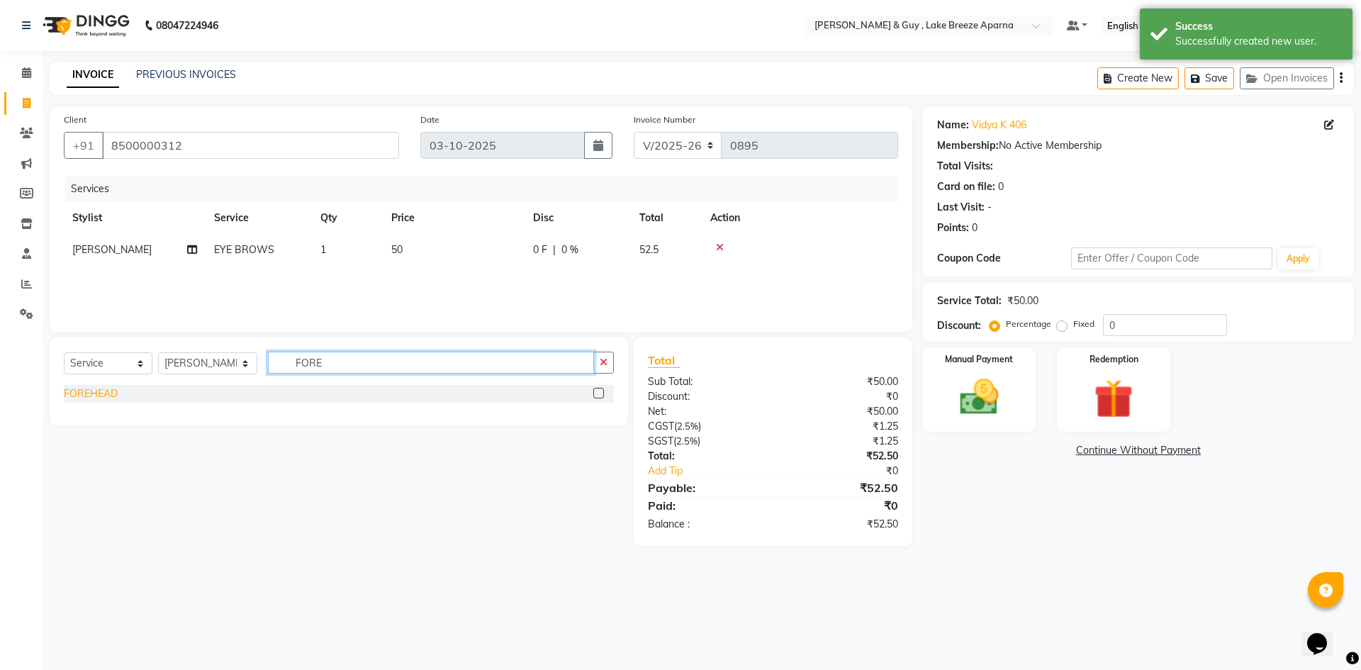
type input "FORE"
click at [112, 399] on div "FOREHEAD" at bounding box center [91, 393] width 54 height 15
checkbox input "false"
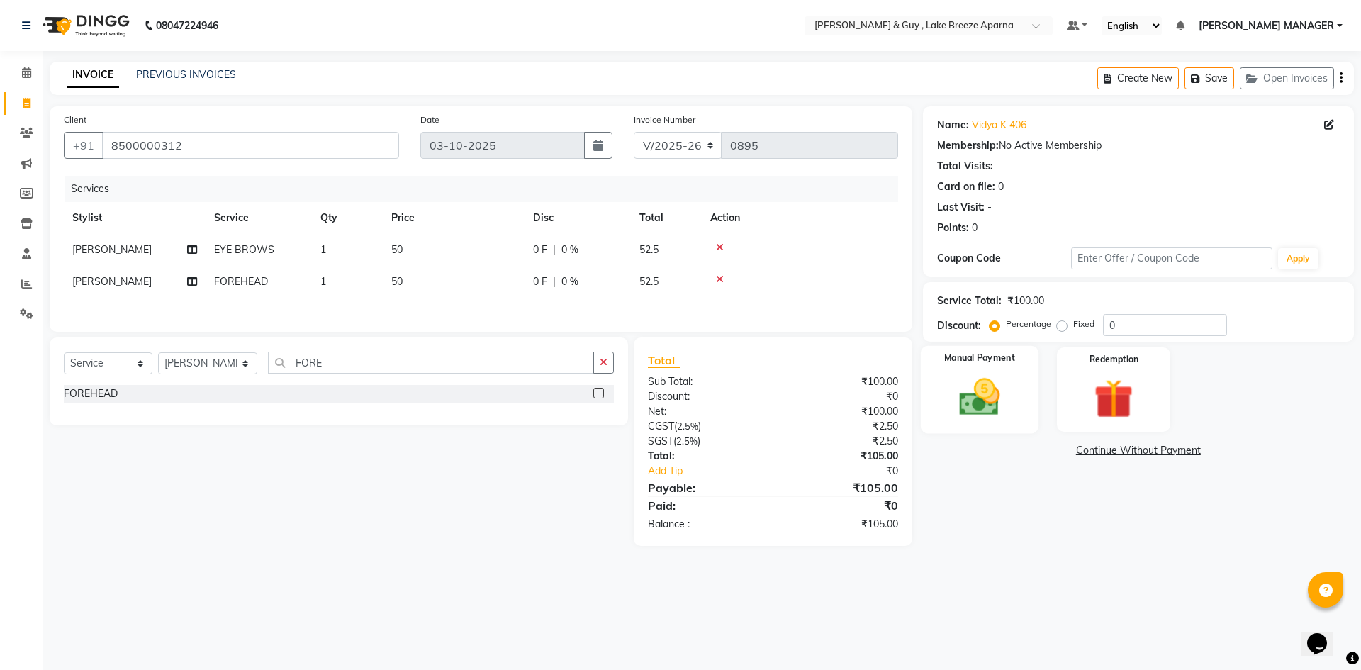
click at [966, 402] on img at bounding box center [979, 397] width 66 height 47
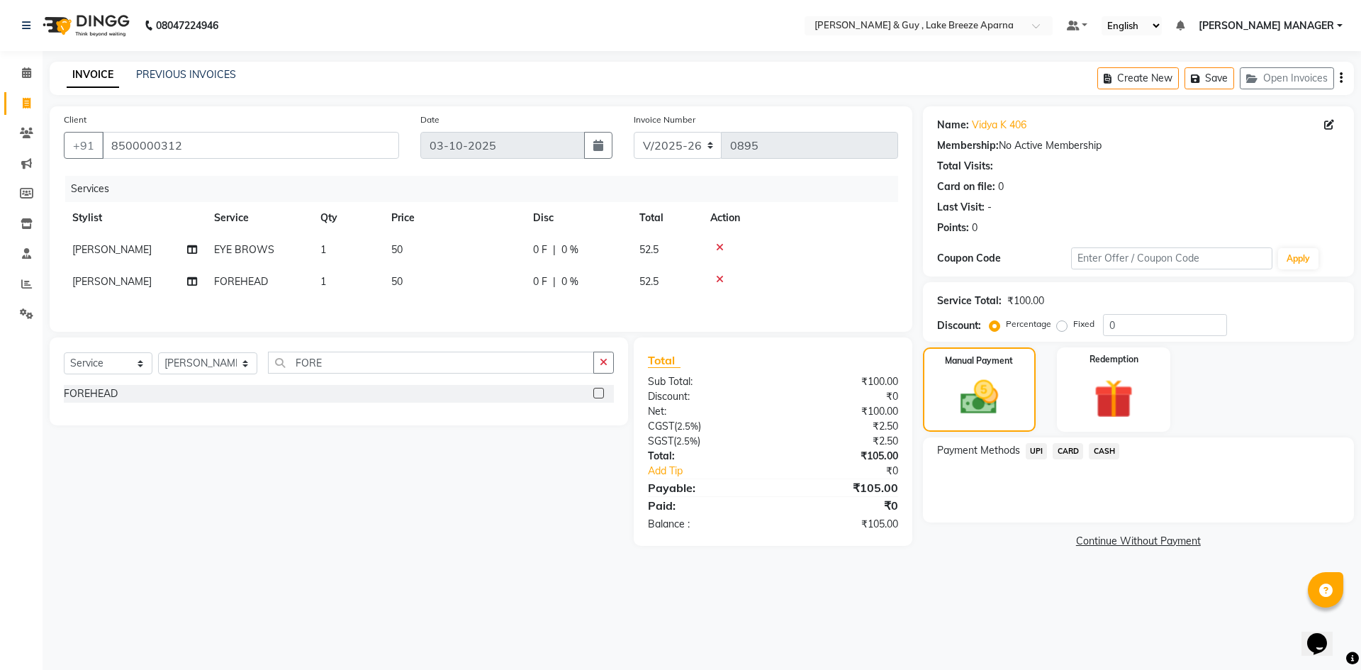
click at [1037, 448] on span "UPI" at bounding box center [1037, 451] width 22 height 16
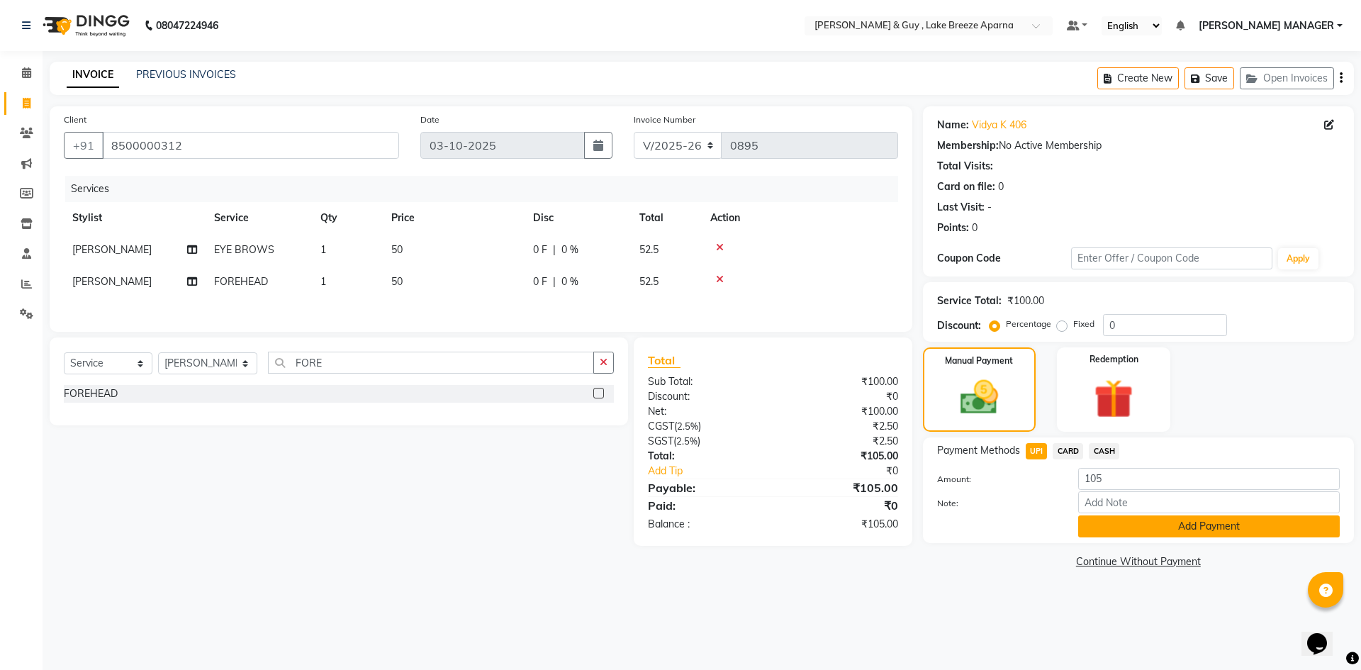
click at [1095, 532] on button "Add Payment" at bounding box center [1209, 526] width 262 height 22
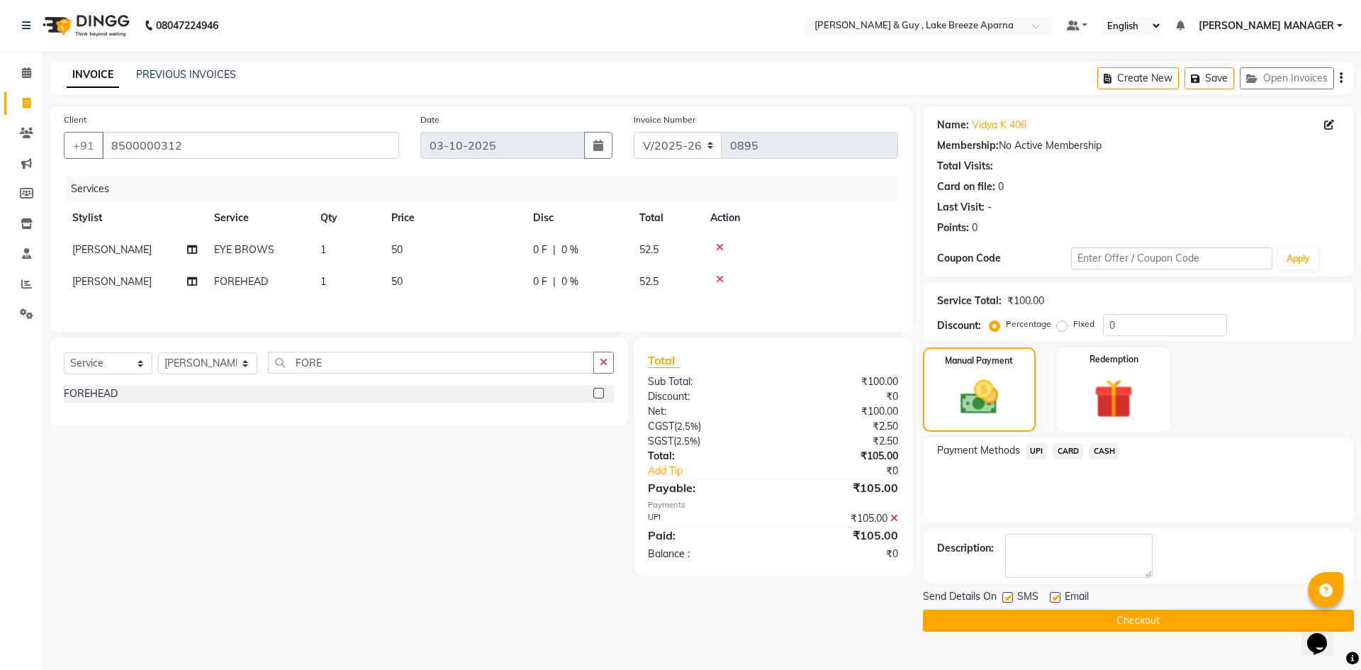
click at [1055, 592] on label at bounding box center [1055, 597] width 11 height 11
click at [1055, 593] on input "checkbox" at bounding box center [1054, 597] width 9 height 9
checkbox input "false"
click at [1192, 623] on button "Checkout" at bounding box center [1138, 621] width 431 height 22
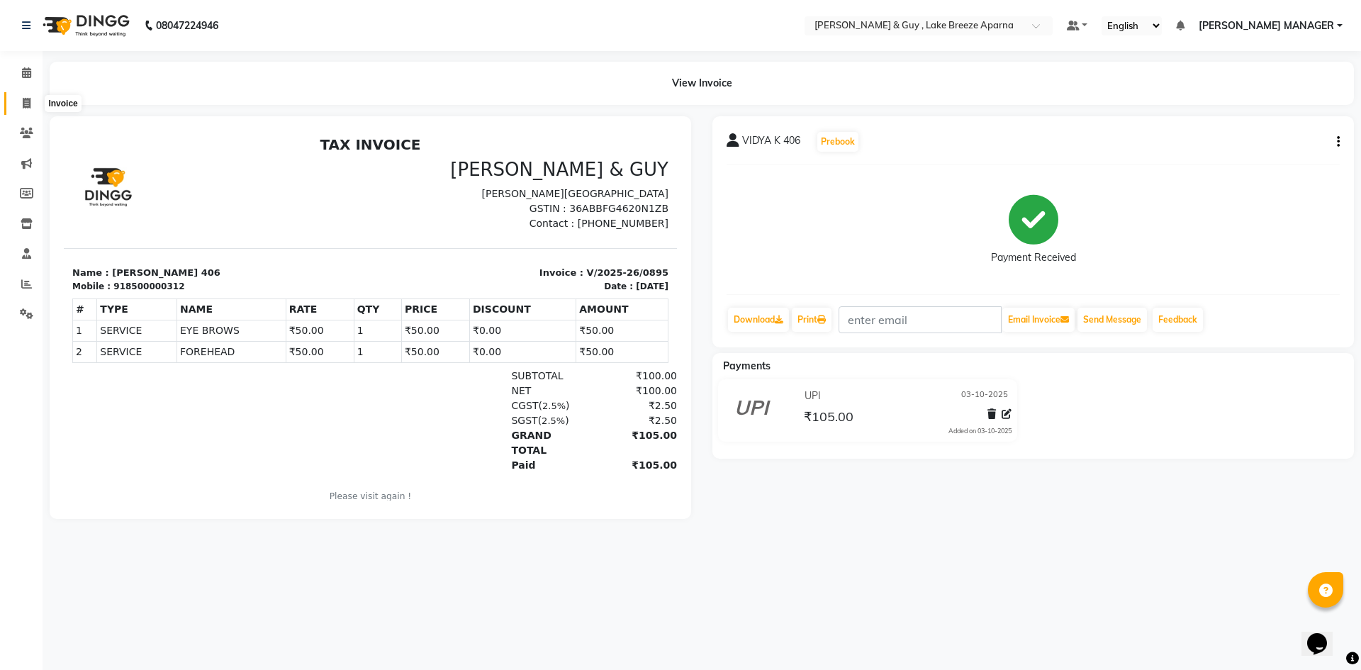
click at [29, 96] on span at bounding box center [26, 104] width 25 height 16
select select "service"
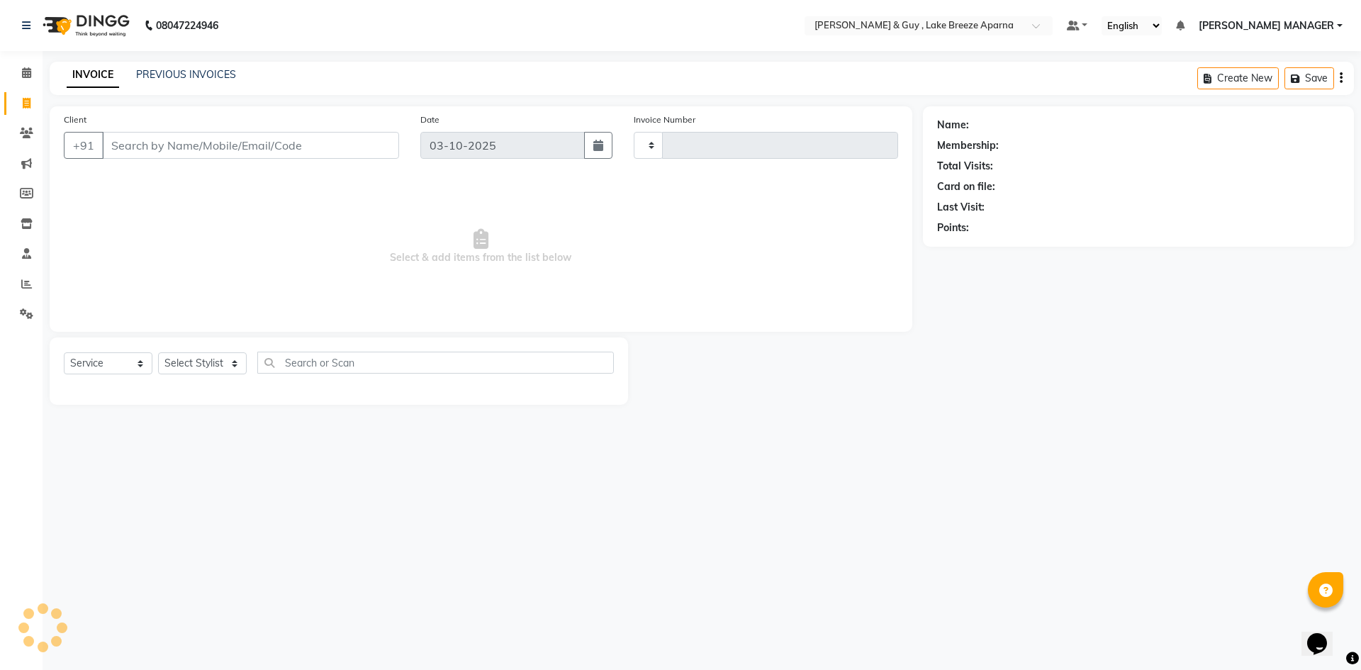
type input "0896"
select select "8690"
click at [179, 86] on div "INVOICE PREVIOUS INVOICES Create New Save Open Invoices" at bounding box center [702, 78] width 1304 height 33
click at [182, 79] on link "PREVIOUS INVOICES" at bounding box center [186, 74] width 100 height 13
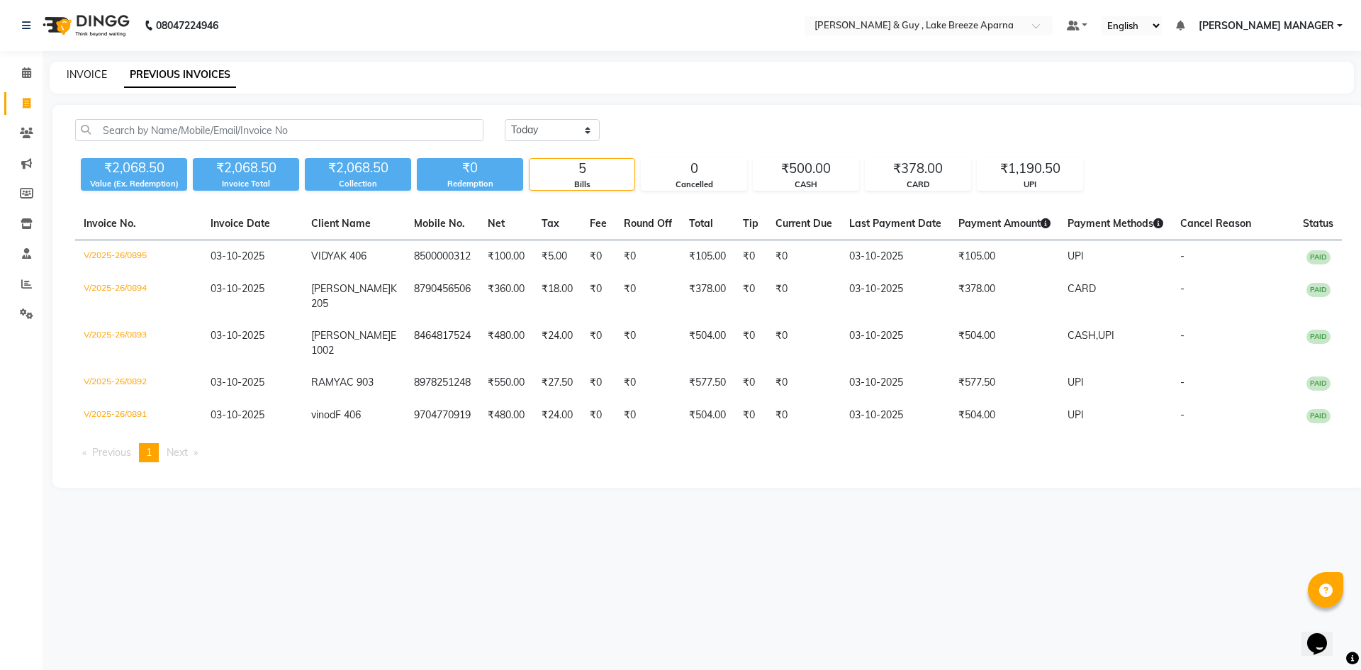
click at [76, 78] on link "INVOICE" at bounding box center [87, 74] width 40 height 13
select select "8690"
select select "service"
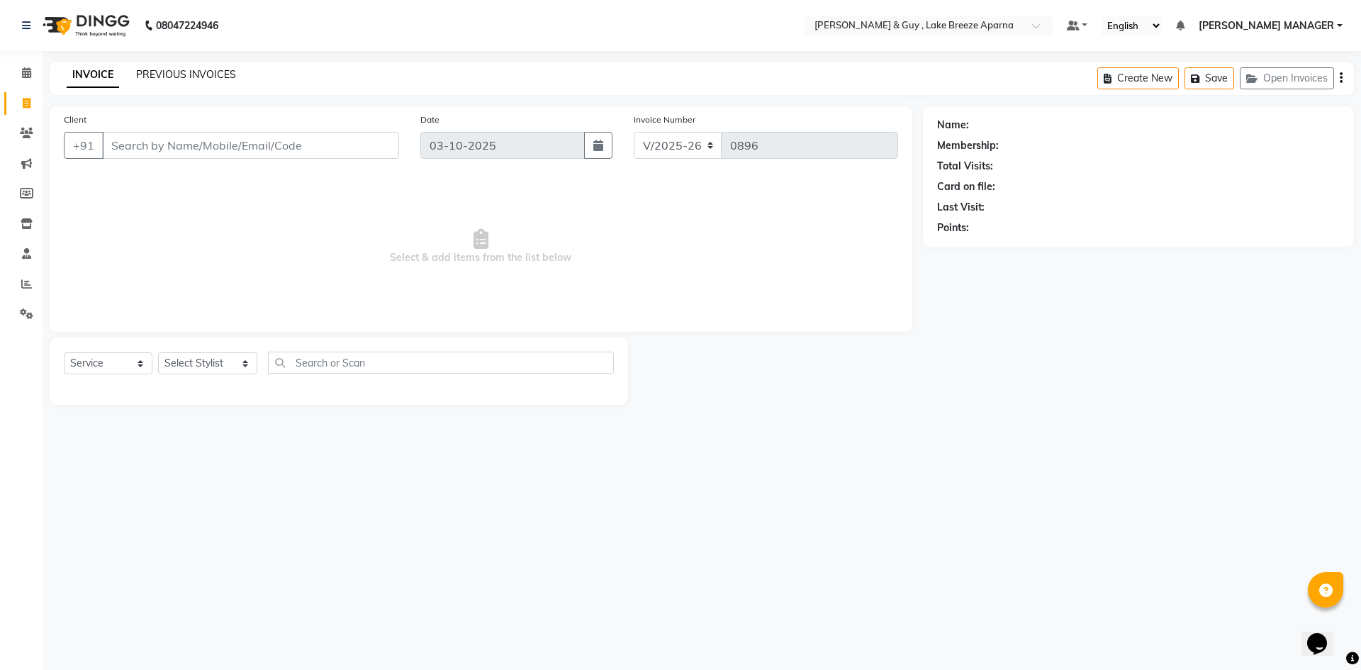
click at [144, 75] on link "PREVIOUS INVOICES" at bounding box center [186, 74] width 100 height 13
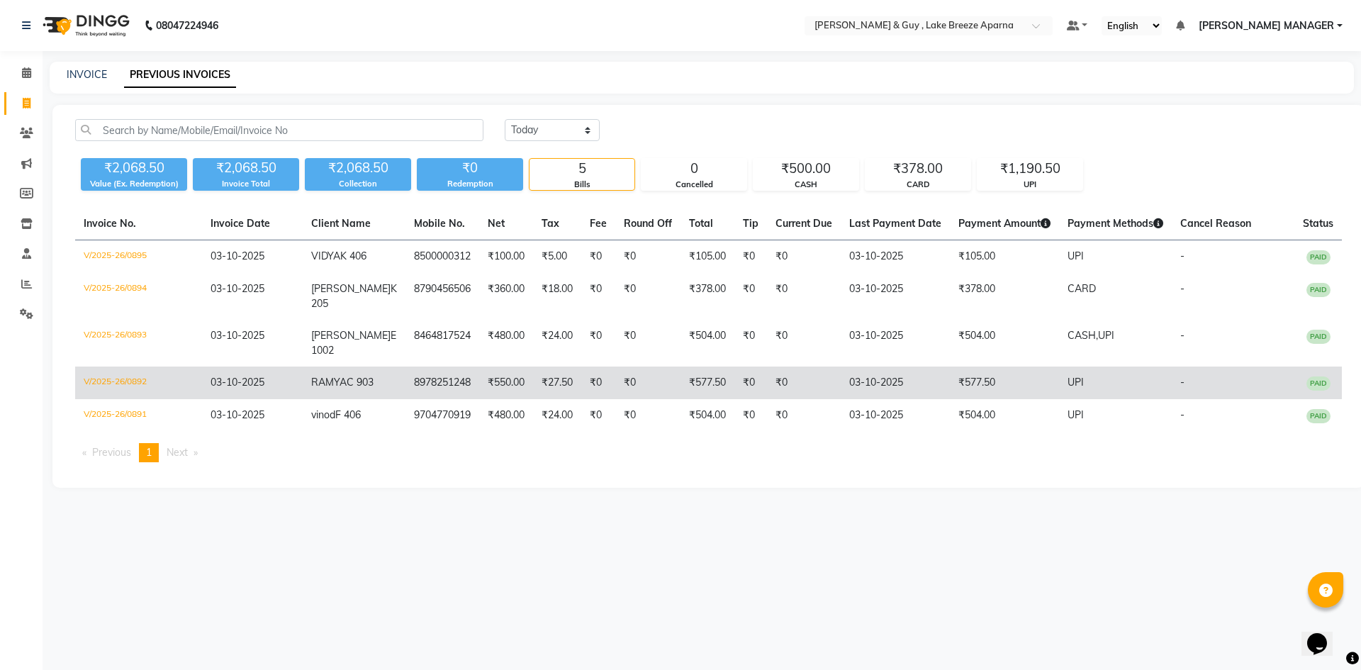
click at [617, 399] on td "₹0" at bounding box center [647, 382] width 65 height 33
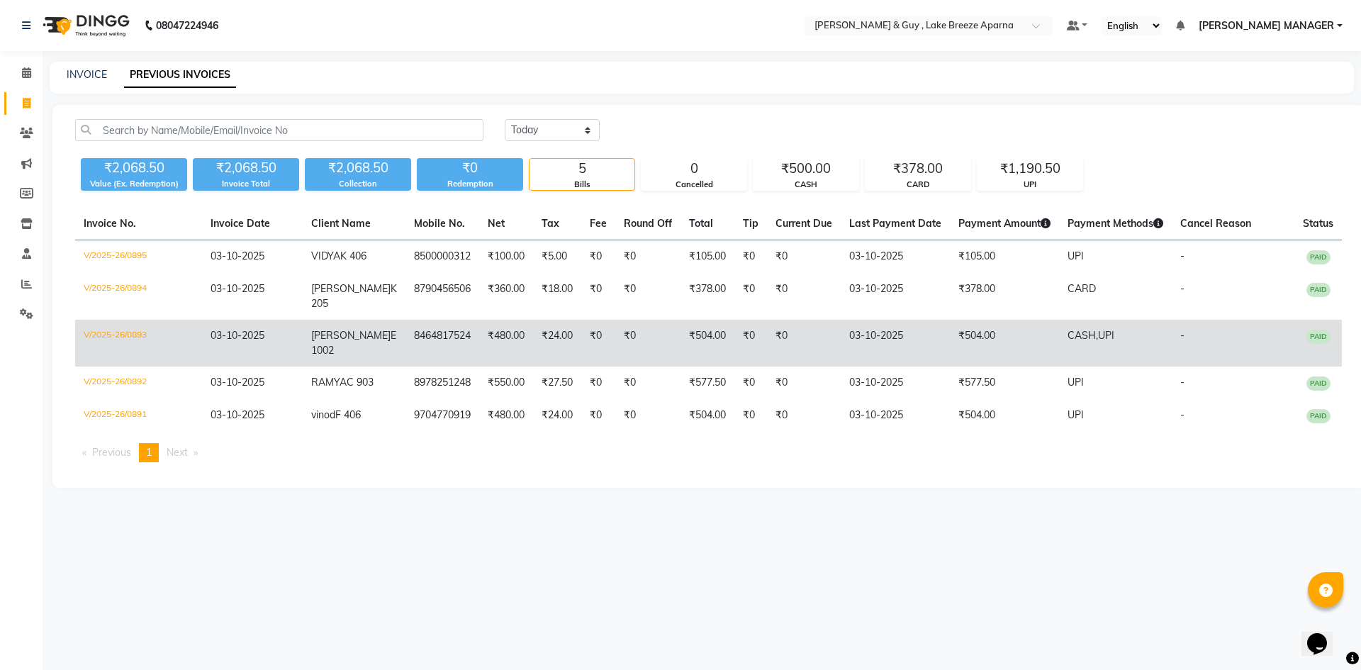
click at [349, 359] on td "SURYA E 1002" at bounding box center [354, 343] width 103 height 47
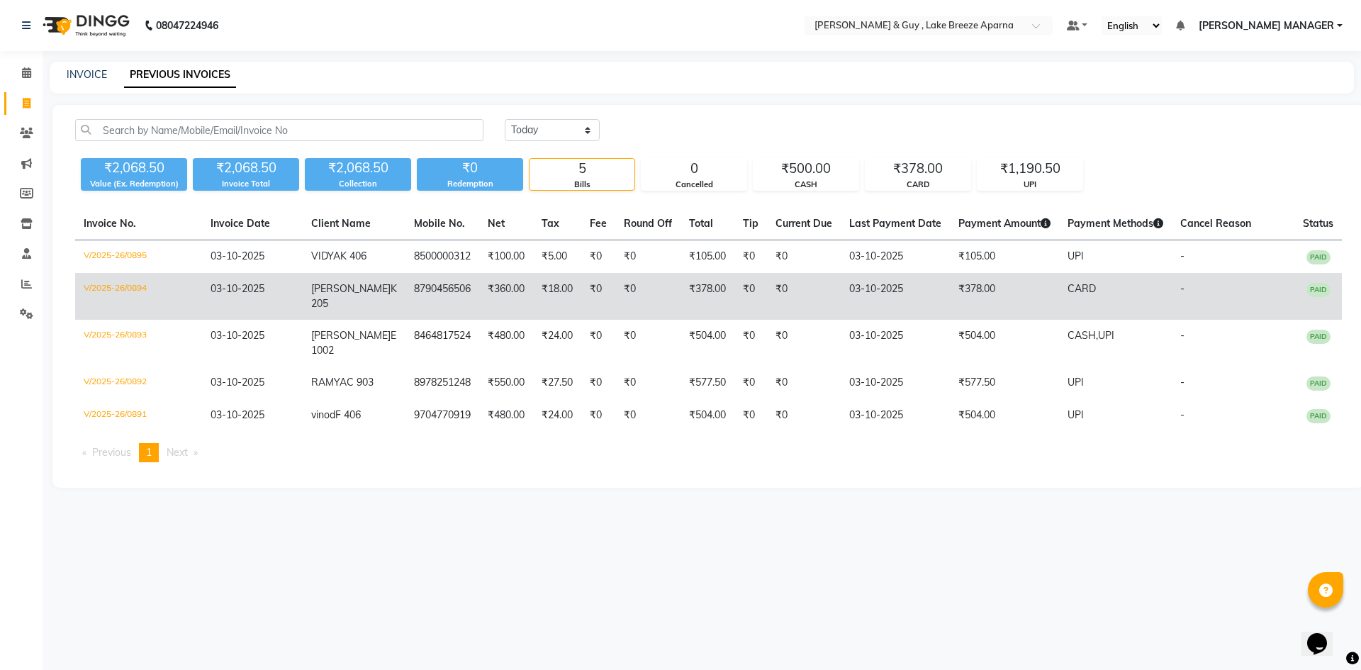
click at [533, 318] on td "₹18.00" at bounding box center [557, 296] width 48 height 47
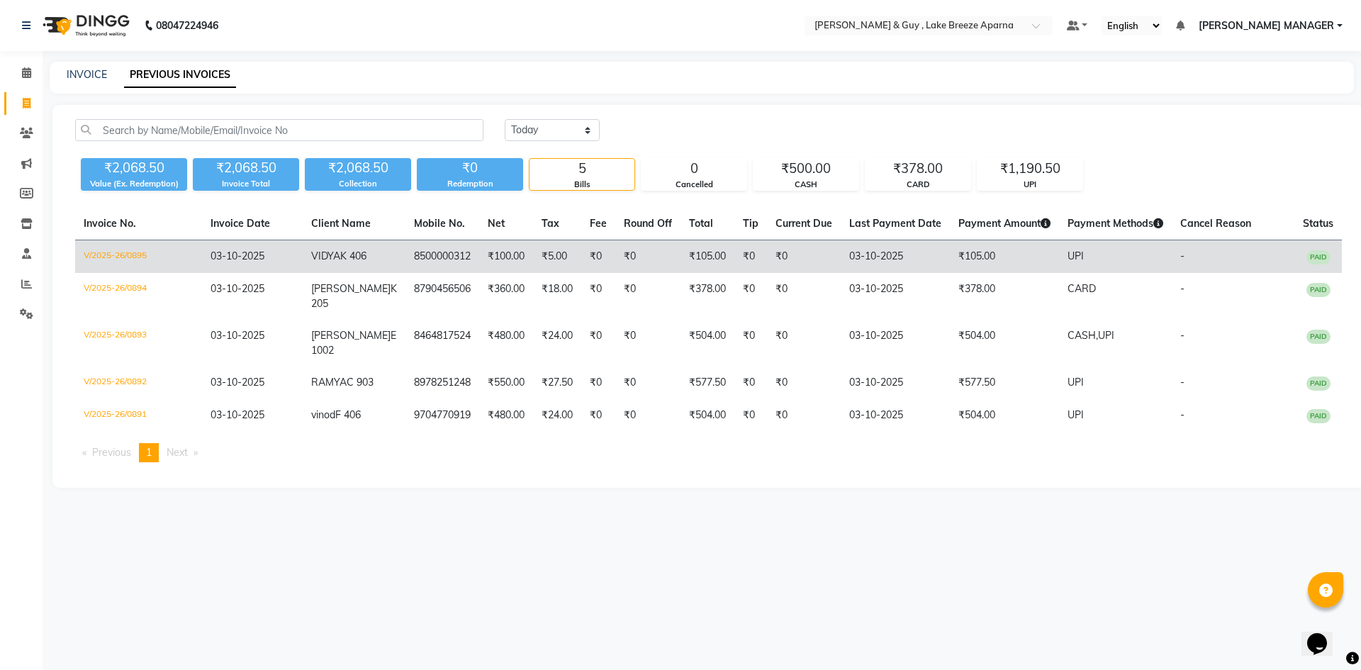
click at [547, 274] on td "₹5.00" at bounding box center [557, 256] width 48 height 33
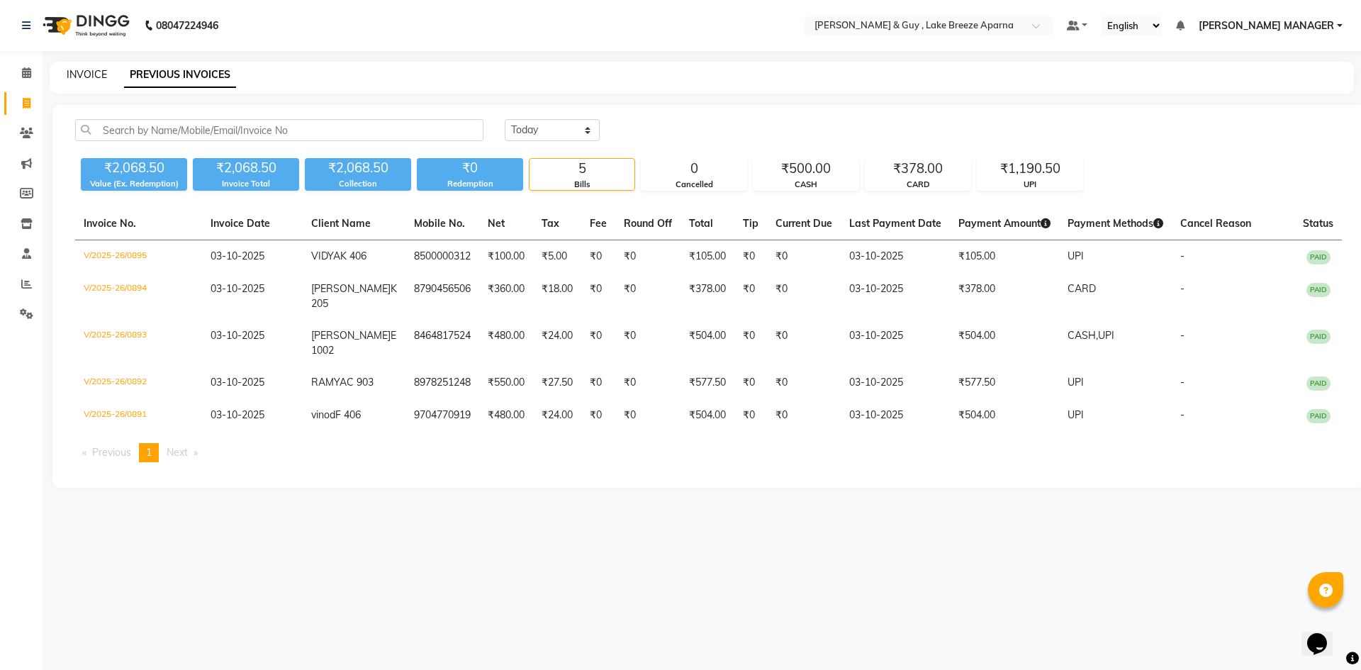
click at [91, 72] on link "INVOICE" at bounding box center [87, 74] width 40 height 13
select select "8690"
select select "service"
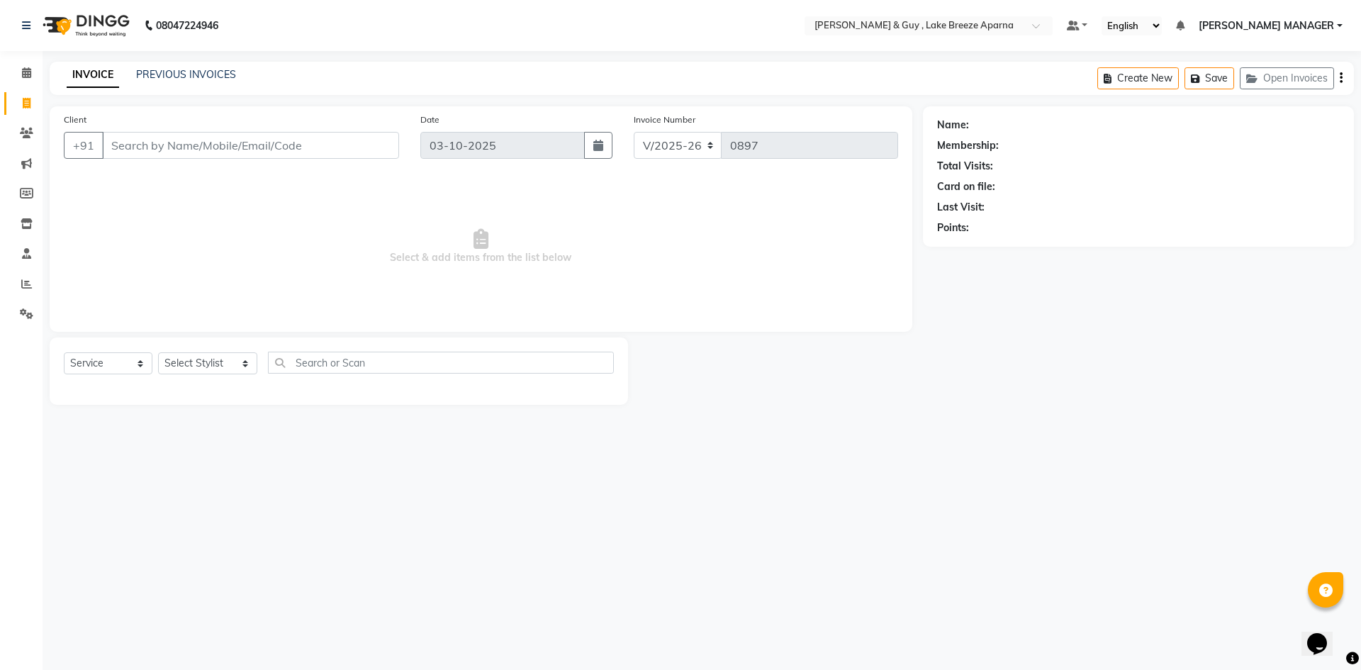
click at [149, 154] on input "Client" at bounding box center [250, 145] width 297 height 27
type input "9063658807"
click at [382, 149] on span "Add Client" at bounding box center [363, 145] width 56 height 14
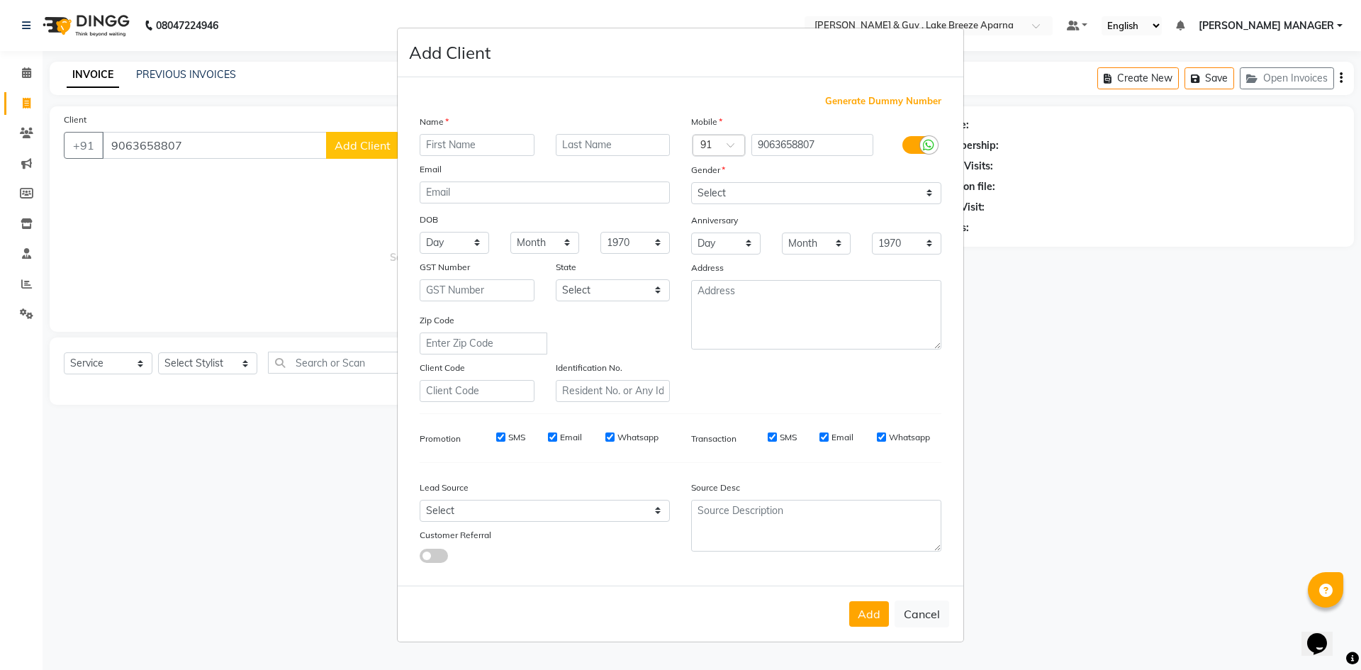
type input "N"
type input "RISHITH"
type input "E 1305"
click at [744, 200] on select "Select Male Female Other Prefer Not To Say" at bounding box center [816, 193] width 250 height 22
select select "male"
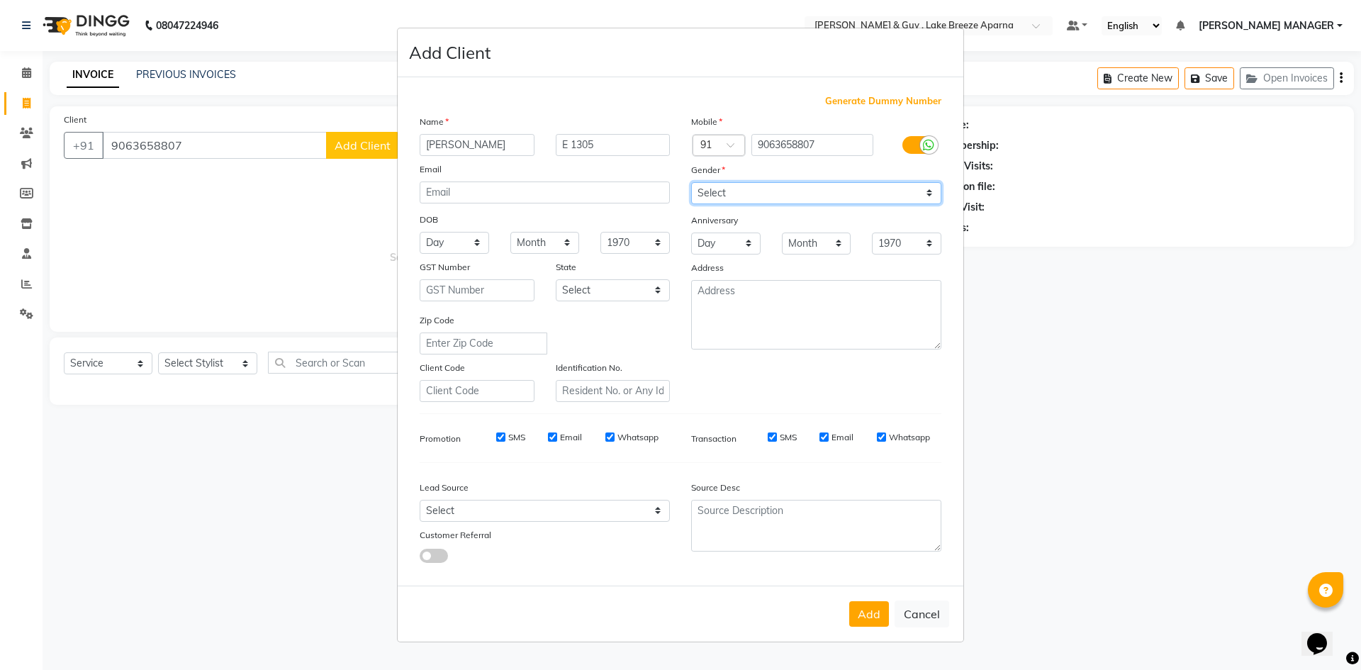
click at [691, 182] on select "Select Male Female Other Prefer Not To Say" at bounding box center [816, 193] width 250 height 22
click at [875, 623] on button "Add" at bounding box center [869, 614] width 40 height 26
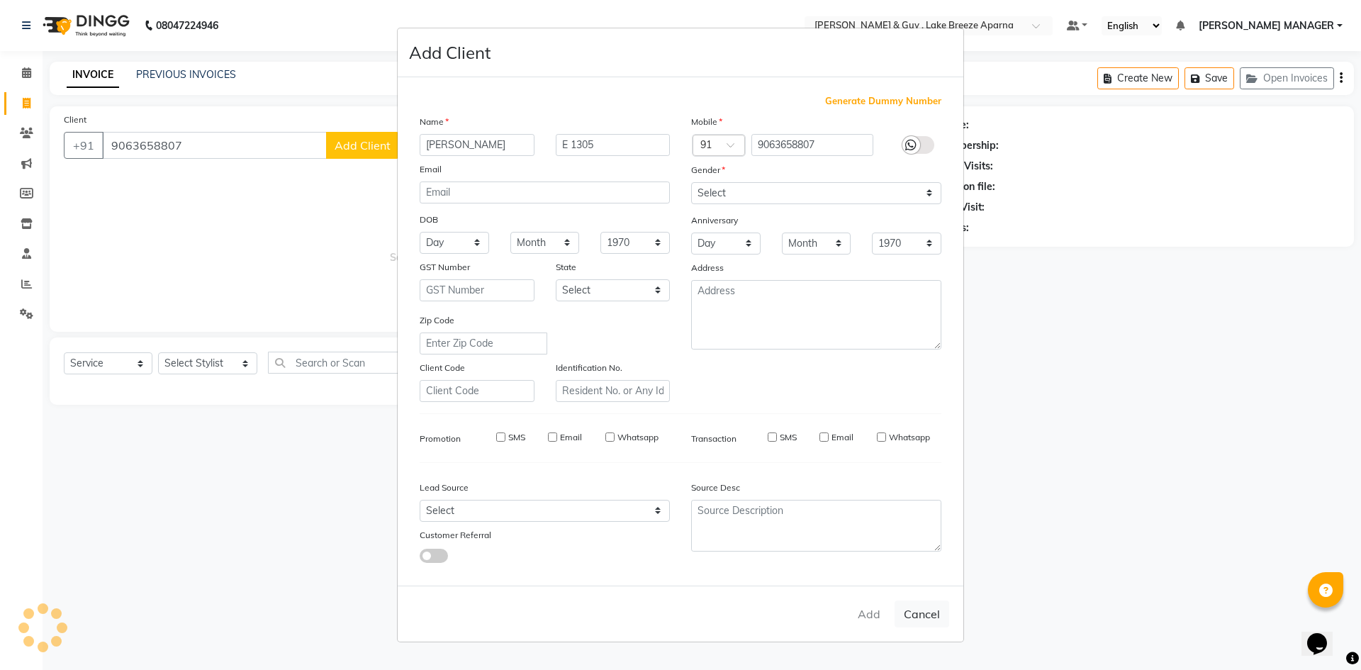
select select
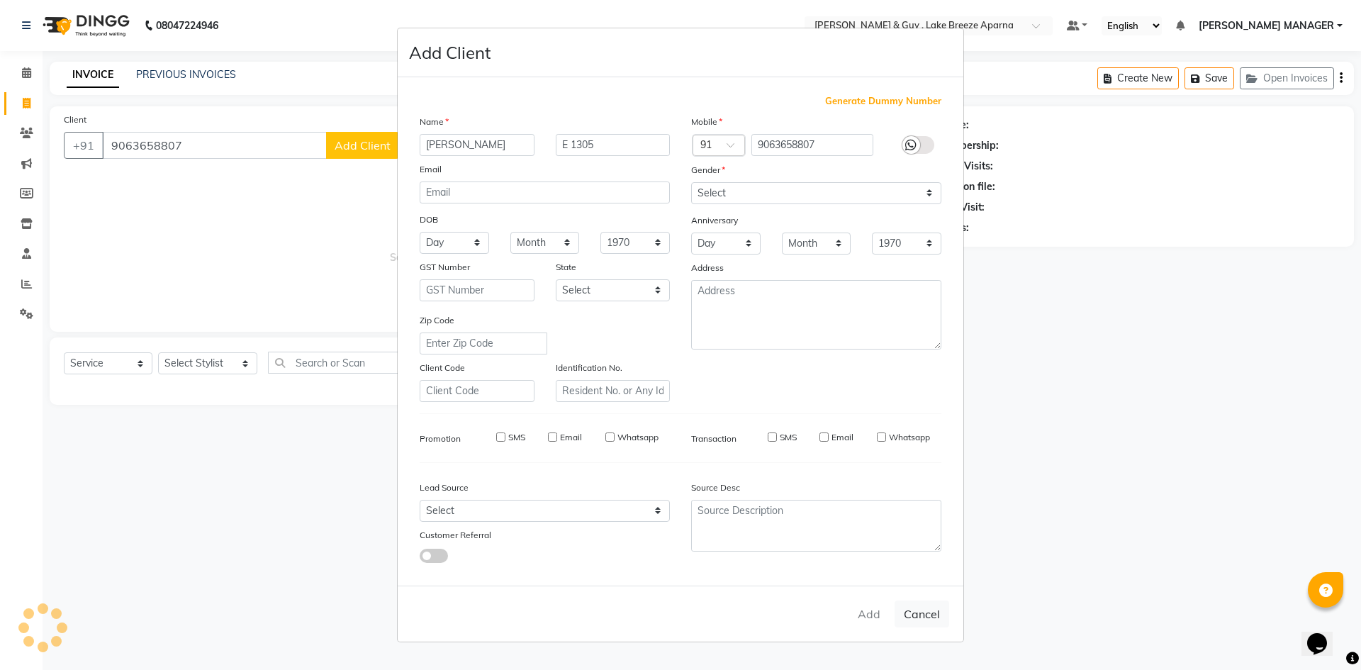
select select
checkbox input "false"
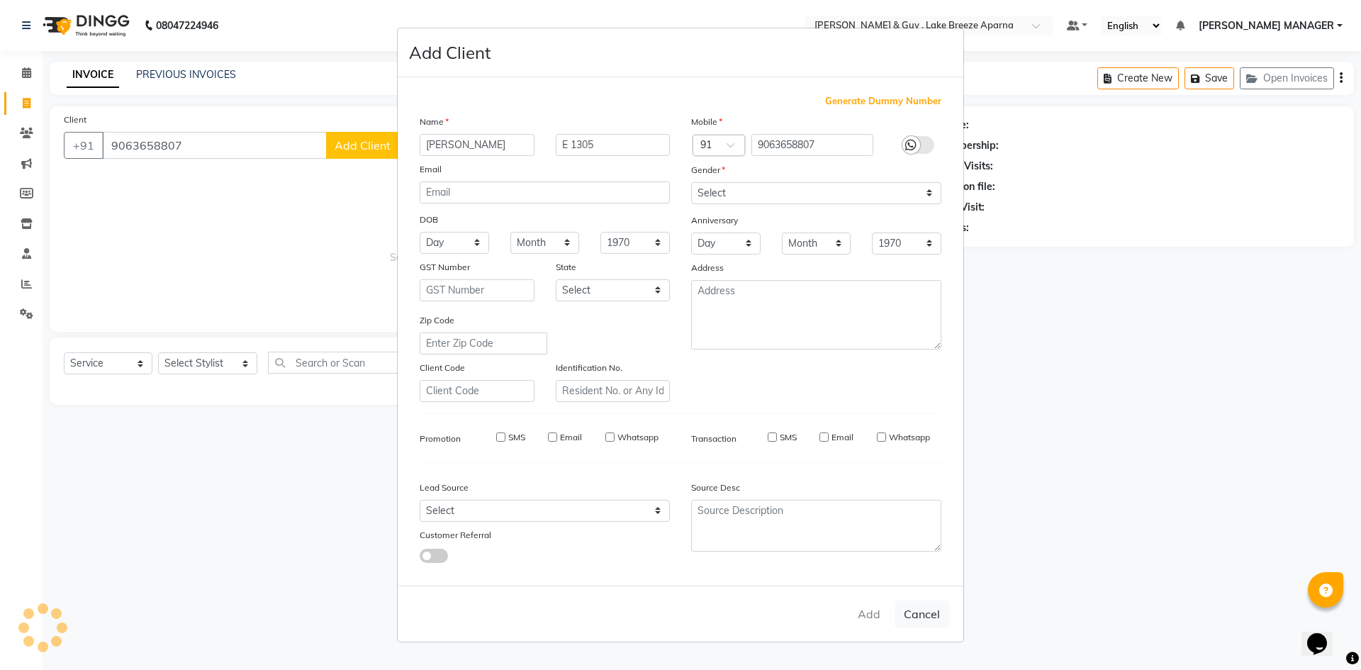
checkbox input "false"
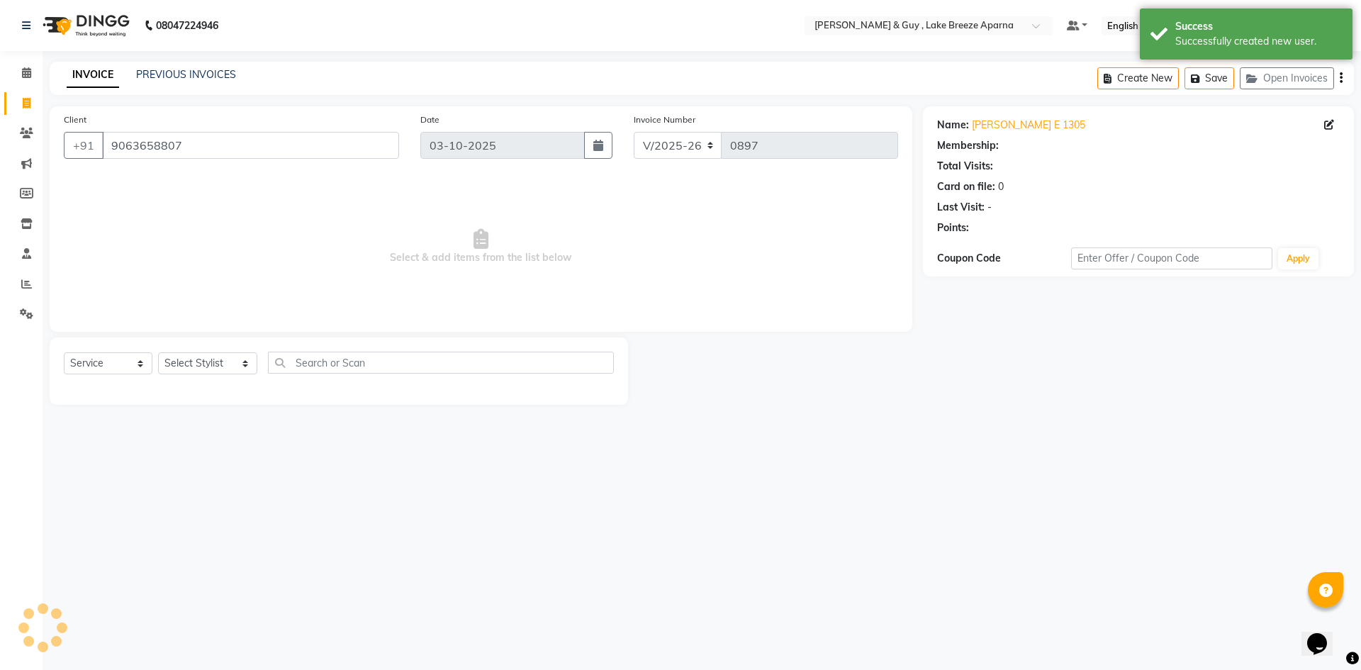
click at [327, 534] on div "08047224946 Select Location × Toni & Guy , Lake Breeze Aparna Default Panel My …" at bounding box center [680, 335] width 1361 height 670
click at [215, 364] on select "Select Stylist AFSAR ANAS ASLAM DANISH HANISHA MANAGER LAXMI RIMA RINKU SALMAN …" at bounding box center [207, 363] width 99 height 22
select select "93597"
click at [158, 352] on select "Select Stylist AFSAR ANAS ASLAM DANISH HANISHA MANAGER LAXMI RIMA RINKU SALMAN …" at bounding box center [207, 363] width 99 height 22
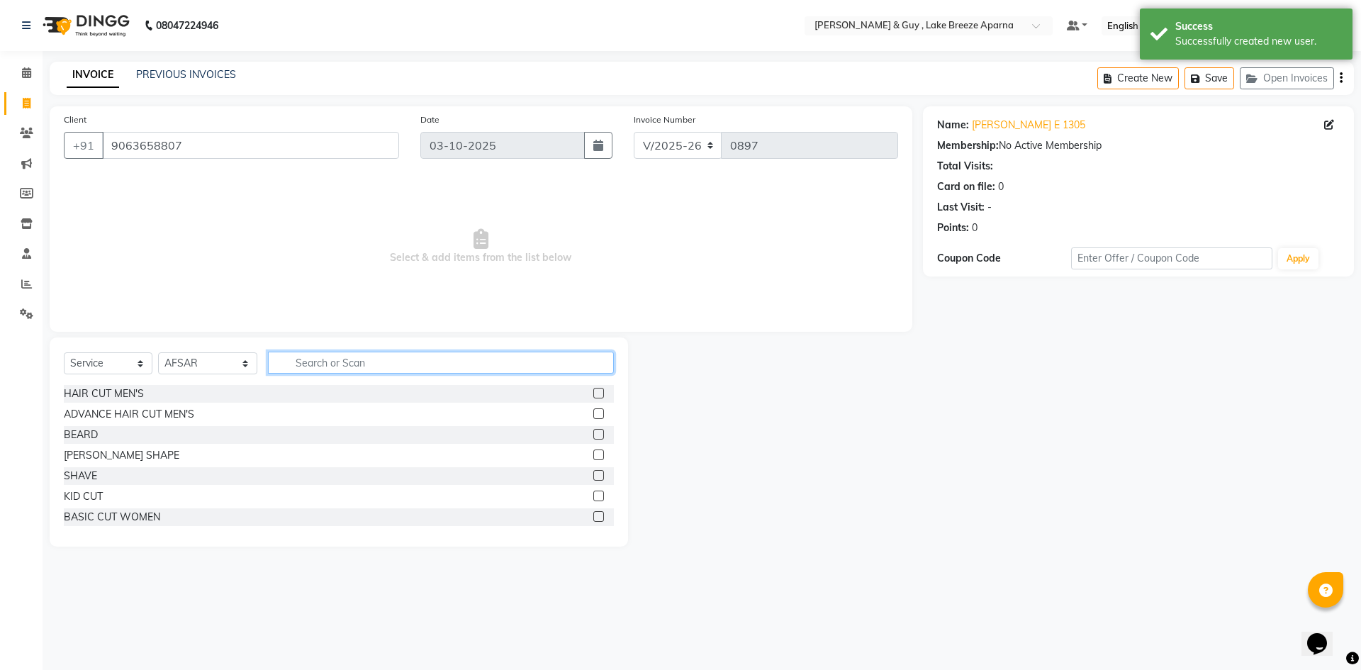
click at [323, 362] on input "text" at bounding box center [441, 363] width 346 height 22
click at [117, 392] on div "HAIR CUT MEN'S" at bounding box center [104, 393] width 80 height 15
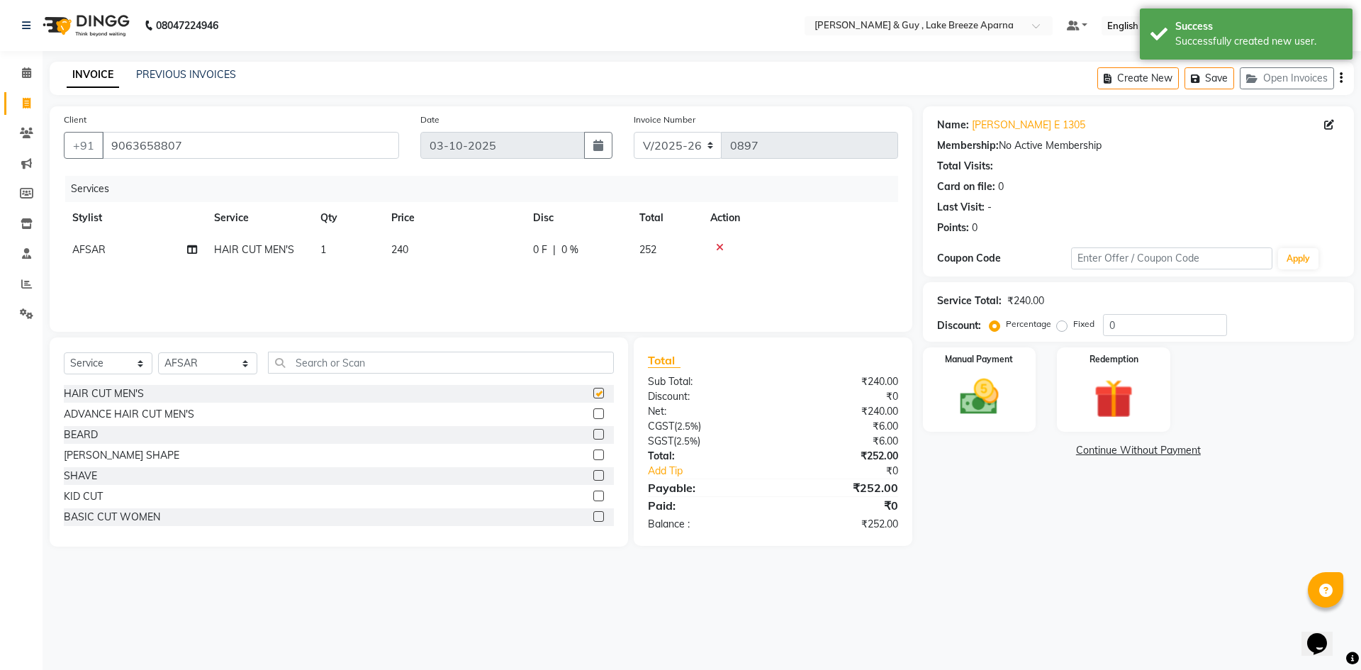
checkbox input "false"
click at [1089, 565] on main "INVOICE PREVIOUS INVOICES Create New Save Open Invoices Client +91 9063658807 D…" at bounding box center [702, 315] width 1319 height 506
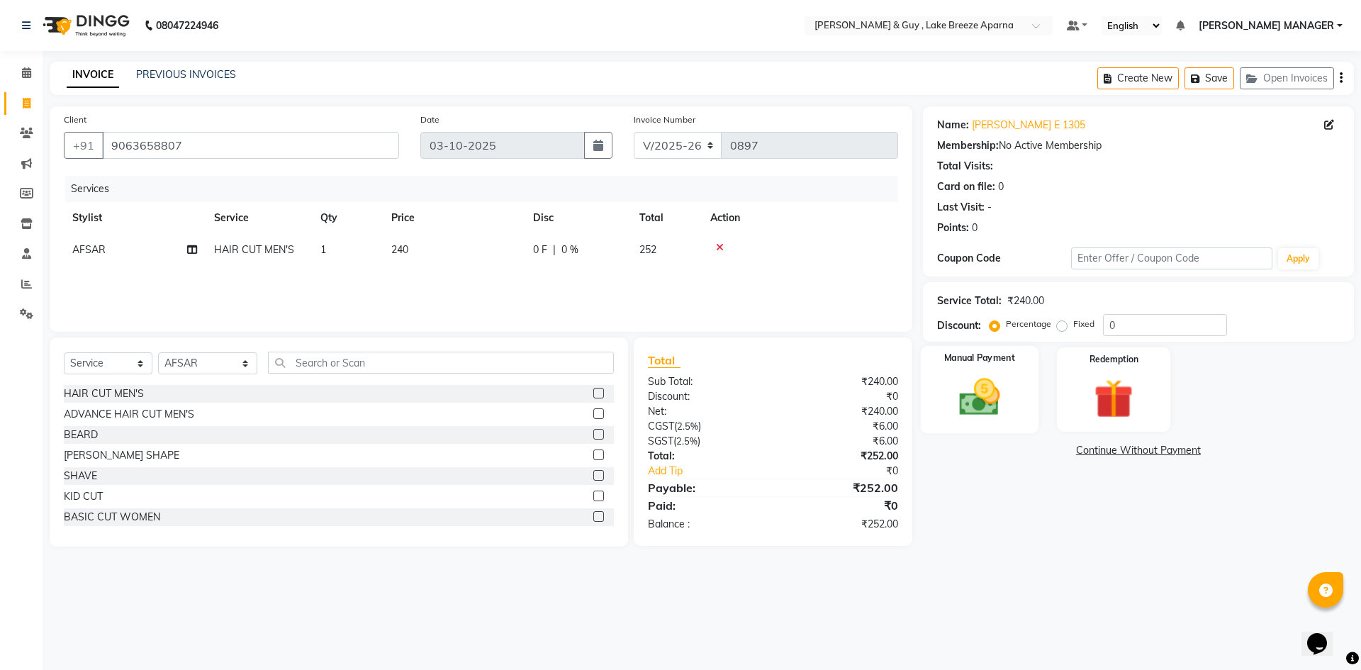
click at [991, 401] on img at bounding box center [979, 397] width 66 height 47
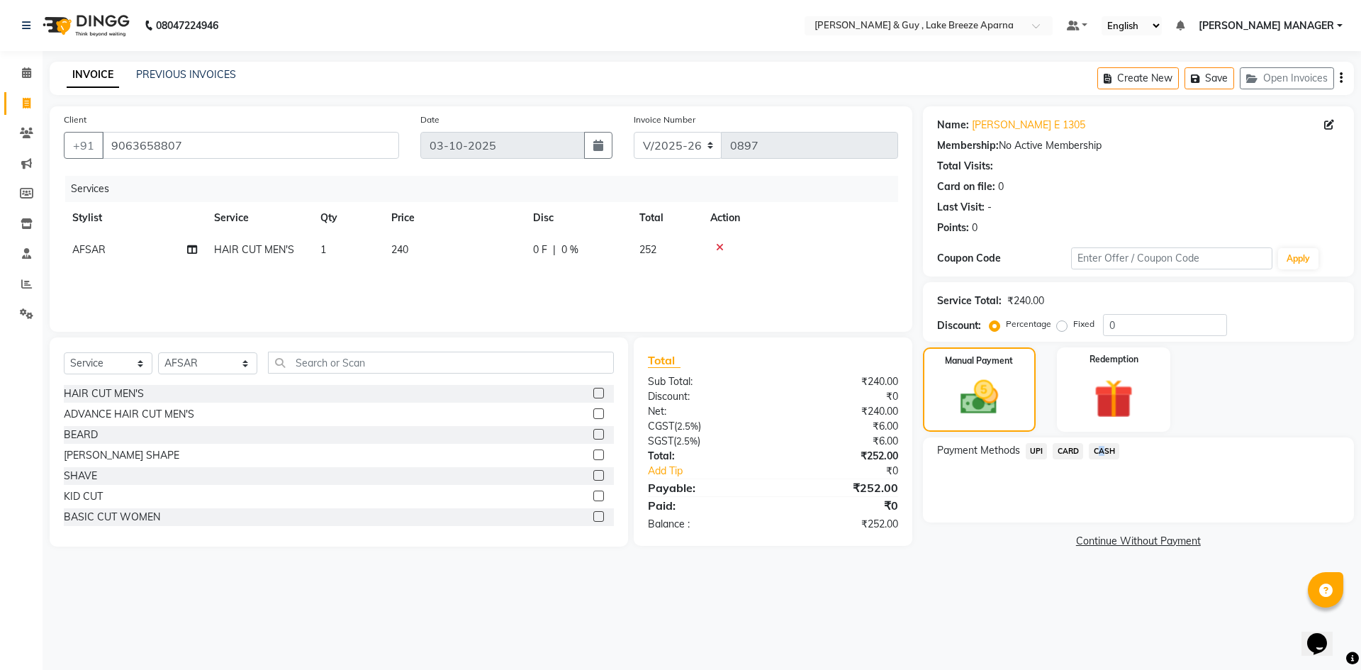
click at [1101, 443] on div "Payment Methods UPI CARD CASH" at bounding box center [1138, 479] width 431 height 85
click at [1102, 453] on span "CASH" at bounding box center [1104, 451] width 30 height 16
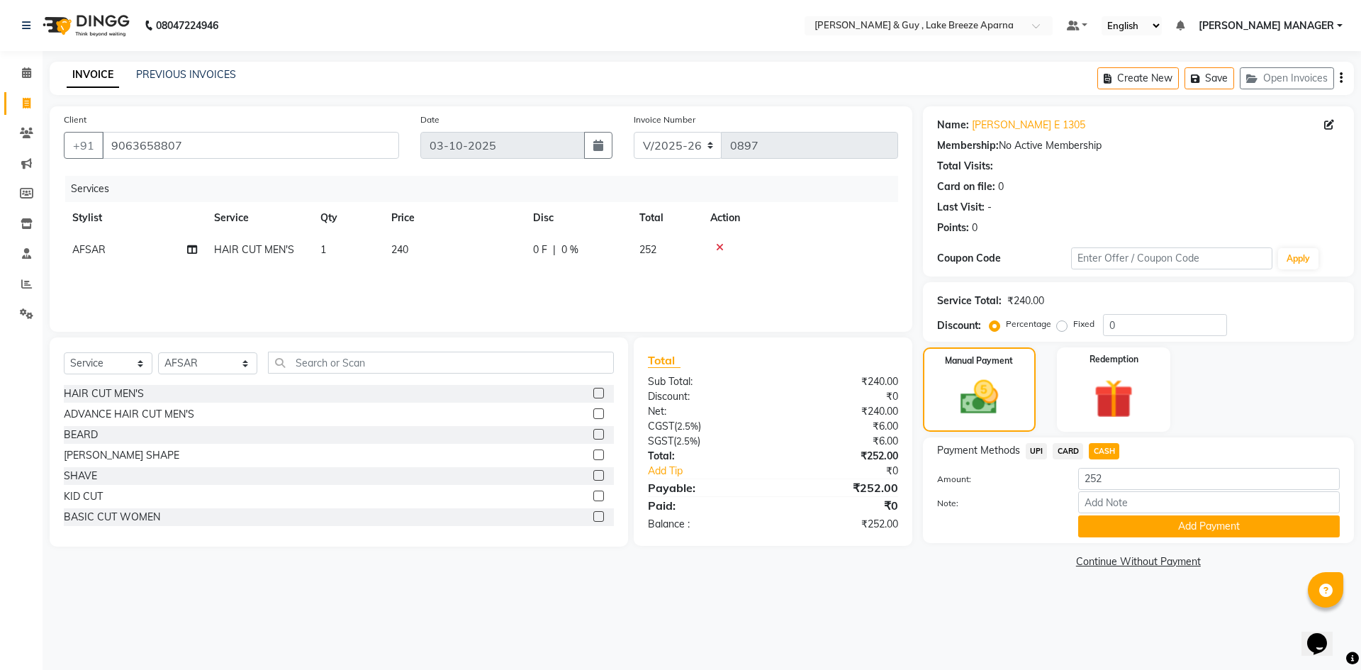
click at [1151, 538] on div "Payment Methods UPI CARD CASH Amount: 252 Note: Add Payment" at bounding box center [1138, 490] width 431 height 106
click at [1154, 529] on button "Add Payment" at bounding box center [1209, 526] width 262 height 22
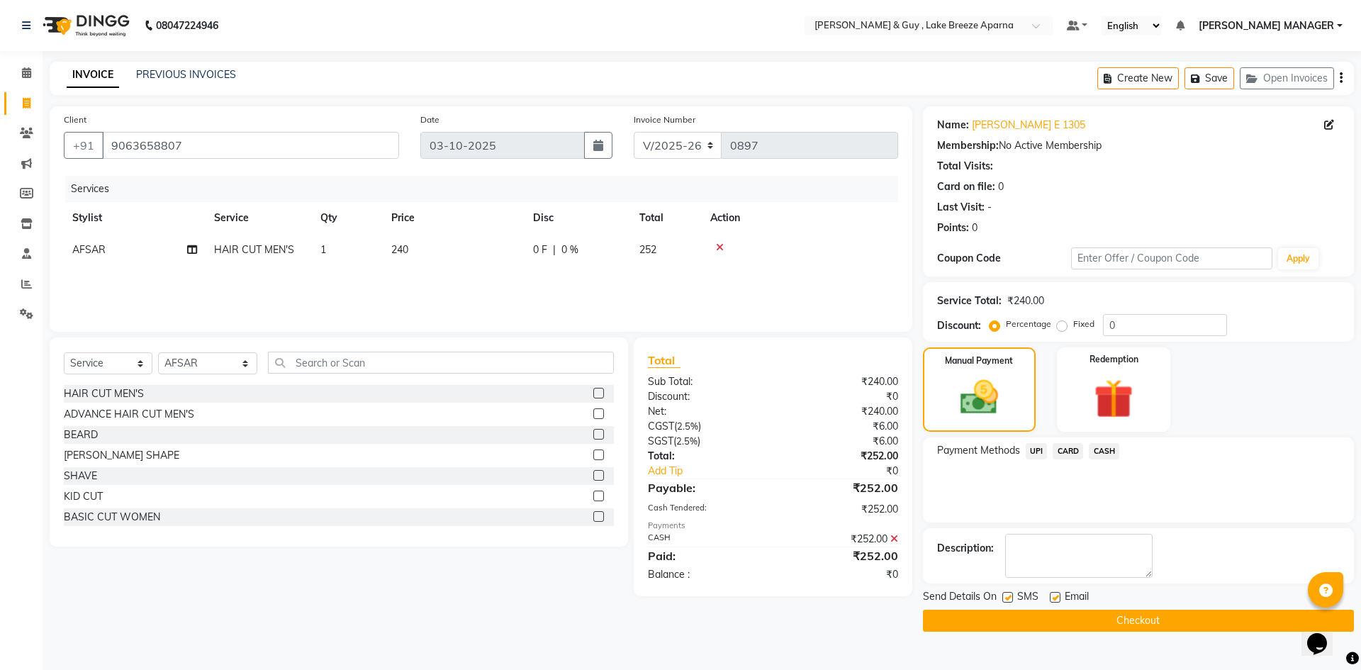
click at [1053, 595] on label at bounding box center [1055, 597] width 11 height 11
click at [1053, 595] on input "checkbox" at bounding box center [1054, 597] width 9 height 9
checkbox input "false"
click at [1087, 620] on button "Checkout" at bounding box center [1138, 621] width 431 height 22
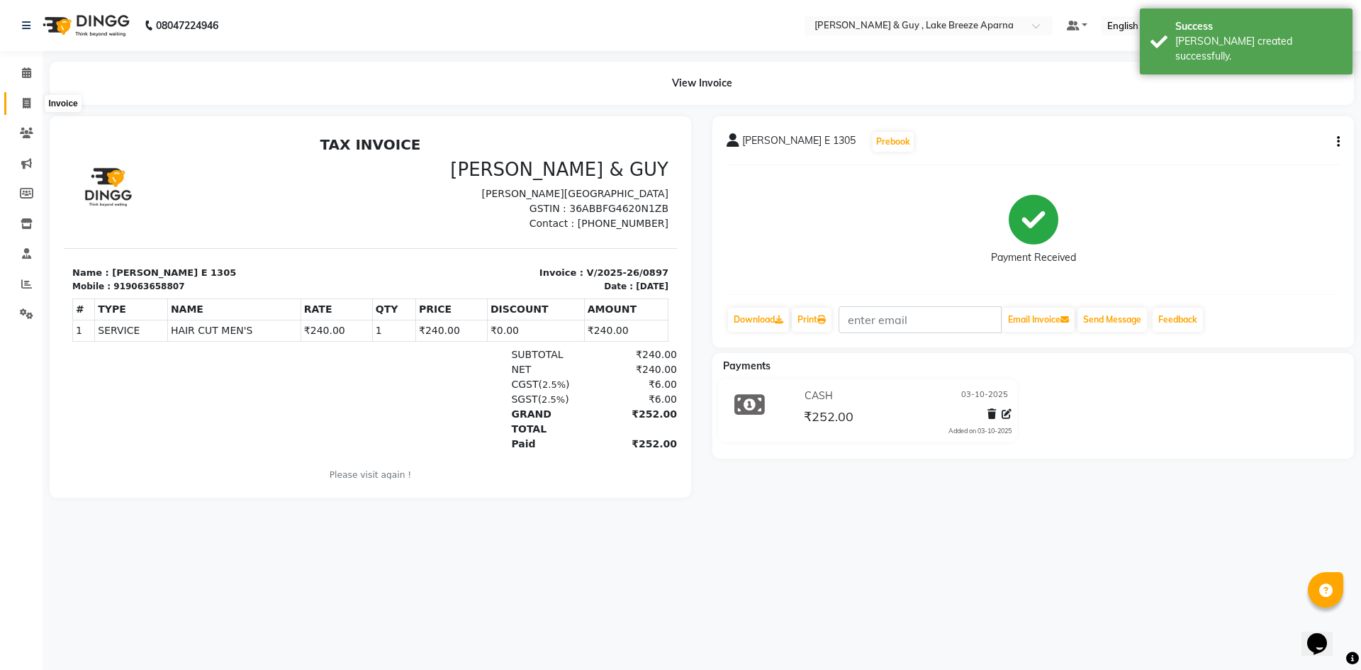
click at [25, 101] on icon at bounding box center [27, 103] width 8 height 11
select select "8690"
select select "service"
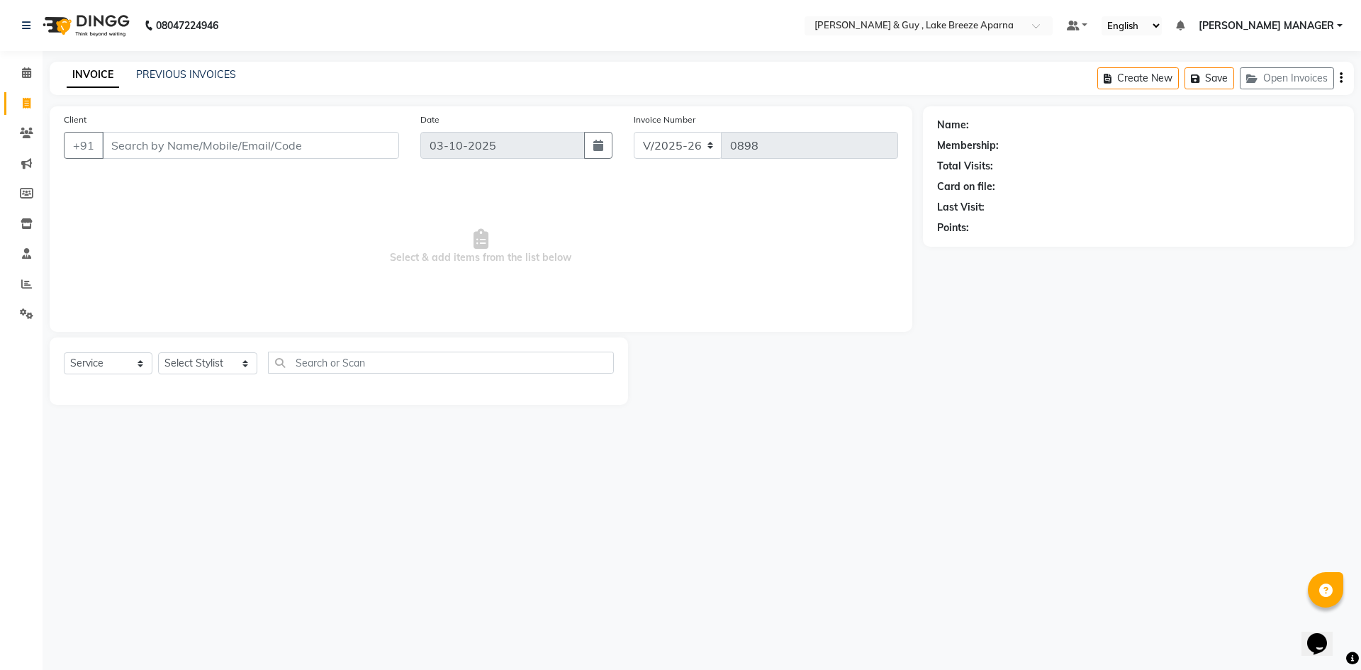
click at [208, 135] on input "Client" at bounding box center [250, 145] width 297 height 27
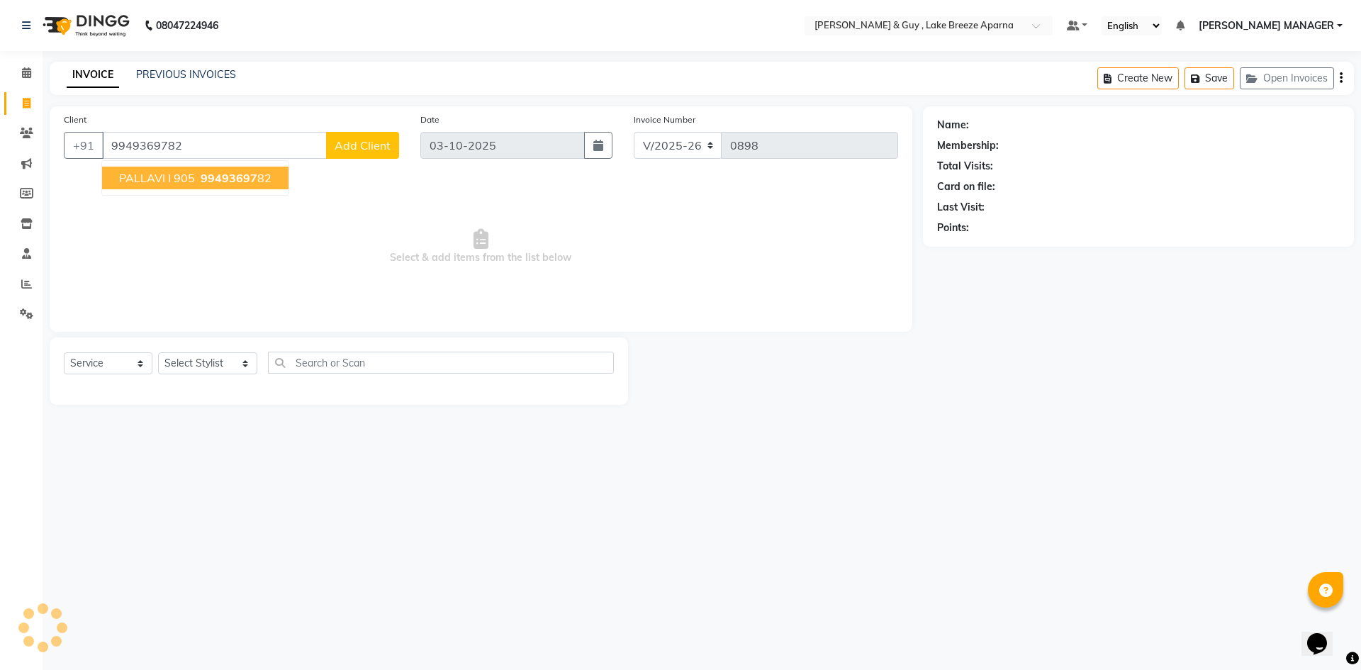
type input "9949369782"
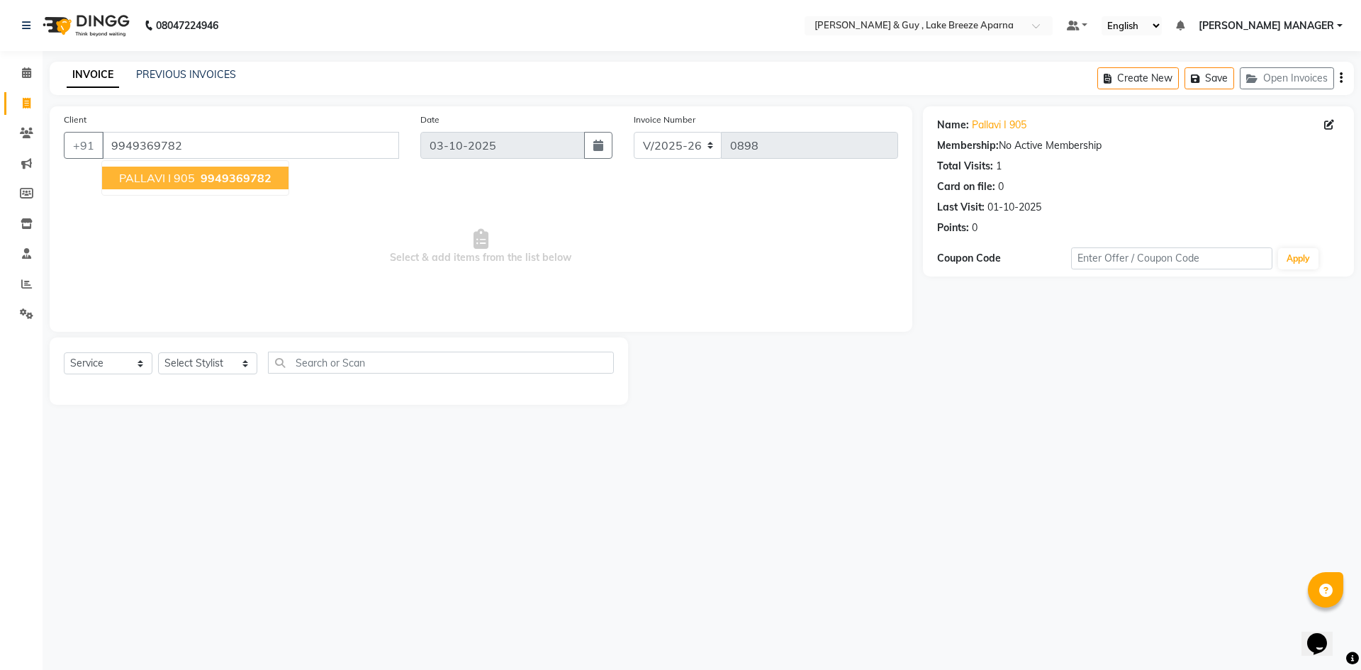
click at [196, 185] on button "PALLAVI I 905 9949369782" at bounding box center [195, 178] width 186 height 23
click at [203, 362] on select "Select Stylist AFSAR ANAS ASLAM DANISH HANISHA MANAGER LAXMI RIMA RINKU SALMAN …" at bounding box center [207, 363] width 99 height 22
select select "93526"
click at [158, 352] on select "Select Stylist AFSAR ANAS ASLAM DANISH HANISHA MANAGER LAXMI RIMA RINKU SALMAN …" at bounding box center [207, 363] width 99 height 22
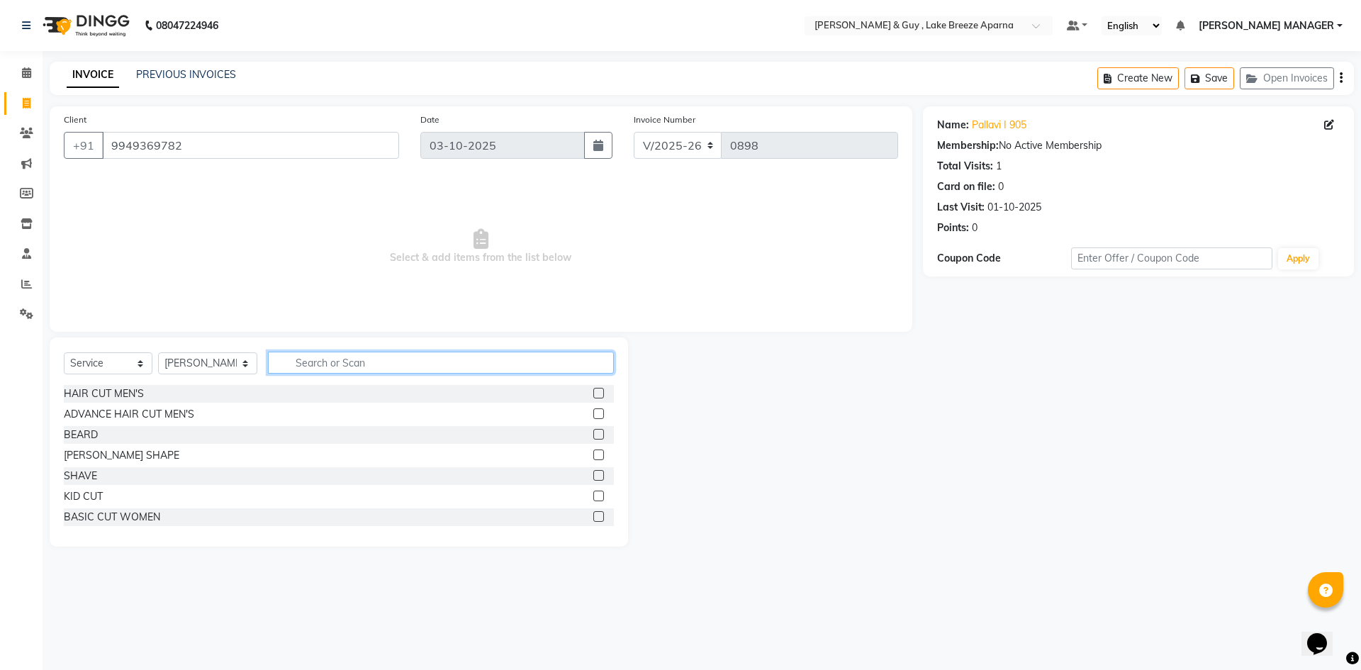
click at [297, 362] on input "text" at bounding box center [441, 363] width 346 height 22
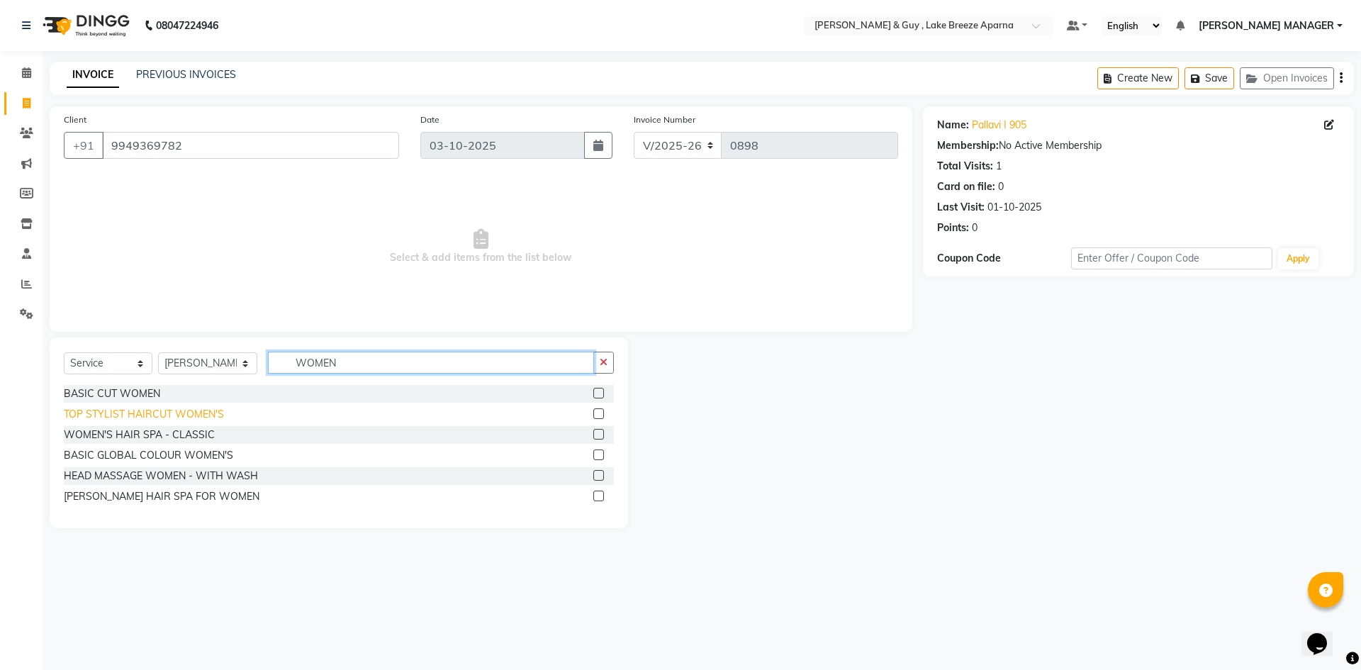
type input "WOMEN"
click at [201, 420] on div "TOP STYLIST HAIRCUT WOMEN'S" at bounding box center [144, 414] width 160 height 15
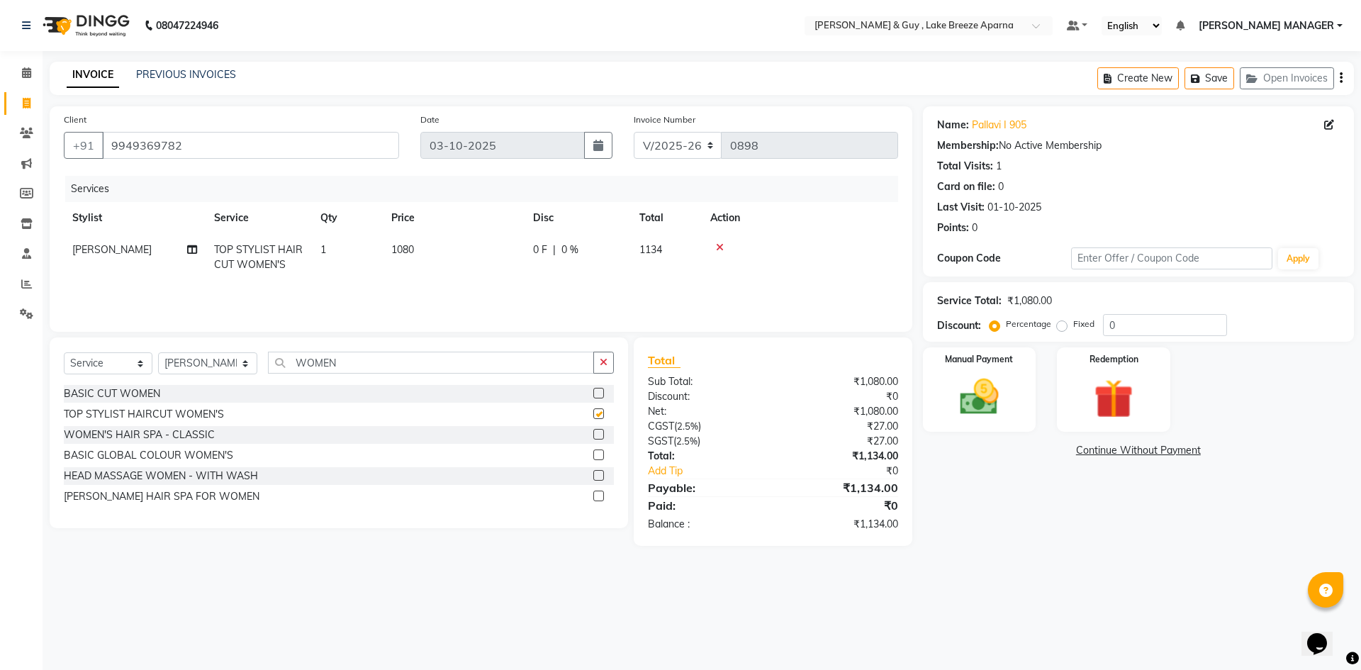
checkbox input "false"
click at [971, 567] on div "08047224946 Select Location × Toni & Guy , Lake Breeze Aparna Default Panel My …" at bounding box center [680, 335] width 1361 height 670
click at [963, 403] on img at bounding box center [979, 397] width 66 height 47
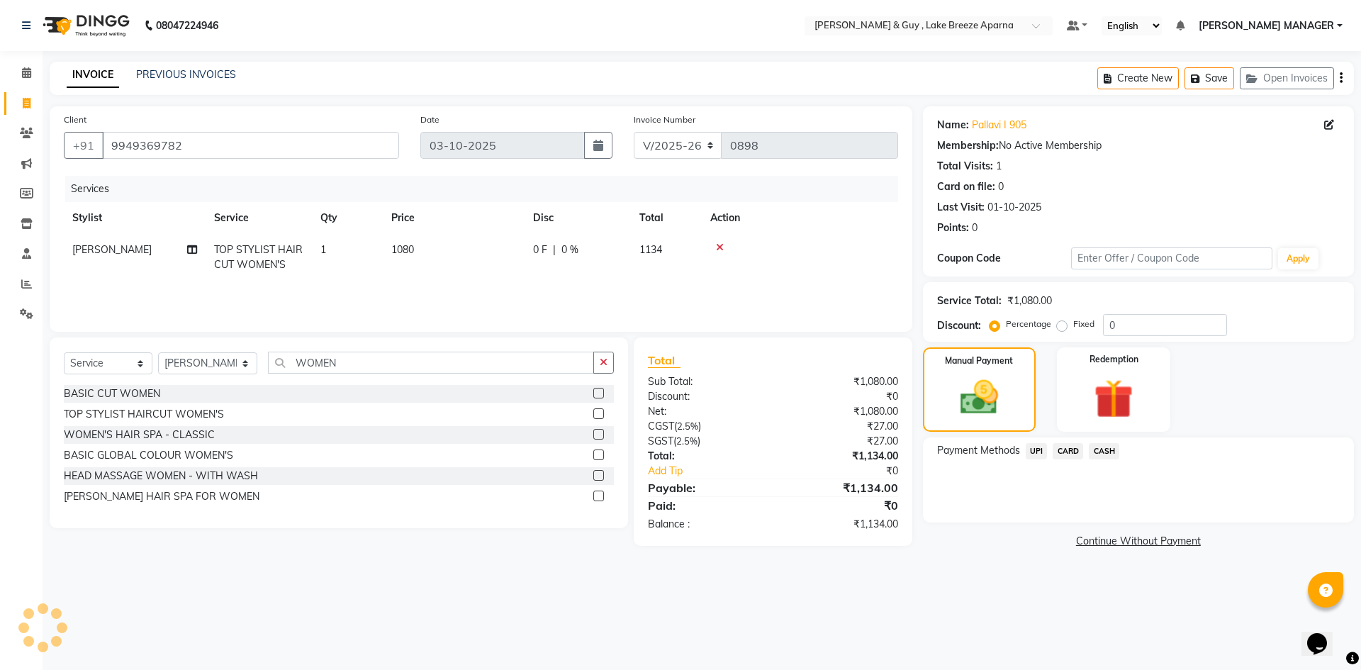
click at [1063, 454] on span "CARD" at bounding box center [1068, 451] width 30 height 16
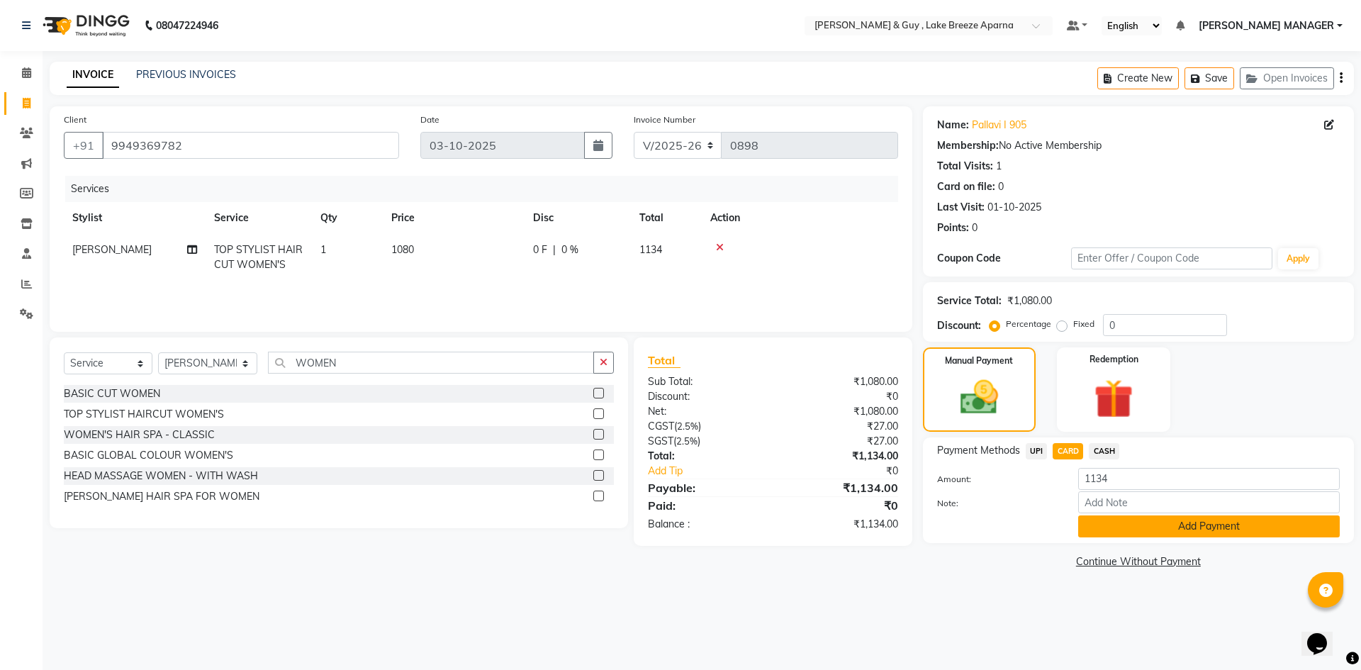
click at [1109, 520] on button "Add Payment" at bounding box center [1209, 526] width 262 height 22
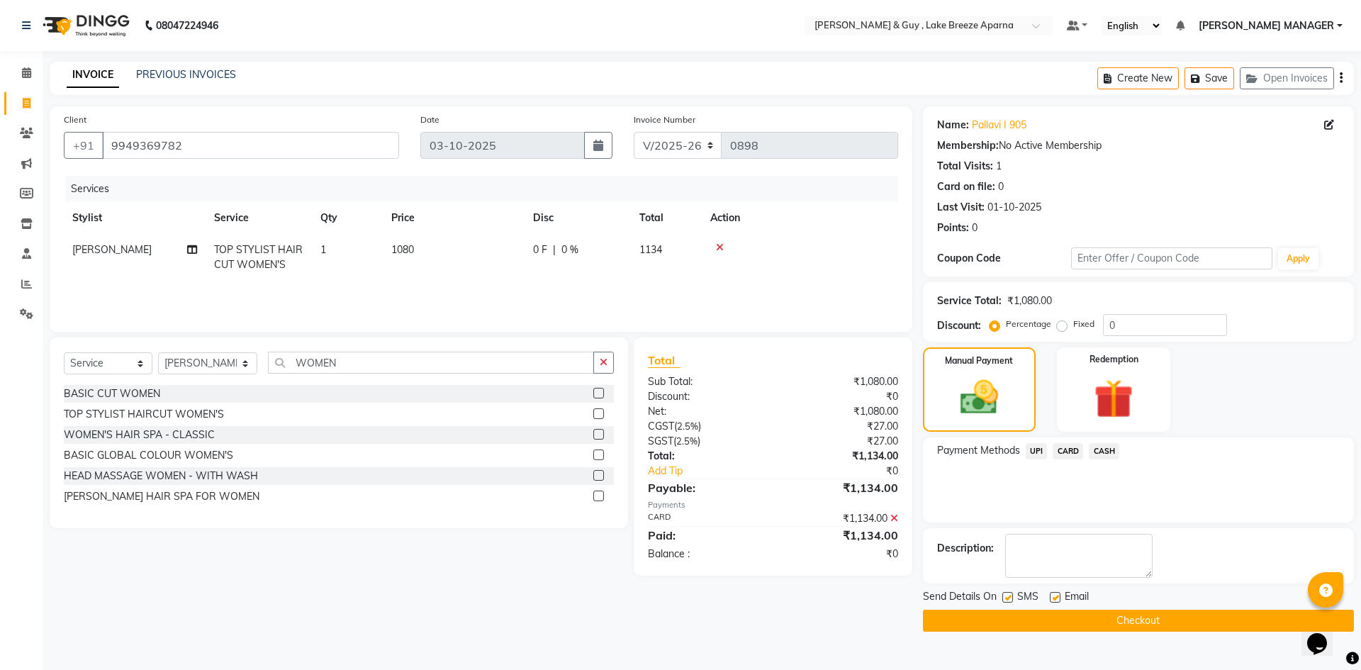
click at [1048, 598] on div "SMS" at bounding box center [1025, 598] width 47 height 18
click at [1057, 595] on label at bounding box center [1055, 597] width 11 height 11
click at [1057, 595] on input "checkbox" at bounding box center [1054, 597] width 9 height 9
checkbox input "false"
click at [1061, 634] on main "INVOICE PREVIOUS INVOICES Create New Save Open Invoices Client +91 9949369782 D…" at bounding box center [702, 357] width 1319 height 591
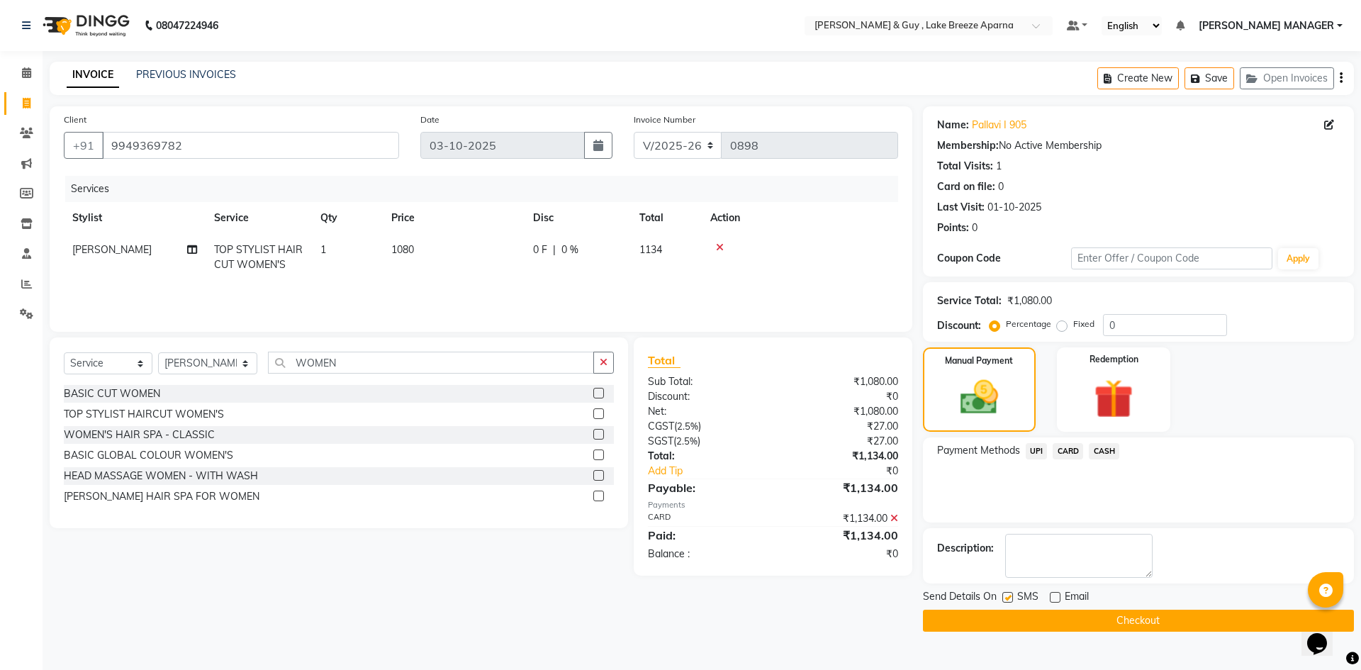
click at [1071, 625] on button "Checkout" at bounding box center [1138, 621] width 431 height 22
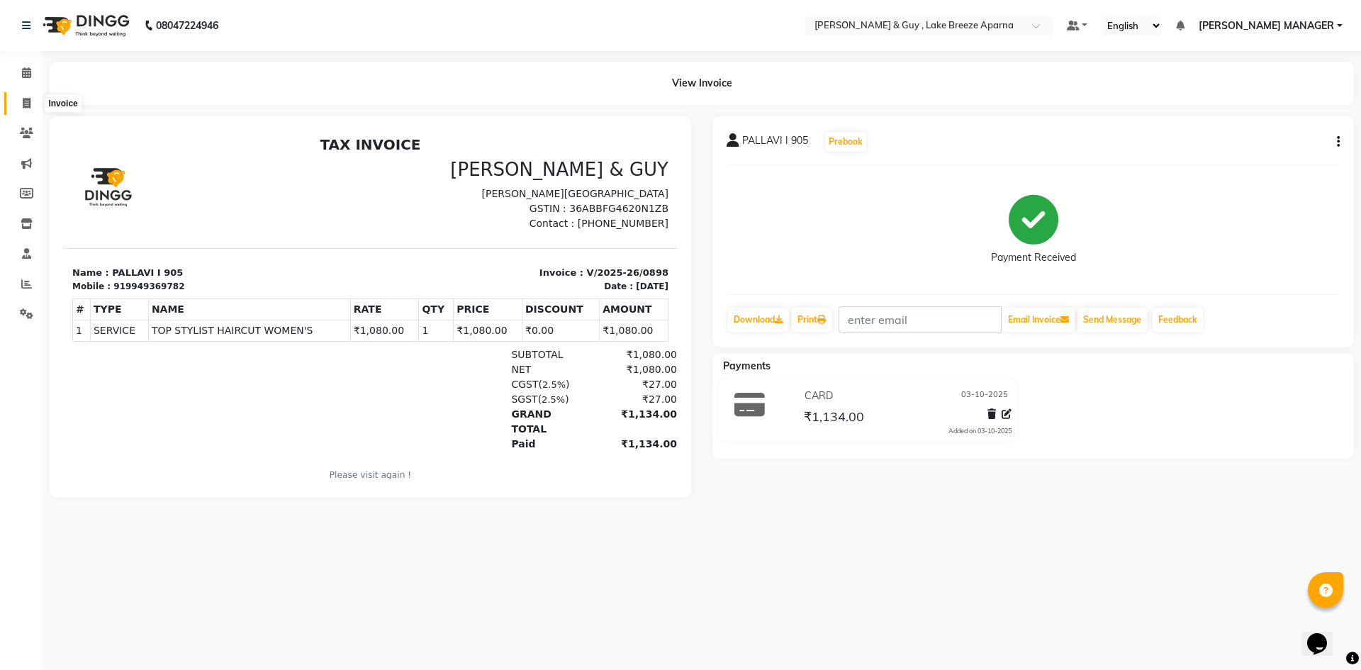
click at [29, 105] on icon at bounding box center [27, 103] width 8 height 11
select select "8690"
select select "service"
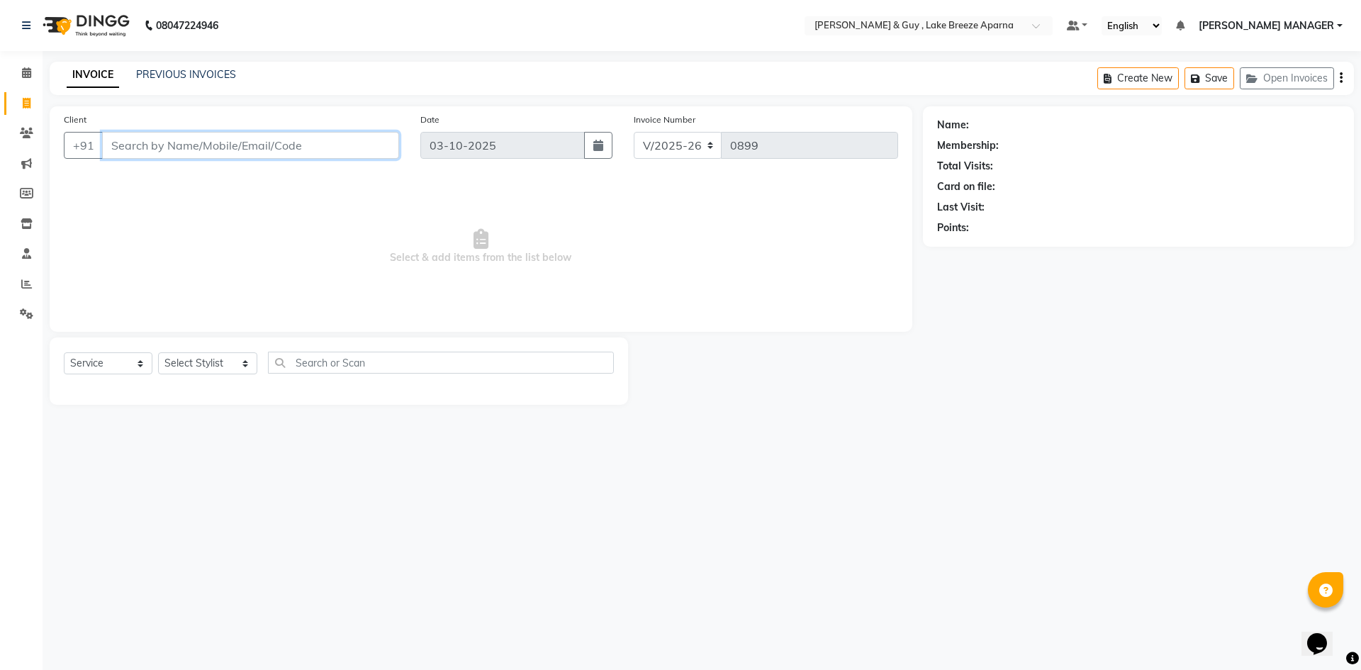
click at [256, 141] on input "Client" at bounding box center [250, 145] width 297 height 27
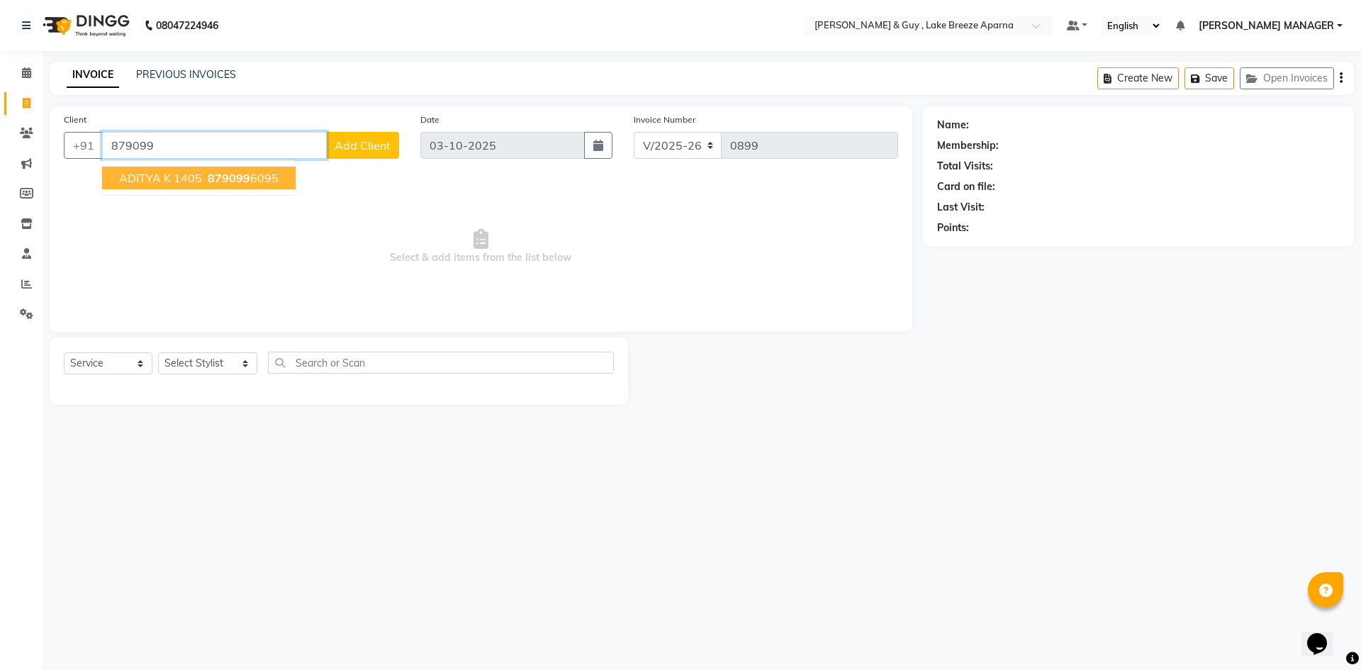
click at [214, 183] on span "879099" at bounding box center [229, 178] width 43 height 14
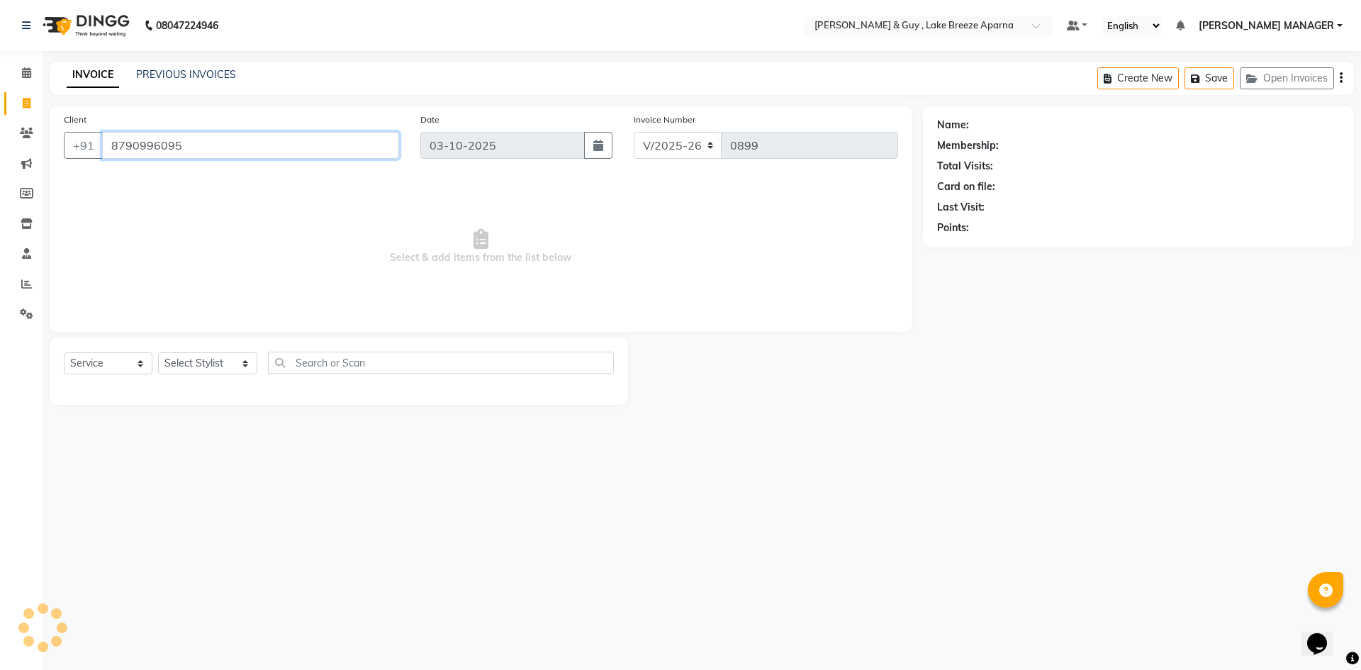
type input "8790996095"
click at [208, 365] on select "Select Stylist AFSAR ANAS ASLAM DANISH HANISHA MANAGER LAXMI RIMA RINKU SALMAN …" at bounding box center [207, 363] width 99 height 22
select select "87992"
click at [158, 352] on select "Select Stylist AFSAR ANAS ASLAM DANISH HANISHA MANAGER LAXMI RIMA RINKU SALMAN …" at bounding box center [207, 363] width 99 height 22
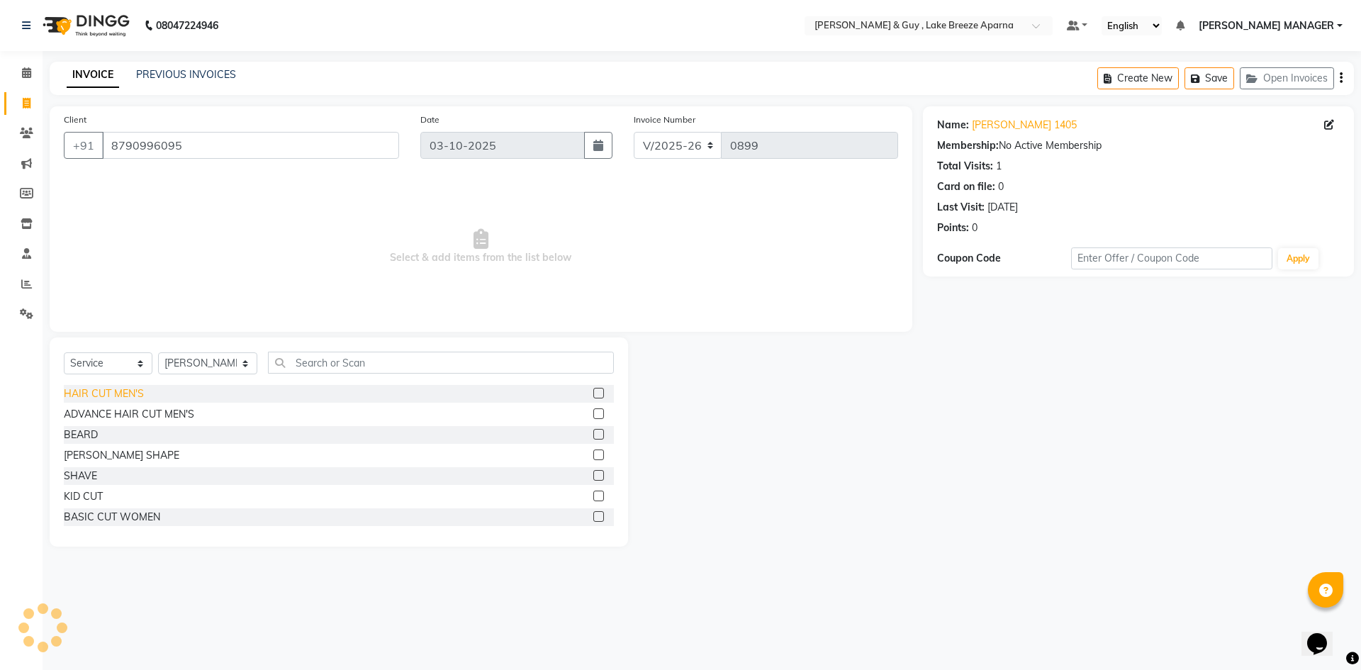
click at [134, 395] on div "HAIR CUT MEN'S" at bounding box center [104, 393] width 80 height 15
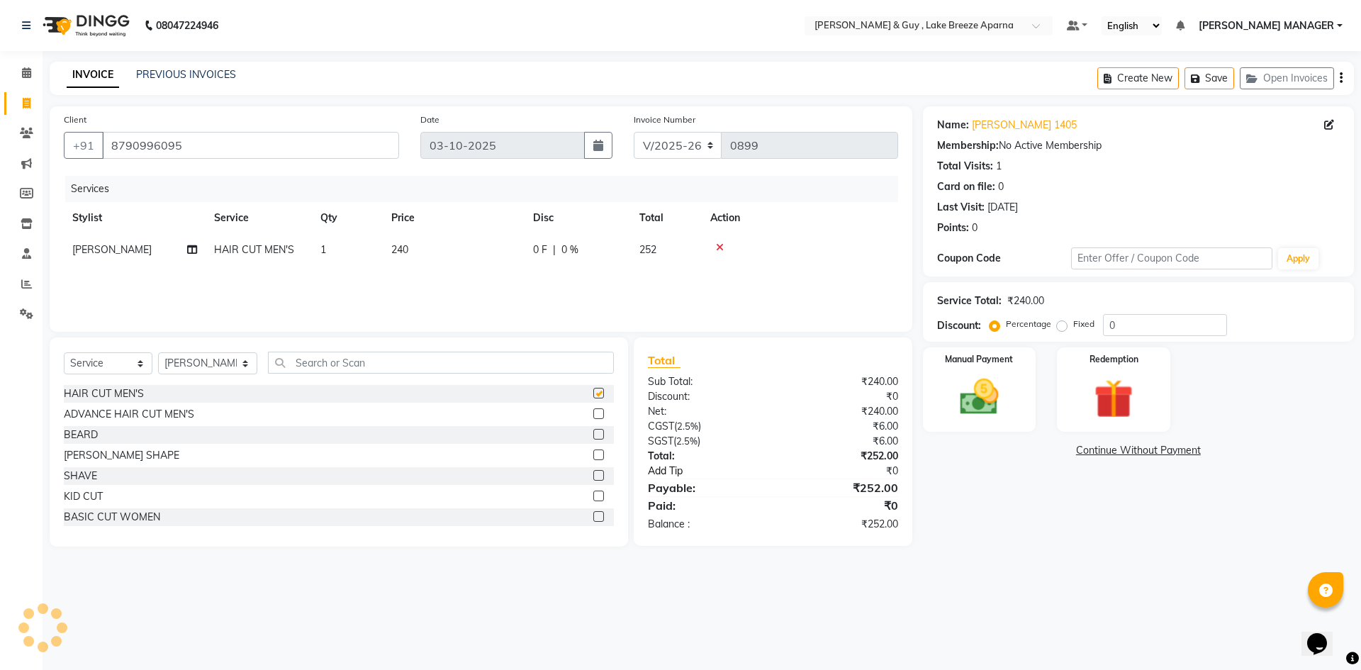
checkbox input "false"
click at [984, 397] on img at bounding box center [979, 397] width 66 height 47
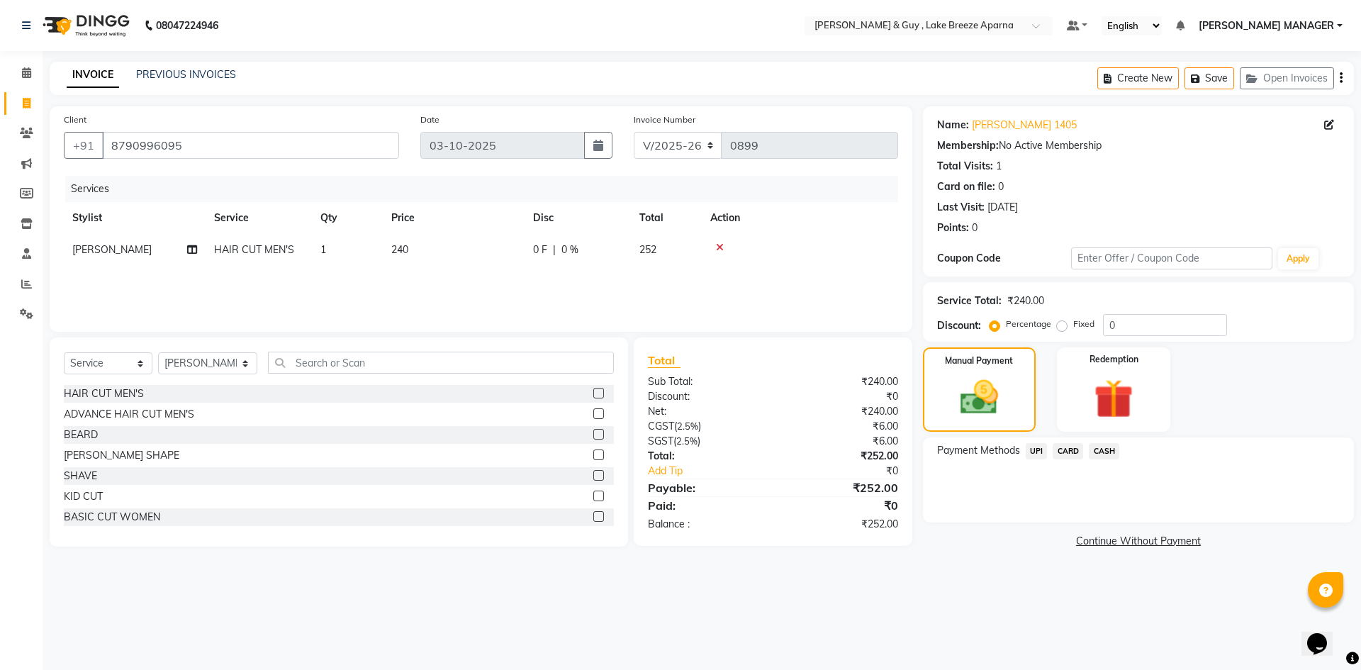
drag, startPoint x: 1031, startPoint y: 452, endPoint x: 1044, endPoint y: 463, distance: 17.6
click at [1031, 453] on span "UPI" at bounding box center [1037, 451] width 22 height 16
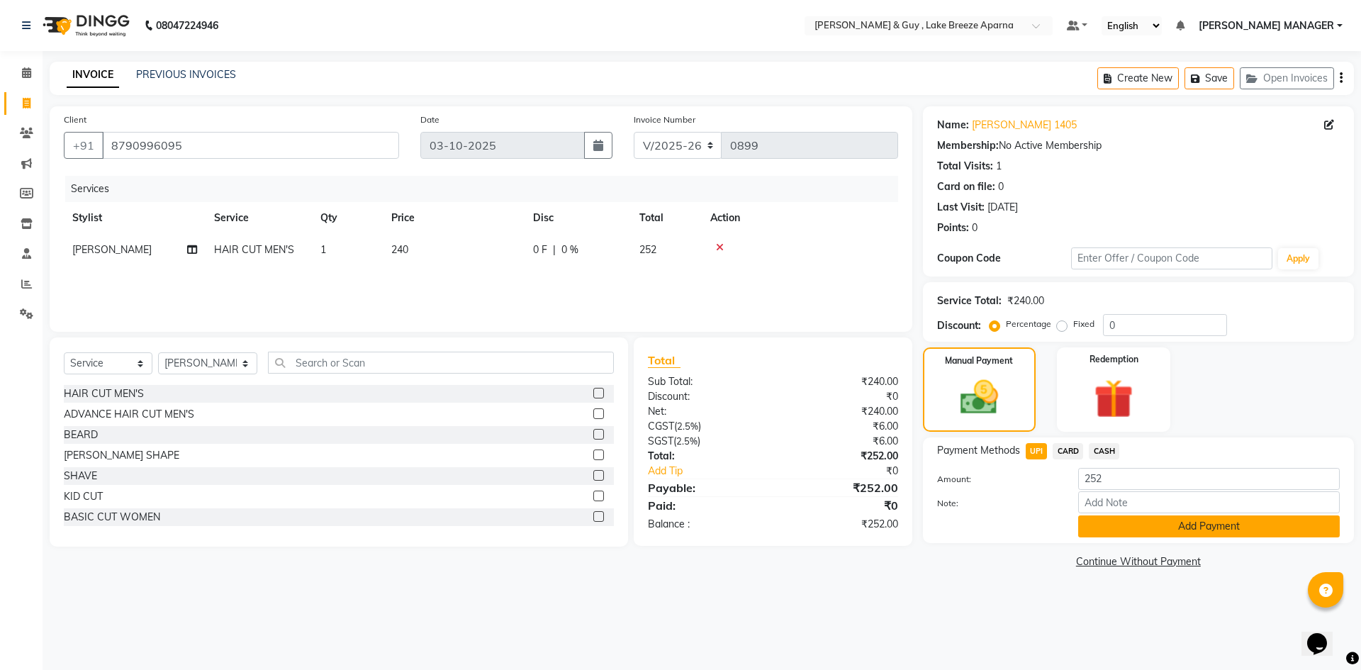
click at [1121, 527] on button "Add Payment" at bounding box center [1209, 526] width 262 height 22
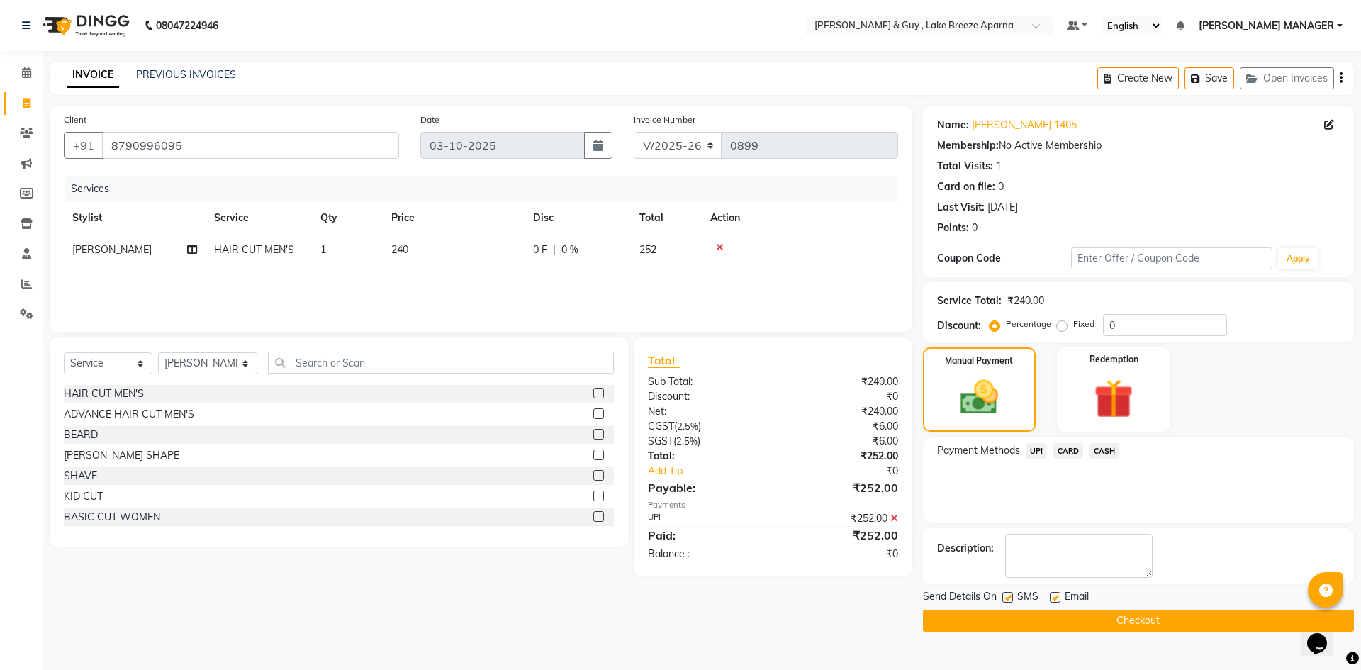
click at [1053, 600] on label at bounding box center [1055, 597] width 11 height 11
click at [1053, 600] on input "checkbox" at bounding box center [1054, 597] width 9 height 9
checkbox input "false"
click at [1045, 621] on button "Checkout" at bounding box center [1138, 621] width 431 height 22
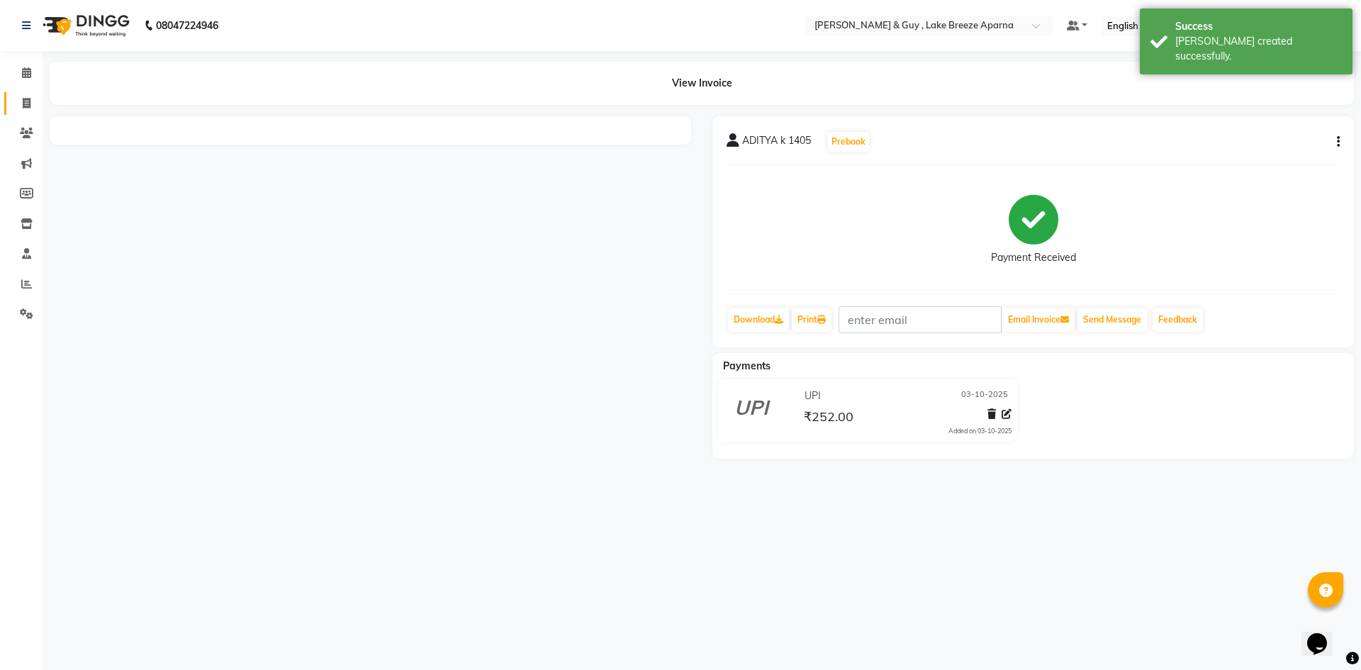
click at [18, 114] on link "Invoice" at bounding box center [21, 103] width 34 height 23
select select "service"
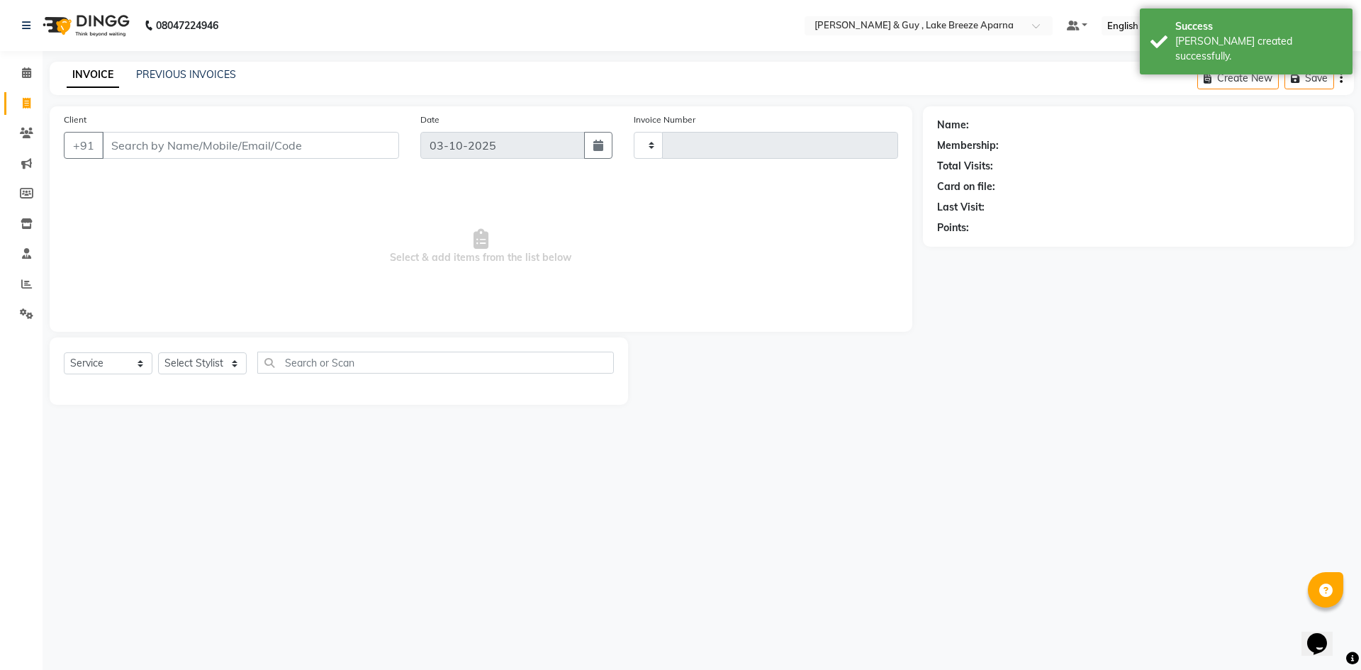
type input "0900"
select select "8690"
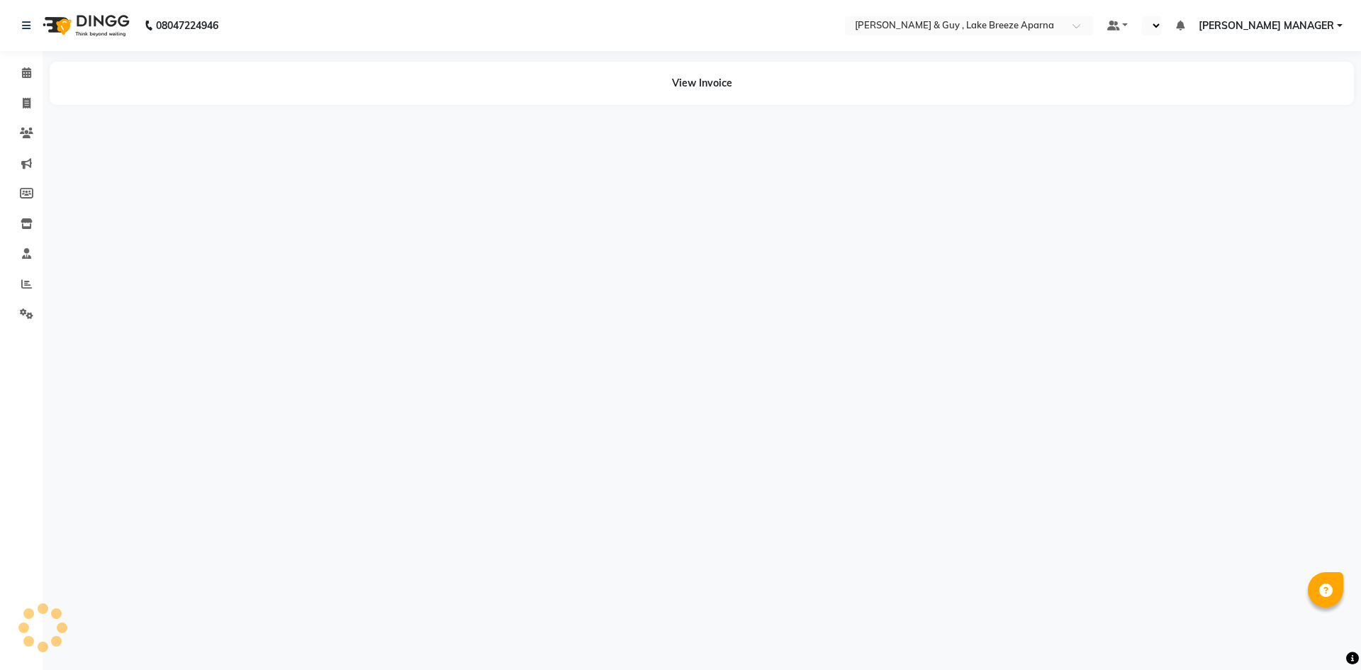
select select "en"
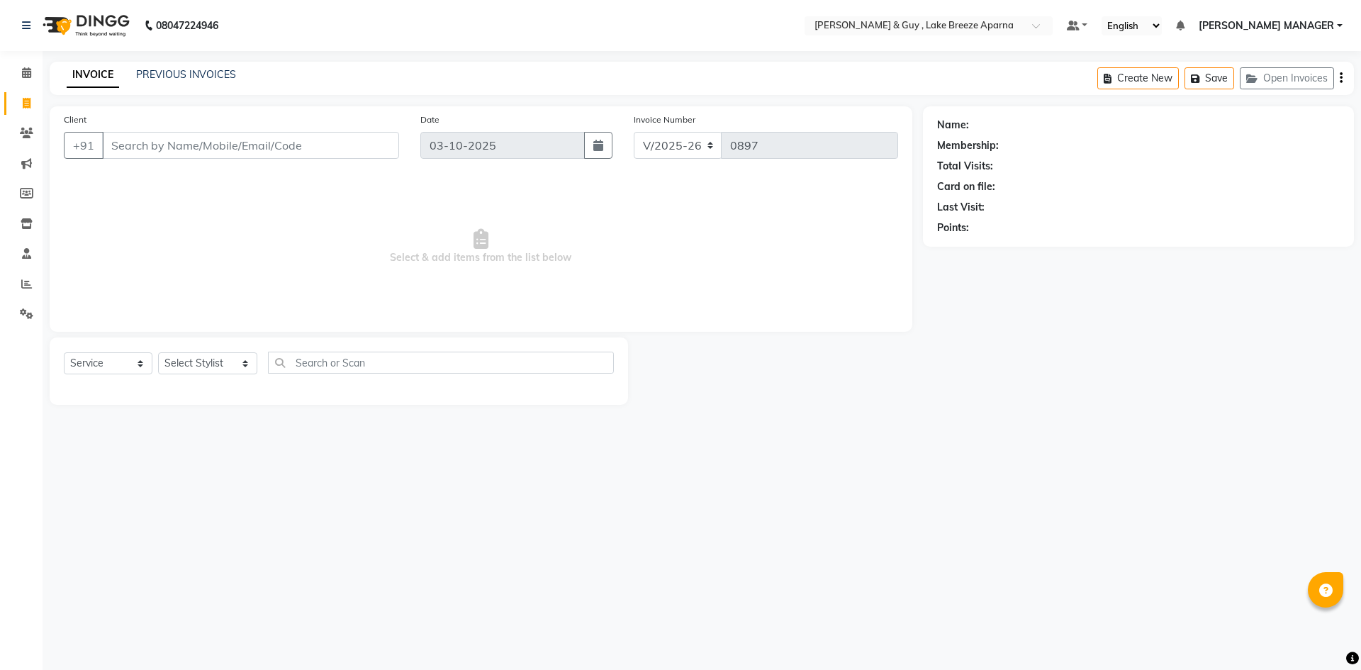
select select "8690"
select select "service"
